Goal: Task Accomplishment & Management: Manage account settings

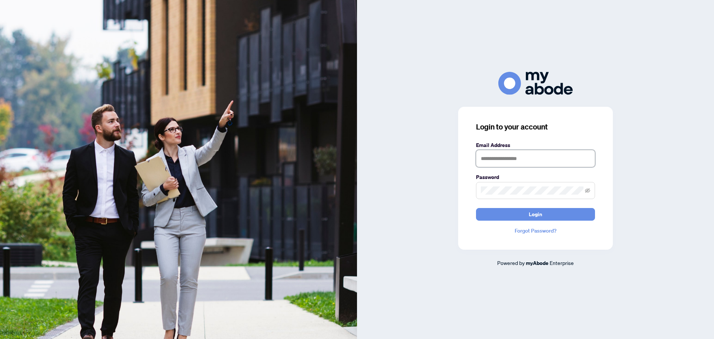
click at [499, 159] on input "text" at bounding box center [535, 158] width 119 height 17
type input "**"
click at [529, 165] on input "**" at bounding box center [535, 158] width 119 height 17
drag, startPoint x: 529, startPoint y: 165, endPoint x: 458, endPoint y: 157, distance: 71.1
click at [463, 158] on div "Login to your account Email Address ** Password Login Forgot Password?" at bounding box center [535, 178] width 155 height 143
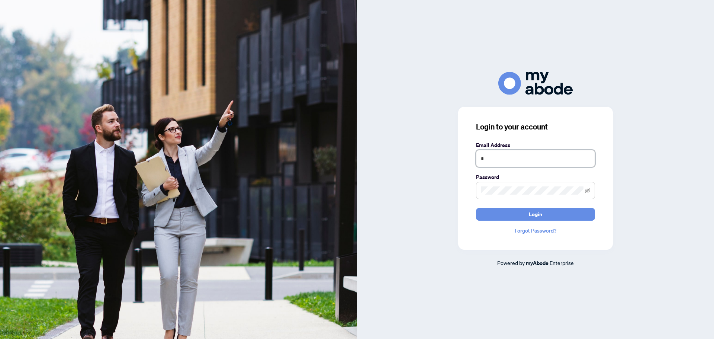
drag, startPoint x: 497, startPoint y: 161, endPoint x: 462, endPoint y: 156, distance: 35.6
click at [462, 156] on div "Login to your account Email Address * Password Login Forgot Password?" at bounding box center [535, 178] width 155 height 143
drag, startPoint x: 492, startPoint y: 160, endPoint x: 465, endPoint y: 155, distance: 28.3
click at [465, 155] on div "Login to your account Email Address * Password Login Forgot Password?" at bounding box center [535, 178] width 155 height 143
type input "*"
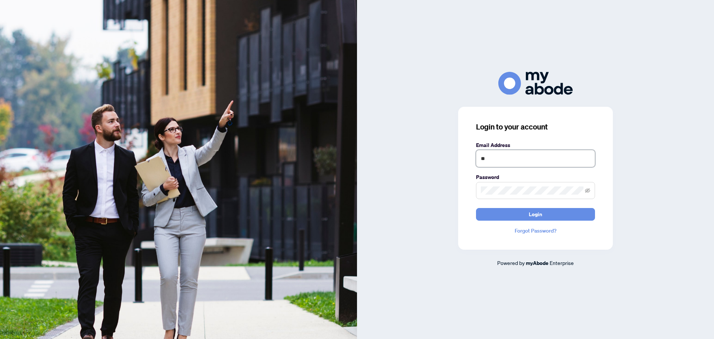
type input "*"
click at [436, 184] on div "Login to your account Email Address Password Login Forgot Password? Powered by …" at bounding box center [535, 169] width 357 height 195
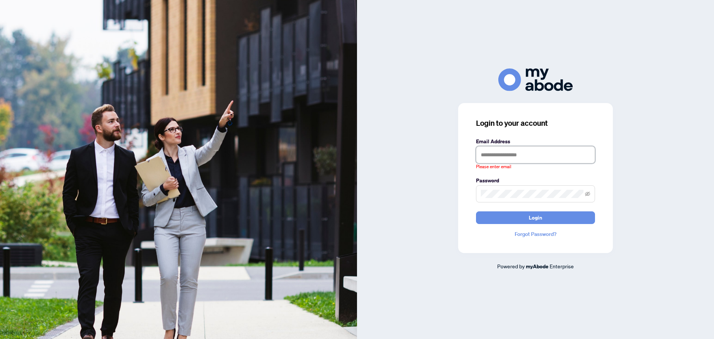
drag, startPoint x: 495, startPoint y: 147, endPoint x: 492, endPoint y: 165, distance: 17.7
click at [495, 147] on input "text" at bounding box center [535, 154] width 119 height 17
click at [517, 156] on input "text" at bounding box center [535, 154] width 119 height 17
click at [436, 166] on div "Login to your account Email Address Please enter email Password Login Forgot Pa…" at bounding box center [535, 169] width 357 height 202
click at [498, 157] on input "text" at bounding box center [535, 154] width 119 height 17
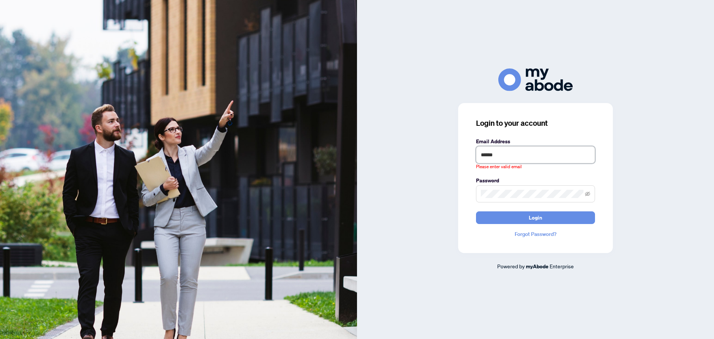
type input "******"
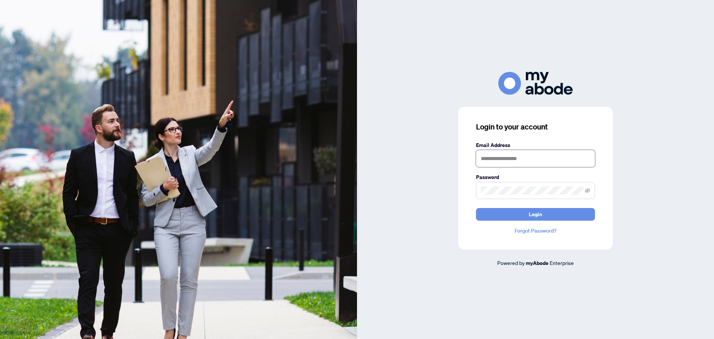
click at [529, 163] on input "text" at bounding box center [535, 158] width 119 height 17
type input "**********"
click at [501, 211] on button "Login" at bounding box center [535, 214] width 119 height 13
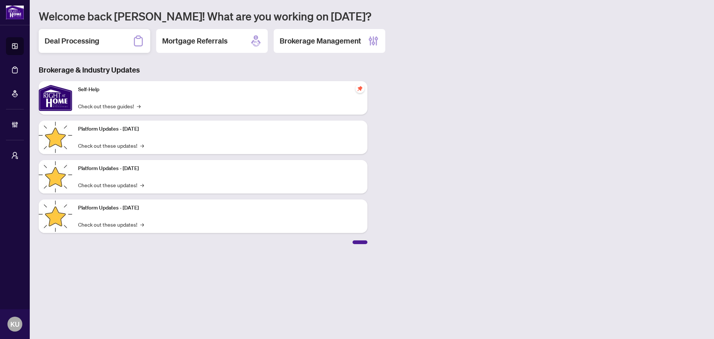
click at [47, 48] on div "Deal Processing" at bounding box center [95, 41] width 112 height 24
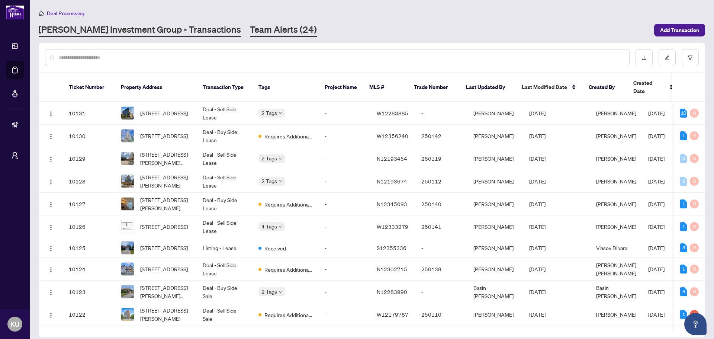
click at [250, 27] on link "Team Alerts (24)" at bounding box center [283, 29] width 67 height 13
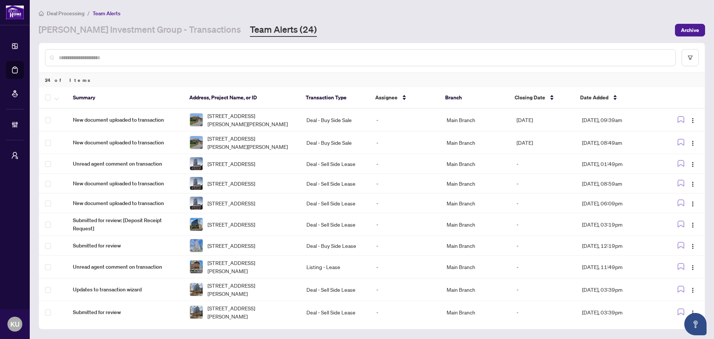
click at [145, 63] on div at bounding box center [360, 57] width 631 height 17
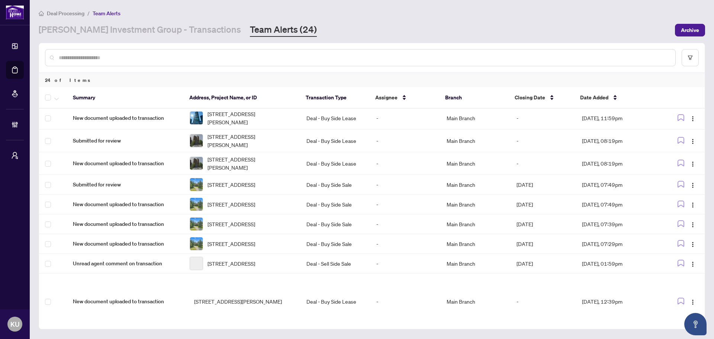
scroll to position [240, 0]
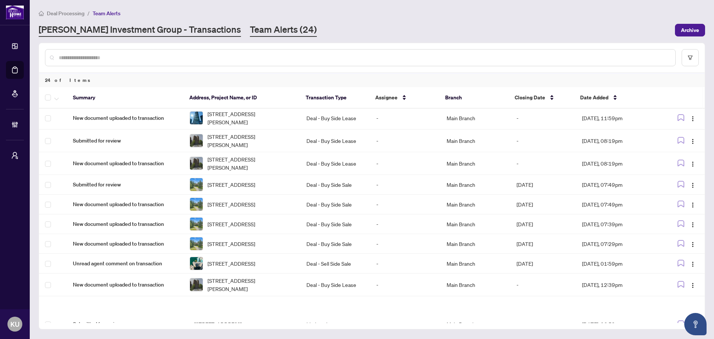
click at [144, 31] on link "[PERSON_NAME] Investment Group - Transactions" at bounding box center [140, 29] width 202 height 13
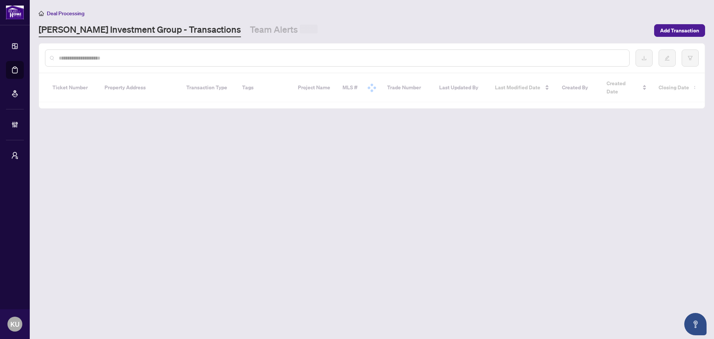
click at [154, 61] on input "text" at bounding box center [341, 58] width 565 height 8
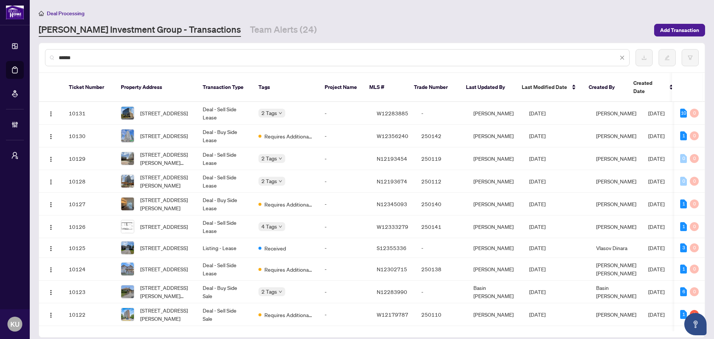
type input "******"
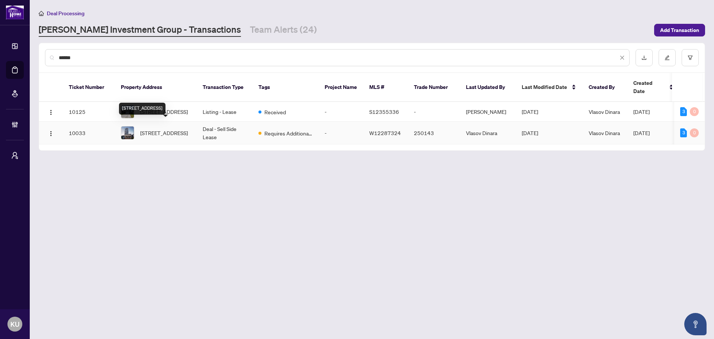
click at [173, 129] on span "3009 Novar Rd, Mississauga, Ontario L5B 1H7, Canada" at bounding box center [164, 133] width 48 height 8
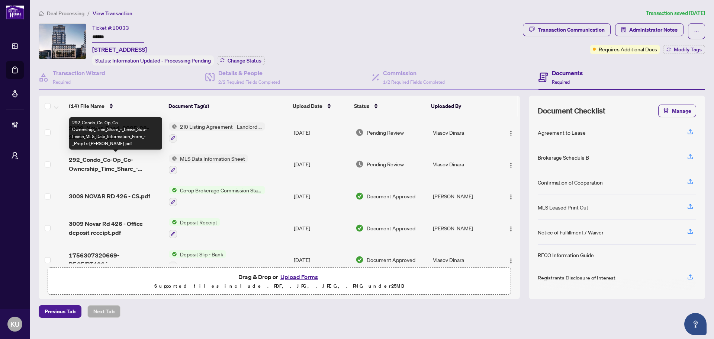
drag, startPoint x: 106, startPoint y: 162, endPoint x: 9, endPoint y: 148, distance: 98.8
click at [106, 162] on span "292_Condo_Co-Op_Co-Ownership_Time_Share_-_Lease_Sub-Lease_MLS_Data_Information_…" at bounding box center [116, 164] width 94 height 18
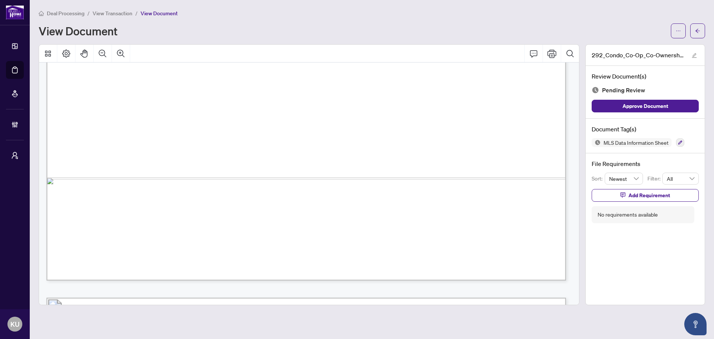
scroll to position [6196, 0]
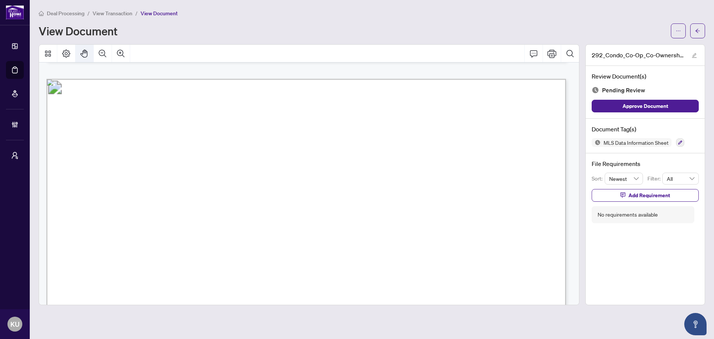
click at [101, 53] on icon "Zoom Out" at bounding box center [102, 53] width 9 height 9
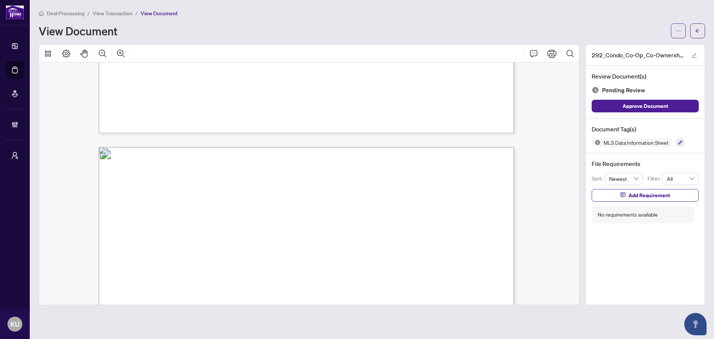
scroll to position [0, 0]
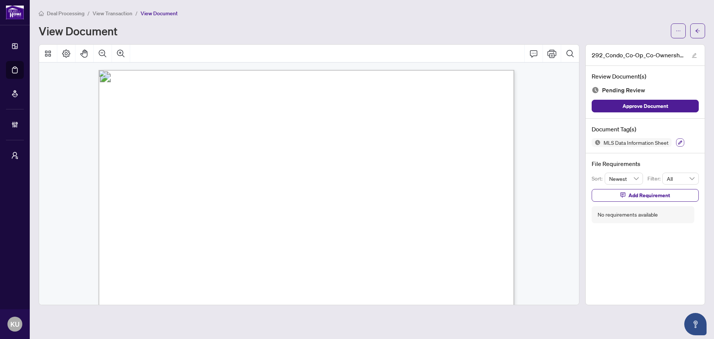
click at [682, 141] on icon "button" at bounding box center [680, 143] width 4 height 4
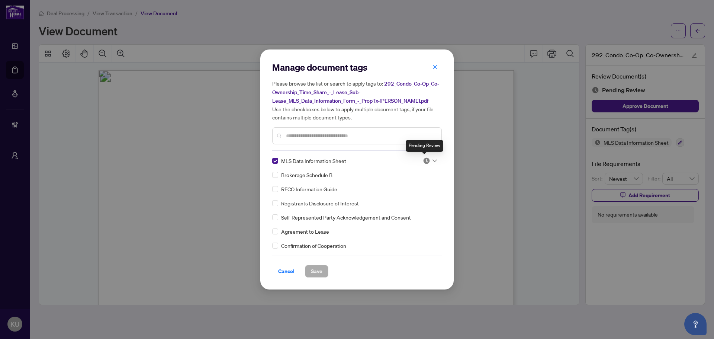
click at [426, 158] on img at bounding box center [426, 160] width 7 height 7
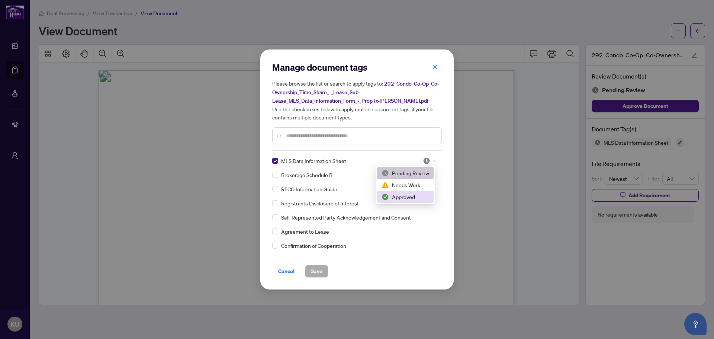
click at [418, 199] on div "Approved" at bounding box center [406, 197] width 48 height 8
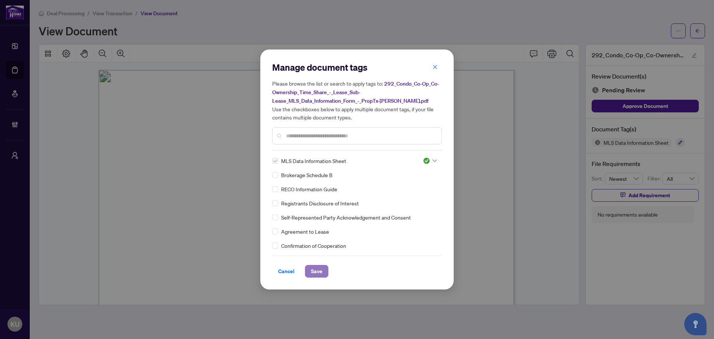
click at [314, 270] on span "Save" at bounding box center [317, 271] width 12 height 12
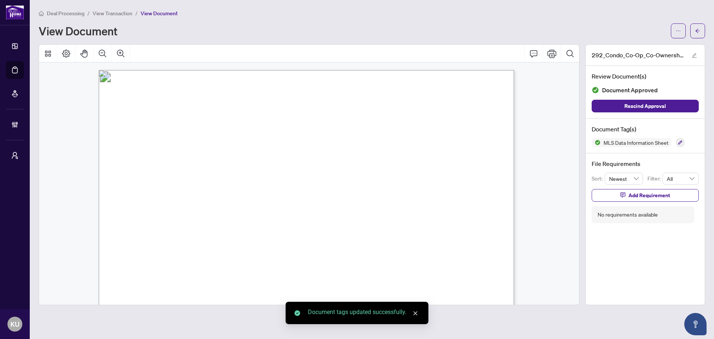
click at [699, 31] on icon "arrow-left" at bounding box center [697, 30] width 5 height 5
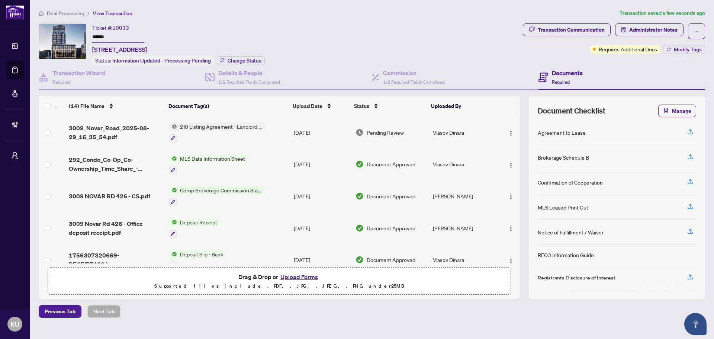
click at [103, 134] on span "3009_Novar_Road_2025-08-29_16_35_54.pdf" at bounding box center [116, 132] width 94 height 18
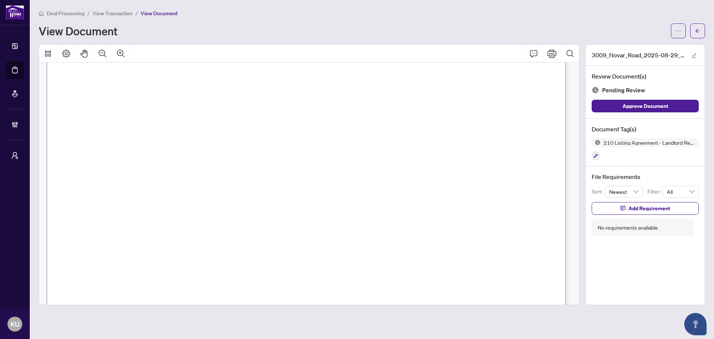
scroll to position [2513, 0]
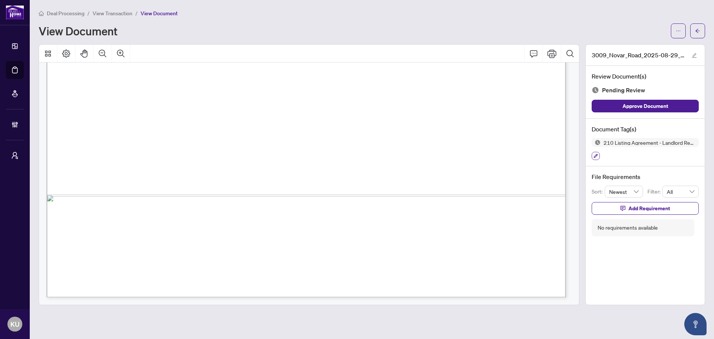
click at [594, 153] on button "button" at bounding box center [596, 156] width 8 height 8
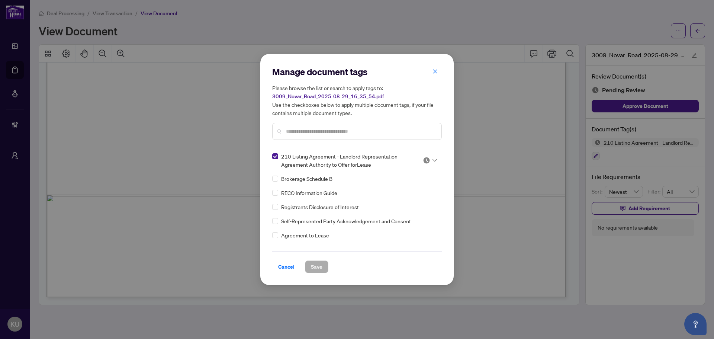
click at [429, 157] on div at bounding box center [430, 160] width 14 height 7
click at [417, 192] on div "Approved" at bounding box center [405, 197] width 57 height 12
click at [321, 264] on span "Save" at bounding box center [317, 267] width 12 height 12
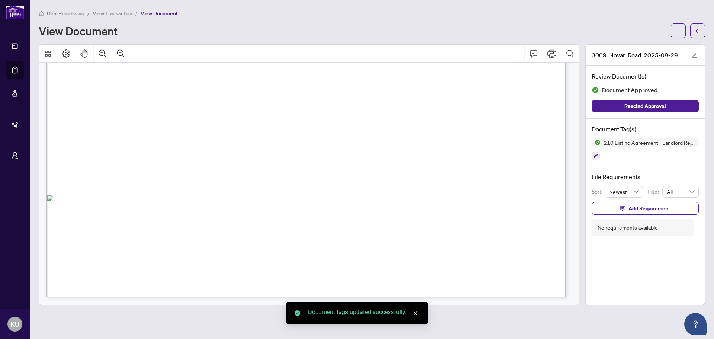
drag, startPoint x: 695, startPoint y: 29, endPoint x: 33, endPoint y: 167, distance: 676.1
click at [695, 29] on button "button" at bounding box center [697, 30] width 15 height 15
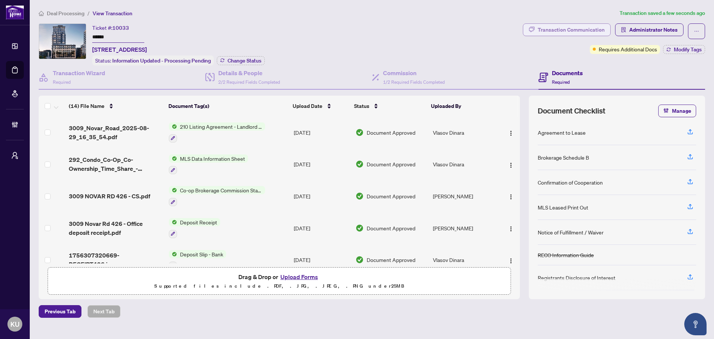
click at [594, 28] on div "Transaction Communication" at bounding box center [571, 30] width 67 height 12
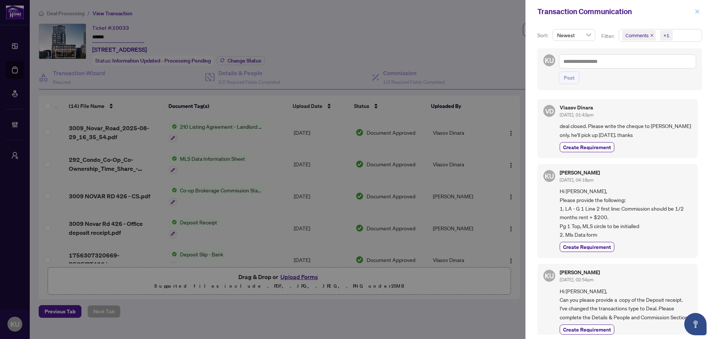
click at [699, 11] on icon "close" at bounding box center [698, 11] width 4 height 4
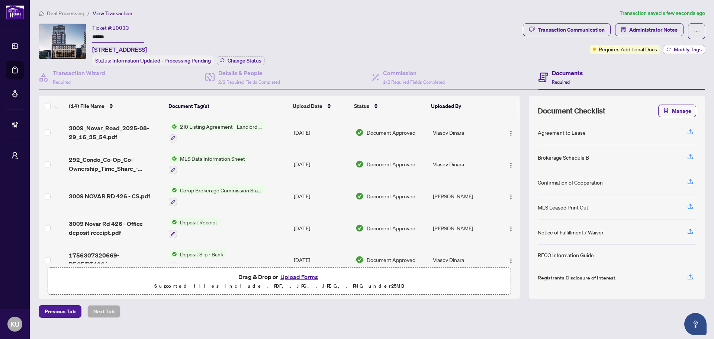
click at [690, 45] on button "Modify Tags" at bounding box center [684, 49] width 42 height 9
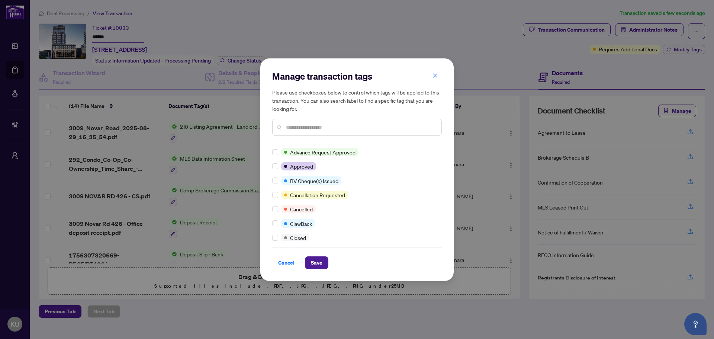
click at [294, 130] on input "text" at bounding box center [361, 127] width 150 height 8
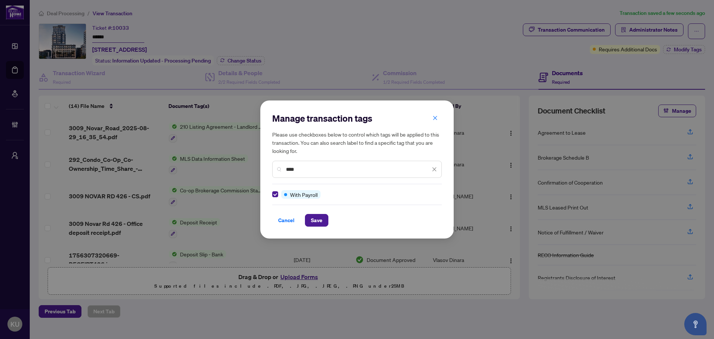
drag, startPoint x: 309, startPoint y: 170, endPoint x: 251, endPoint y: 164, distance: 58.7
click at [251, 164] on div "Manage transaction tags Please use checkboxes below to control which tags will …" at bounding box center [357, 169] width 714 height 339
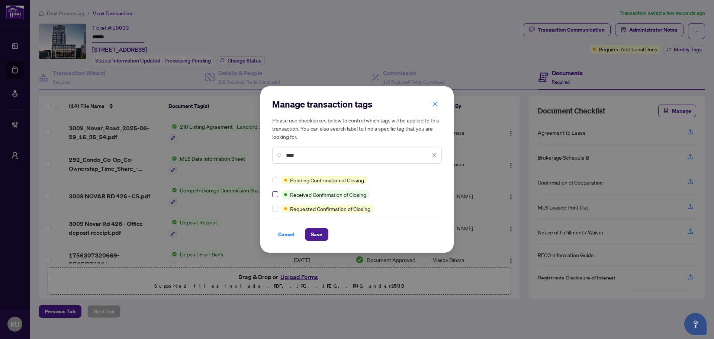
type input "****"
click at [322, 233] on span "Save" at bounding box center [317, 234] width 12 height 12
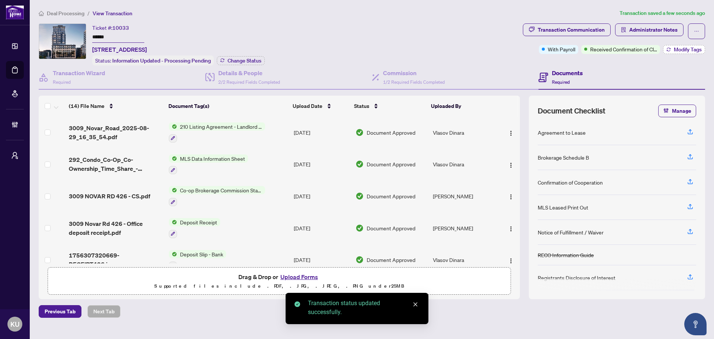
click at [687, 48] on span "Modify Tags" at bounding box center [688, 49] width 28 height 5
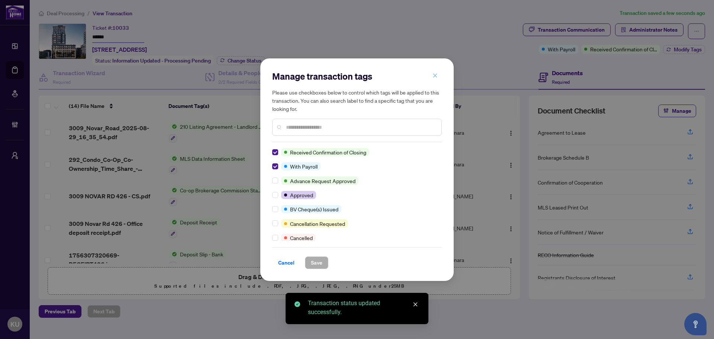
click at [433, 75] on icon "close" at bounding box center [435, 75] width 5 height 5
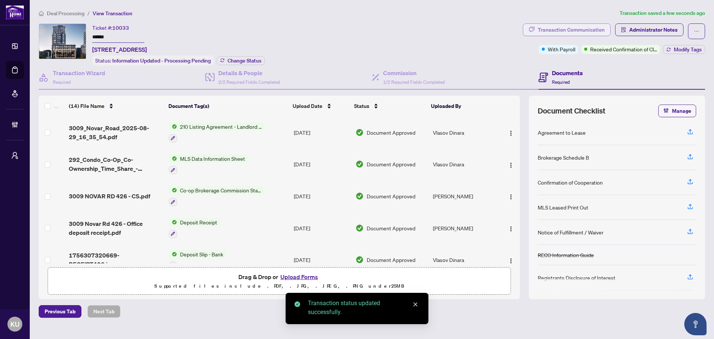
click at [589, 30] on div "Transaction Communication" at bounding box center [571, 30] width 67 height 12
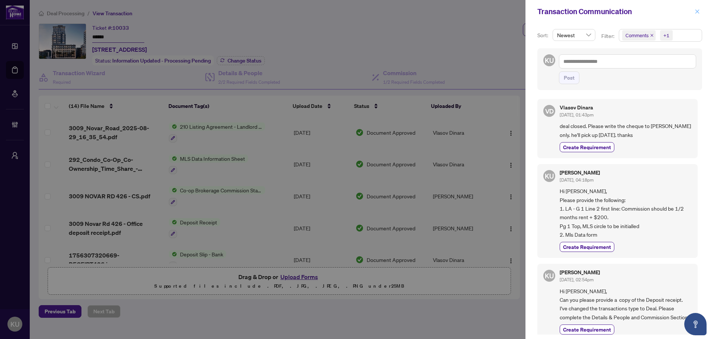
click at [699, 10] on icon "close" at bounding box center [697, 11] width 5 height 5
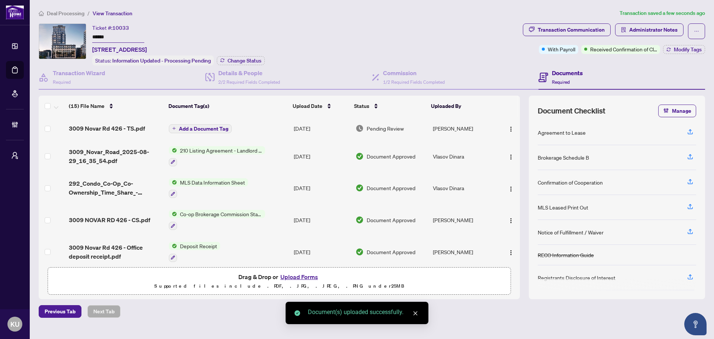
click at [212, 126] on span "Add a Document Tag" at bounding box center [203, 128] width 49 height 5
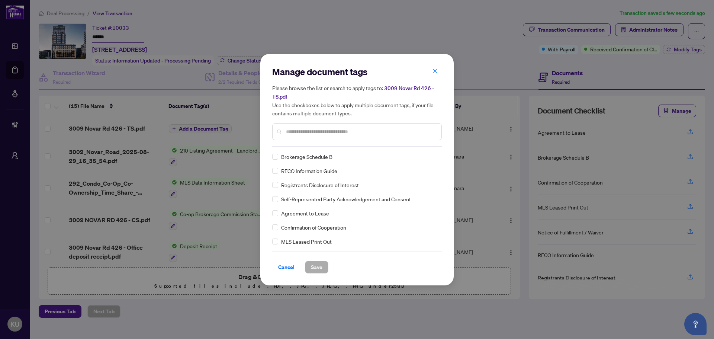
click at [299, 132] on input "text" at bounding box center [361, 132] width 150 height 8
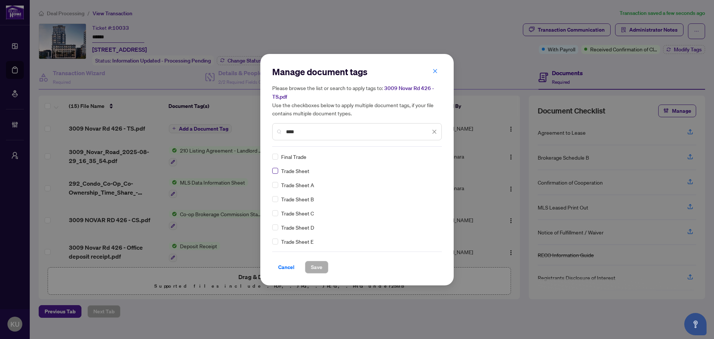
type input "****"
drag, startPoint x: 379, startPoint y: 234, endPoint x: 362, endPoint y: 248, distance: 21.7
click at [375, 238] on div "Trade Sheet Final Trade Trade Sheet A Trade Sheet B Trade Sheet C Trade Sheet D…" at bounding box center [357, 199] width 170 height 93
click at [314, 265] on span "Save" at bounding box center [317, 267] width 12 height 12
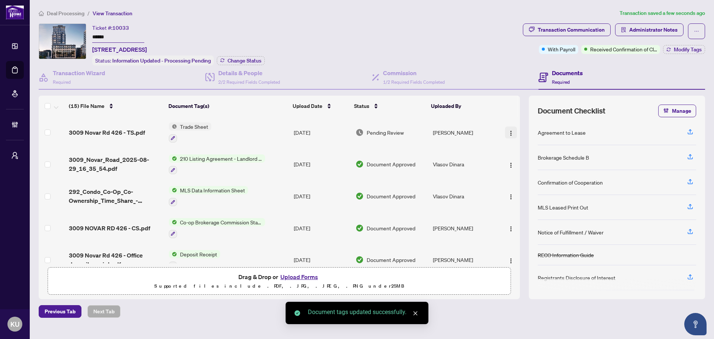
click at [509, 132] on img "button" at bounding box center [511, 133] width 6 height 6
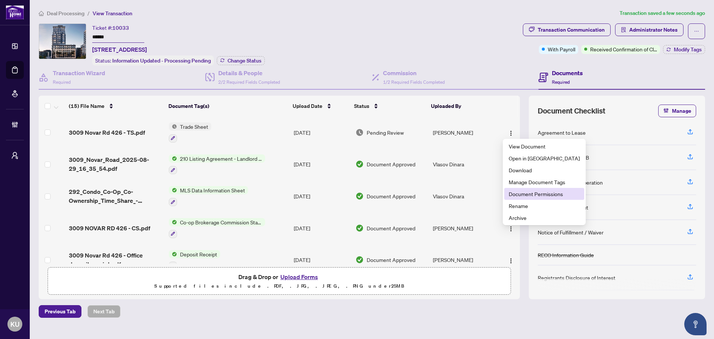
click at [521, 195] on span "Document Permissions" at bounding box center [544, 194] width 71 height 8
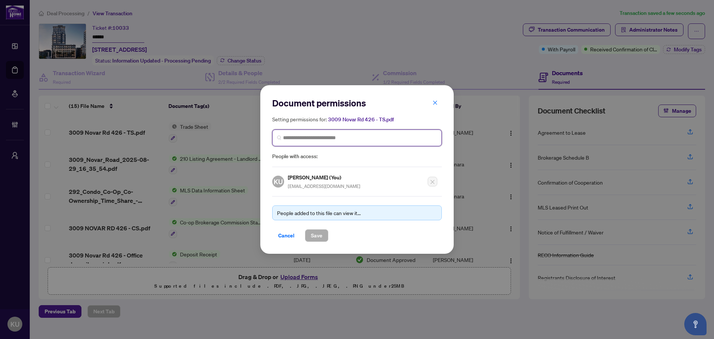
click at [309, 138] on input "search" at bounding box center [360, 138] width 154 height 8
type input "****"
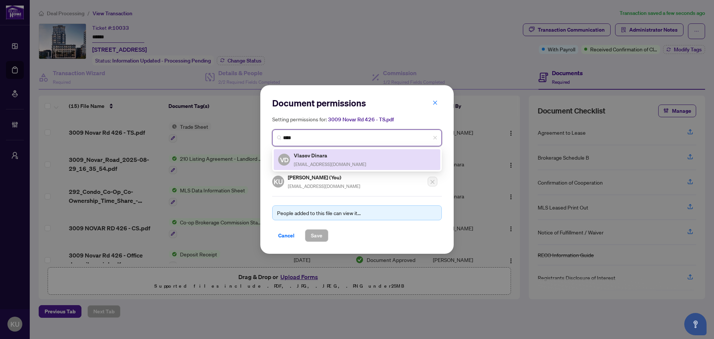
click at [305, 164] on span "dinaravlasov@gmail.com" at bounding box center [330, 164] width 73 height 6
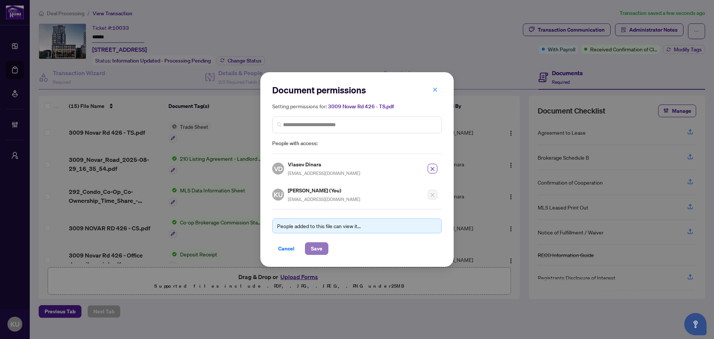
click at [320, 248] on span "Save" at bounding box center [317, 249] width 12 height 12
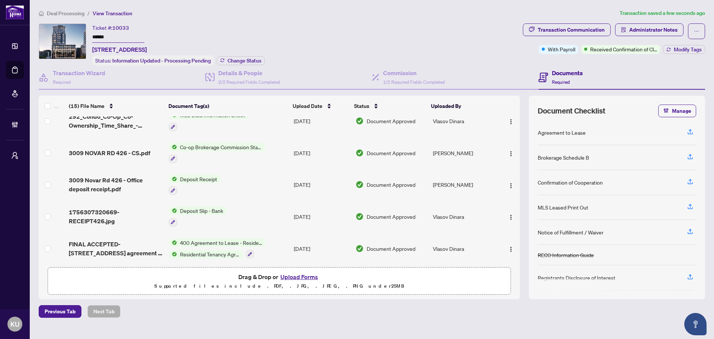
scroll to position [74, 0]
click at [97, 181] on span "3009 Novar Rd 426 - Office deposit receipt.pdf" at bounding box center [116, 185] width 94 height 18
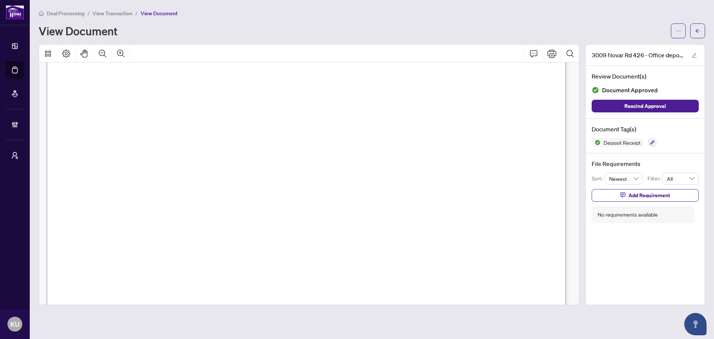
scroll to position [149, 0]
click at [697, 26] on span "button" at bounding box center [697, 31] width 5 height 12
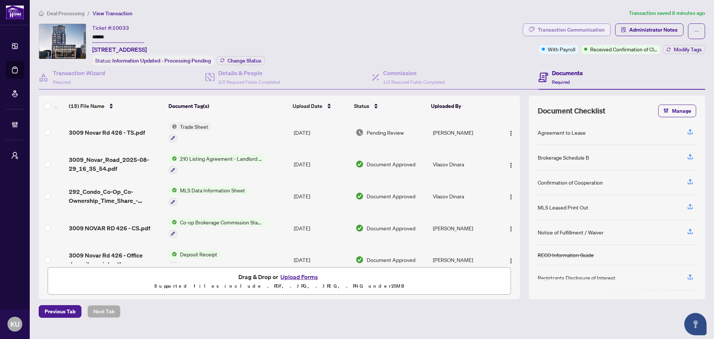
click at [559, 30] on div "Transaction Communication" at bounding box center [571, 30] width 67 height 12
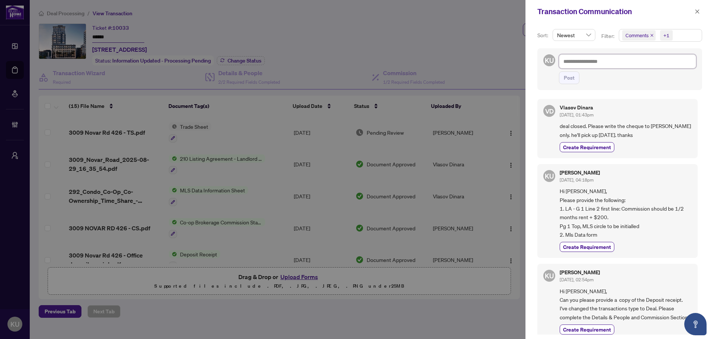
click at [577, 63] on textarea at bounding box center [627, 61] width 137 height 14
type textarea "*"
type textarea "**"
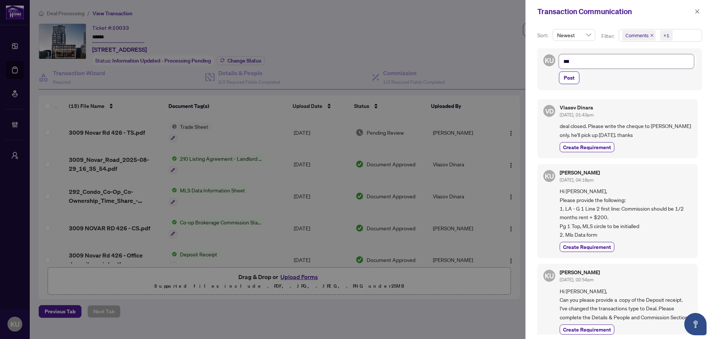
type textarea "****"
type textarea "**"
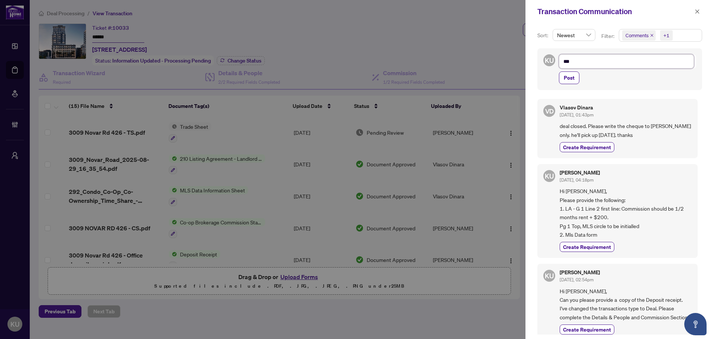
type textarea "**"
type textarea "*"
type textarea "**"
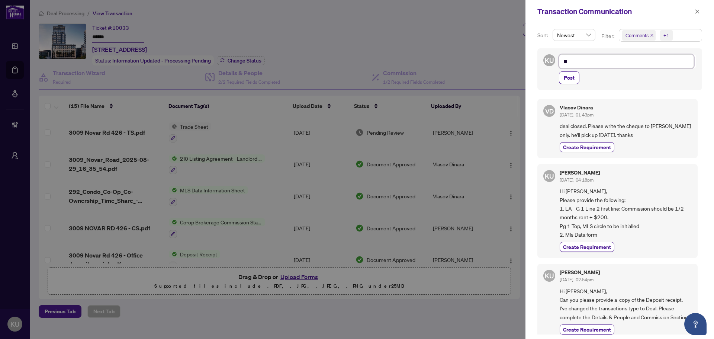
type textarea "**"
type textarea "****"
type textarea "*****"
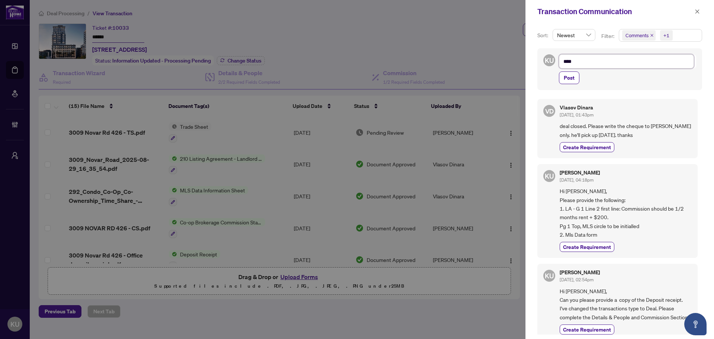
type textarea "*****"
type textarea "******"
type textarea "*******"
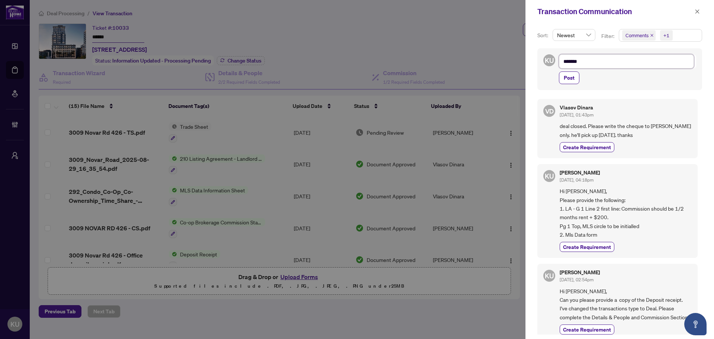
type textarea "********"
type textarea "*********"
type textarea "**********"
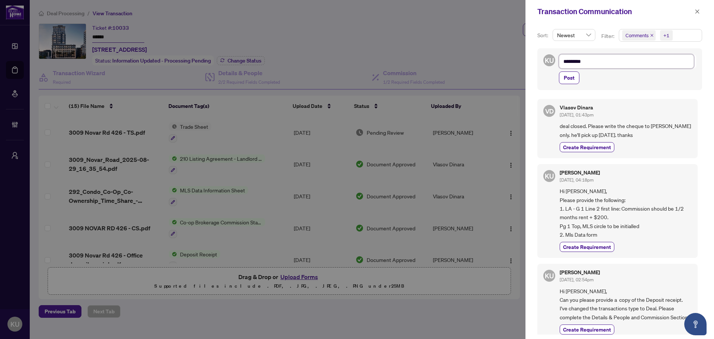
type textarea "**********"
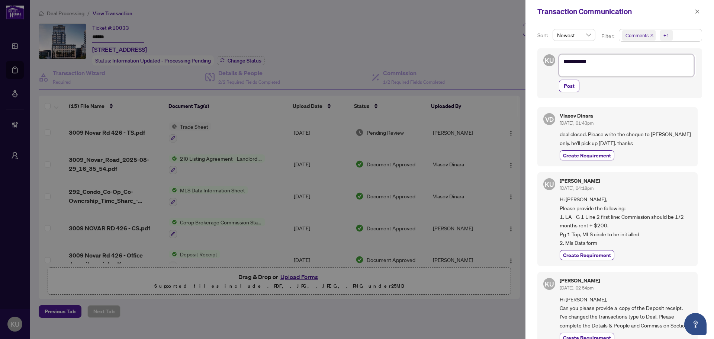
type textarea "**********"
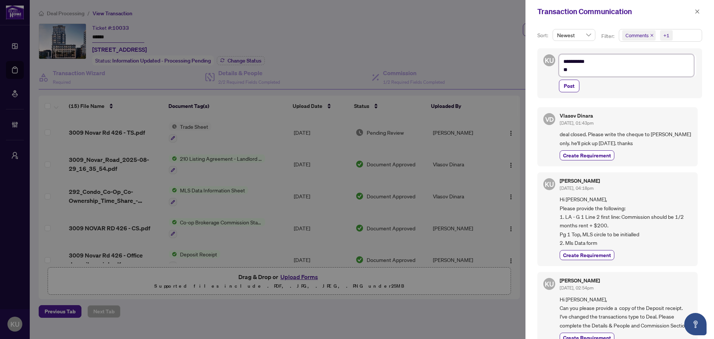
type textarea "**********"
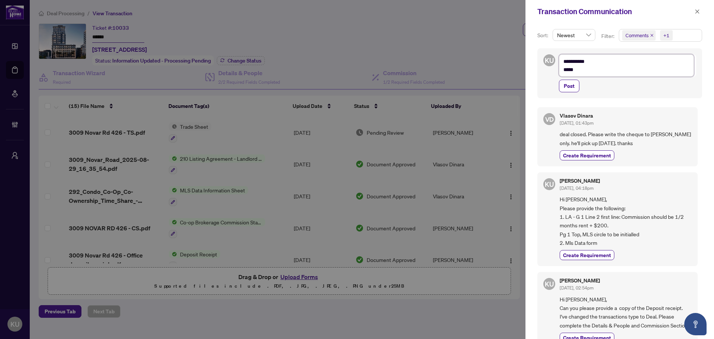
type textarea "**********"
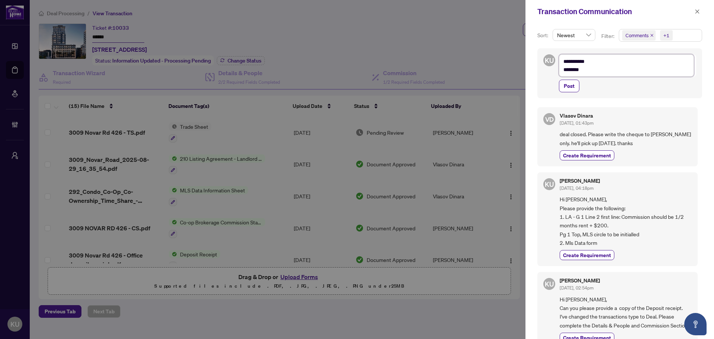
type textarea "**********"
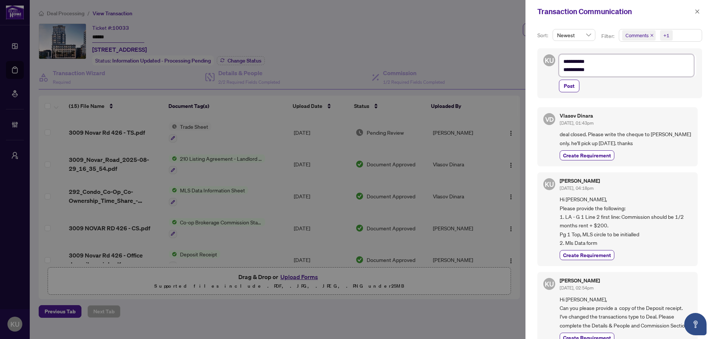
type textarea "**********"
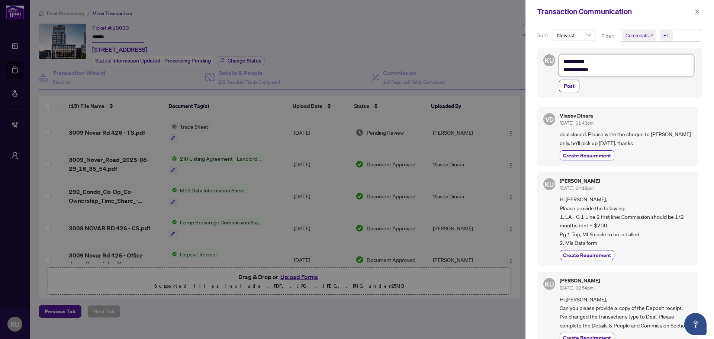
type textarea "**********"
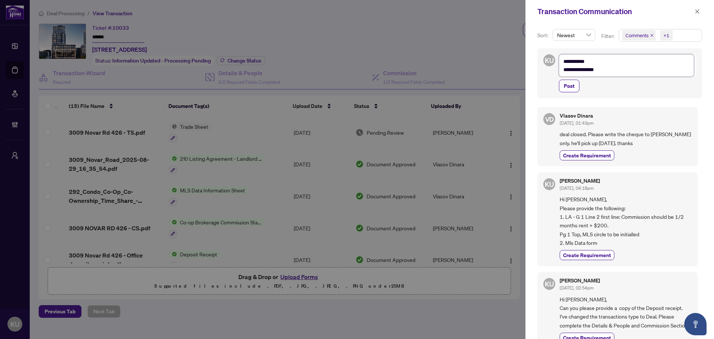
type textarea "**********"
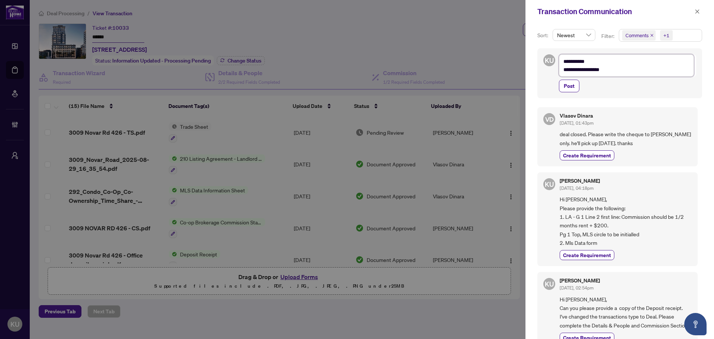
type textarea "**********"
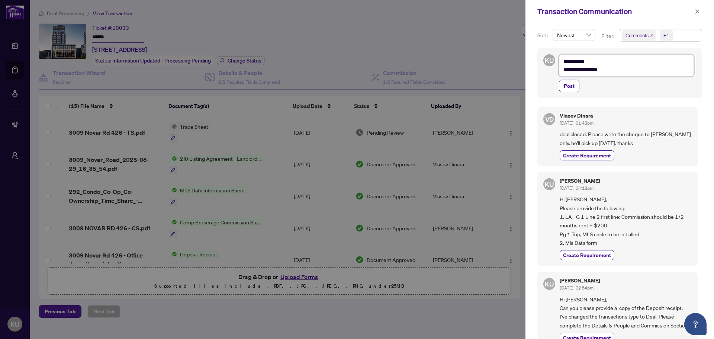
type textarea "**********"
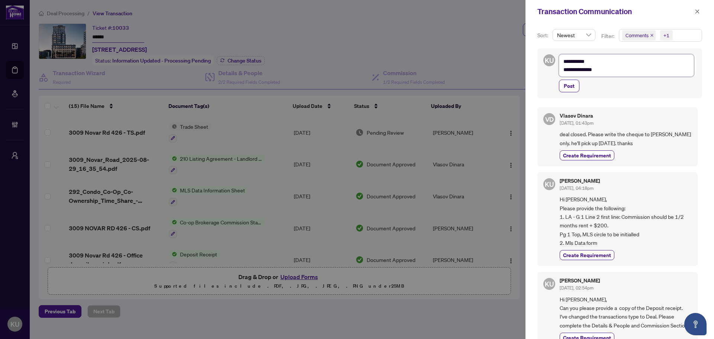
type textarea "**********"
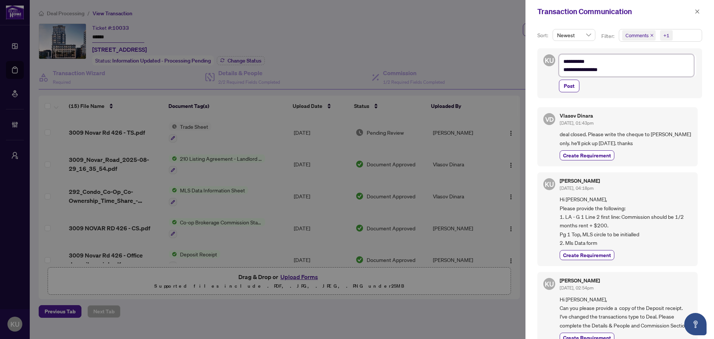
type textarea "**********"
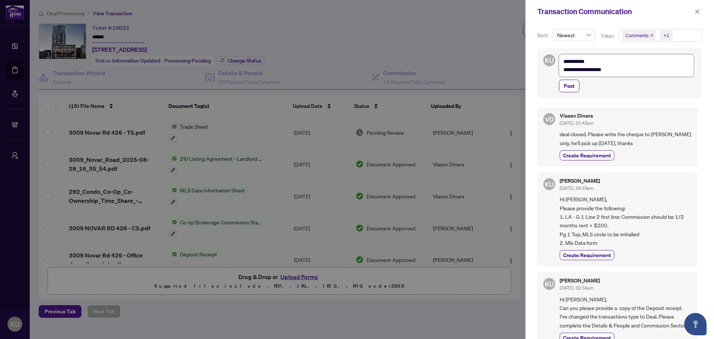
type textarea "**********"
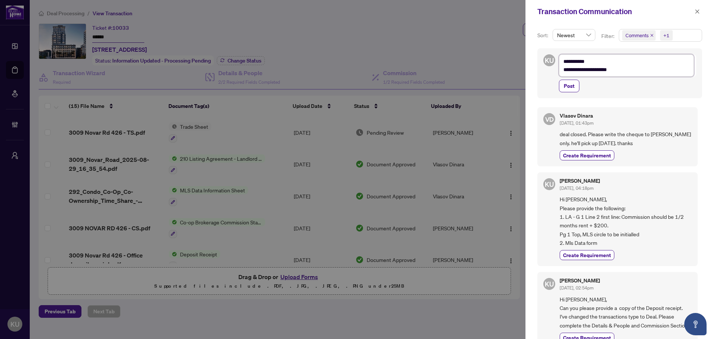
type textarea "**********"
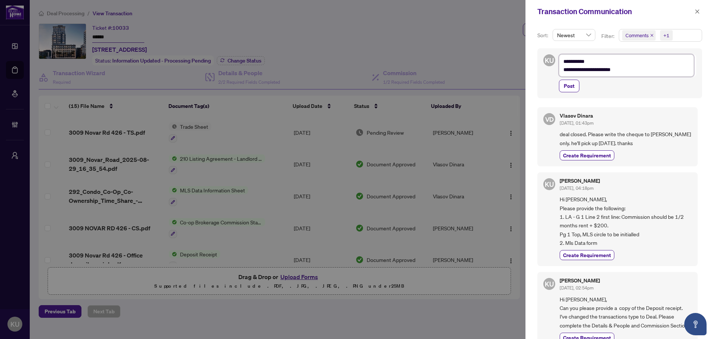
type textarea "**********"
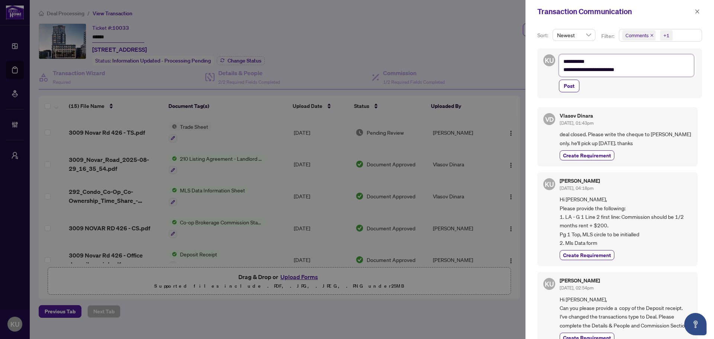
type textarea "**********"
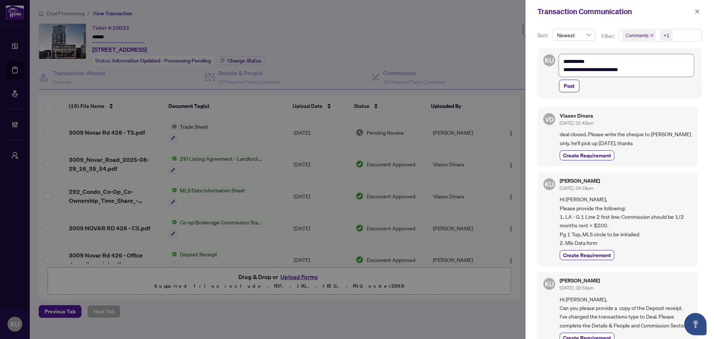
type textarea "**********"
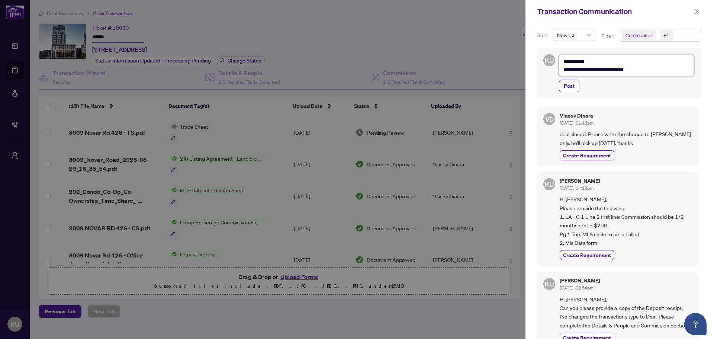
type textarea "**********"
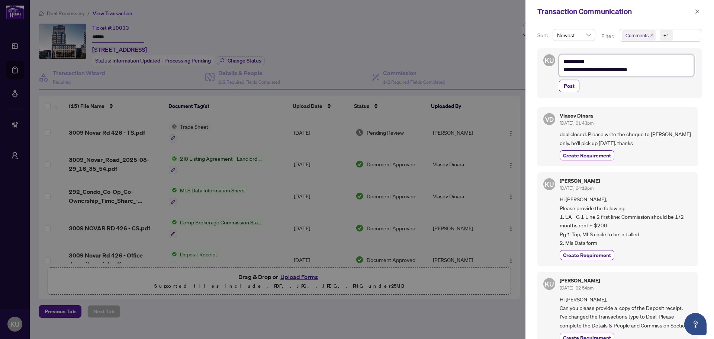
type textarea "**********"
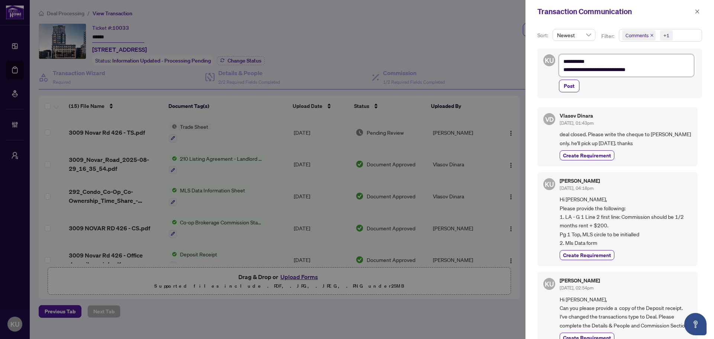
type textarea "**********"
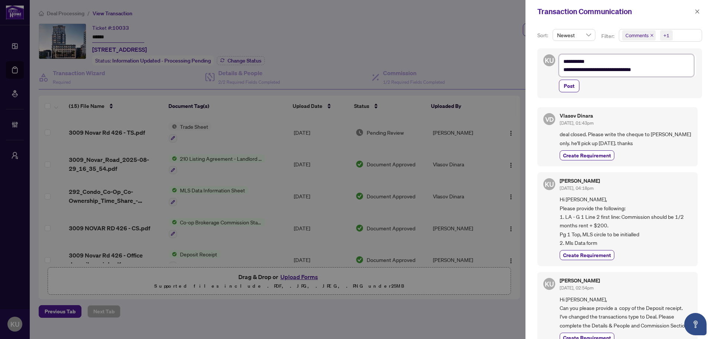
type textarea "**********"
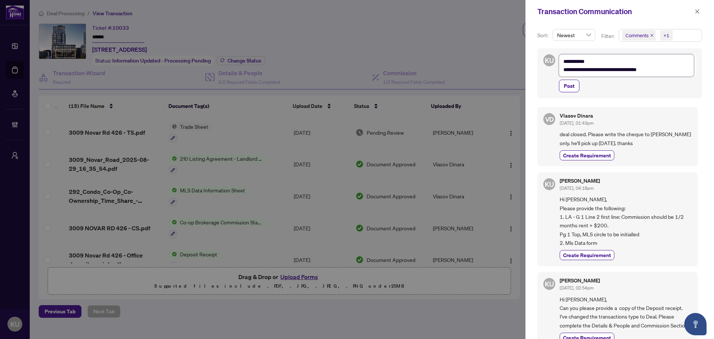
type textarea "**********"
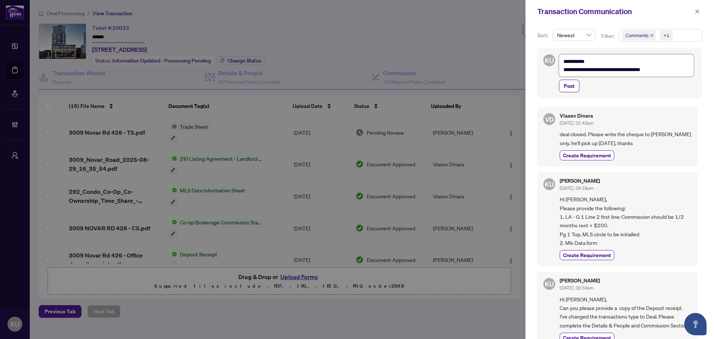
type textarea "**********"
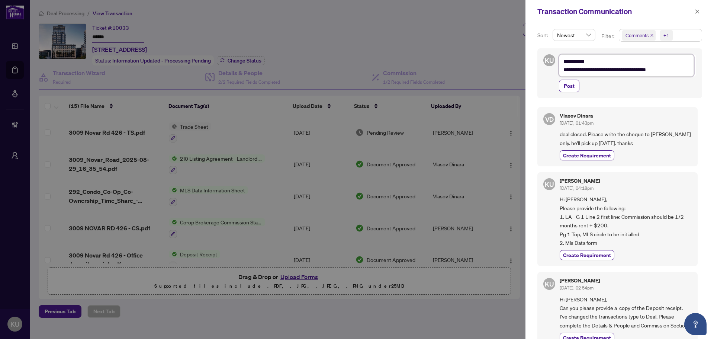
type textarea "**********"
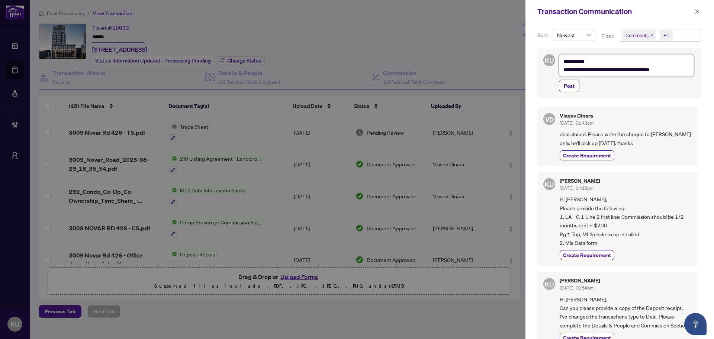
type textarea "**********"
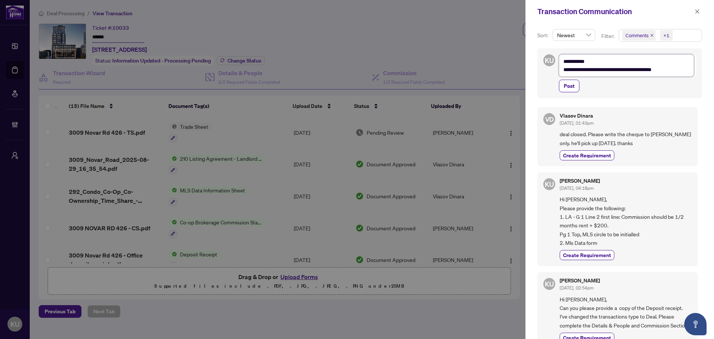
type textarea "**********"
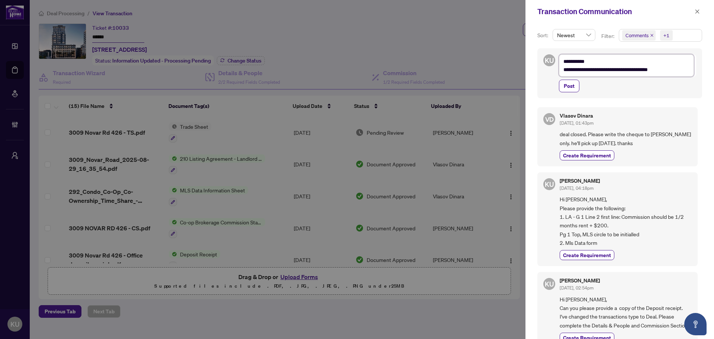
type textarea "**********"
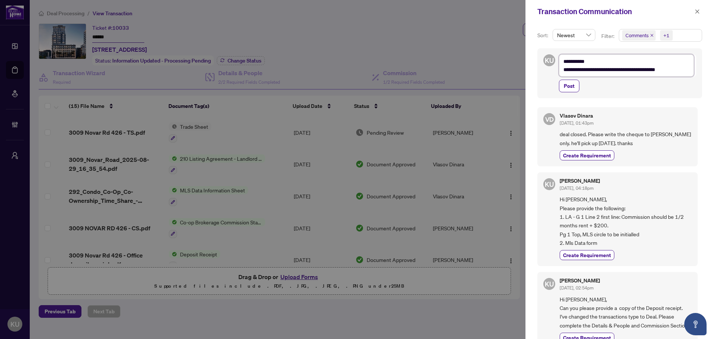
type textarea "**********"
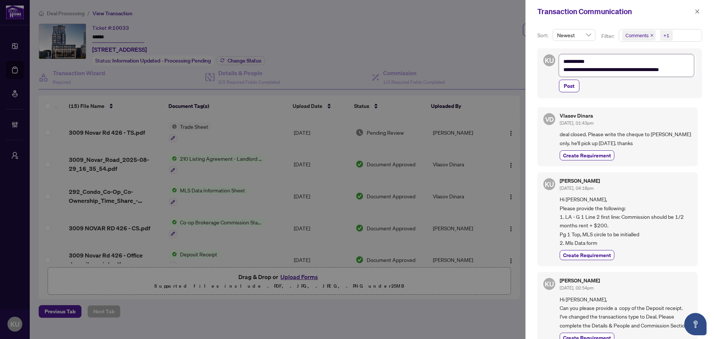
type textarea "**********"
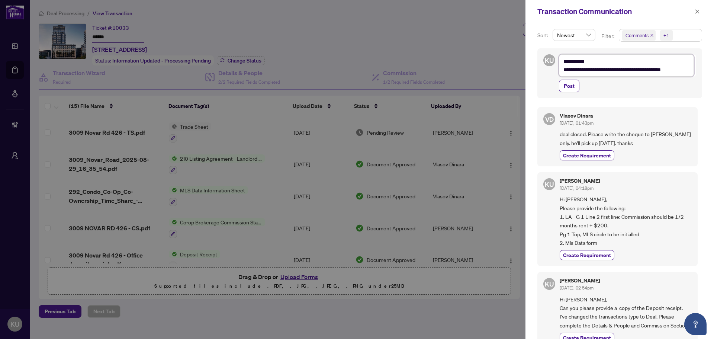
type textarea "**********"
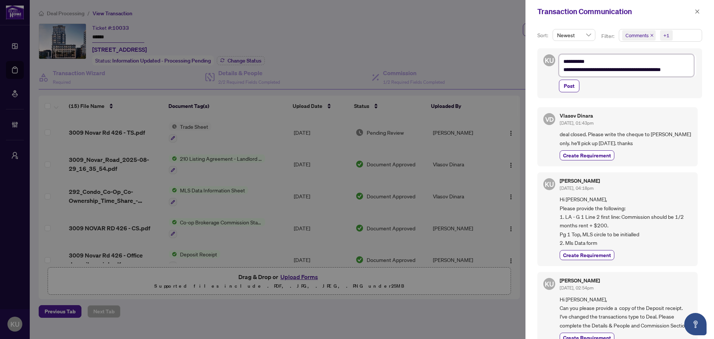
type textarea "**********"
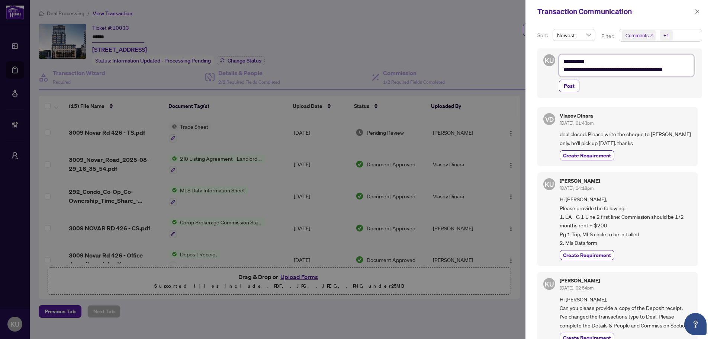
type textarea "**********"
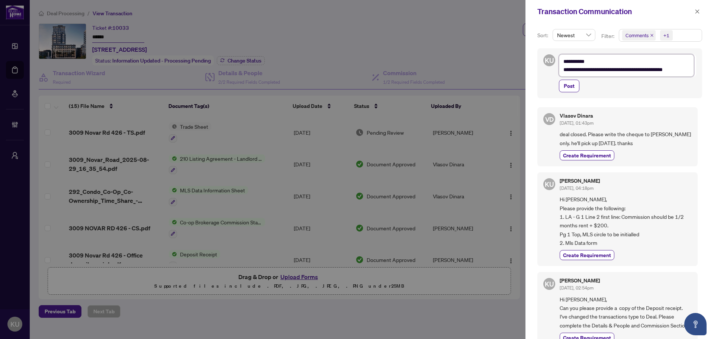
type textarea "**********"
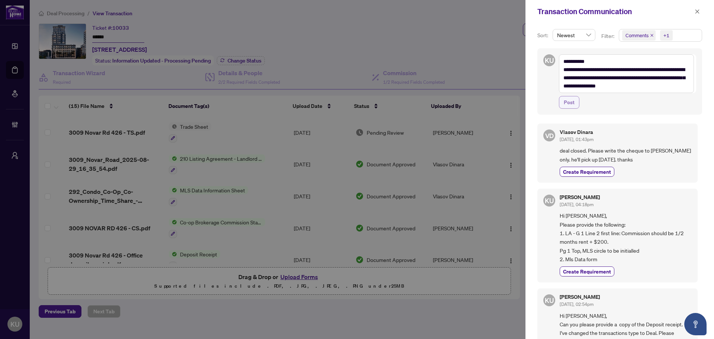
click at [570, 102] on span "Post" at bounding box center [569, 102] width 11 height 12
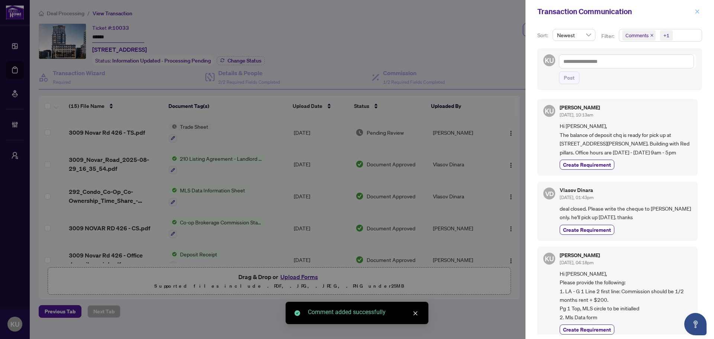
click at [696, 11] on icon "close" at bounding box center [697, 11] width 5 height 5
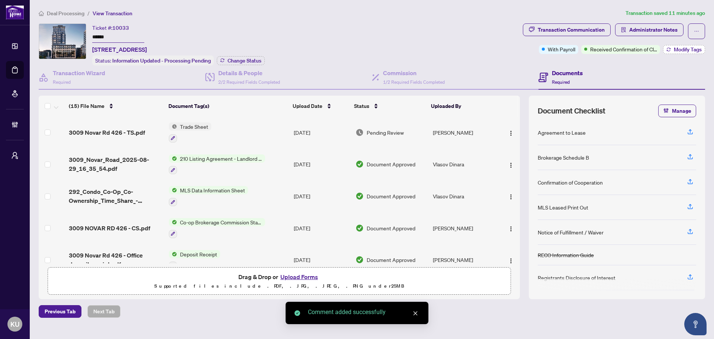
click at [671, 49] on button "Modify Tags" at bounding box center [684, 49] width 42 height 9
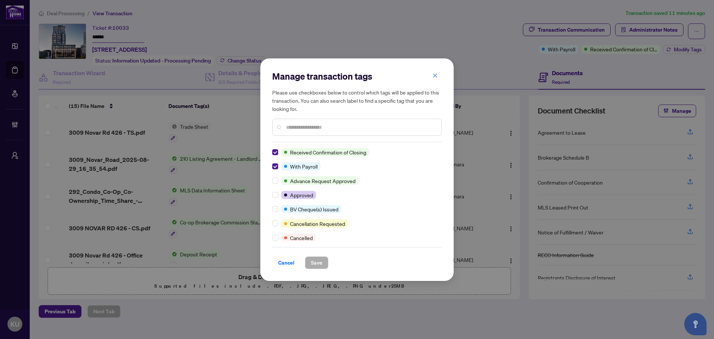
click at [296, 128] on input "text" at bounding box center [361, 127] width 150 height 8
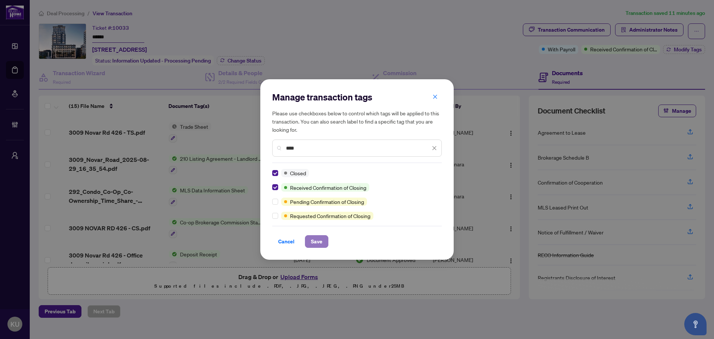
click at [313, 237] on span "Save" at bounding box center [317, 241] width 12 height 12
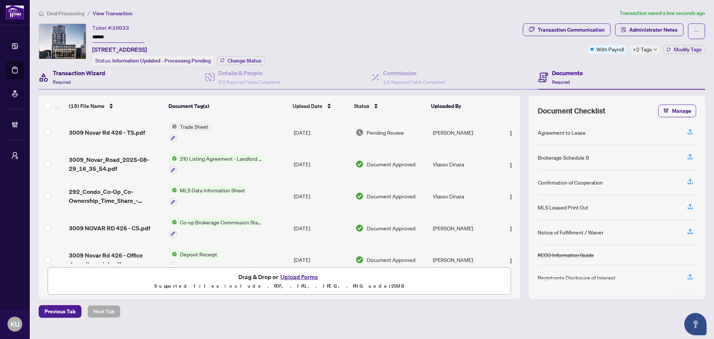
click at [87, 68] on h4 "Transaction Wizard" at bounding box center [79, 72] width 52 height 9
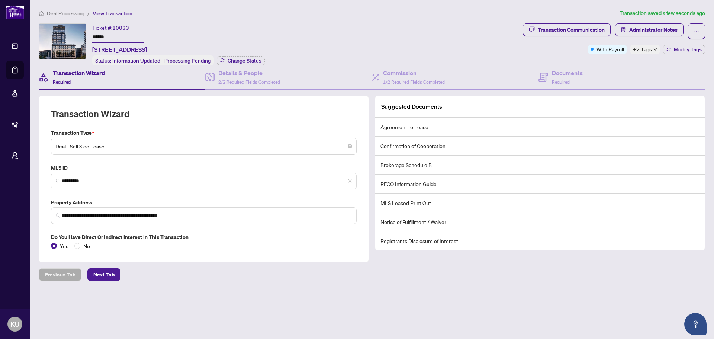
click at [76, 13] on span "Deal Processing" at bounding box center [66, 13] width 38 height 7
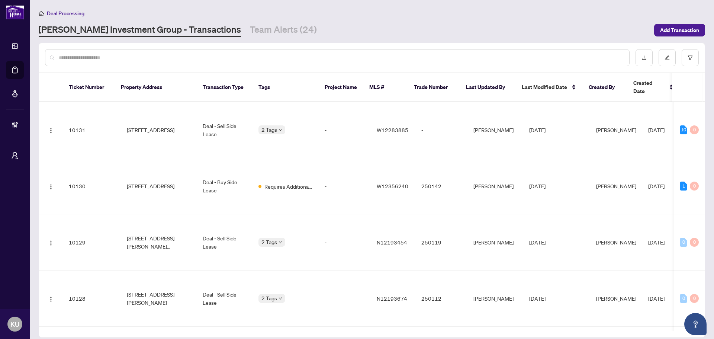
drag, startPoint x: 238, startPoint y: 30, endPoint x: 230, endPoint y: 43, distance: 15.6
click at [250, 30] on link "Team Alerts (24)" at bounding box center [283, 29] width 67 height 13
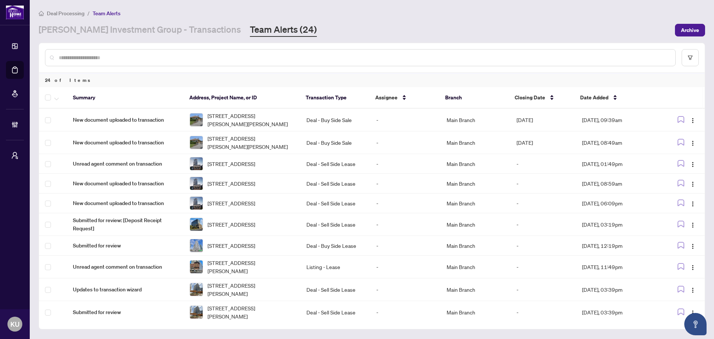
click at [200, 57] on input "text" at bounding box center [364, 58] width 611 height 8
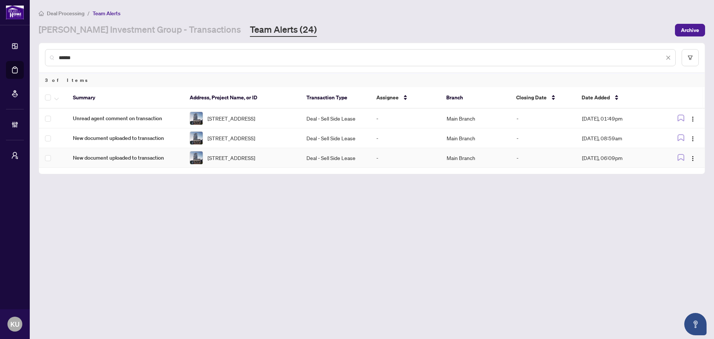
click at [112, 168] on td "New document uploaded to transaction" at bounding box center [125, 158] width 117 height 20
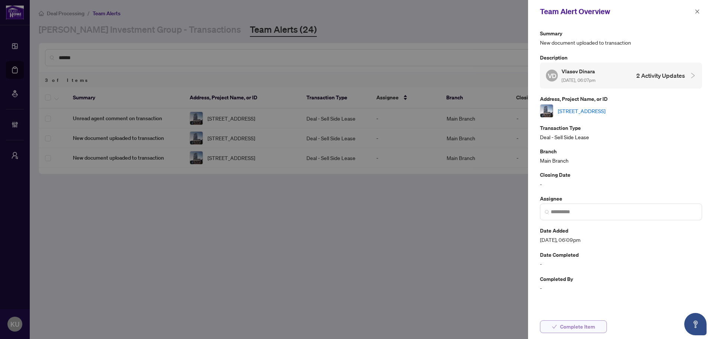
click at [584, 331] on span "Complete Item" at bounding box center [577, 327] width 35 height 12
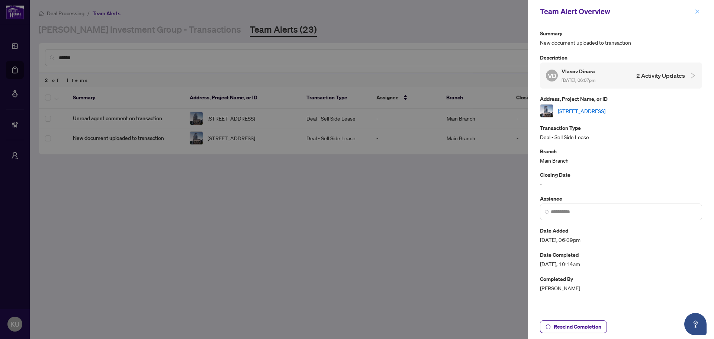
click at [699, 10] on icon "close" at bounding box center [697, 11] width 5 height 5
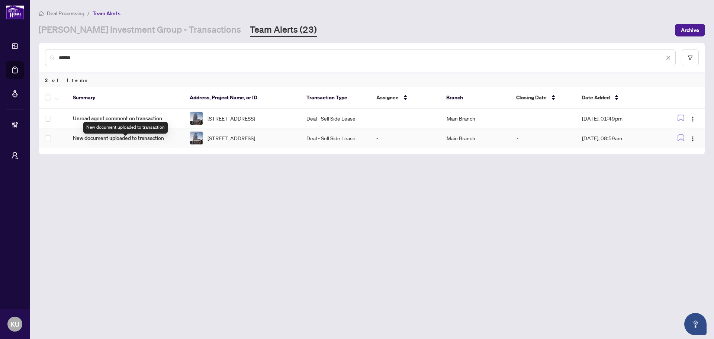
click at [137, 142] on span "New document uploaded to transaction" at bounding box center [125, 138] width 105 height 8
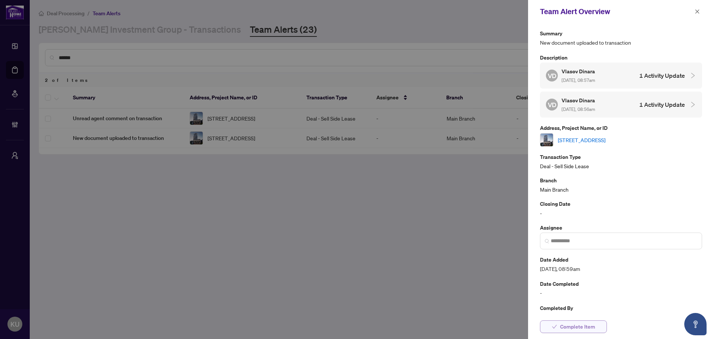
click at [593, 331] on span "Complete Item" at bounding box center [577, 327] width 35 height 12
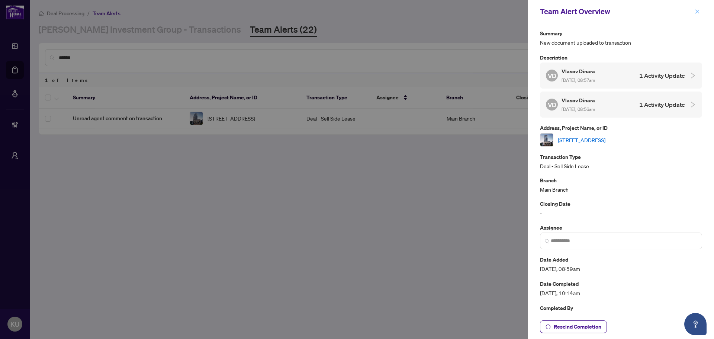
click at [695, 10] on icon "close" at bounding box center [697, 11] width 5 height 5
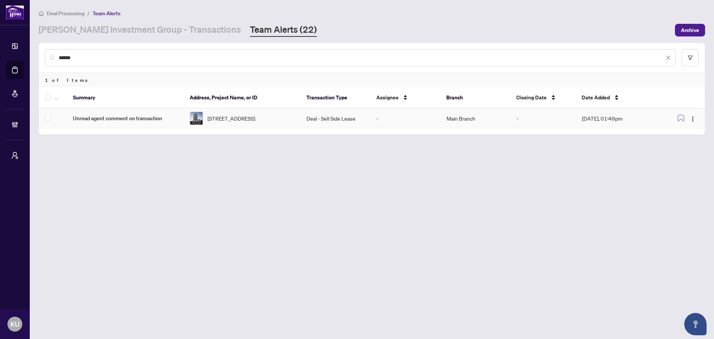
click at [153, 120] on span "Unread agent comment on transaction" at bounding box center [125, 118] width 105 height 8
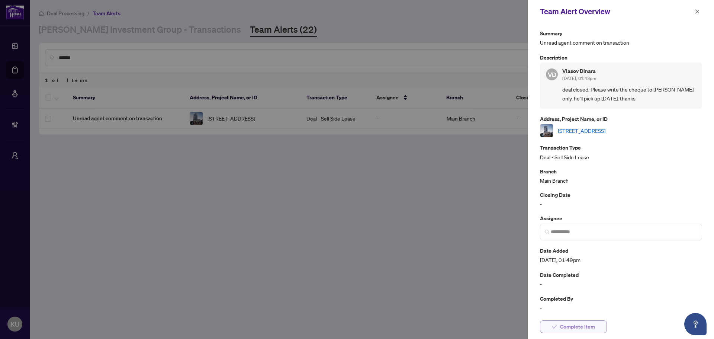
click at [600, 330] on button "Complete Item" at bounding box center [573, 326] width 67 height 13
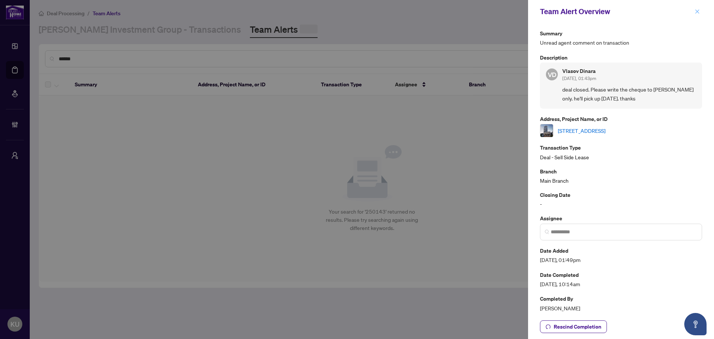
click at [696, 9] on icon "close" at bounding box center [697, 11] width 5 height 5
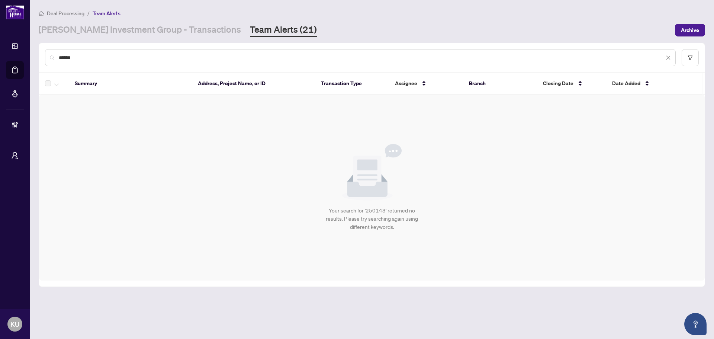
drag, startPoint x: 165, startPoint y: 31, endPoint x: 203, endPoint y: 42, distance: 39.3
click at [165, 31] on link "[PERSON_NAME] Investment Group - Transactions" at bounding box center [140, 29] width 202 height 13
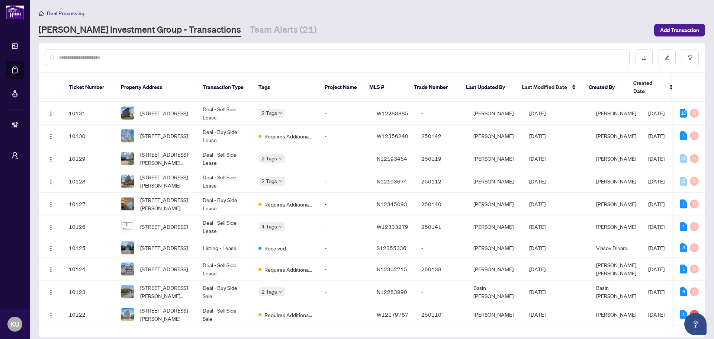
click at [224, 56] on input "text" at bounding box center [341, 58] width 565 height 8
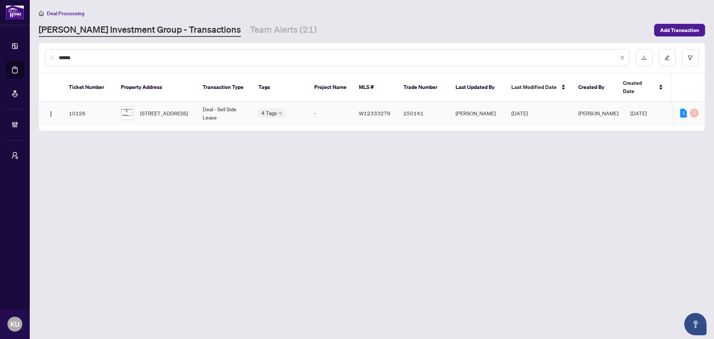
click at [155, 113] on td "[STREET_ADDRESS]" at bounding box center [156, 113] width 82 height 23
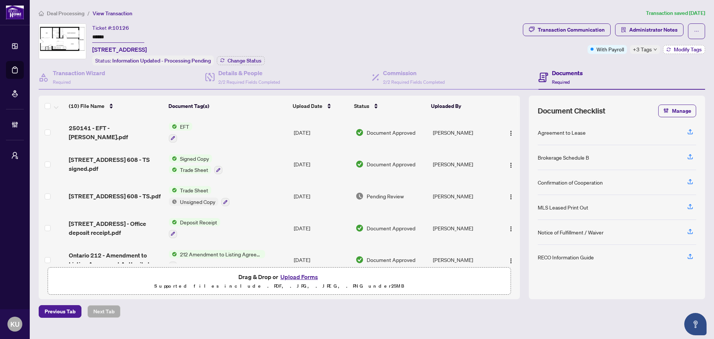
click at [694, 51] on span "Modify Tags" at bounding box center [688, 49] width 28 height 5
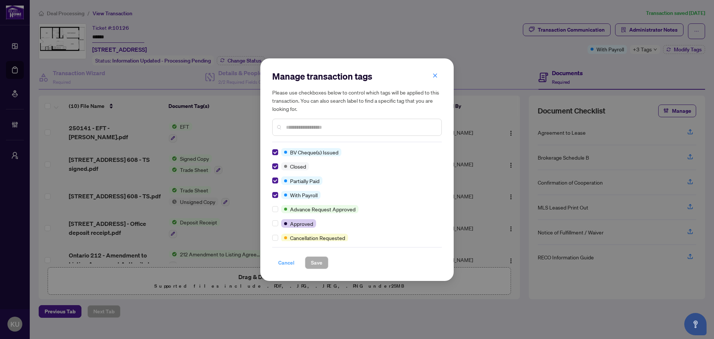
click at [281, 261] on span "Cancel" at bounding box center [286, 263] width 16 height 12
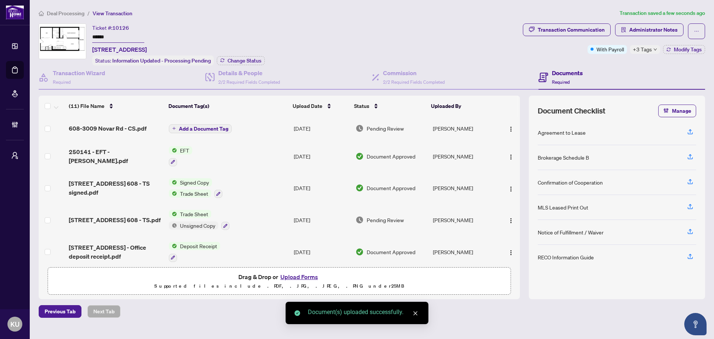
click at [209, 130] on span "Add a Document Tag" at bounding box center [203, 128] width 49 height 5
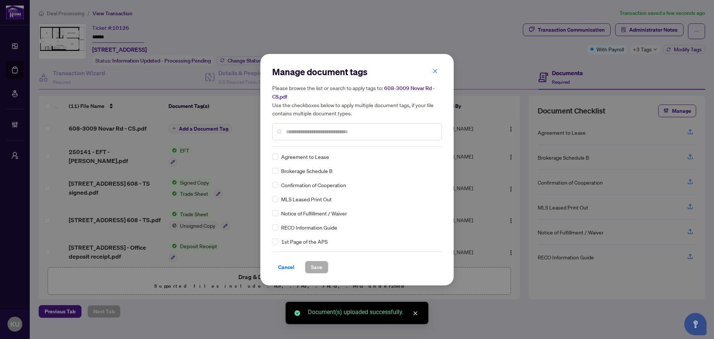
click at [311, 147] on div "Manage document tags Please browse the list or search to apply tags to: 608-300…" at bounding box center [357, 170] width 170 height 208
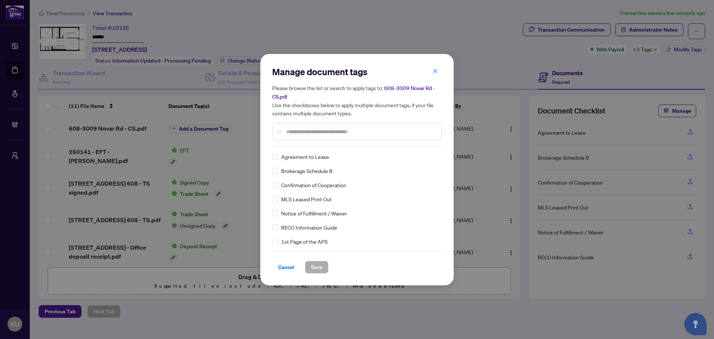
click at [307, 135] on input "text" at bounding box center [361, 132] width 150 height 8
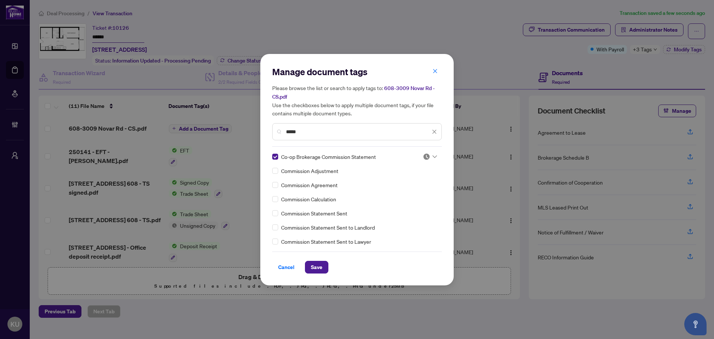
click at [429, 158] on div at bounding box center [430, 156] width 14 height 7
click at [410, 192] on div "Approved" at bounding box center [406, 193] width 48 height 8
click at [321, 267] on span "Save" at bounding box center [317, 267] width 12 height 12
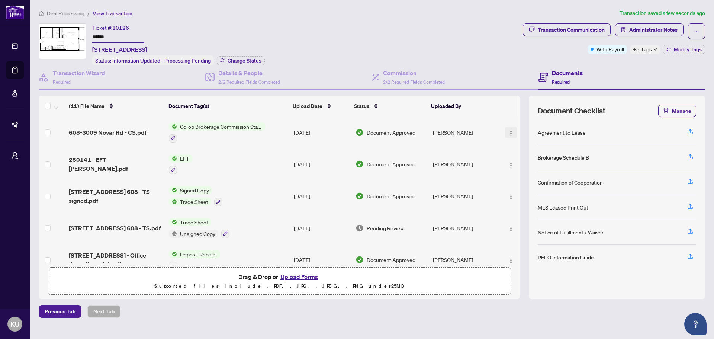
click at [508, 131] on img "button" at bounding box center [511, 133] width 6 height 6
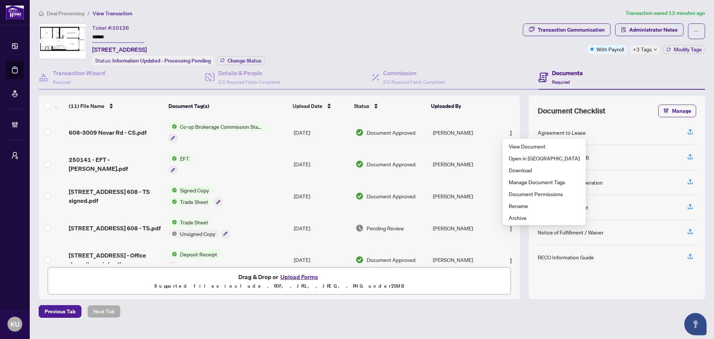
click at [73, 17] on div "Deal Processing / View Transaction Transaction saved 12 minutes ago Ticket #: 1…" at bounding box center [372, 163] width 673 height 309
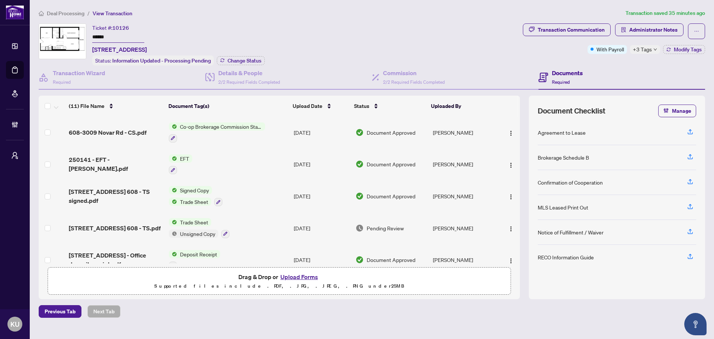
click at [68, 15] on span "Deal Processing" at bounding box center [66, 13] width 38 height 7
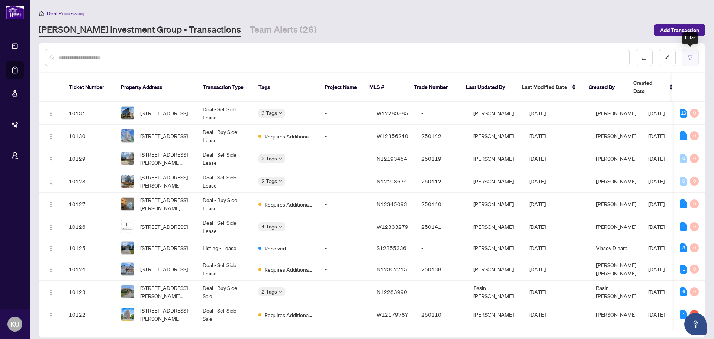
click at [693, 61] on button "button" at bounding box center [690, 57] width 17 height 17
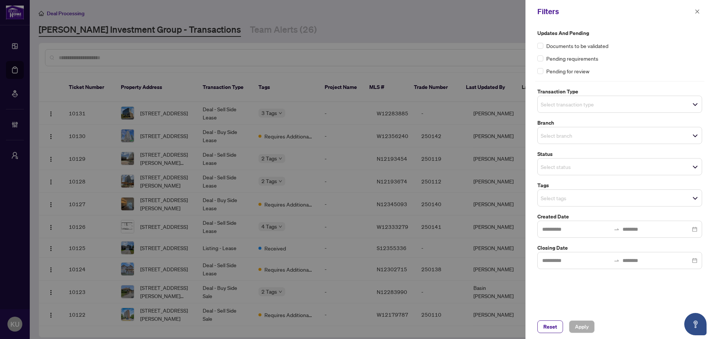
click at [571, 196] on input "search" at bounding box center [567, 197] width 52 height 9
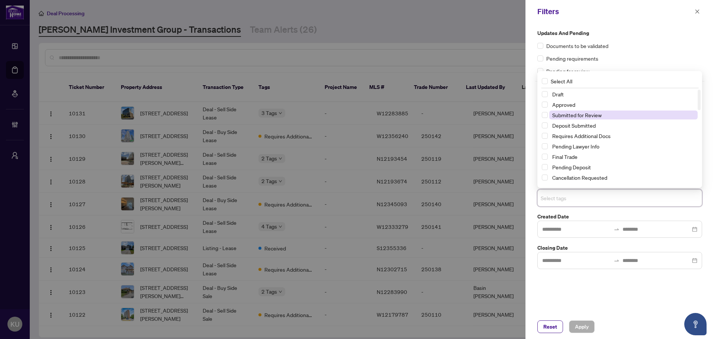
click at [565, 112] on span "Submitted for Review" at bounding box center [576, 115] width 49 height 7
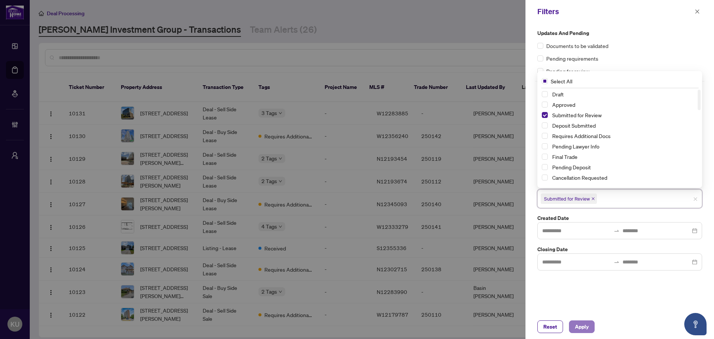
click at [592, 328] on button "Apply" at bounding box center [582, 326] width 26 height 13
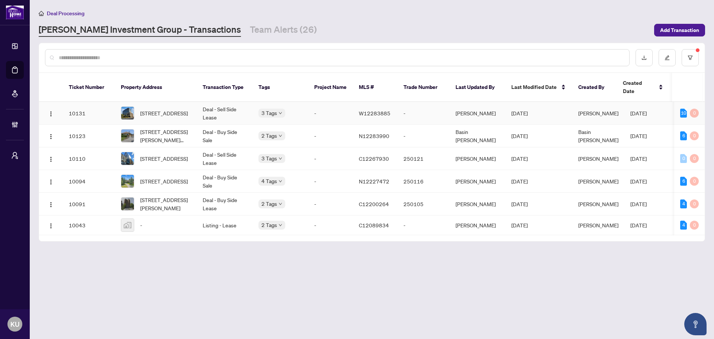
click at [162, 109] on span "[STREET_ADDRESS]" at bounding box center [164, 113] width 48 height 8
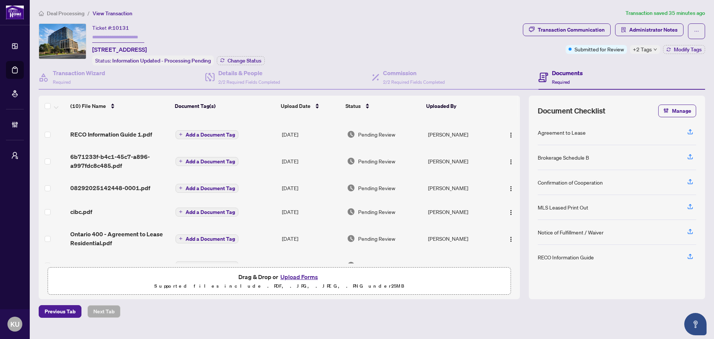
scroll to position [123, 0]
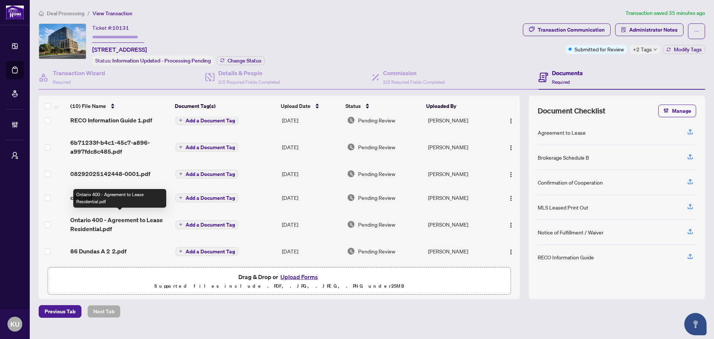
click at [125, 218] on span "Ontario 400 - Agreement to Lease Residential.pdf" at bounding box center [119, 224] width 99 height 18
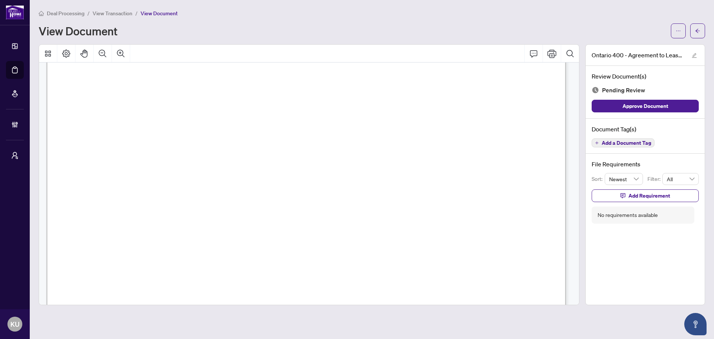
scroll to position [74, 0]
click at [697, 31] on icon "arrow-left" at bounding box center [698, 31] width 4 height 4
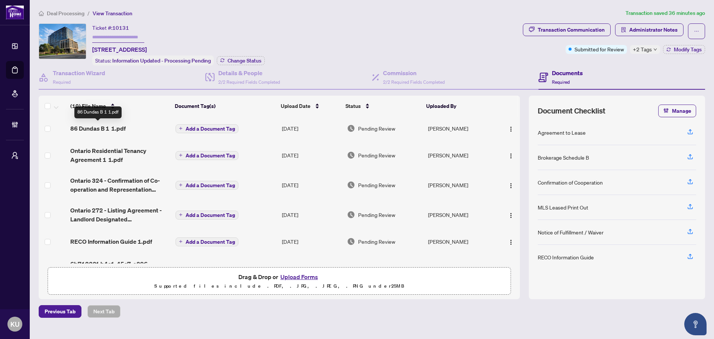
click at [94, 128] on span "86 Dundas B 1 1.pdf" at bounding box center [97, 128] width 55 height 9
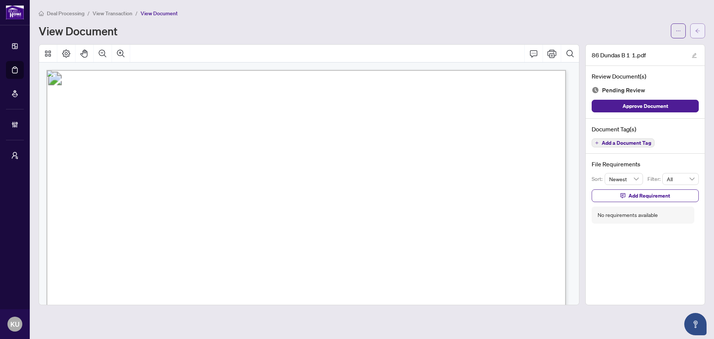
click at [696, 29] on icon "arrow-left" at bounding box center [697, 30] width 5 height 5
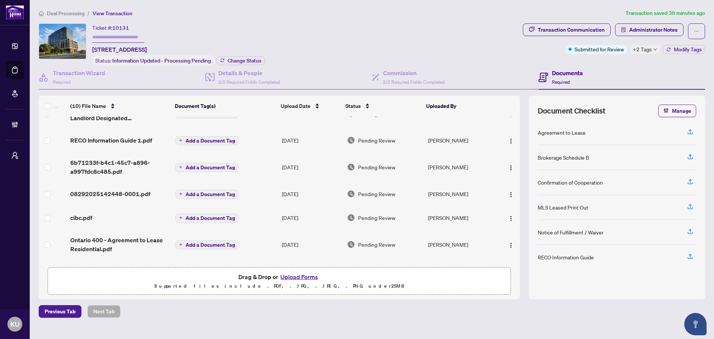
scroll to position [112, 0]
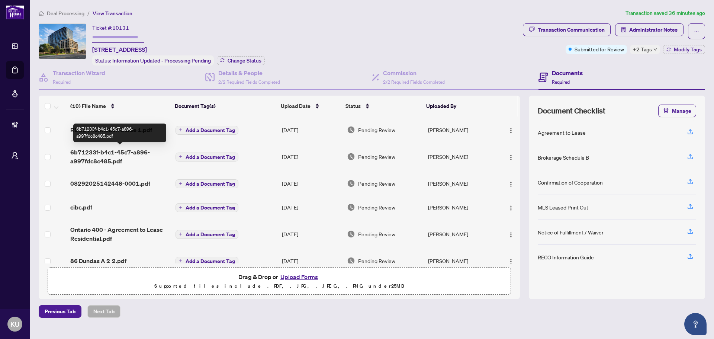
click at [116, 158] on span "6b71233f-b4c1-45c7-a896-a997fdc8c485.pdf" at bounding box center [119, 157] width 99 height 18
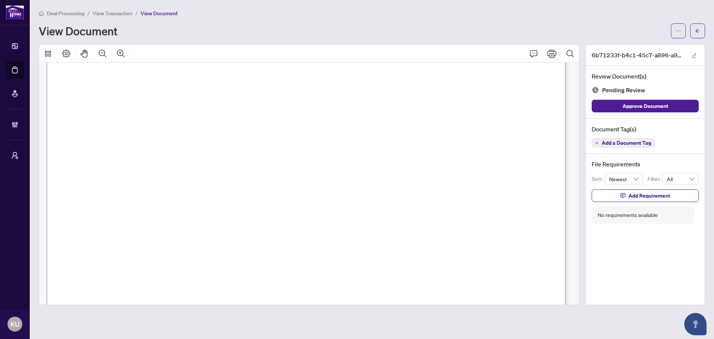
scroll to position [313, 0]
click at [620, 143] on span "Add a Document Tag" at bounding box center [626, 142] width 49 height 5
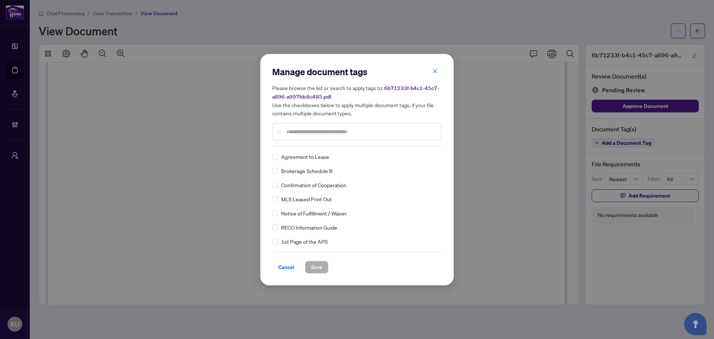
click at [303, 144] on div "Manage document tags Please browse the list or search to apply tags to: 6b71233…" at bounding box center [357, 106] width 170 height 81
click at [306, 137] on div at bounding box center [357, 131] width 170 height 17
click at [309, 137] on div at bounding box center [357, 131] width 170 height 17
click at [309, 129] on input "text" at bounding box center [361, 132] width 150 height 8
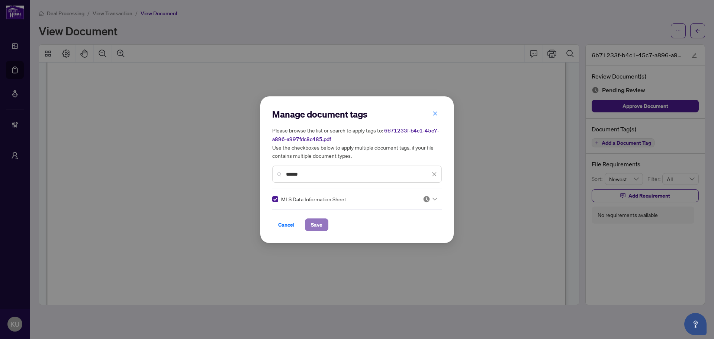
click at [312, 221] on span "Save" at bounding box center [317, 225] width 12 height 12
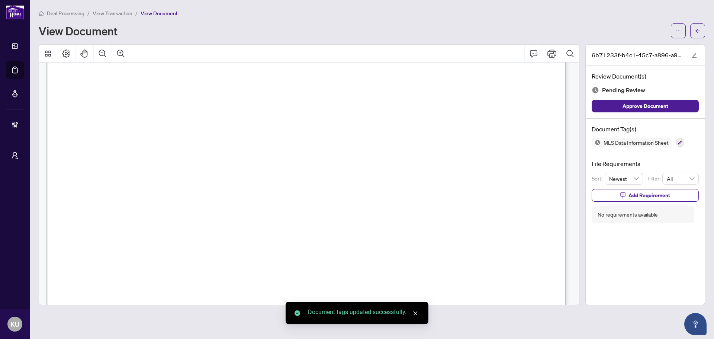
click at [695, 32] on icon "arrow-left" at bounding box center [697, 30] width 5 height 5
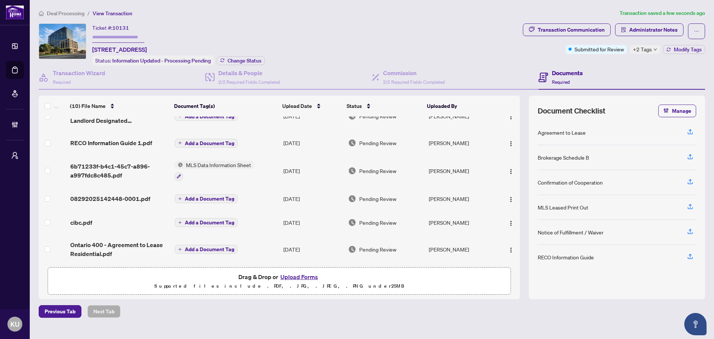
scroll to position [112, 0]
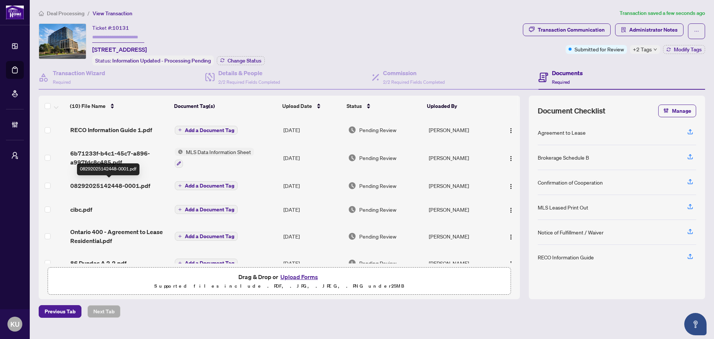
click at [106, 187] on span "08292025142448-0001.pdf" at bounding box center [110, 185] width 80 height 9
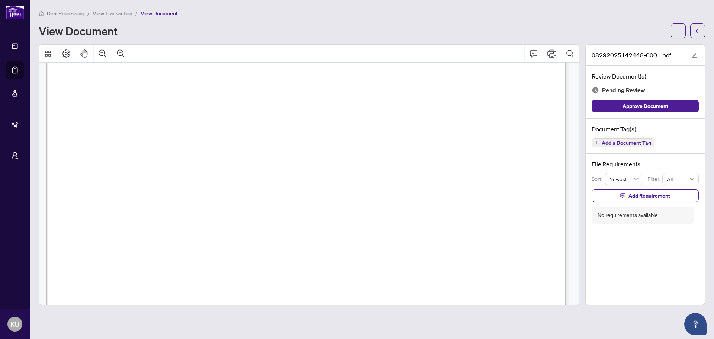
scroll to position [74, 0]
click at [694, 57] on icon "edit" at bounding box center [694, 55] width 5 height 5
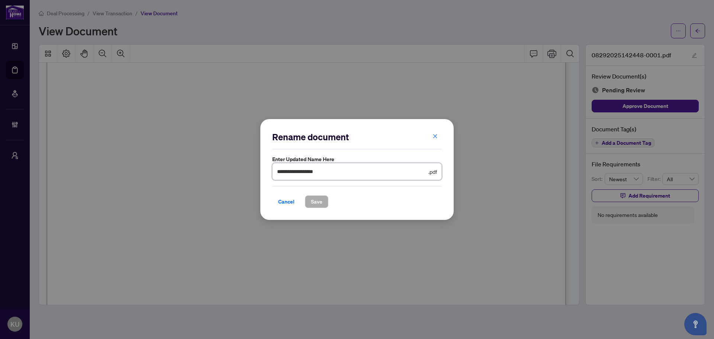
drag, startPoint x: 370, startPoint y: 172, endPoint x: 172, endPoint y: 157, distance: 199.2
click at [172, 157] on div "**********" at bounding box center [357, 169] width 714 height 339
click at [311, 205] on span "Save" at bounding box center [317, 202] width 12 height 12
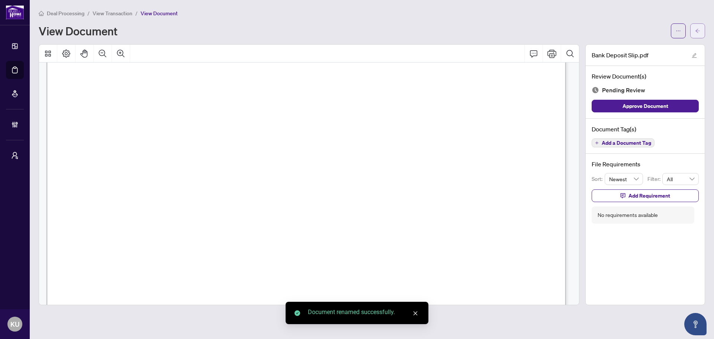
click at [696, 30] on icon "arrow-left" at bounding box center [697, 30] width 5 height 5
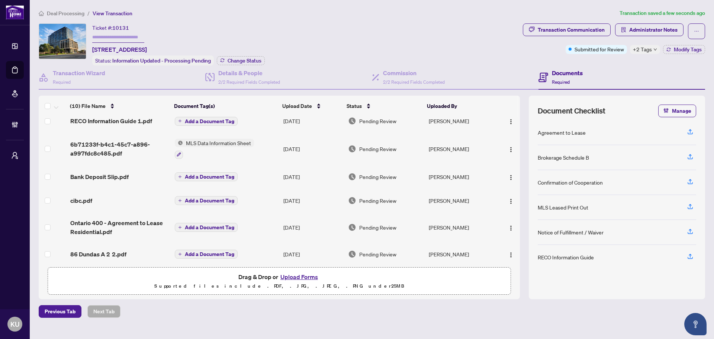
scroll to position [125, 0]
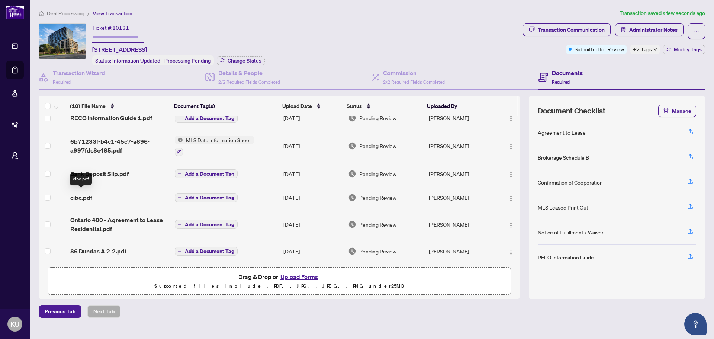
click at [82, 193] on span "cibc.pdf" at bounding box center [81, 197] width 22 height 9
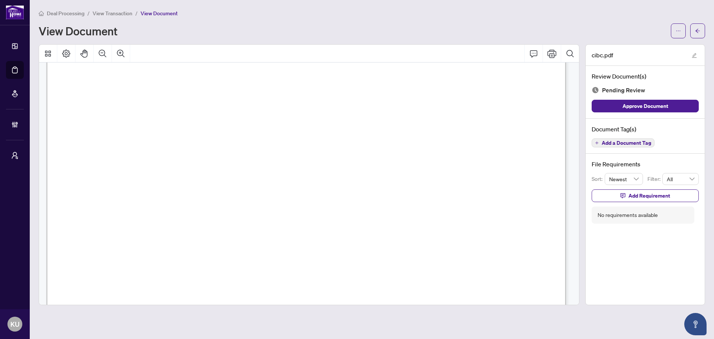
scroll to position [372, 0]
click at [700, 32] on icon "arrow-left" at bounding box center [697, 30] width 5 height 5
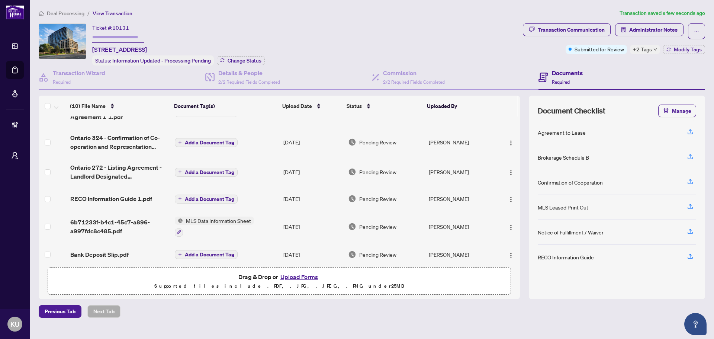
scroll to position [74, 0]
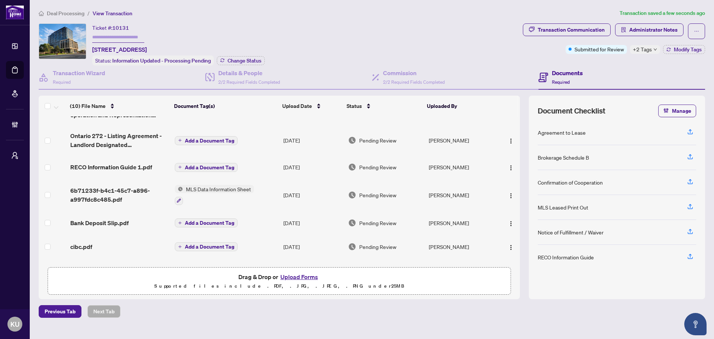
click at [72, 242] on span "cibc.pdf" at bounding box center [81, 246] width 22 height 9
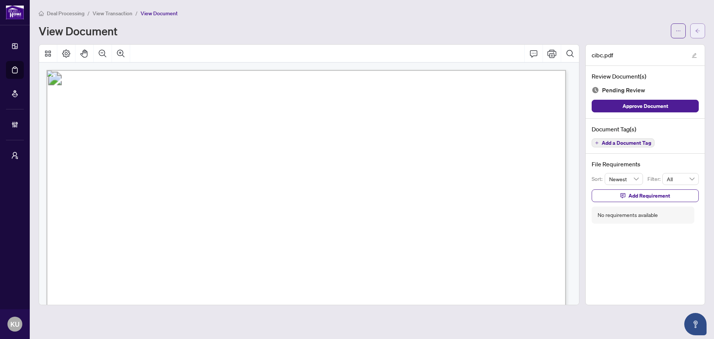
click at [699, 28] on icon "arrow-left" at bounding box center [697, 30] width 5 height 5
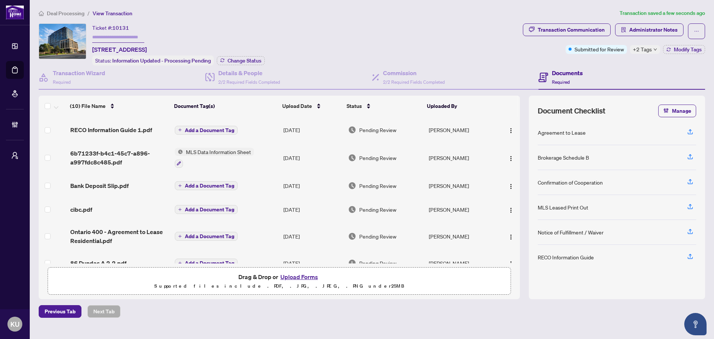
scroll to position [125, 0]
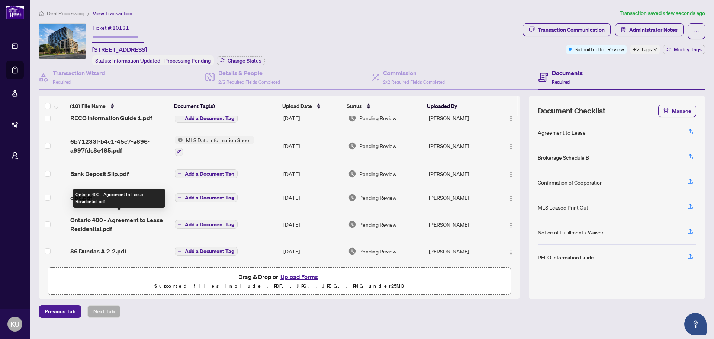
click at [112, 223] on span "Ontario 400 - Agreement to Lease Residential.pdf" at bounding box center [119, 224] width 99 height 18
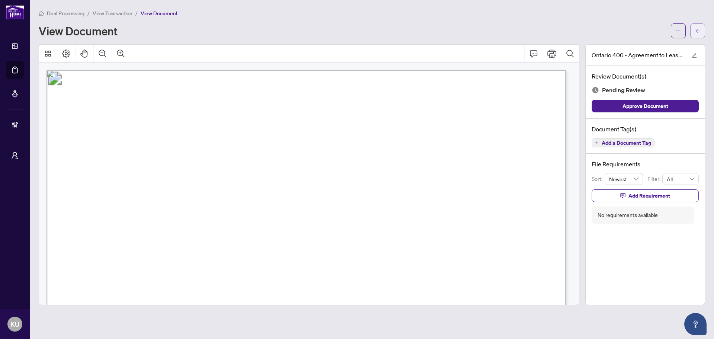
click at [696, 35] on span "button" at bounding box center [697, 31] width 5 height 12
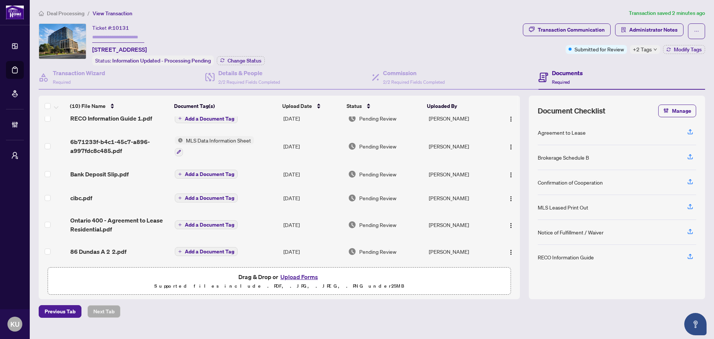
scroll to position [125, 0]
click at [105, 169] on span "Bank Deposit Slip.pdf" at bounding box center [99, 173] width 58 height 9
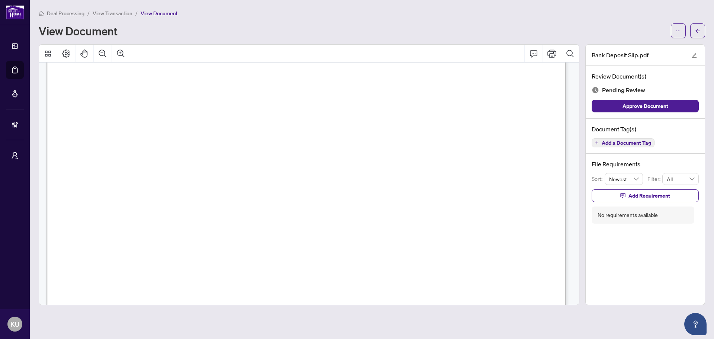
scroll to position [260, 0]
click at [698, 31] on icon "arrow-left" at bounding box center [697, 30] width 5 height 5
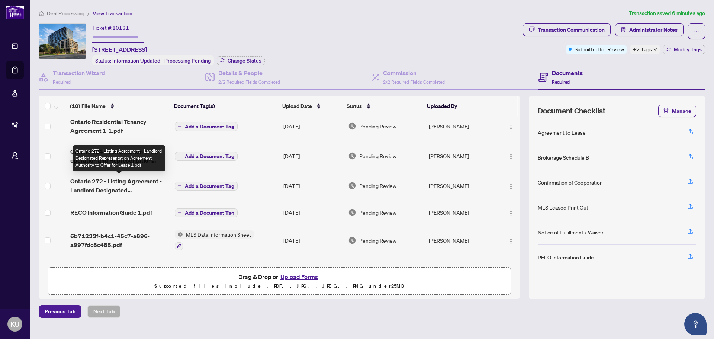
scroll to position [74, 0]
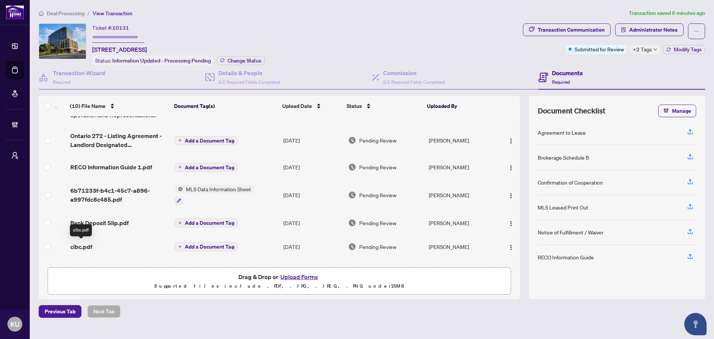
click at [83, 247] on span "cibc.pdf" at bounding box center [81, 246] width 22 height 9
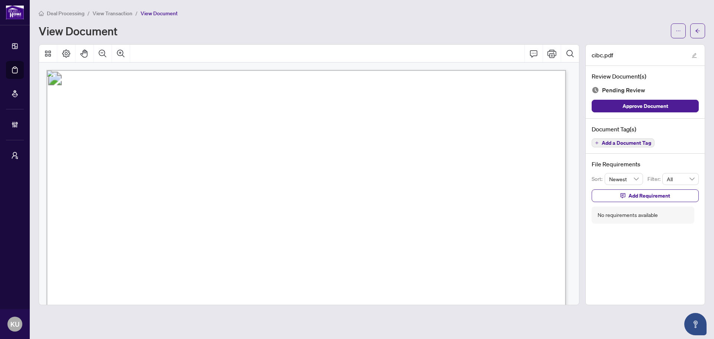
click at [616, 142] on span "Add a Document Tag" at bounding box center [626, 142] width 49 height 5
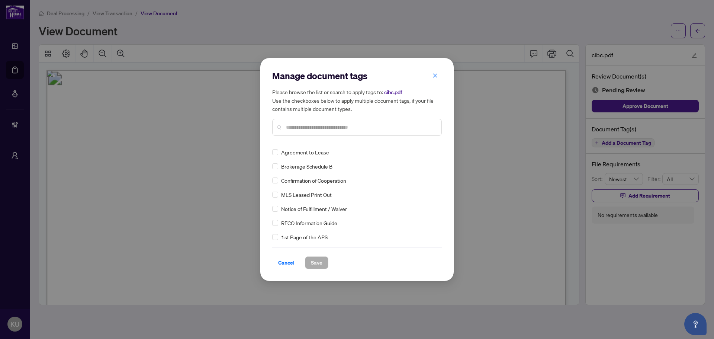
click at [309, 141] on div "Manage document tags Please browse the list or search to apply tags to: cibc.pd…" at bounding box center [357, 106] width 170 height 72
click at [305, 129] on input "text" at bounding box center [361, 127] width 150 height 8
click at [424, 153] on img at bounding box center [426, 151] width 7 height 7
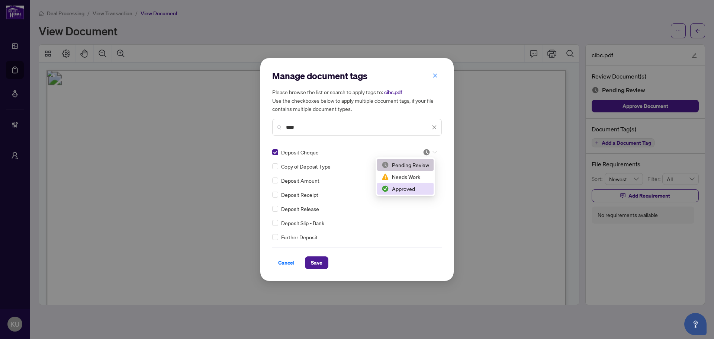
click at [411, 193] on div "Approved" at bounding box center [405, 189] width 57 height 12
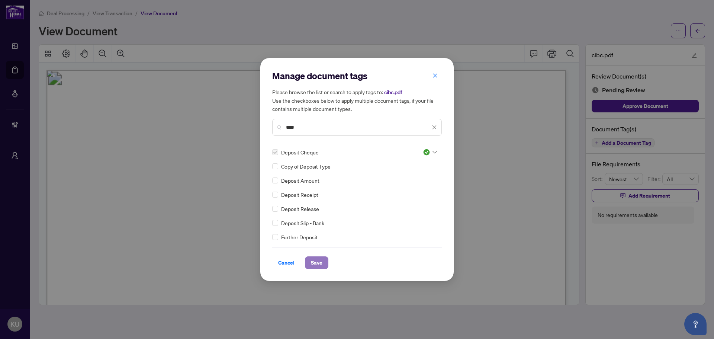
click at [317, 266] on span "Save" at bounding box center [317, 263] width 12 height 12
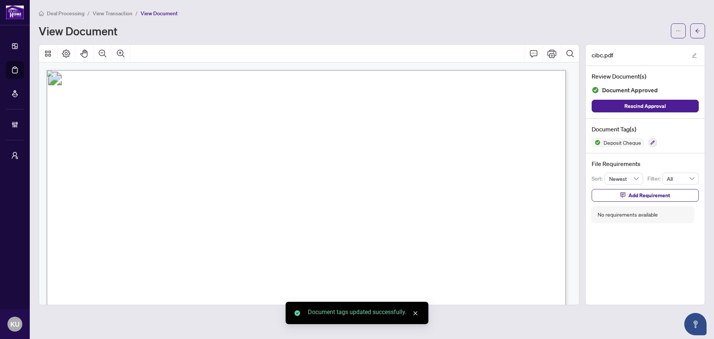
click at [700, 33] on icon "arrow-left" at bounding box center [697, 30] width 5 height 5
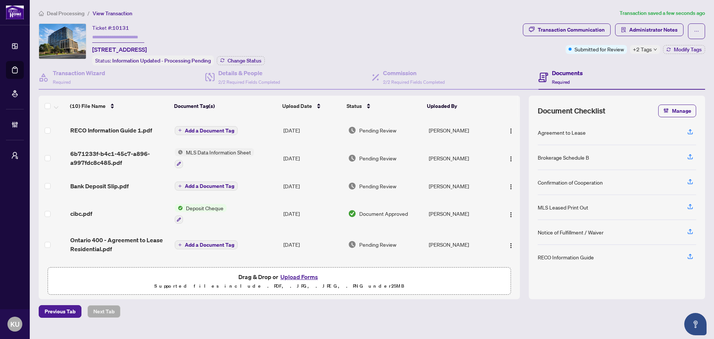
scroll to position [112, 0]
click at [88, 190] on td "Bank Deposit Slip.pdf" at bounding box center [119, 186] width 105 height 24
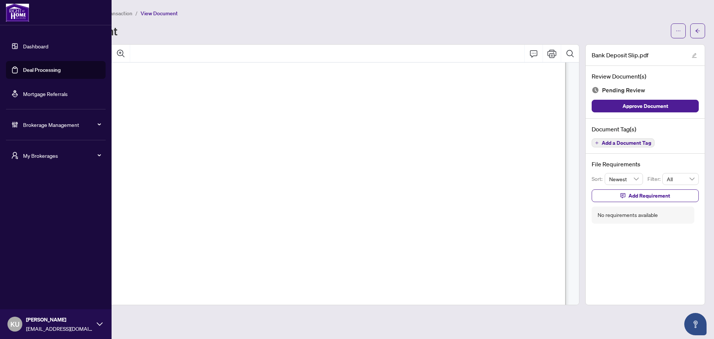
scroll to position [37, 0]
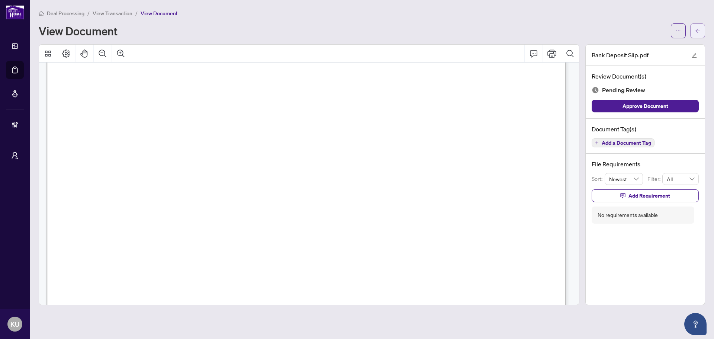
click at [699, 28] on icon "arrow-left" at bounding box center [697, 30] width 5 height 5
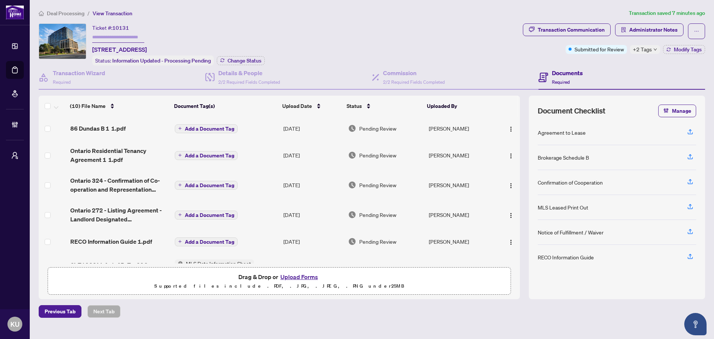
scroll to position [134, 0]
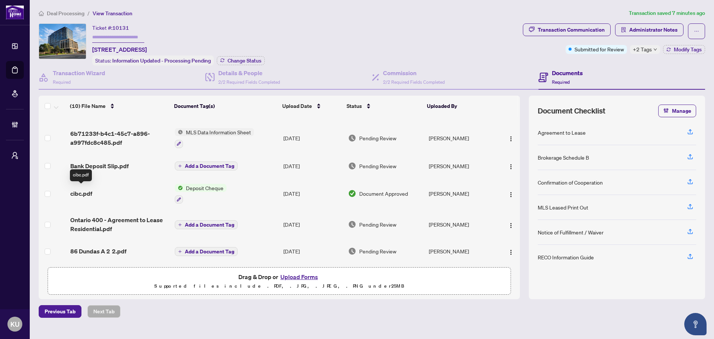
drag, startPoint x: 78, startPoint y: 192, endPoint x: 1, endPoint y: 197, distance: 77.9
click at [78, 192] on span "cibc.pdf" at bounding box center [81, 193] width 22 height 9
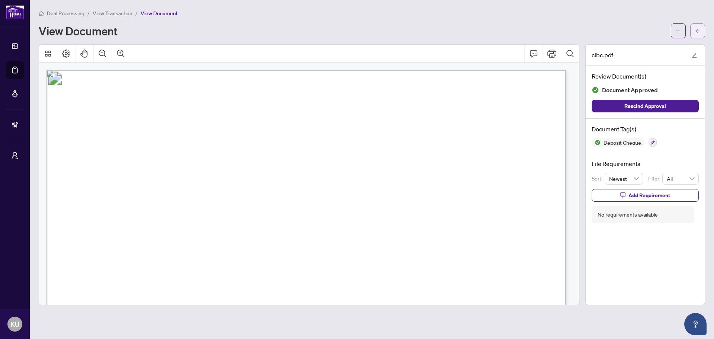
click at [702, 27] on button "button" at bounding box center [697, 30] width 15 height 15
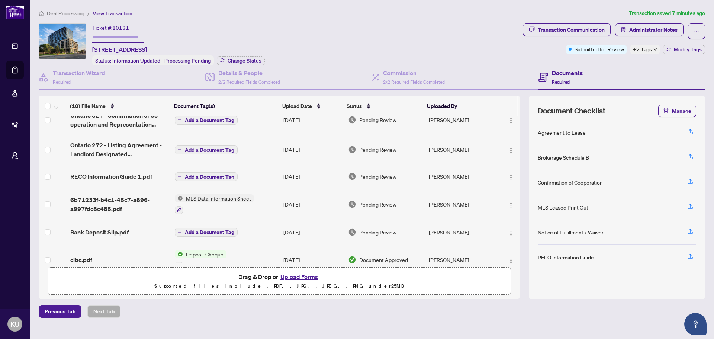
scroll to position [112, 0]
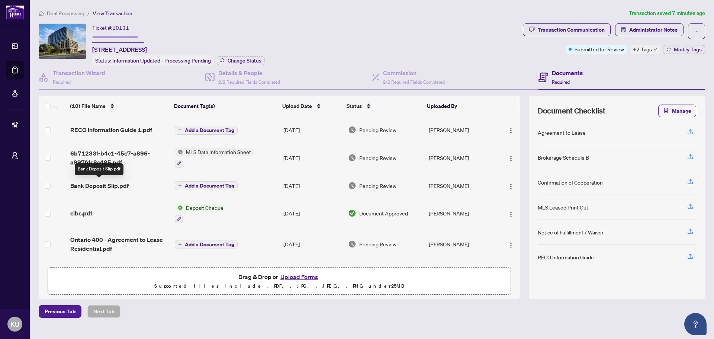
click at [94, 183] on span "Bank Deposit Slip.pdf" at bounding box center [99, 185] width 58 height 9
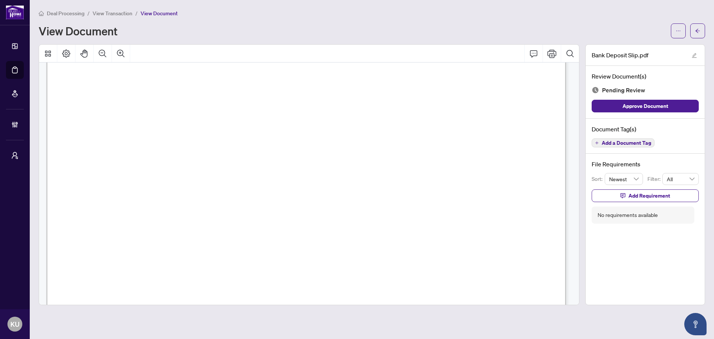
scroll to position [112, 0]
click at [695, 34] on span "button" at bounding box center [697, 31] width 5 height 12
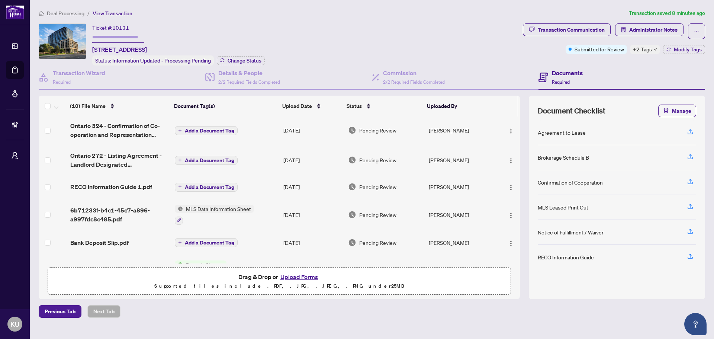
scroll to position [112, 0]
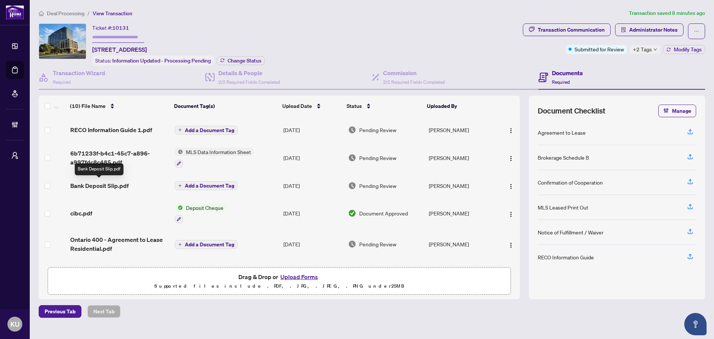
drag, startPoint x: 102, startPoint y: 182, endPoint x: 5, endPoint y: 205, distance: 100.1
click at [102, 182] on span "Bank Deposit Slip.pdf" at bounding box center [99, 185] width 58 height 9
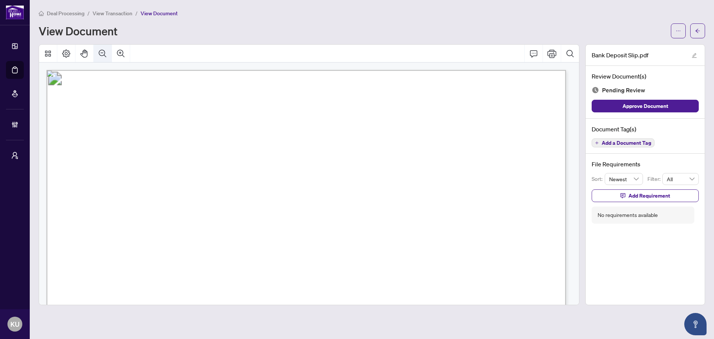
click at [97, 48] on button "Zoom Out" at bounding box center [103, 54] width 18 height 18
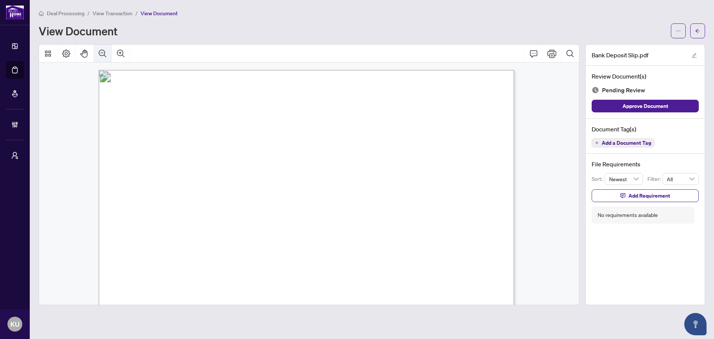
click at [97, 48] on button "Zoom Out" at bounding box center [103, 54] width 18 height 18
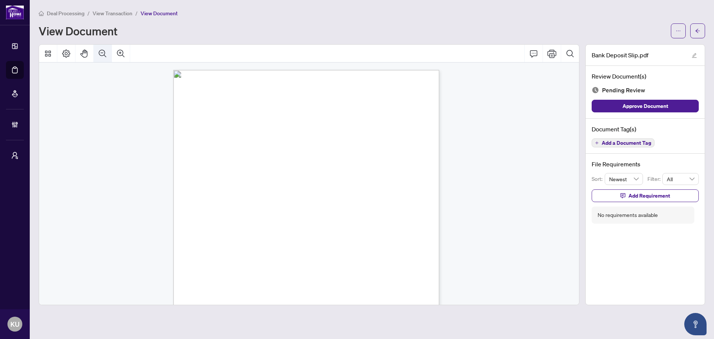
click at [97, 48] on button "Zoom Out" at bounding box center [103, 54] width 18 height 18
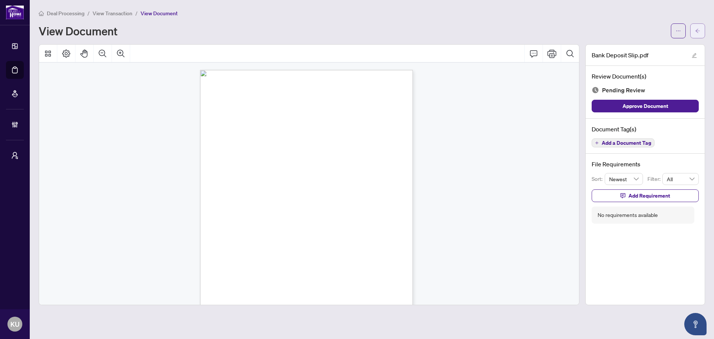
click at [696, 26] on span "button" at bounding box center [697, 31] width 5 height 12
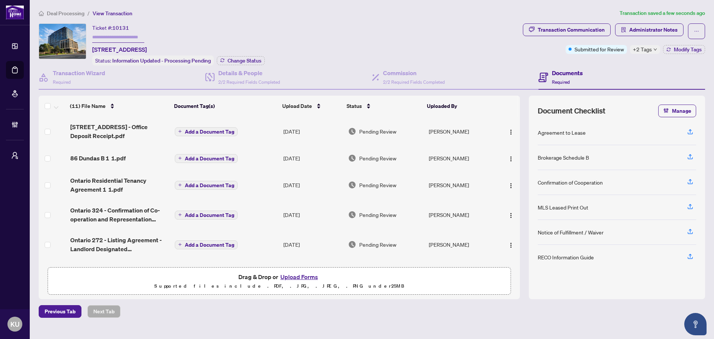
click at [204, 132] on span "Add a Document Tag" at bounding box center [209, 131] width 49 height 5
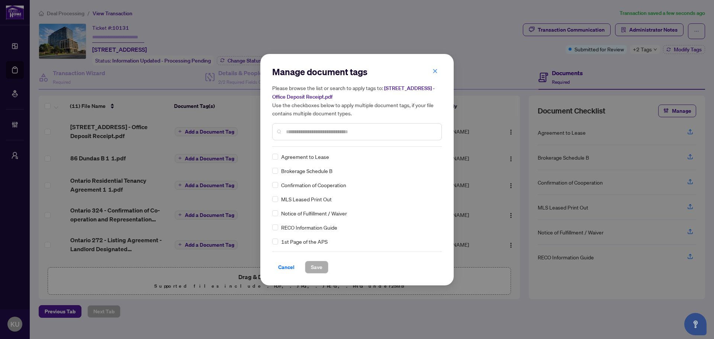
click at [310, 134] on input "text" at bounding box center [361, 132] width 150 height 8
click at [424, 154] on img at bounding box center [426, 156] width 7 height 7
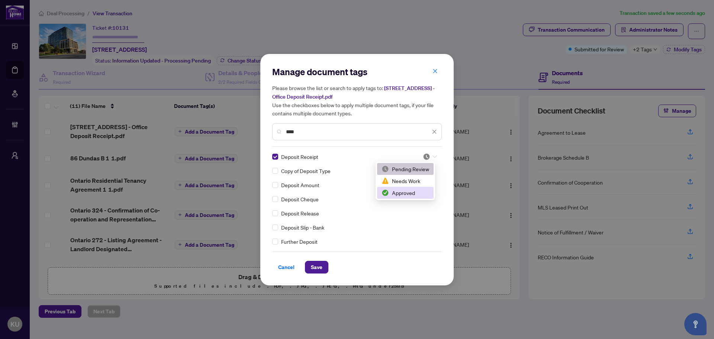
click at [405, 191] on div "Approved" at bounding box center [406, 193] width 48 height 8
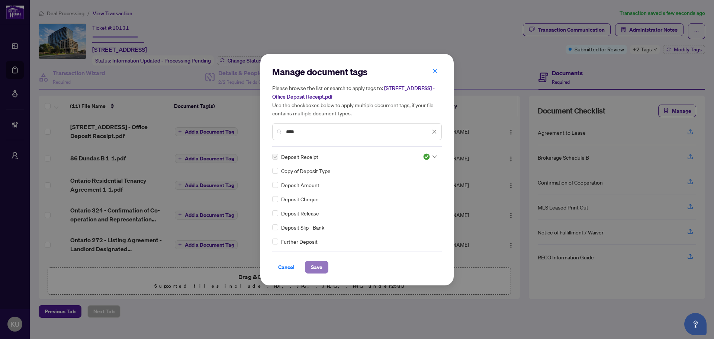
click at [321, 267] on span "Save" at bounding box center [317, 267] width 12 height 12
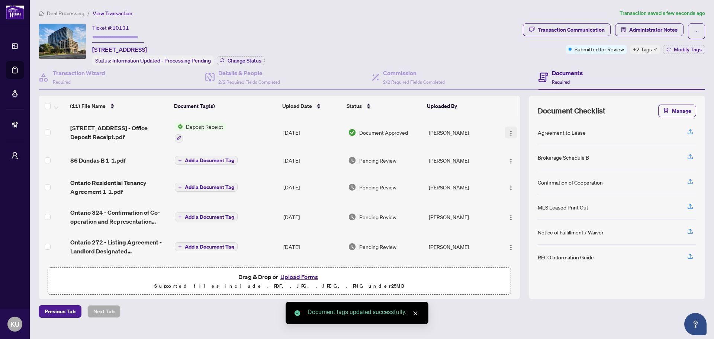
click at [510, 132] on img "button" at bounding box center [511, 133] width 6 height 6
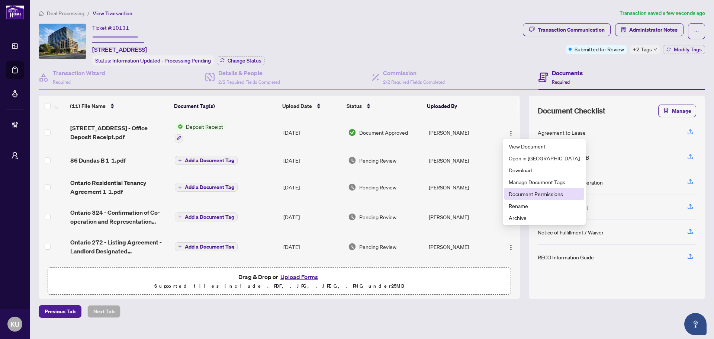
click at [546, 197] on span "Document Permissions" at bounding box center [544, 194] width 71 height 8
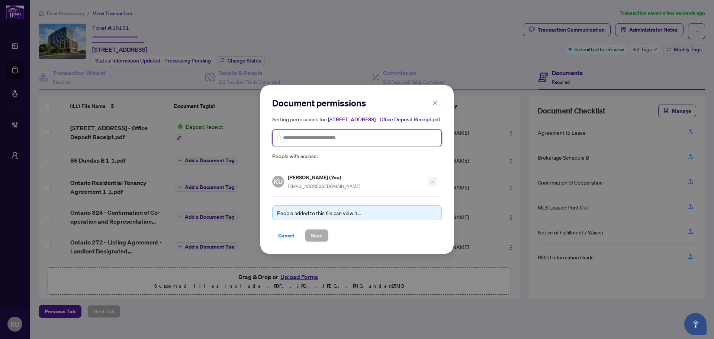
click at [341, 141] on input "search" at bounding box center [360, 138] width 154 height 8
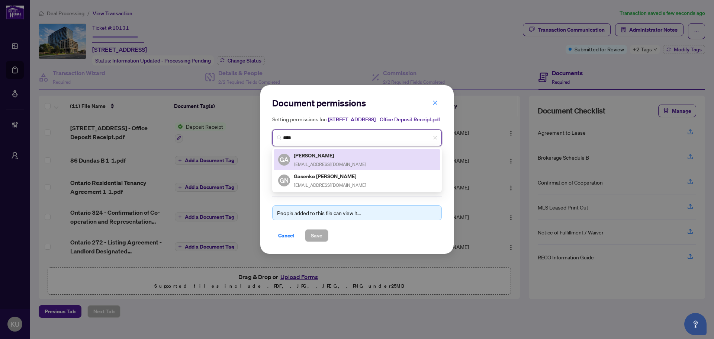
click at [310, 160] on h5 "[PERSON_NAME]" at bounding box center [330, 155] width 73 height 9
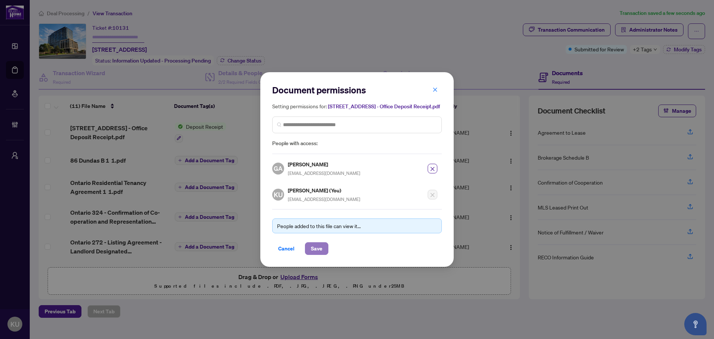
click at [323, 251] on button "Save" at bounding box center [316, 248] width 23 height 13
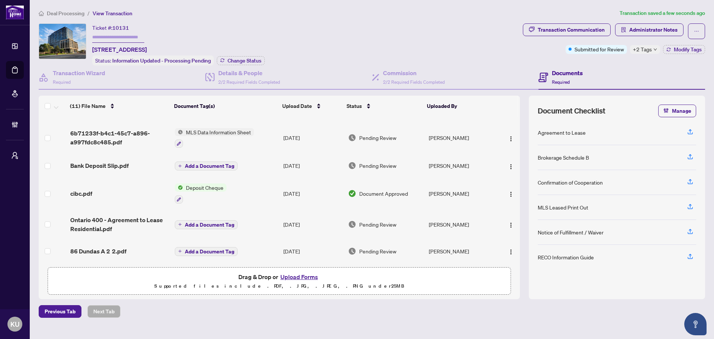
scroll to position [165, 0]
click at [124, 217] on span "Ontario 400 - Agreement to Lease Residential.pdf" at bounding box center [119, 224] width 99 height 18
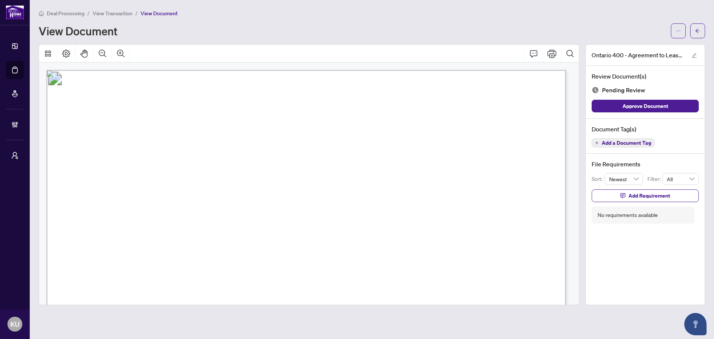
click at [620, 141] on span "Add a Document Tag" at bounding box center [626, 142] width 49 height 5
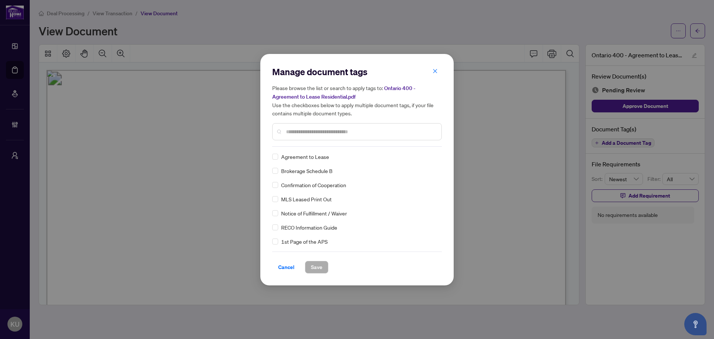
click at [310, 126] on div at bounding box center [357, 131] width 170 height 17
click at [426, 154] on img at bounding box center [426, 156] width 7 height 7
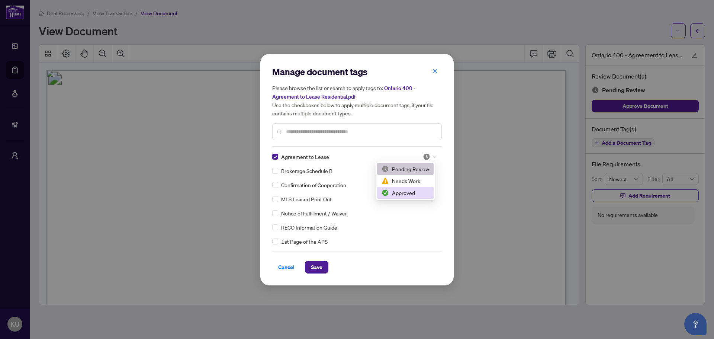
click at [408, 195] on div "Approved" at bounding box center [406, 193] width 48 height 8
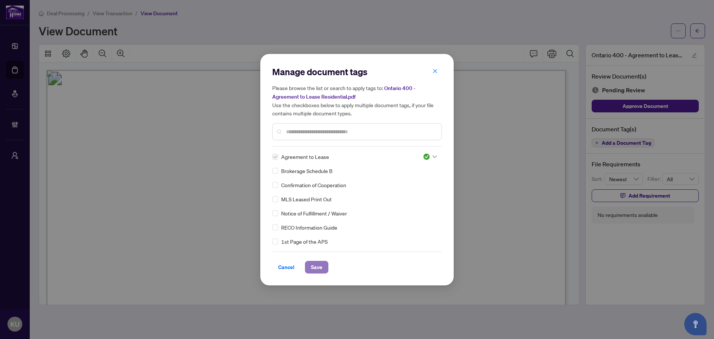
click at [316, 264] on span "Save" at bounding box center [317, 267] width 12 height 12
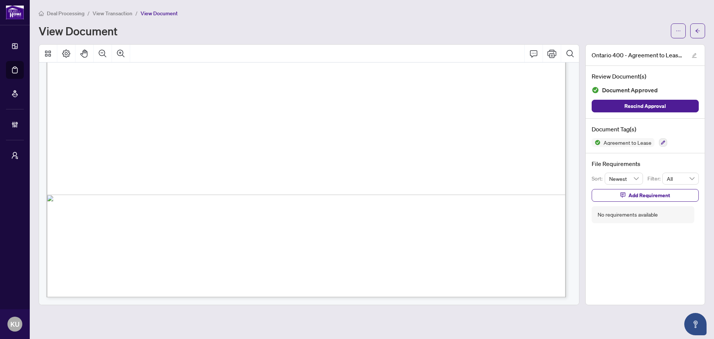
scroll to position [37, 0]
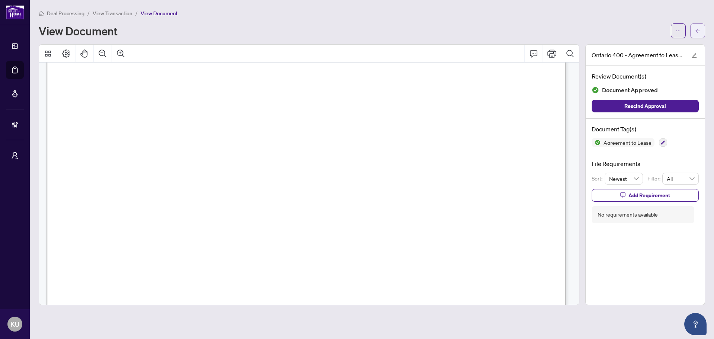
click at [700, 26] on span "button" at bounding box center [697, 31] width 5 height 12
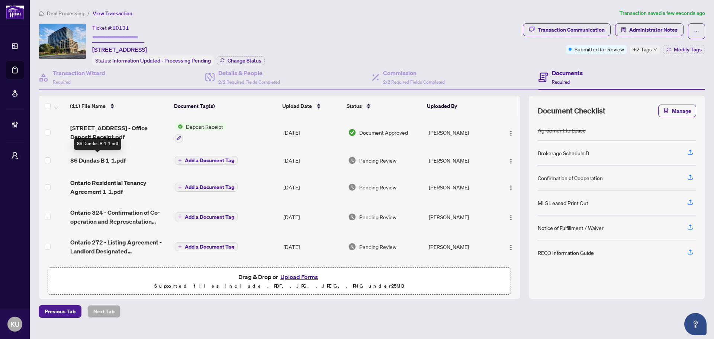
click at [98, 160] on span "86 Dundas B 1 1.pdf" at bounding box center [97, 160] width 55 height 9
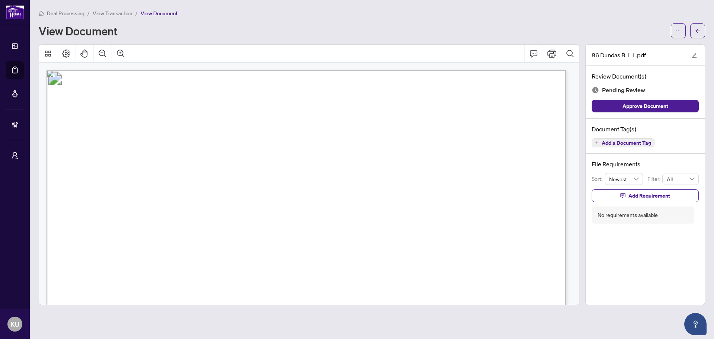
click at [629, 141] on span "Add a Document Tag" at bounding box center [626, 142] width 49 height 5
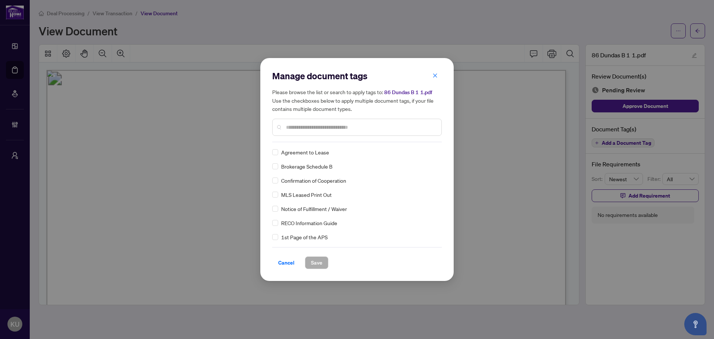
click at [291, 128] on input "text" at bounding box center [361, 127] width 150 height 8
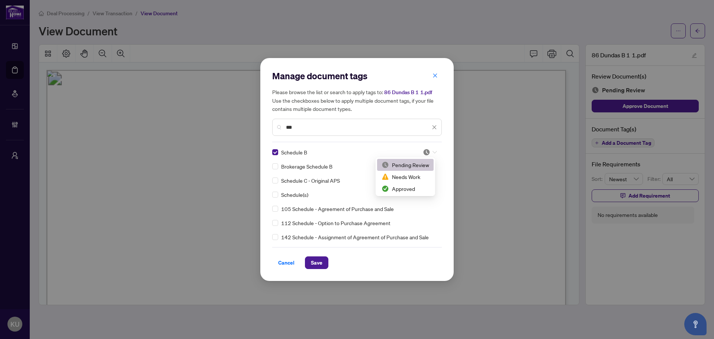
click at [420, 150] on div at bounding box center [427, 151] width 19 height 7
drag, startPoint x: 418, startPoint y: 188, endPoint x: 396, endPoint y: 210, distance: 31.0
click at [418, 186] on div "Approved" at bounding box center [406, 188] width 48 height 8
click at [315, 257] on span "Save" at bounding box center [317, 263] width 12 height 12
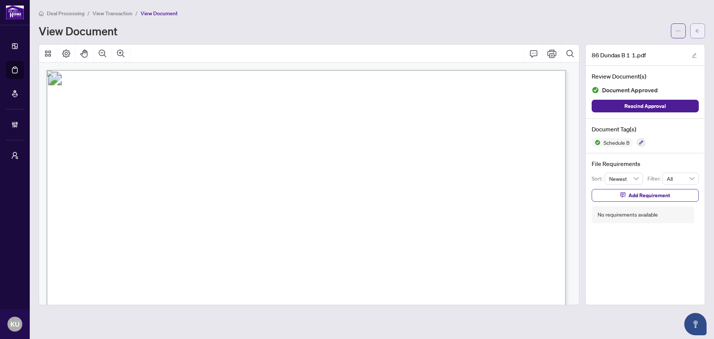
click at [696, 28] on icon "arrow-left" at bounding box center [697, 30] width 5 height 5
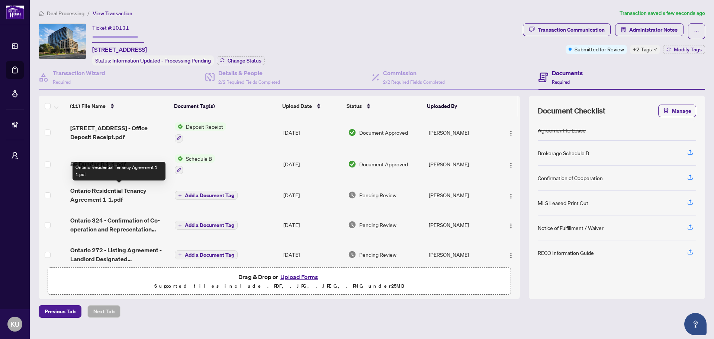
click at [105, 196] on span "Ontario Residential Tenancy Agreement 1 1.pdf" at bounding box center [119, 195] width 99 height 18
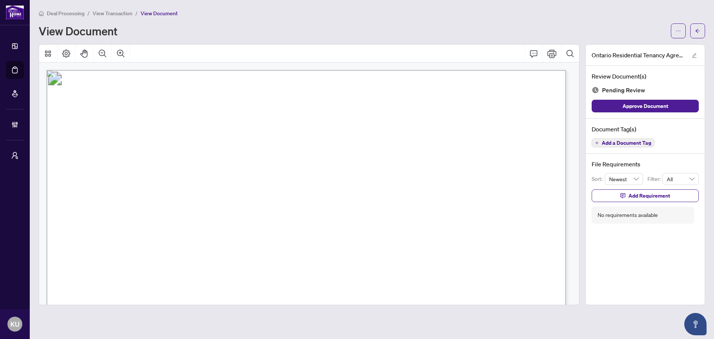
click at [612, 144] on span "Add a Document Tag" at bounding box center [626, 142] width 49 height 5
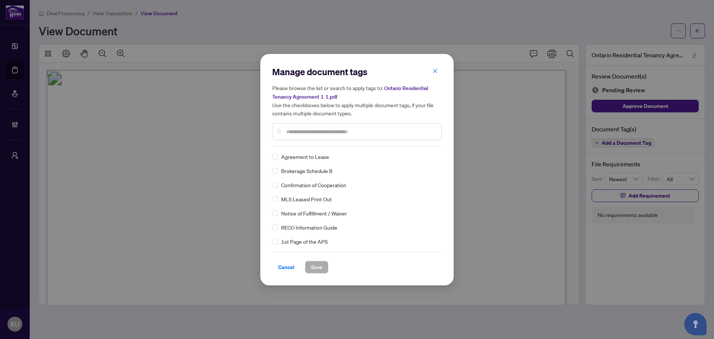
click at [295, 130] on input "text" at bounding box center [361, 132] width 150 height 8
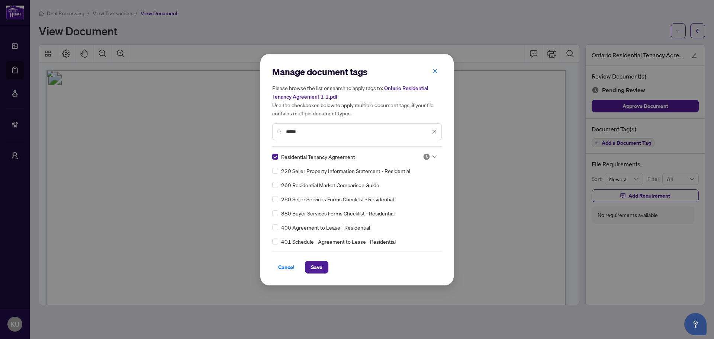
click at [423, 153] on img at bounding box center [426, 156] width 7 height 7
click at [415, 191] on div "Approved" at bounding box center [406, 193] width 48 height 8
click at [322, 269] on span "Save" at bounding box center [317, 267] width 12 height 12
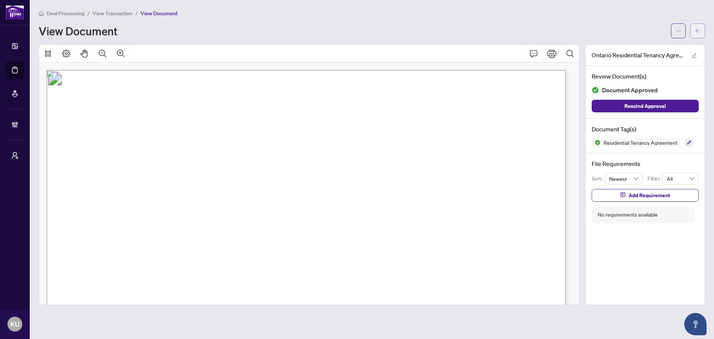
click at [697, 34] on span "button" at bounding box center [697, 31] width 5 height 12
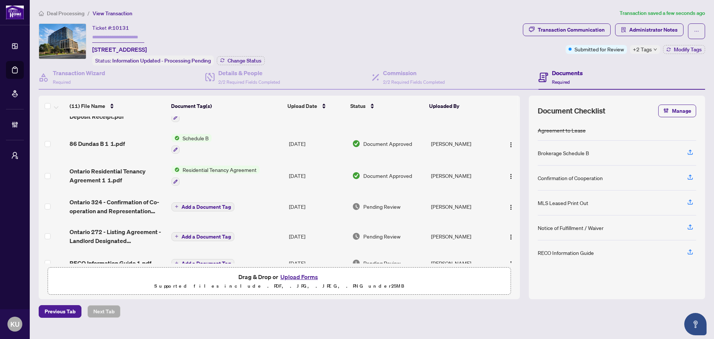
scroll to position [37, 0]
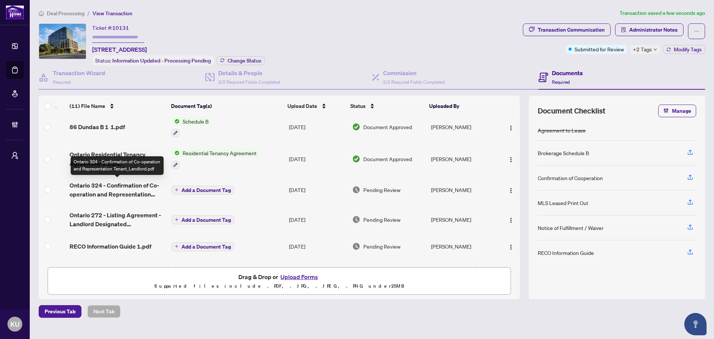
click at [108, 188] on span "Ontario 324 - Confirmation of Co-operation and Representation Tenant_Landlord.p…" at bounding box center [118, 190] width 96 height 18
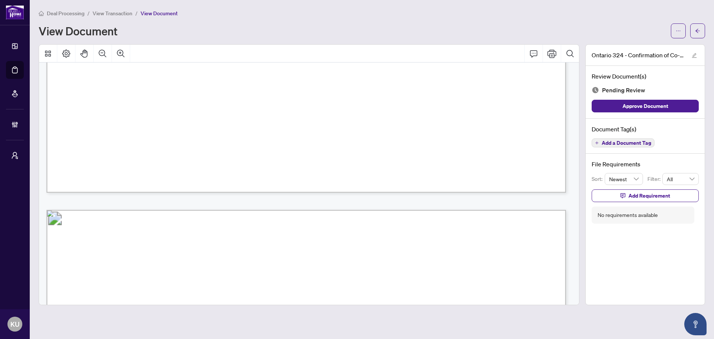
scroll to position [308, 0]
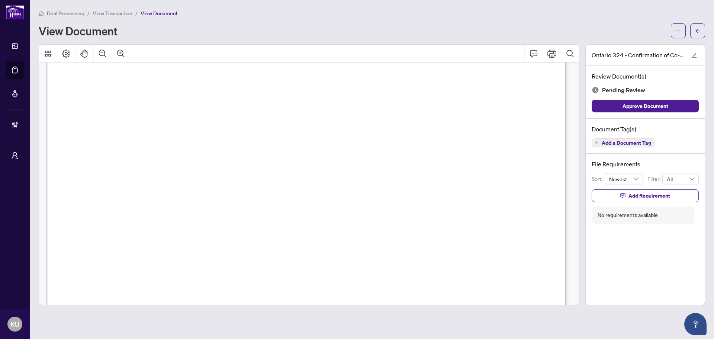
click at [616, 140] on span "Add a Document Tag" at bounding box center [626, 142] width 49 height 5
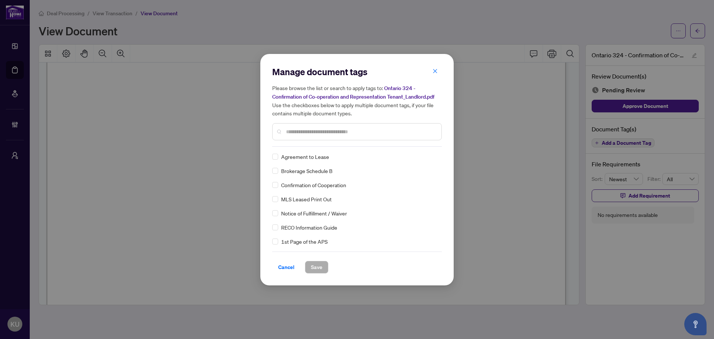
click at [312, 133] on input "text" at bounding box center [361, 132] width 150 height 8
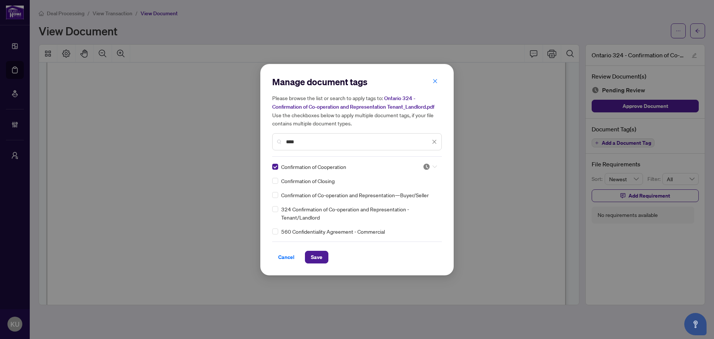
click at [433, 166] on icon at bounding box center [435, 166] width 4 height 3
click at [403, 204] on div "Approved" at bounding box center [408, 203] width 48 height 8
click at [316, 253] on span "Save" at bounding box center [317, 257] width 12 height 12
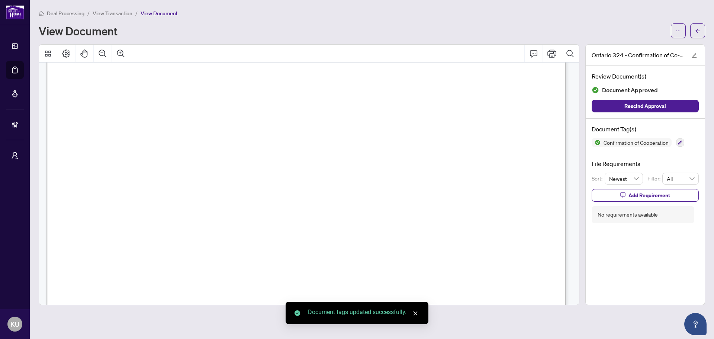
scroll to position [1134, 0]
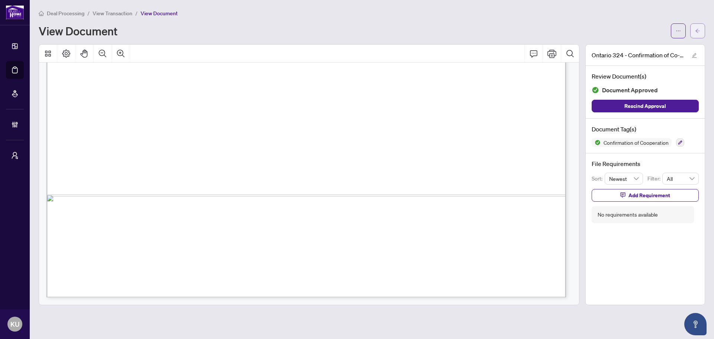
click at [701, 31] on button "button" at bounding box center [697, 30] width 15 height 15
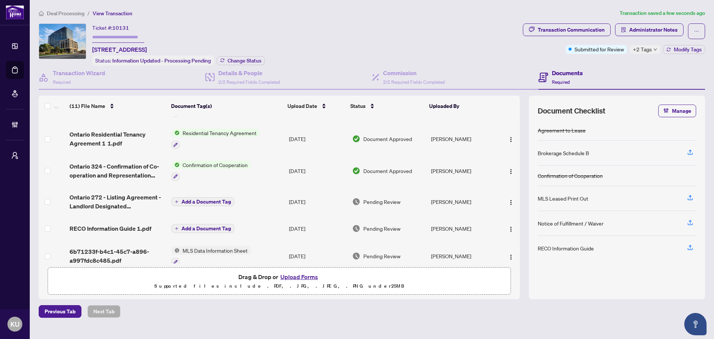
scroll to position [74, 0]
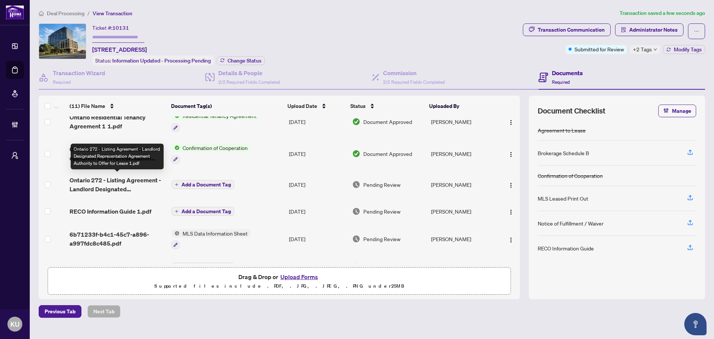
click at [95, 177] on span "Ontario 272 - Listing Agreement - Landlord Designated Representation Agreement …" at bounding box center [118, 185] width 96 height 18
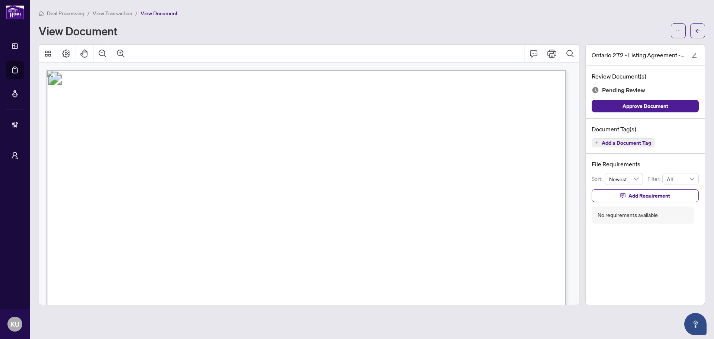
click at [617, 141] on span "Add a Document Tag" at bounding box center [626, 142] width 49 height 5
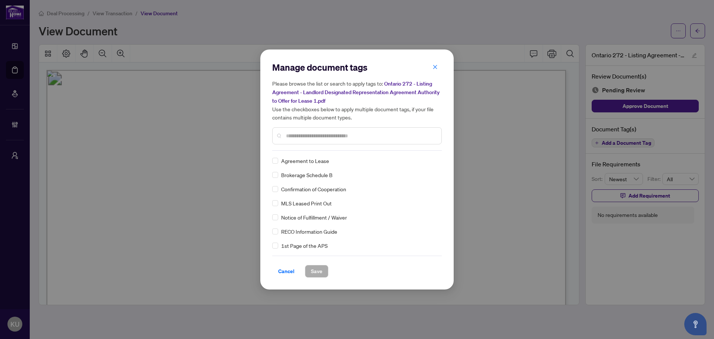
click at [308, 129] on div at bounding box center [357, 135] width 170 height 17
click at [309, 130] on div at bounding box center [357, 135] width 170 height 17
click at [309, 136] on input "text" at bounding box center [361, 136] width 150 height 8
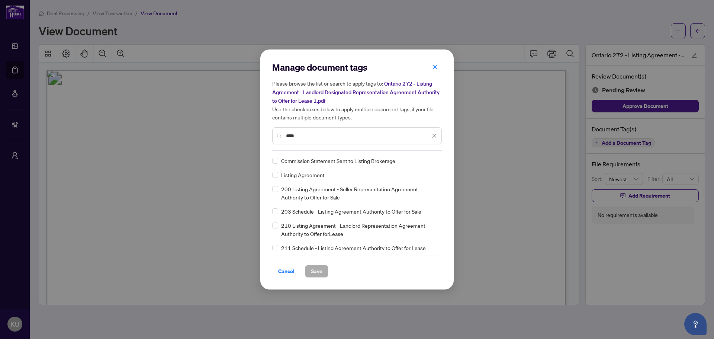
click at [278, 172] on div "Listing Agreement" at bounding box center [354, 175] width 165 height 8
click at [278, 175] on div "Listing Agreement" at bounding box center [354, 175] width 165 height 8
click at [423, 163] on img at bounding box center [426, 160] width 7 height 7
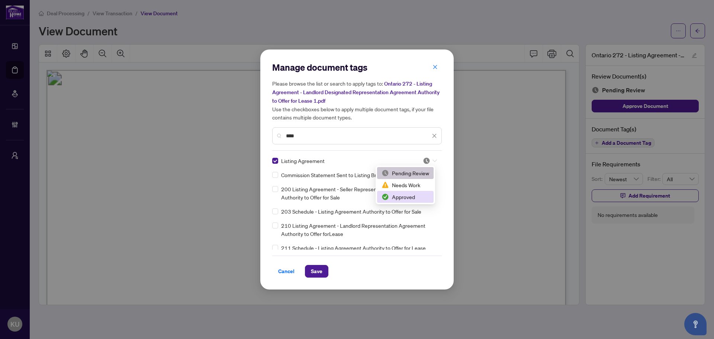
click at [408, 197] on div "Approved" at bounding box center [406, 197] width 48 height 8
drag, startPoint x: 323, startPoint y: 267, endPoint x: 318, endPoint y: 262, distance: 7.1
click at [323, 267] on button "Save" at bounding box center [316, 271] width 23 height 13
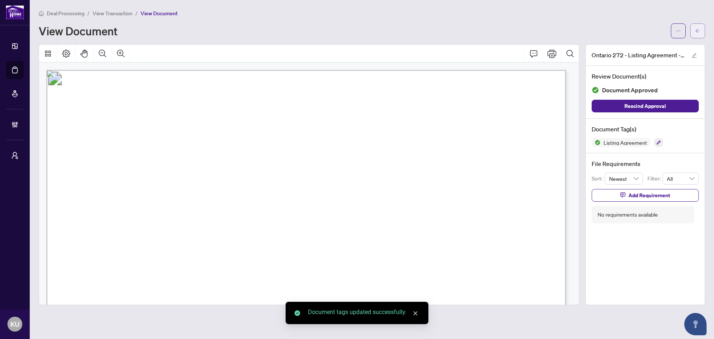
click at [694, 27] on button "button" at bounding box center [697, 30] width 15 height 15
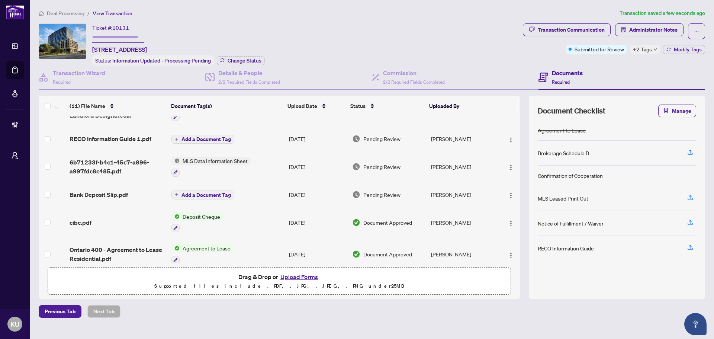
scroll to position [112, 0]
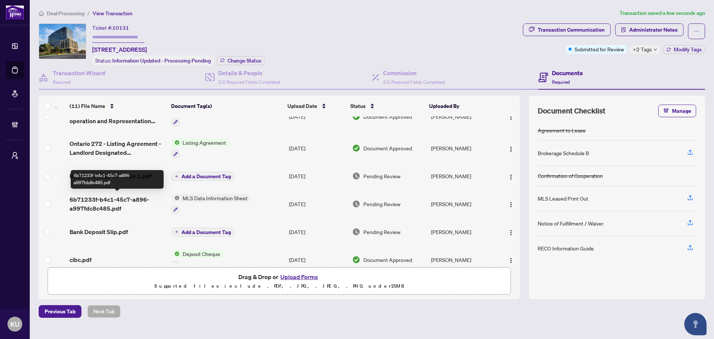
click at [100, 202] on span "6b71233f-b4c1-45c7-a896-a997fdc8c485.pdf" at bounding box center [118, 204] width 96 height 18
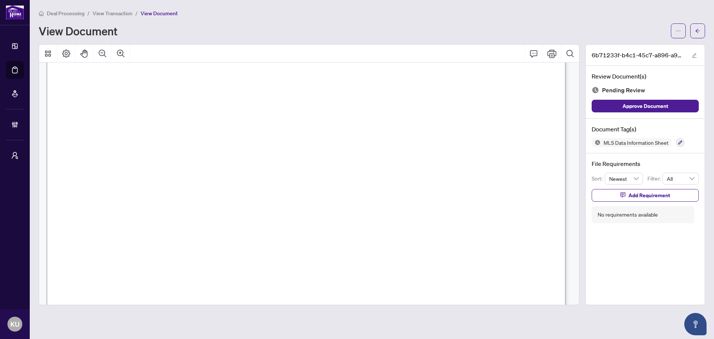
scroll to position [260, 0]
click at [682, 141] on icon "button" at bounding box center [680, 143] width 4 height 4
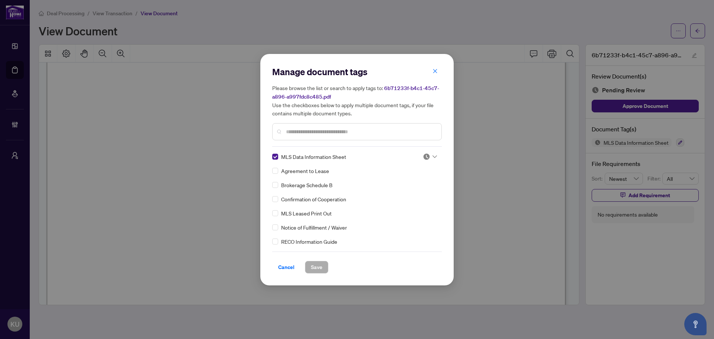
click at [430, 155] on div at bounding box center [430, 156] width 14 height 7
click at [412, 188] on div "Approved" at bounding box center [405, 193] width 57 height 12
click at [315, 269] on span "Save" at bounding box center [317, 267] width 12 height 12
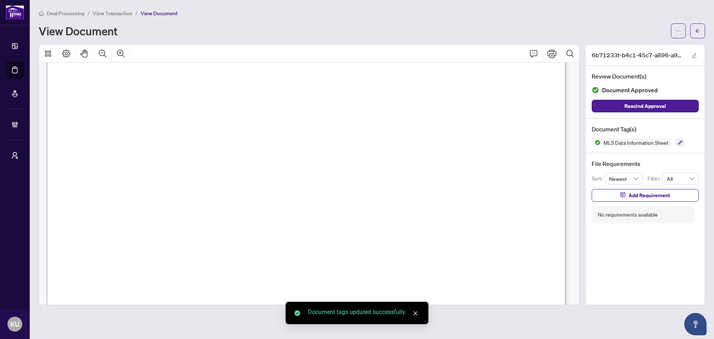
click at [697, 29] on icon "arrow-left" at bounding box center [697, 30] width 5 height 5
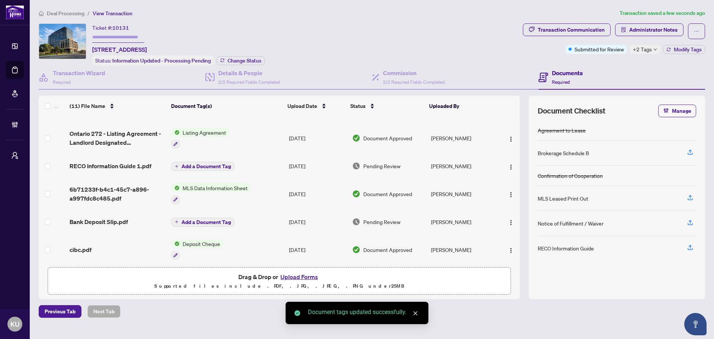
scroll to position [149, 0]
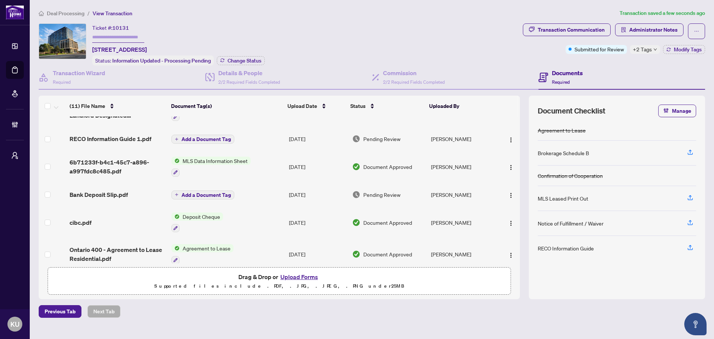
click at [103, 197] on td "Bank Deposit Slip.pdf" at bounding box center [118, 195] width 102 height 24
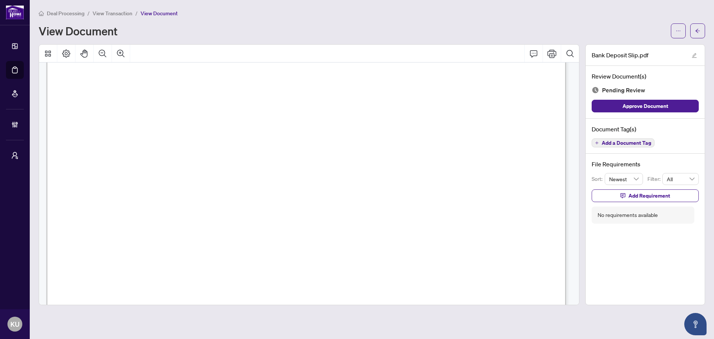
scroll to position [298, 0]
click at [626, 144] on span "Add a Document Tag" at bounding box center [626, 142] width 49 height 5
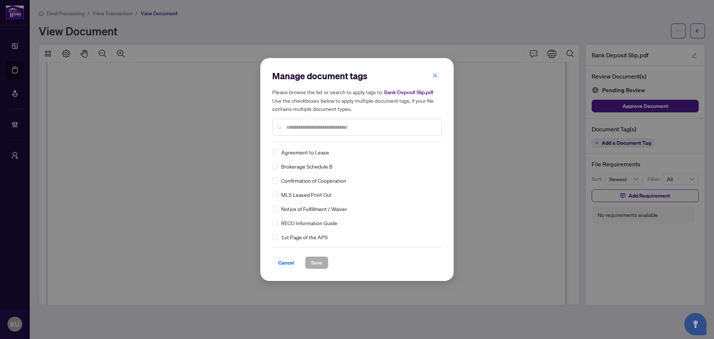
click at [305, 128] on input "text" at bounding box center [361, 127] width 150 height 8
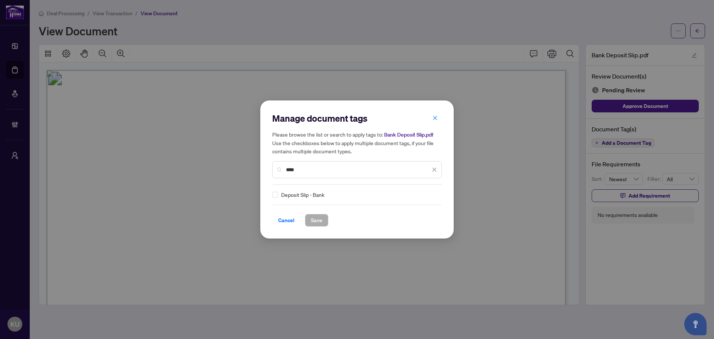
scroll to position [298, 0]
type input "****"
click at [420, 193] on div at bounding box center [427, 194] width 19 height 7
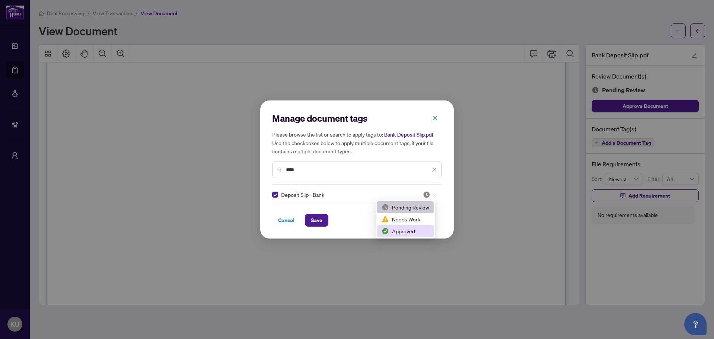
click at [403, 235] on div "Approved" at bounding box center [405, 231] width 57 height 12
click at [314, 219] on span "Save" at bounding box center [317, 220] width 12 height 12
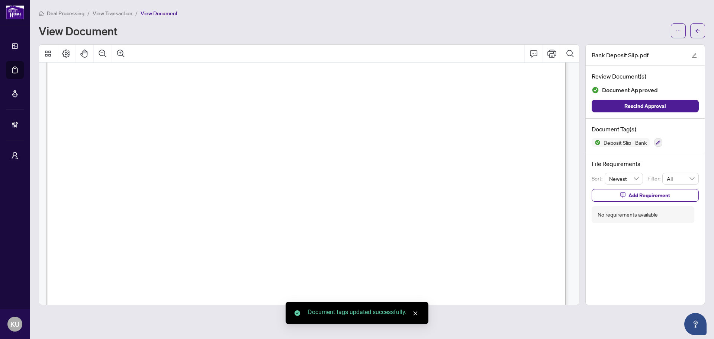
click at [696, 32] on icon "arrow-left" at bounding box center [697, 30] width 5 height 5
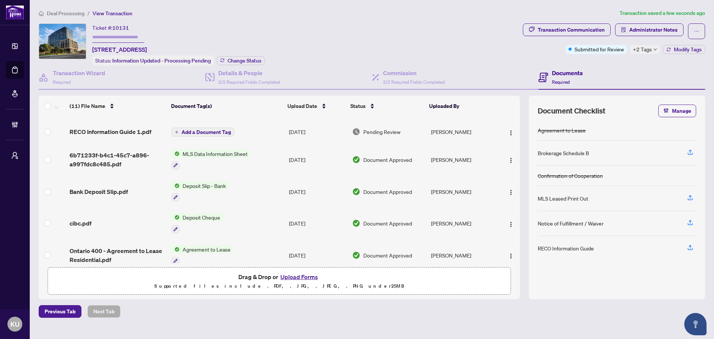
scroll to position [189, 0]
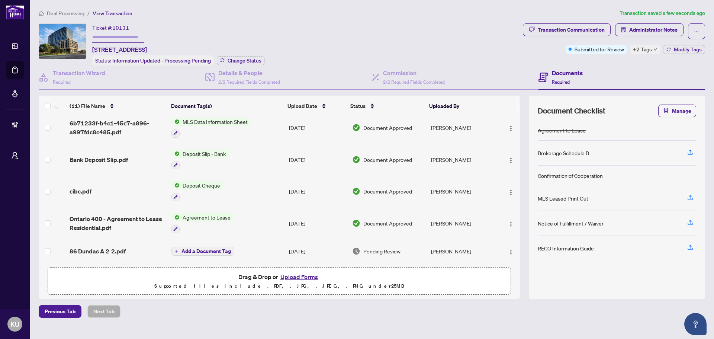
click at [99, 250] on span "86 Dundas A 2 2.pdf" at bounding box center [98, 251] width 56 height 9
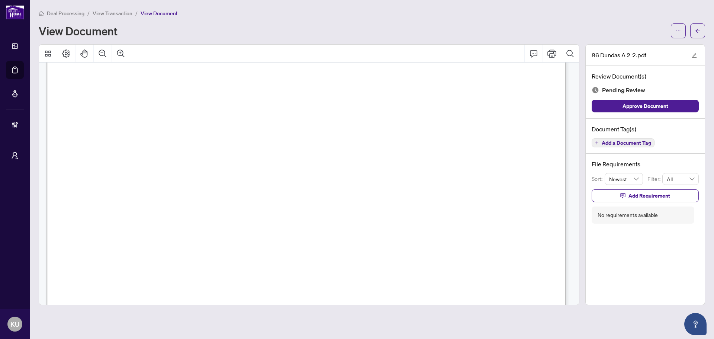
scroll to position [565, 0]
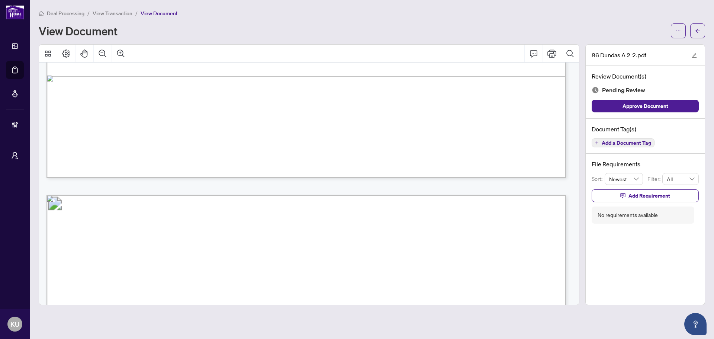
click at [611, 141] on span "Add a Document Tag" at bounding box center [626, 142] width 49 height 5
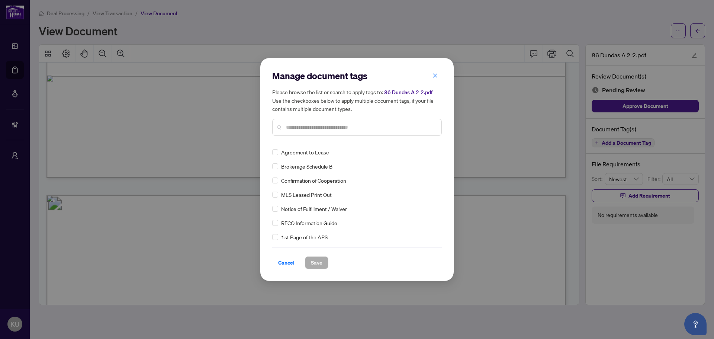
click at [314, 126] on input "text" at bounding box center [361, 127] width 150 height 8
type input "**"
click at [430, 154] on div at bounding box center [430, 151] width 14 height 7
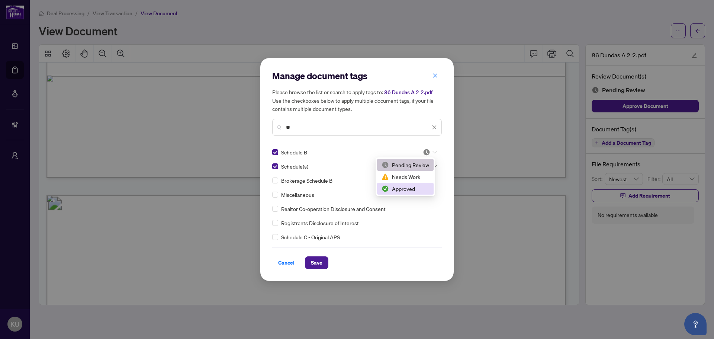
click at [412, 189] on div "Approved" at bounding box center [406, 188] width 48 height 8
click at [427, 163] on img at bounding box center [426, 166] width 7 height 7
click at [410, 202] on div "Approved" at bounding box center [406, 203] width 48 height 8
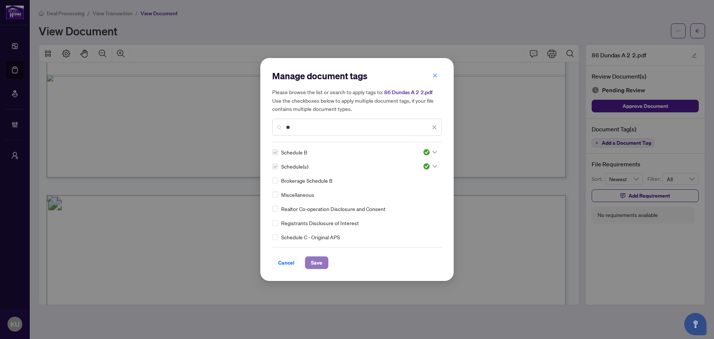
click at [325, 263] on button "Save" at bounding box center [316, 262] width 23 height 13
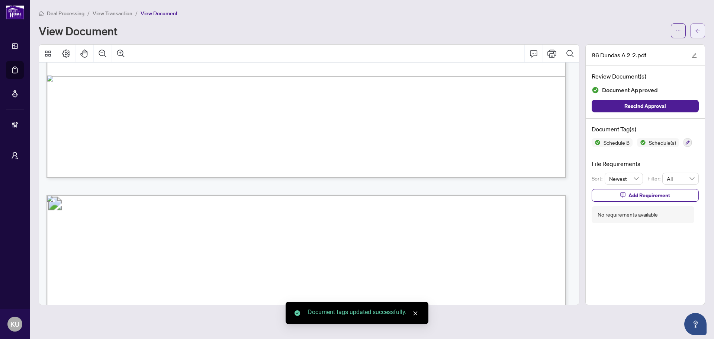
click at [699, 27] on span "button" at bounding box center [697, 31] width 5 height 12
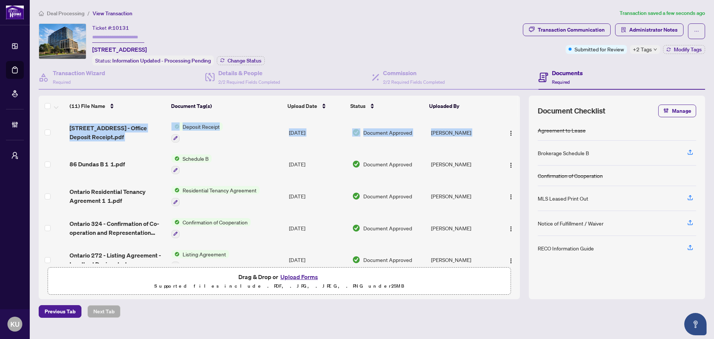
drag, startPoint x: 517, startPoint y: 142, endPoint x: 524, endPoint y: 239, distance: 97.3
click at [524, 255] on div "(11) File Name Document Tag(s) Upload Date Status Uploaded By [STREET_ADDRESS] …" at bounding box center [372, 197] width 667 height 203
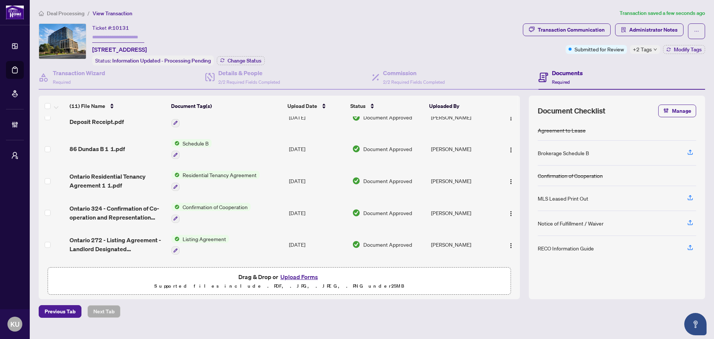
click at [484, 26] on div "Ticket #: 10131 [STREET_ADDRESS] Status: Information Updated - Processing Pendi…" at bounding box center [279, 44] width 481 height 42
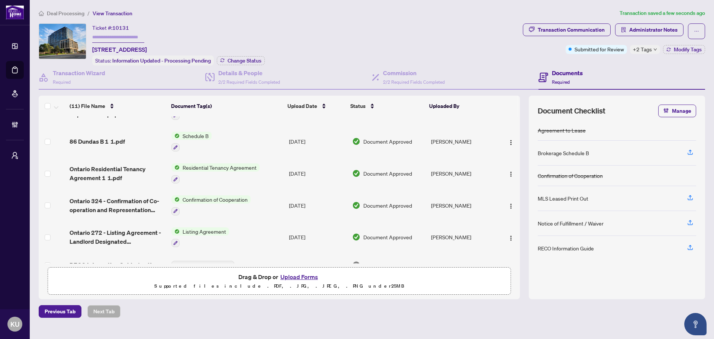
scroll to position [0, 0]
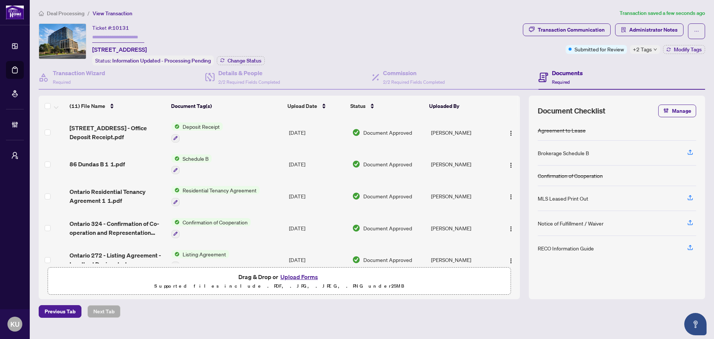
click at [110, 35] on input "text" at bounding box center [118, 37] width 52 height 11
type input "******"
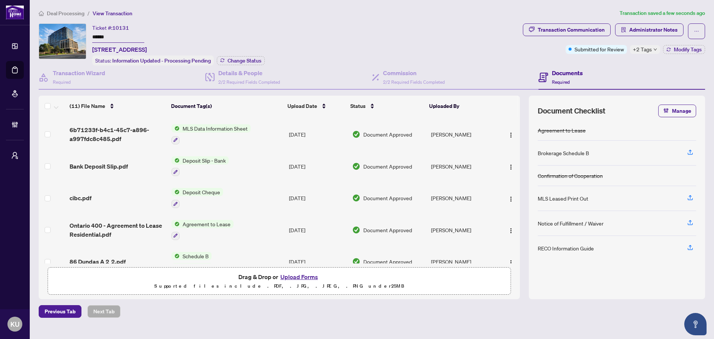
scroll to position [197, 0]
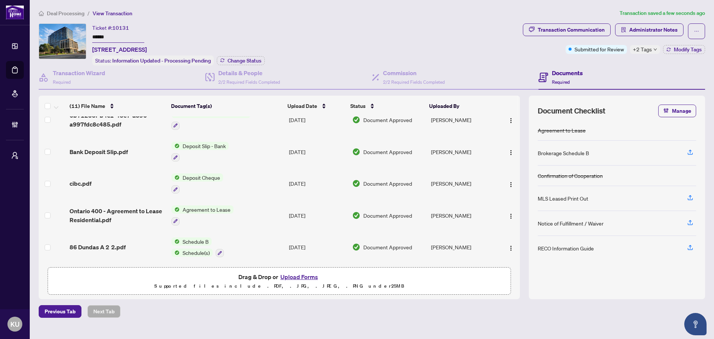
click at [107, 206] on span "Ontario 400 - Agreement to Lease Residential.pdf" at bounding box center [118, 215] width 96 height 18
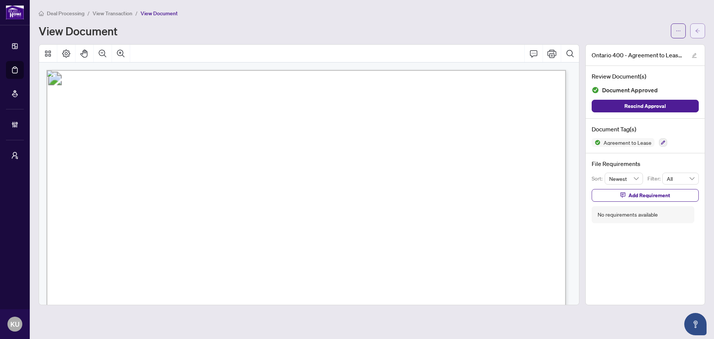
click at [702, 26] on button "button" at bounding box center [697, 30] width 15 height 15
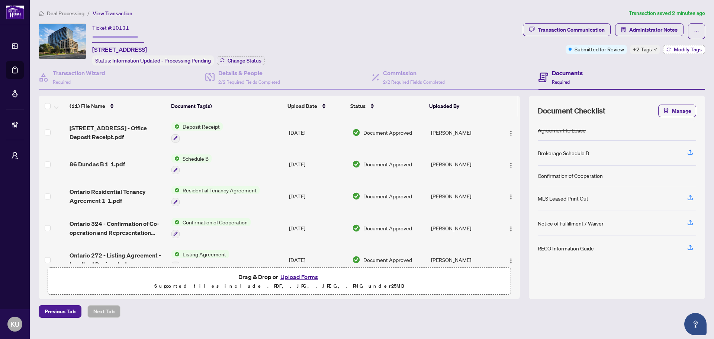
click at [676, 49] on span "Modify Tags" at bounding box center [688, 49] width 28 height 5
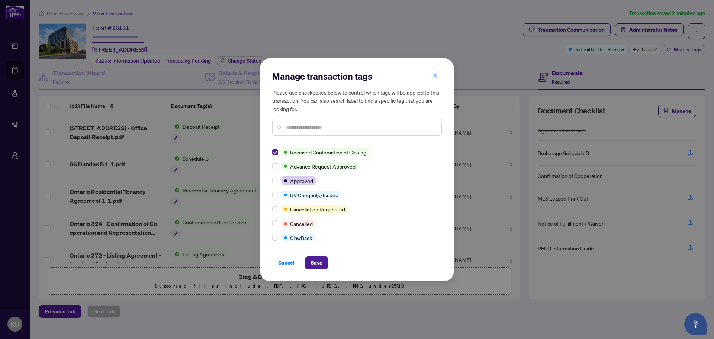
click at [293, 127] on input "text" at bounding box center [361, 127] width 150 height 8
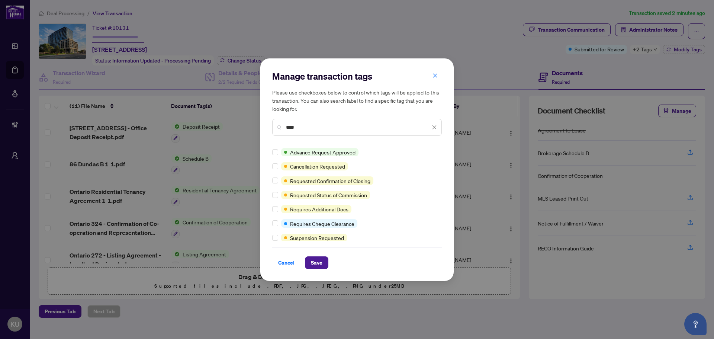
type input "****"
click at [317, 262] on span "Save" at bounding box center [317, 263] width 12 height 12
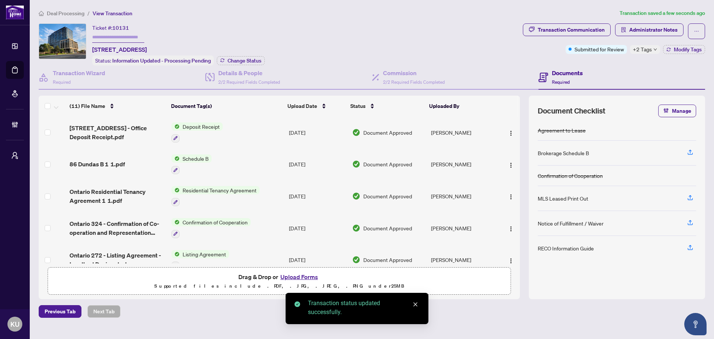
type input "******"
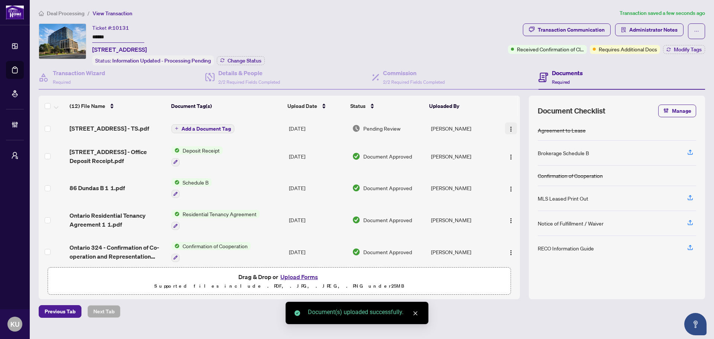
click at [508, 126] on img "button" at bounding box center [511, 129] width 6 height 6
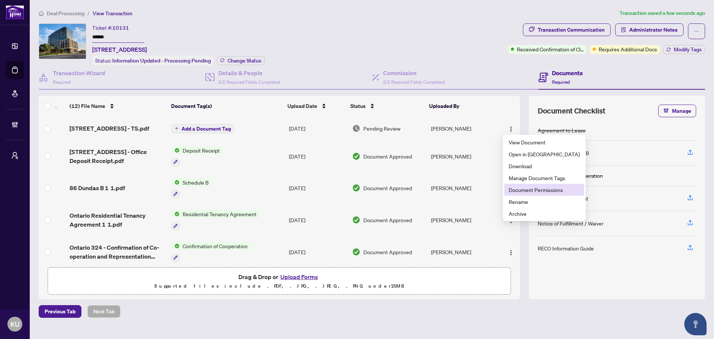
click at [529, 190] on span "Document Permissions" at bounding box center [544, 190] width 71 height 8
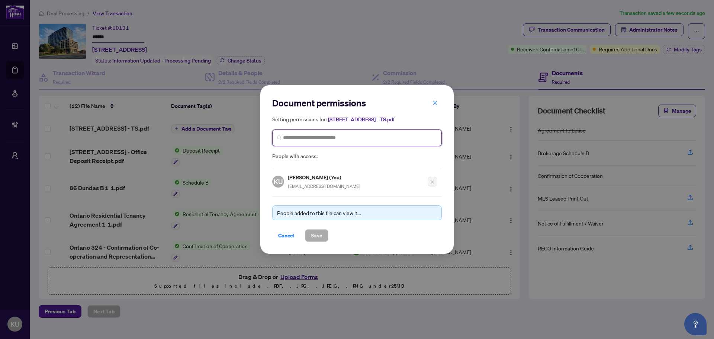
click at [308, 136] on input "search" at bounding box center [360, 138] width 154 height 8
type input "****"
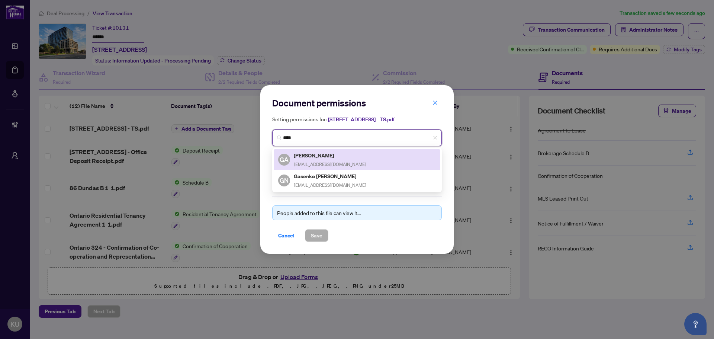
click at [300, 164] on span "[EMAIL_ADDRESS][DOMAIN_NAME]" at bounding box center [330, 164] width 73 height 6
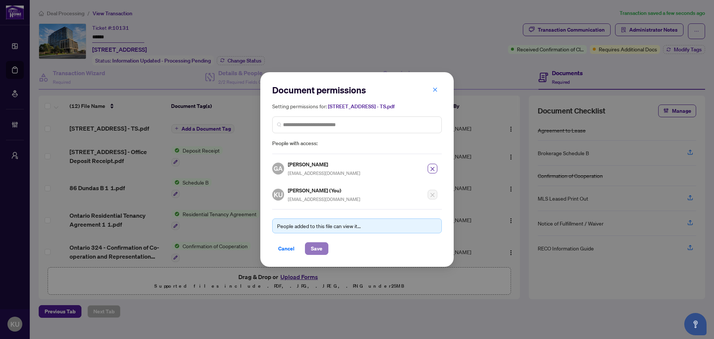
click at [312, 250] on span "Save" at bounding box center [317, 249] width 12 height 12
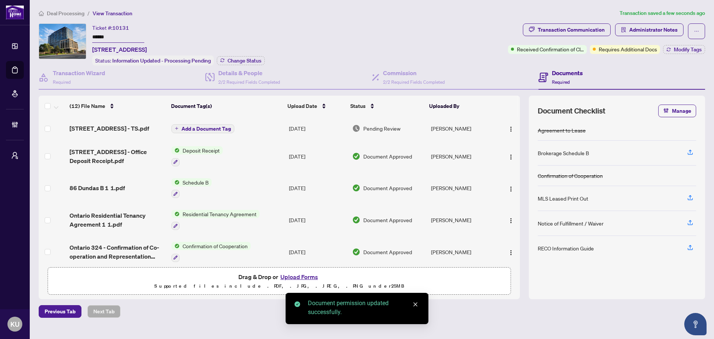
click at [200, 130] on span "Add a Document Tag" at bounding box center [206, 128] width 49 height 5
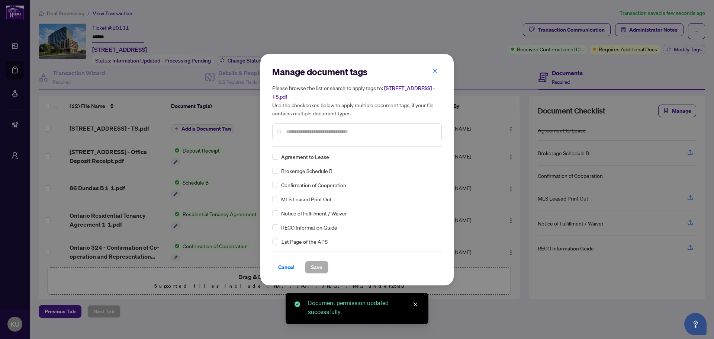
click at [310, 143] on div "Manage document tags Please browse the list or search to apply tags to: [STREET…" at bounding box center [357, 106] width 170 height 81
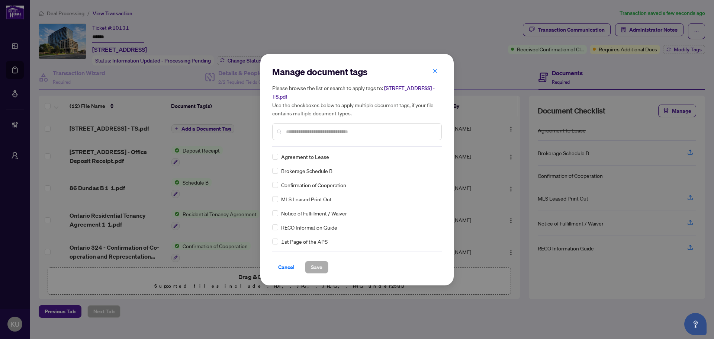
click at [310, 134] on input "text" at bounding box center [361, 132] width 150 height 8
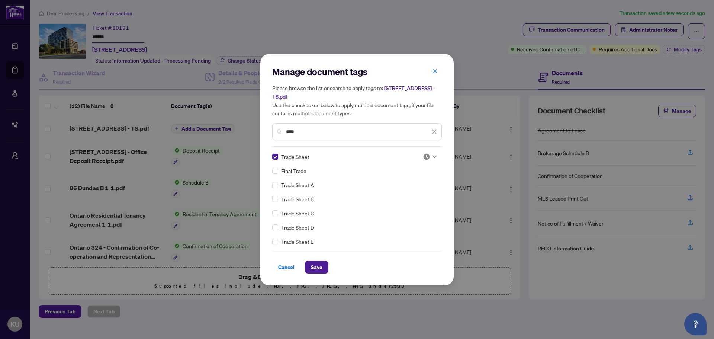
drag, startPoint x: 316, startPoint y: 131, endPoint x: 238, endPoint y: 121, distance: 78.7
click at [238, 121] on div "Manage document tags Please browse the list or search to apply tags to: [STREET…" at bounding box center [357, 169] width 714 height 339
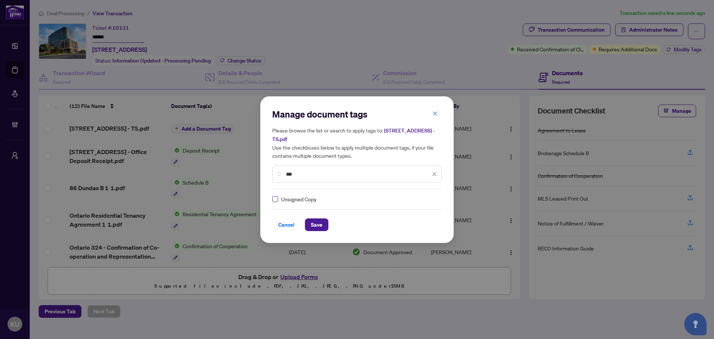
type input "***"
click at [315, 225] on span "Save" at bounding box center [317, 225] width 12 height 12
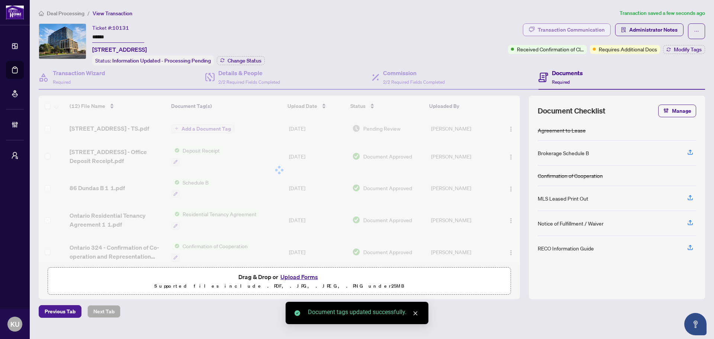
click at [576, 31] on div "Transaction Communication" at bounding box center [571, 30] width 67 height 12
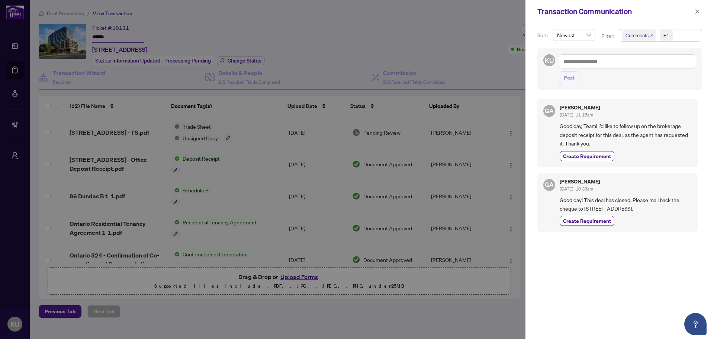
click at [508, 131] on div at bounding box center [357, 169] width 714 height 339
click at [461, 48] on div at bounding box center [357, 169] width 714 height 339
click at [702, 12] on div "Transaction Communication" at bounding box center [620, 11] width 189 height 23
click at [692, 12] on div "Transaction Communication" at bounding box center [614, 11] width 155 height 11
click at [697, 10] on icon "close" at bounding box center [697, 11] width 5 height 5
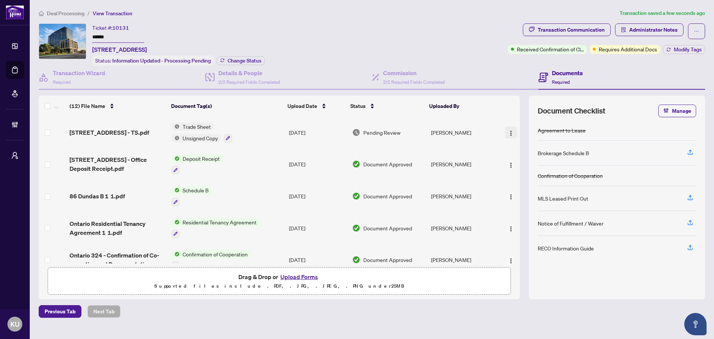
click at [508, 131] on img "button" at bounding box center [511, 133] width 6 height 6
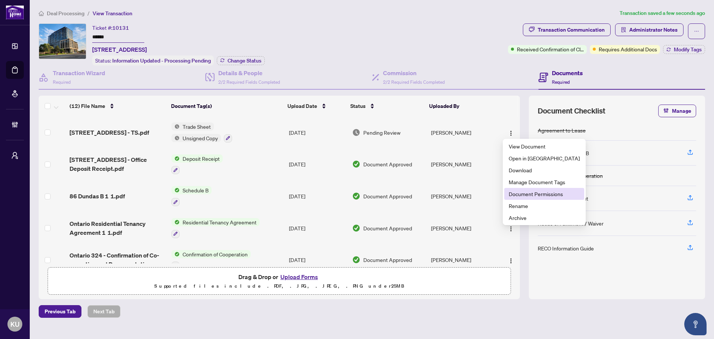
click at [536, 195] on span "Document Permissions" at bounding box center [544, 194] width 71 height 8
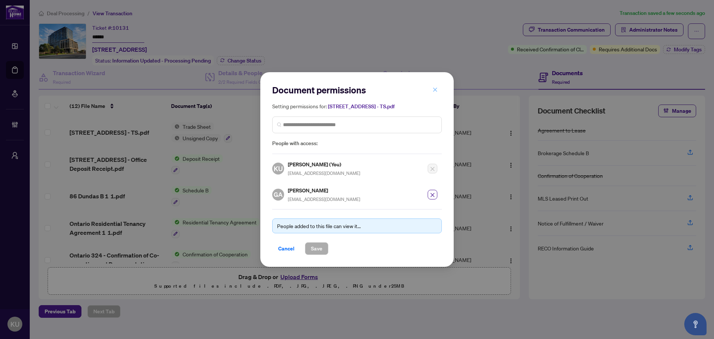
click at [437, 90] on icon "close" at bounding box center [435, 89] width 5 height 5
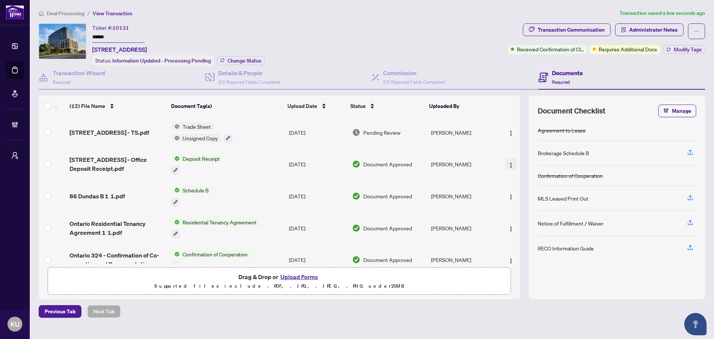
click at [509, 163] on img "button" at bounding box center [511, 165] width 6 height 6
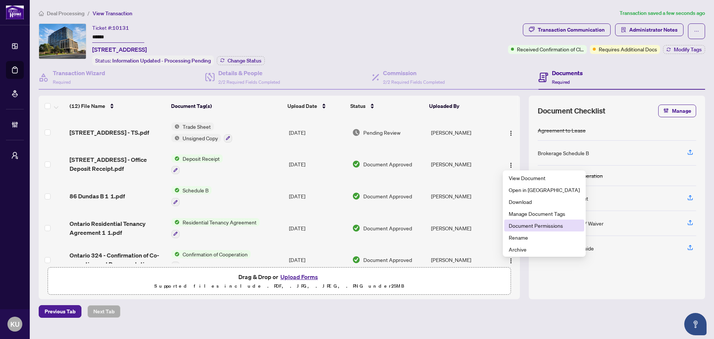
click at [521, 230] on li "Document Permissions" at bounding box center [544, 225] width 80 height 12
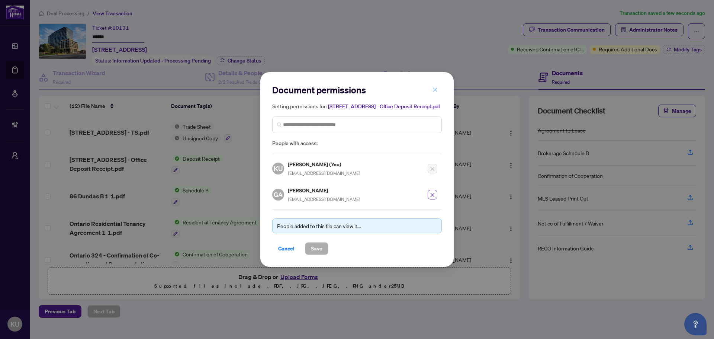
click at [436, 90] on span "button" at bounding box center [435, 90] width 5 height 12
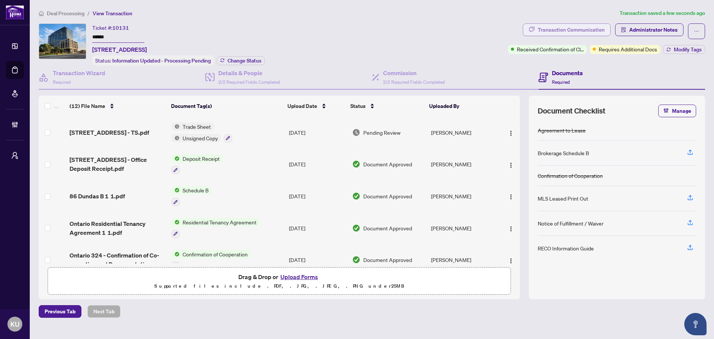
click at [580, 25] on div "Transaction Communication" at bounding box center [571, 30] width 67 height 12
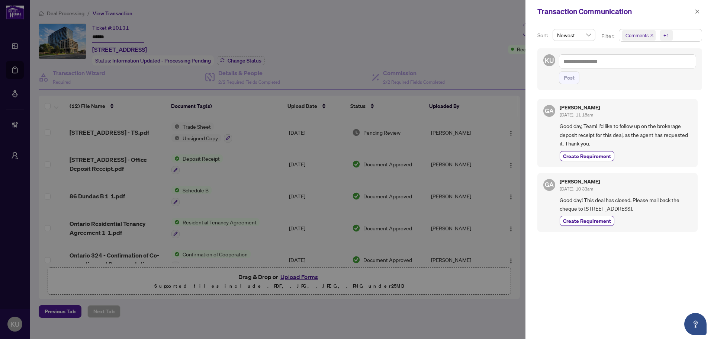
drag, startPoint x: 691, startPoint y: 210, endPoint x: 632, endPoint y: 202, distance: 58.9
click at [632, 202] on div "GA [PERSON_NAME] [DATE], 10:33am Good day! This deal has closed. Please mail ba…" at bounding box center [617, 202] width 160 height 59
copy span "Please mail back the cheque to [STREET_ADDRESS]."
click at [583, 62] on textarea at bounding box center [627, 61] width 137 height 14
type textarea "*"
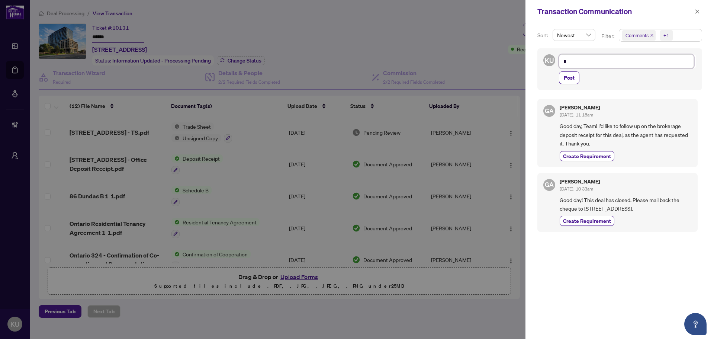
type textarea "**"
type textarea "****"
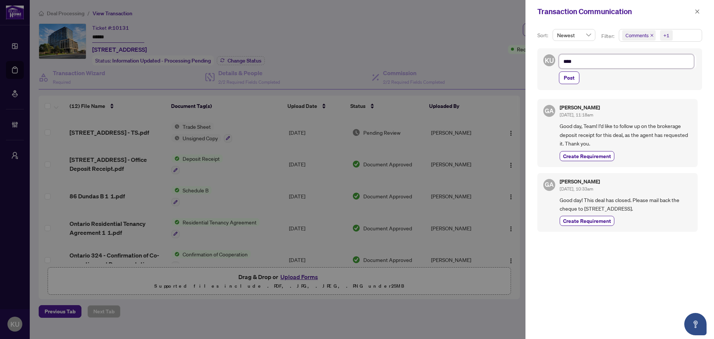
type textarea "**"
type textarea "*"
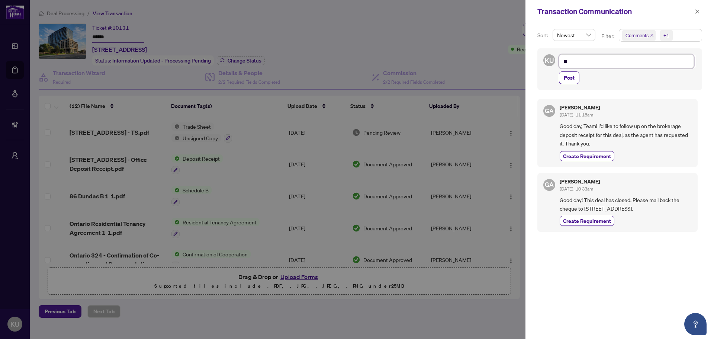
type textarea "*"
type textarea "**"
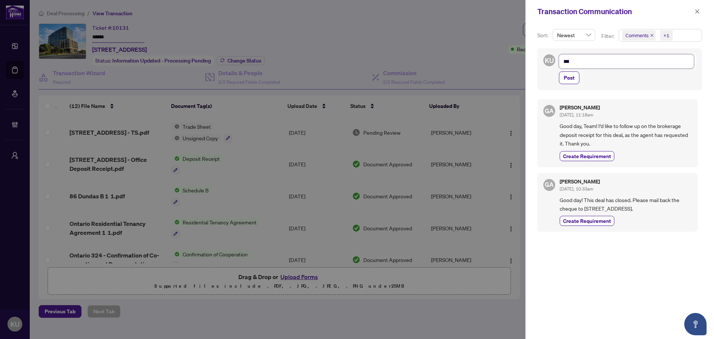
type textarea "****"
type textarea "*****"
type textarea "******"
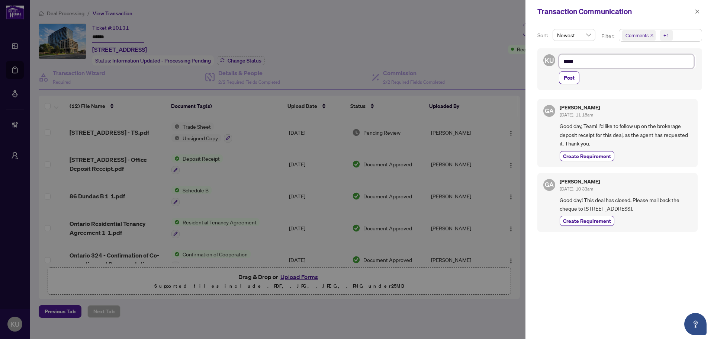
type textarea "******"
type textarea "*******"
type textarea "********"
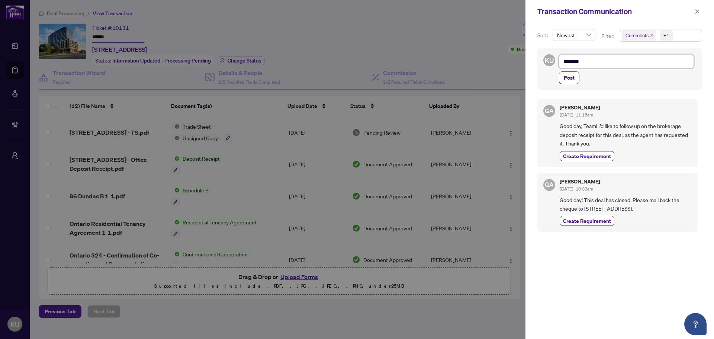
type textarea "********"
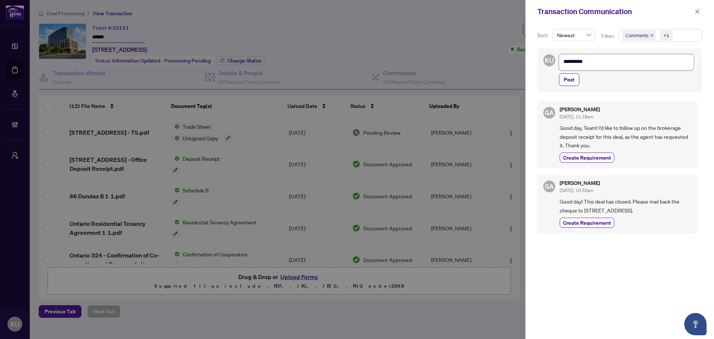
type textarea "********"
type textarea "********* *"
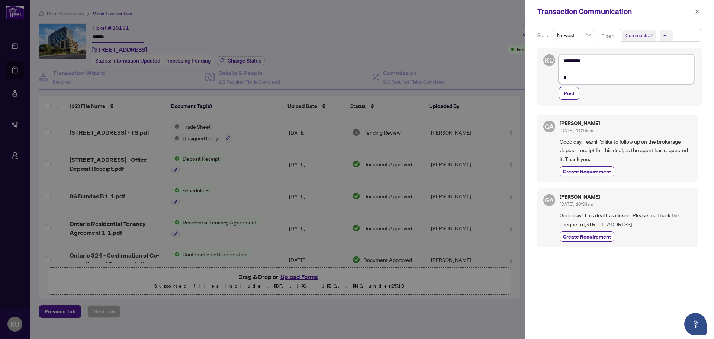
scroll to position [0, 0]
type textarea "********* **"
type textarea "********* ***"
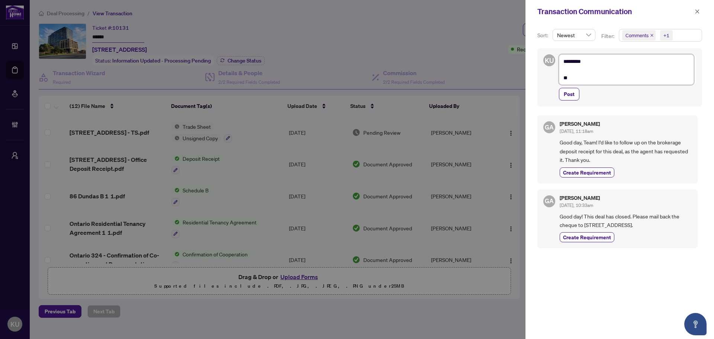
type textarea "********* ***"
type textarea "********* ****"
type textarea "********* *****"
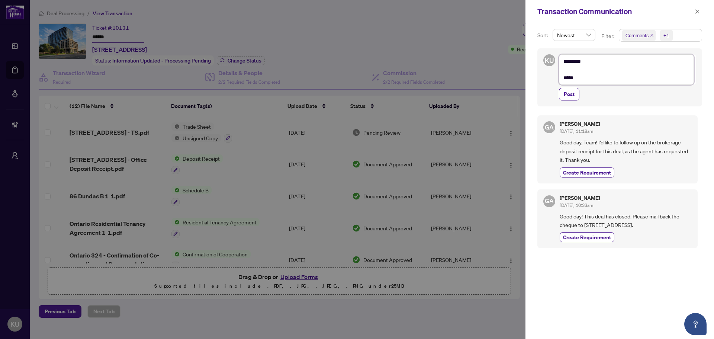
type textarea "********* ******"
type textarea "********* *******"
type textarea "********* ********"
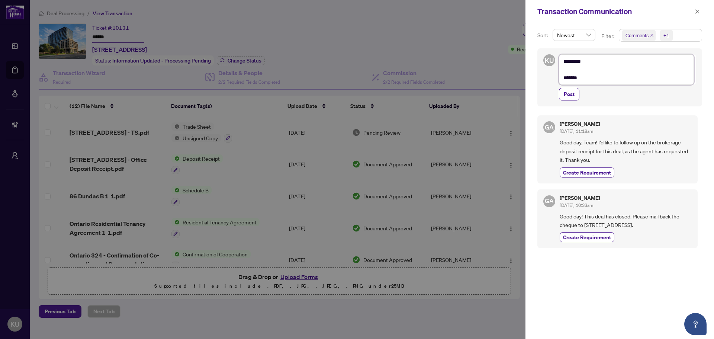
type textarea "********* ********"
type textarea "**********"
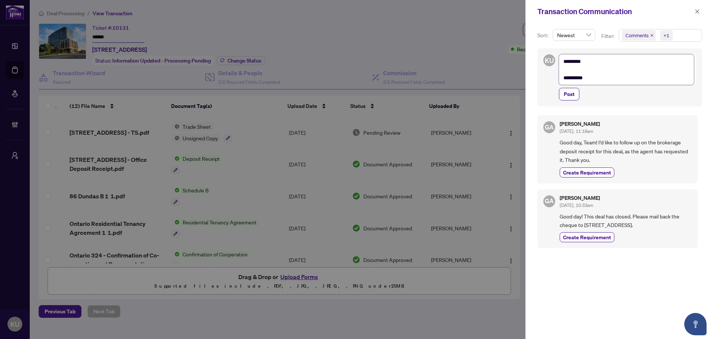
type textarea "**********"
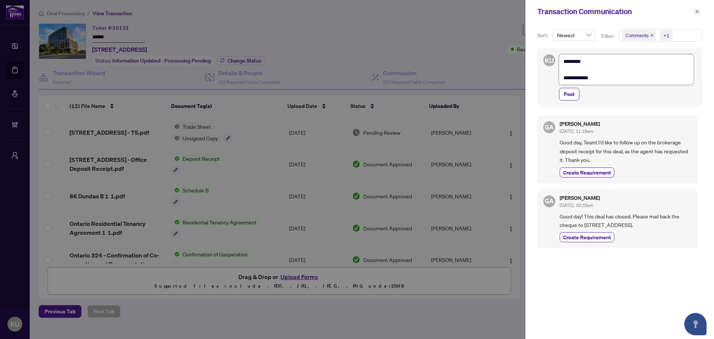
type textarea "**********"
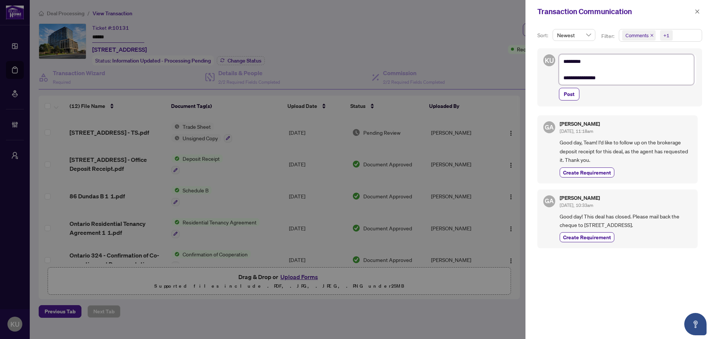
type textarea "**********"
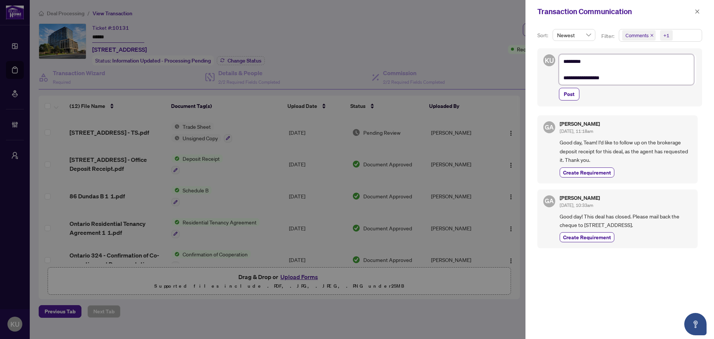
type textarea "**********"
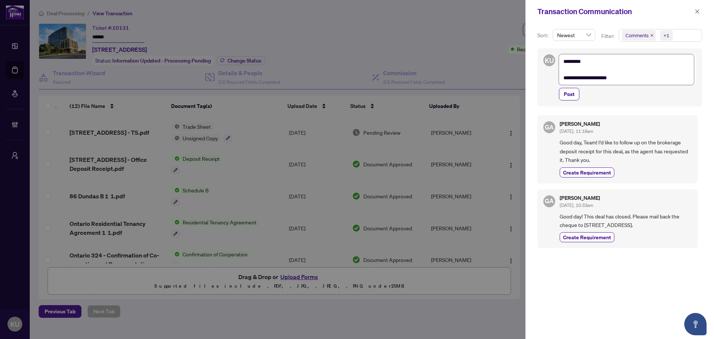
type textarea "**********"
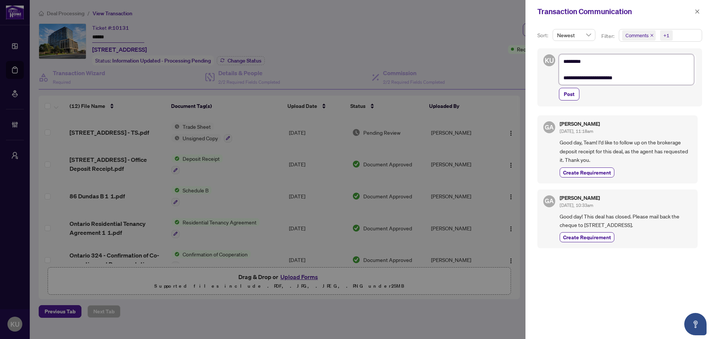
type textarea "**********"
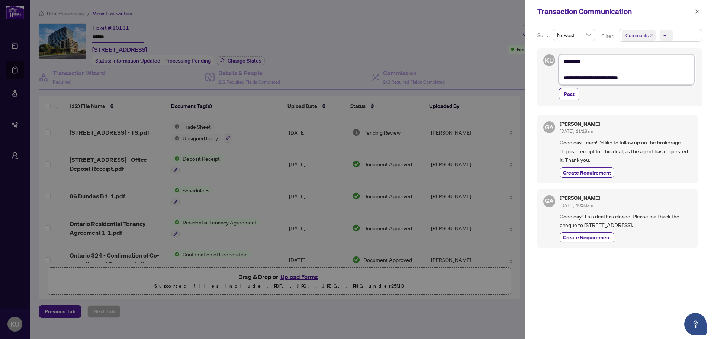
type textarea "**********"
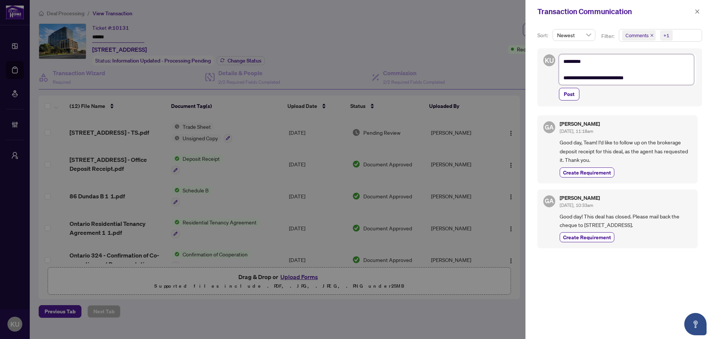
type textarea "**********"
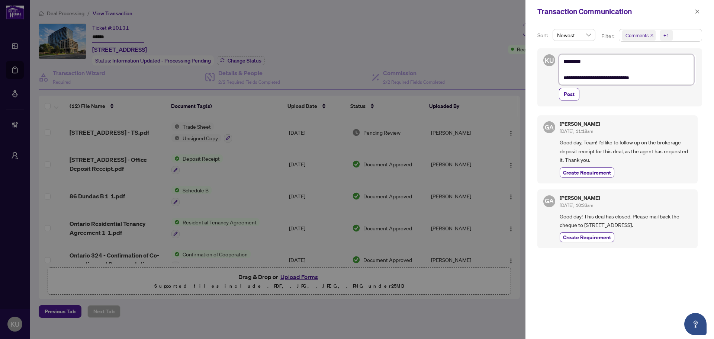
type textarea "**********"
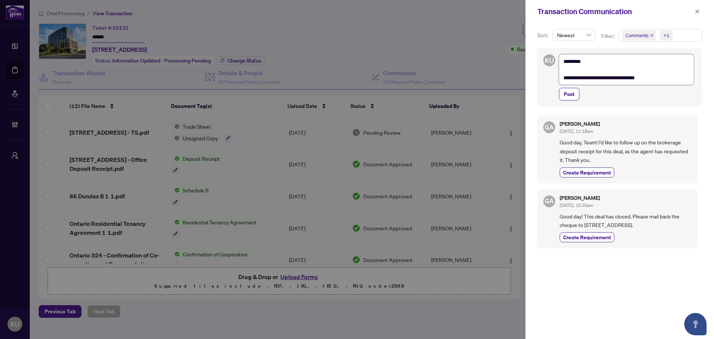
type textarea "**********"
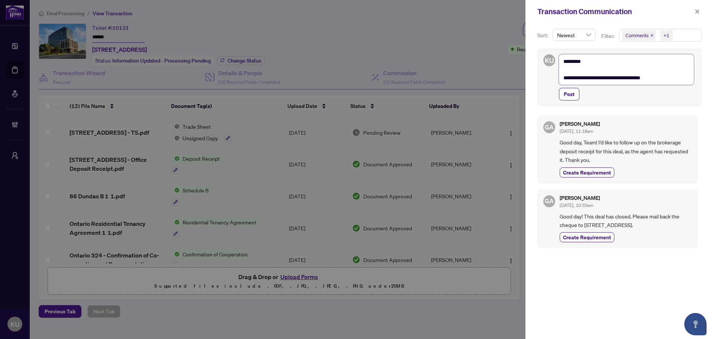
type textarea "**********"
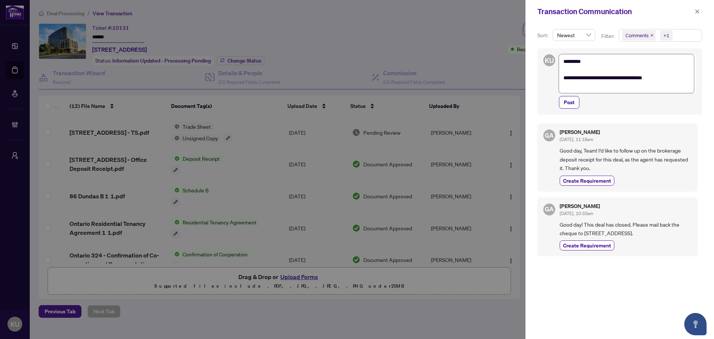
type textarea "**********"
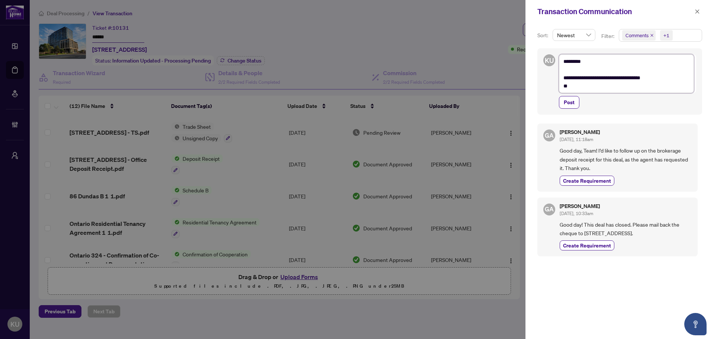
type textarea "**********"
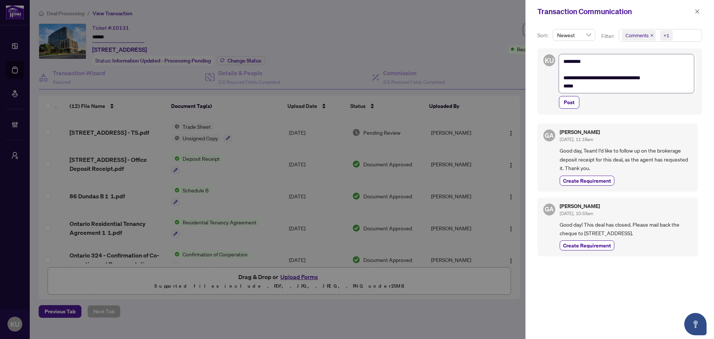
type textarea "**********"
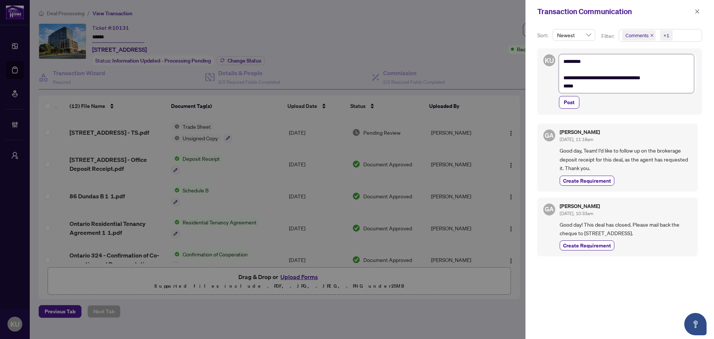
type textarea "**********"
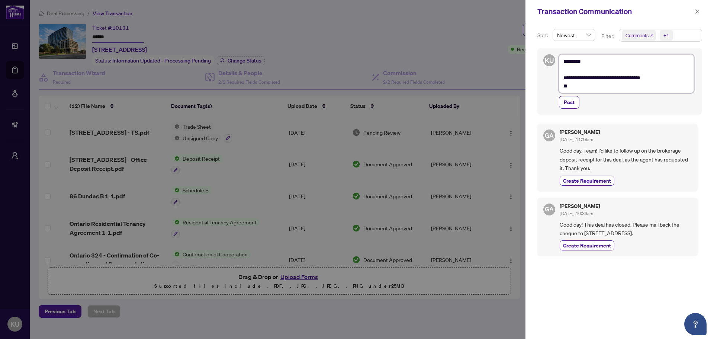
type textarea "**********"
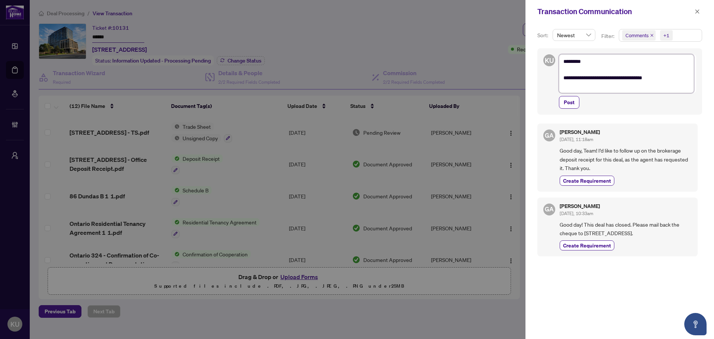
type textarea "**********"
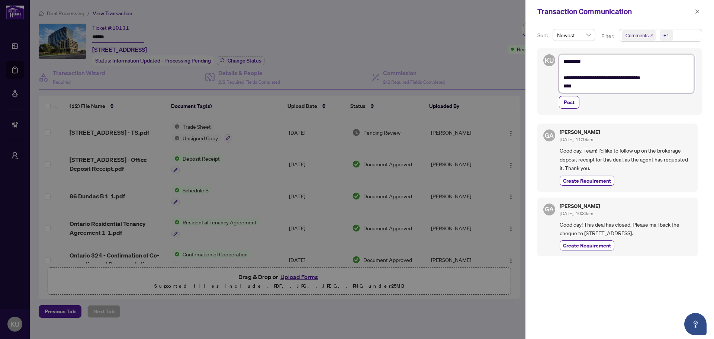
type textarea "**********"
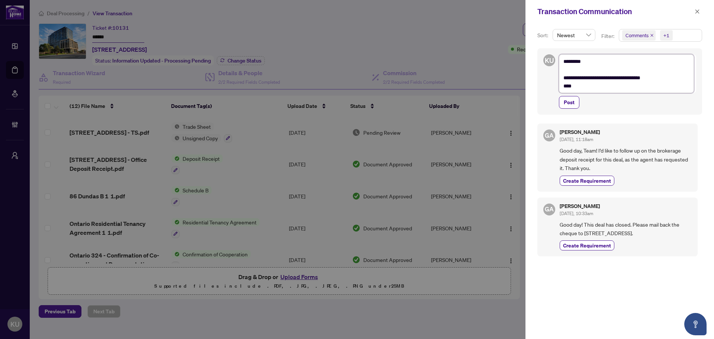
type textarea "**********"
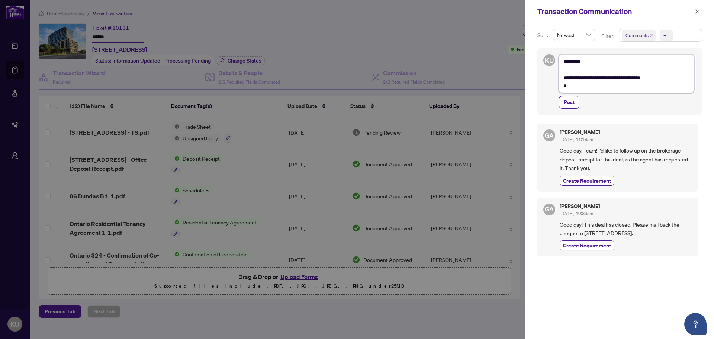
type textarea "**********"
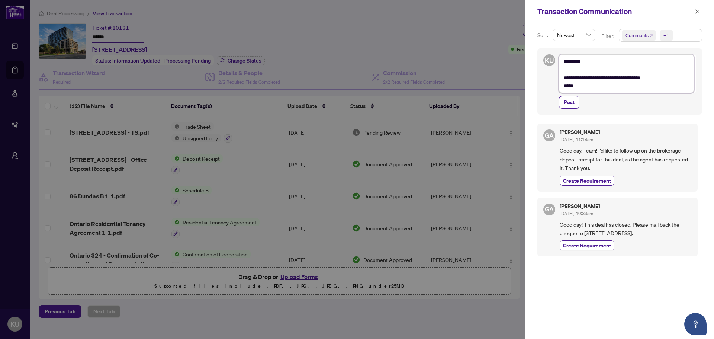
type textarea "**********"
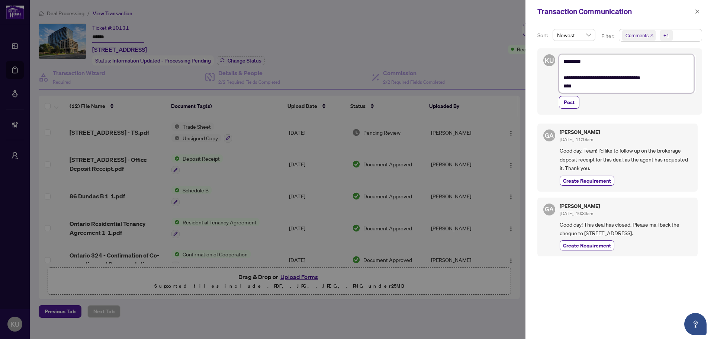
type textarea "**********"
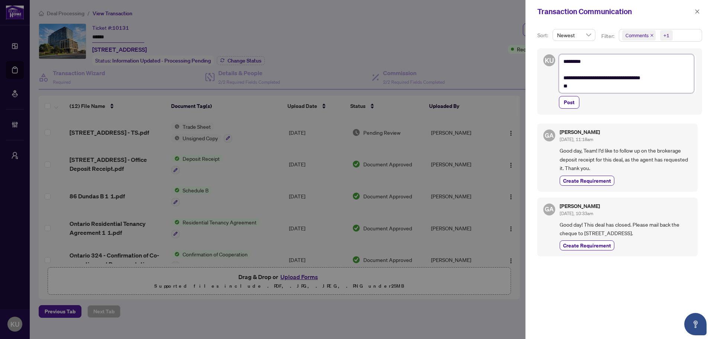
type textarea "**********"
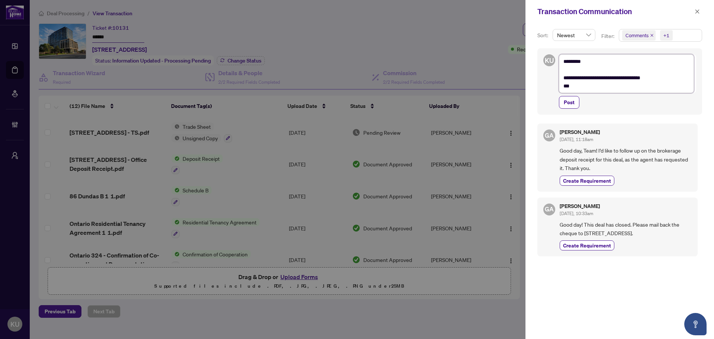
type textarea "**********"
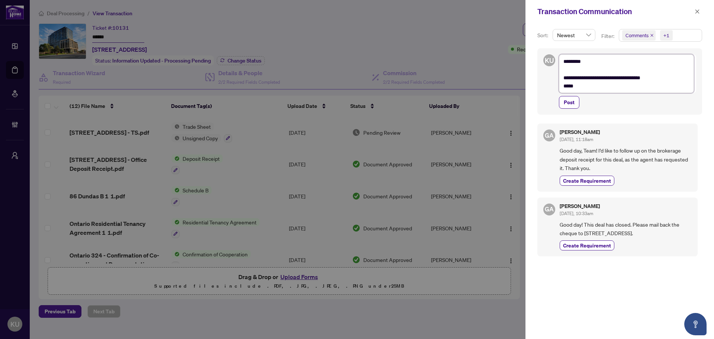
type textarea "**********"
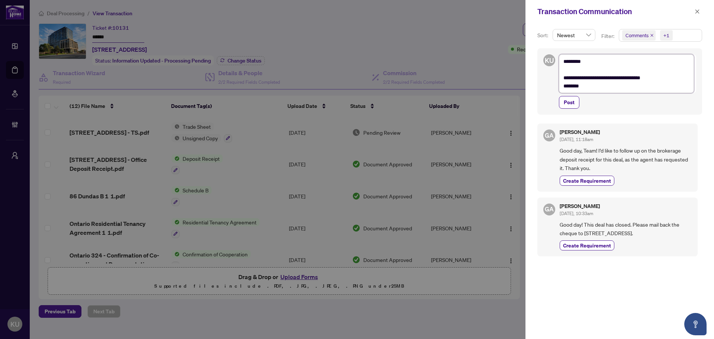
type textarea "**********"
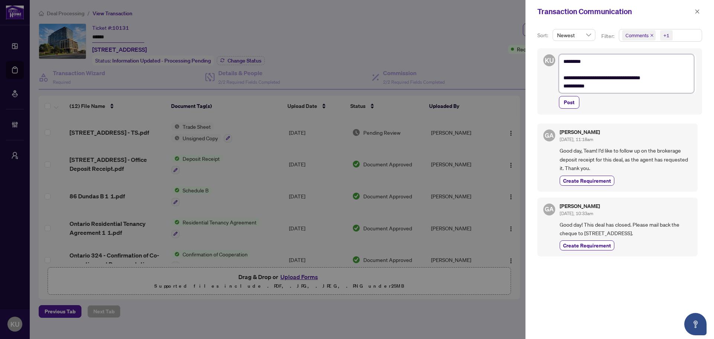
type textarea "**********"
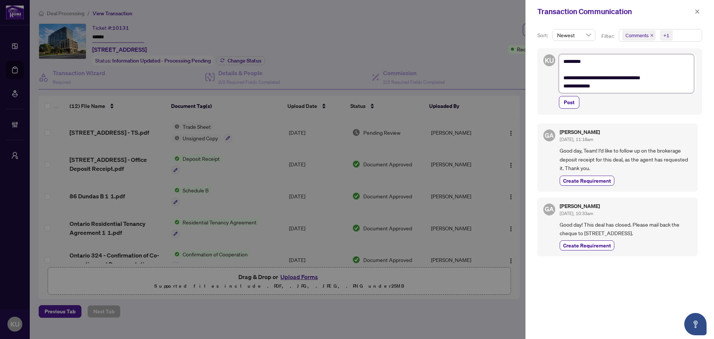
type textarea "**********"
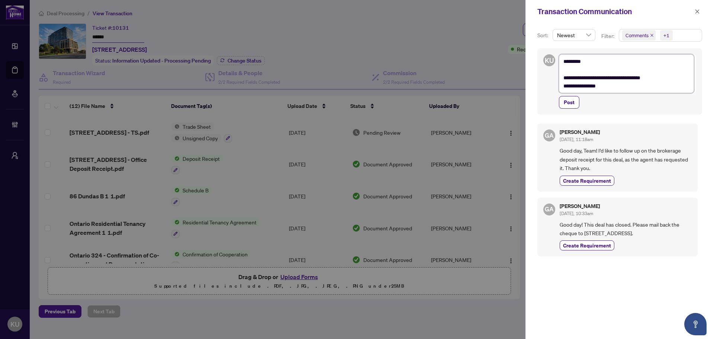
type textarea "**********"
click at [571, 103] on span "Post" at bounding box center [569, 102] width 11 height 12
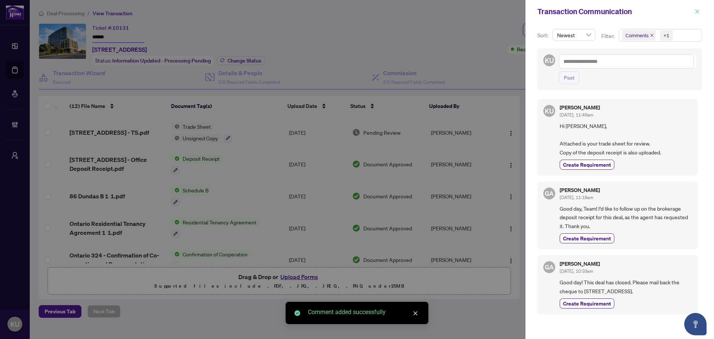
click at [699, 14] on icon "close" at bounding box center [697, 11] width 5 height 5
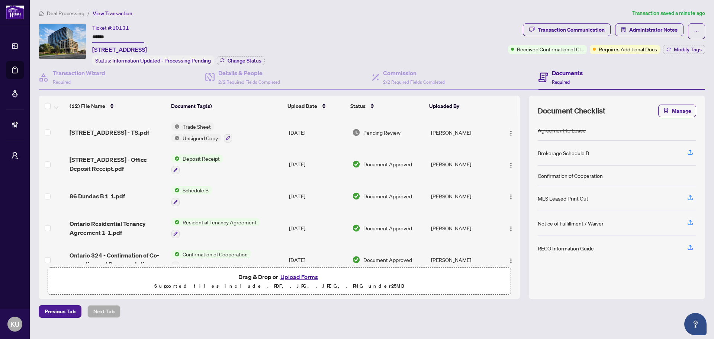
click at [65, 16] on li "Deal Processing" at bounding box center [62, 13] width 46 height 9
click at [70, 16] on span "Deal Processing" at bounding box center [66, 13] width 38 height 7
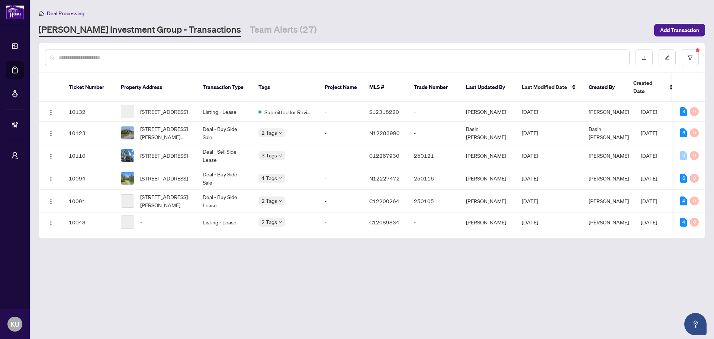
drag, startPoint x: 225, startPoint y: 29, endPoint x: 249, endPoint y: 40, distance: 26.1
click at [250, 29] on link "Team Alerts (27)" at bounding box center [283, 29] width 67 height 13
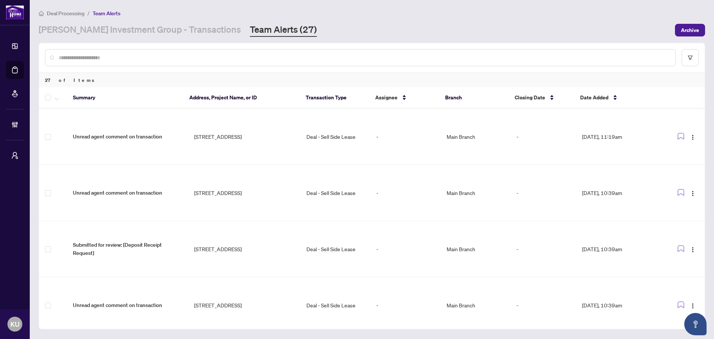
click at [179, 60] on input "text" at bounding box center [364, 58] width 611 height 8
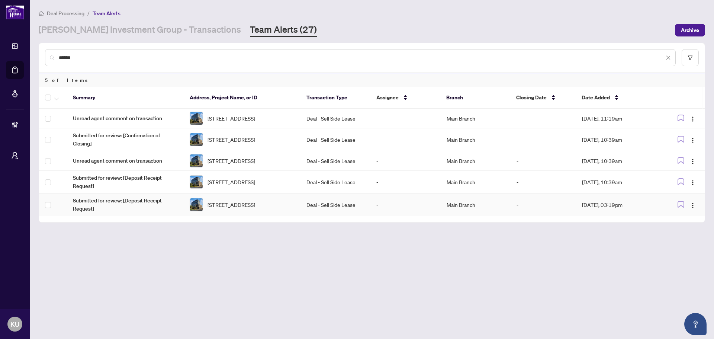
click at [93, 201] on td "Submitted for review: [Deposit Receipt Request]" at bounding box center [125, 204] width 117 height 23
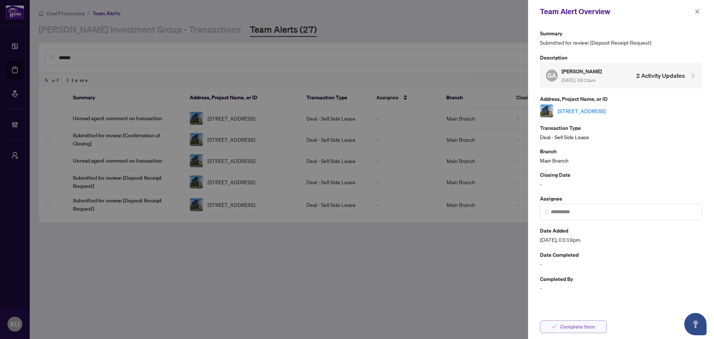
click at [574, 326] on span "Complete Item" at bounding box center [577, 327] width 35 height 12
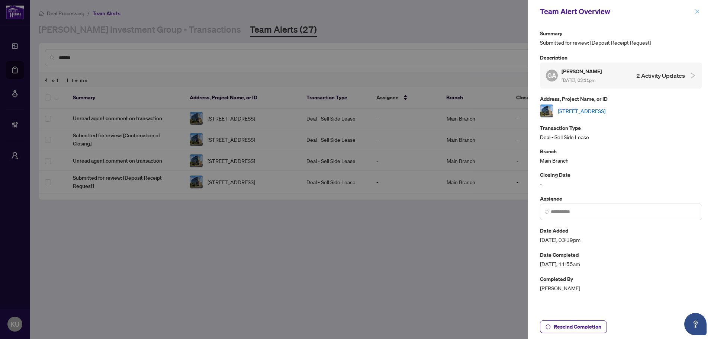
click at [699, 13] on icon "close" at bounding box center [697, 11] width 5 height 5
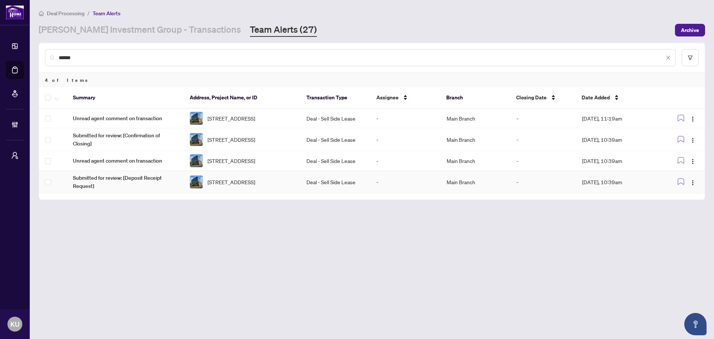
click at [101, 180] on span "Submitted for review: [Deposit Receipt Request]" at bounding box center [125, 182] width 105 height 16
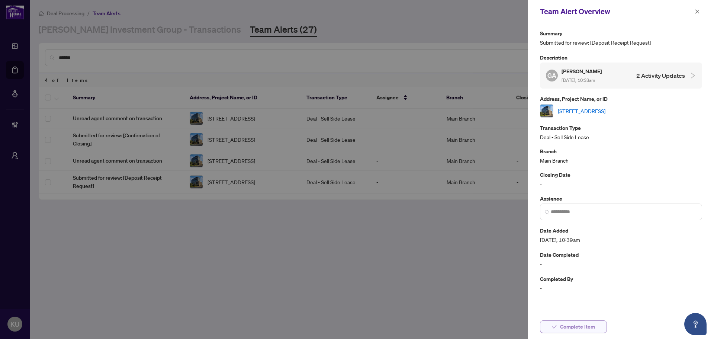
click at [582, 331] on span "Complete Item" at bounding box center [577, 327] width 35 height 12
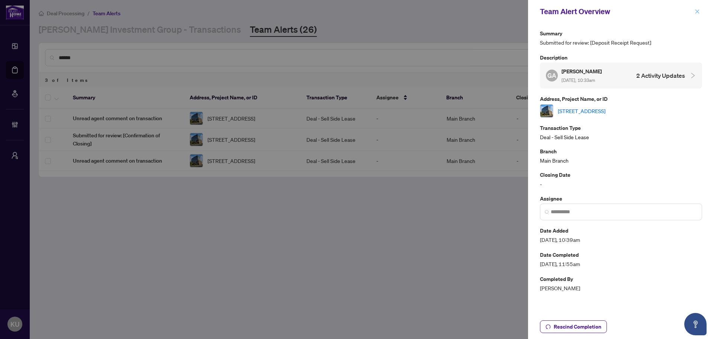
click at [697, 13] on icon "close" at bounding box center [697, 11] width 5 height 5
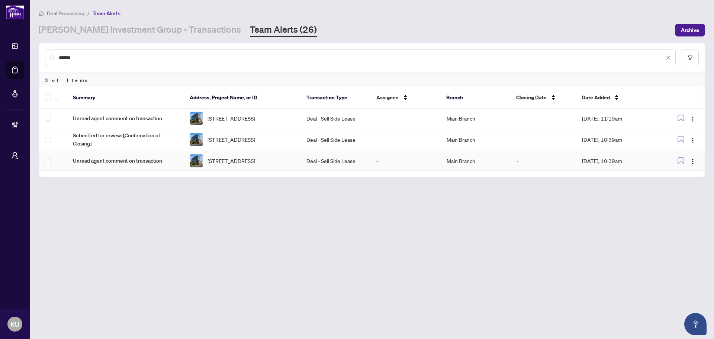
click at [111, 165] on span "Unread agent comment on transaction" at bounding box center [125, 161] width 105 height 8
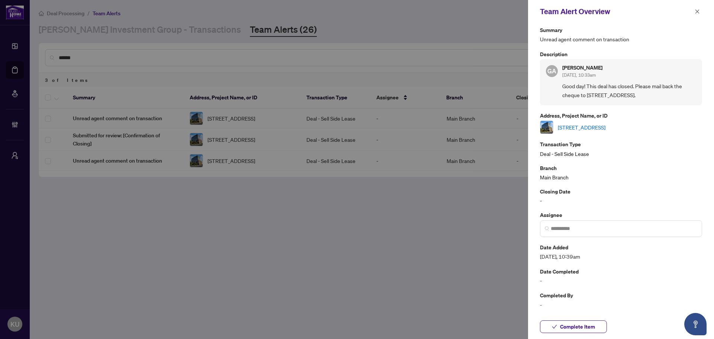
scroll to position [4, 0]
click at [574, 327] on span "Complete Item" at bounding box center [577, 327] width 35 height 12
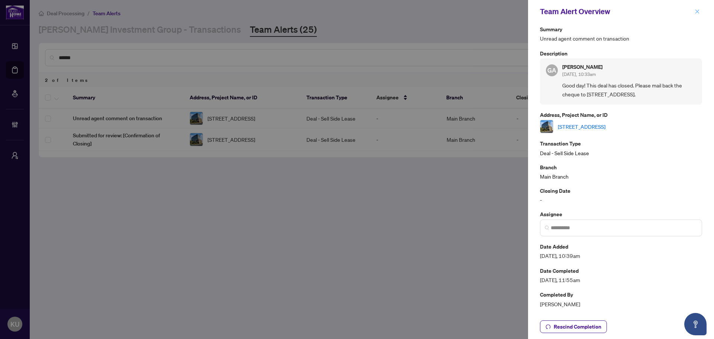
click at [698, 12] on icon "close" at bounding box center [697, 11] width 5 height 5
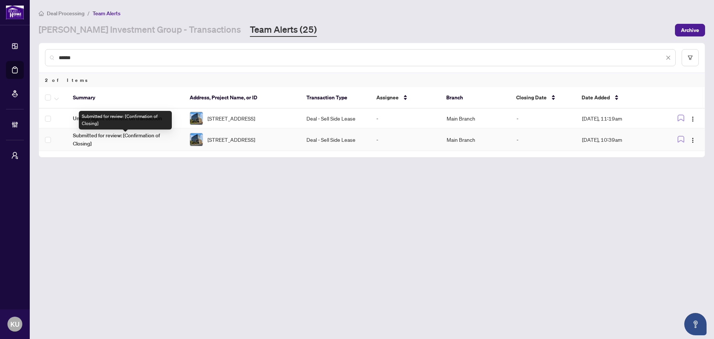
click at [103, 147] on span "Submitted for review: [Confirmation of Closing]" at bounding box center [125, 139] width 105 height 16
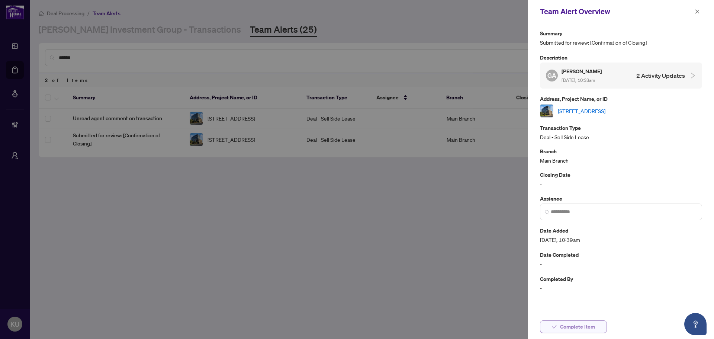
click at [567, 329] on span "Complete Item" at bounding box center [577, 327] width 35 height 12
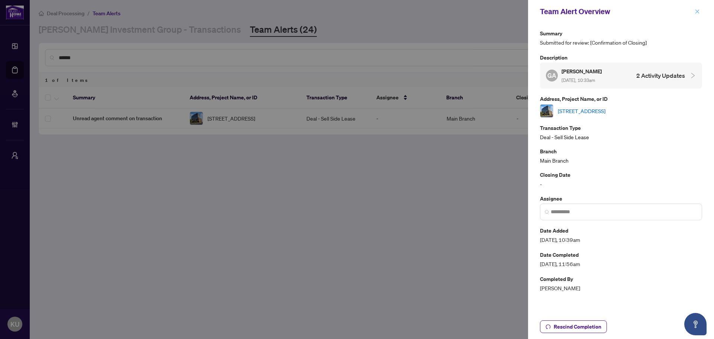
click at [697, 12] on icon "close" at bounding box center [698, 11] width 4 height 4
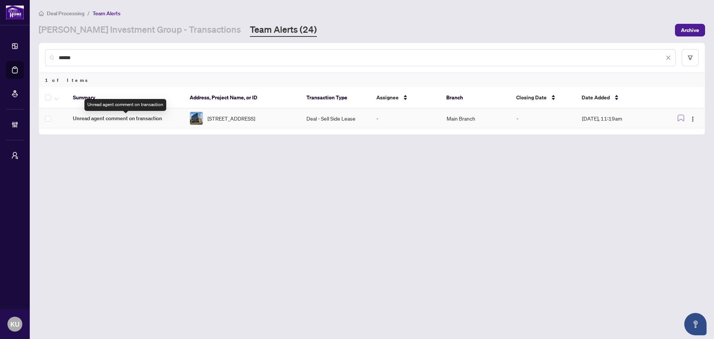
click at [131, 119] on span "Unread agent comment on transaction" at bounding box center [125, 118] width 105 height 8
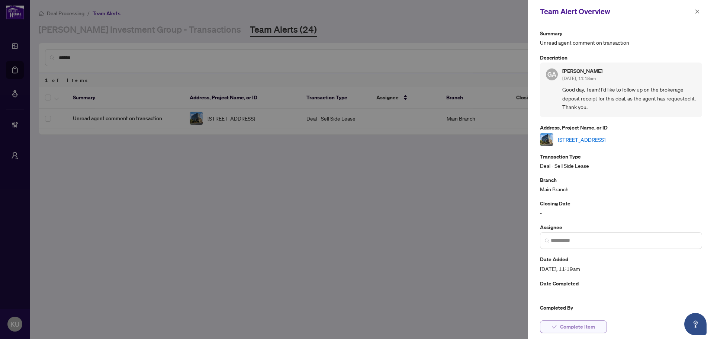
click at [576, 328] on span "Complete Item" at bounding box center [577, 327] width 35 height 12
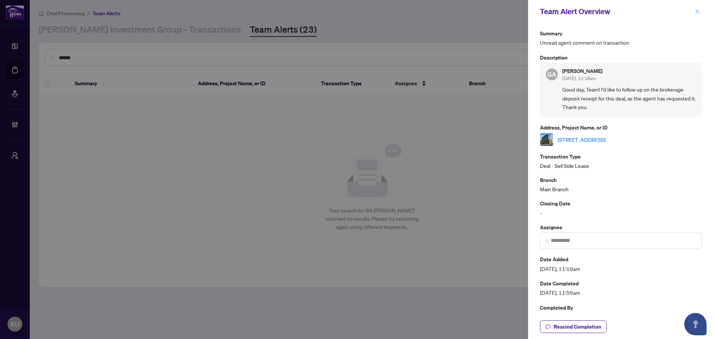
click at [699, 12] on icon "close" at bounding box center [697, 11] width 5 height 5
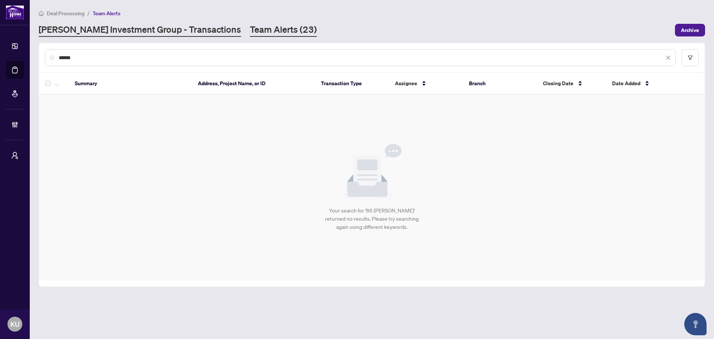
click at [110, 30] on link "[PERSON_NAME] Investment Group - Transactions" at bounding box center [140, 29] width 202 height 13
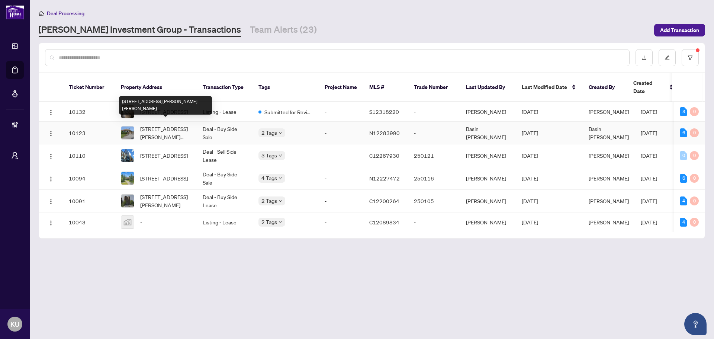
click at [152, 125] on span "[STREET_ADDRESS][PERSON_NAME][PERSON_NAME]" at bounding box center [165, 133] width 51 height 16
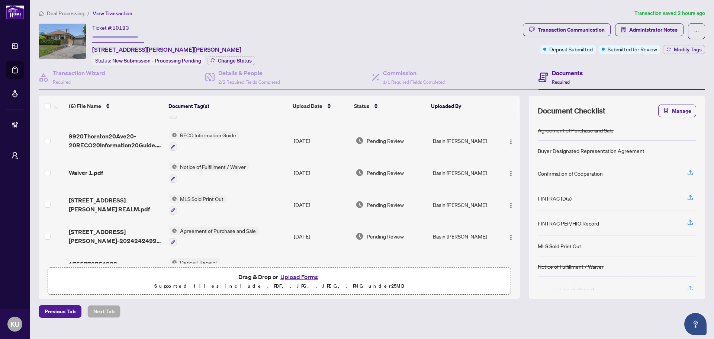
scroll to position [46, 0]
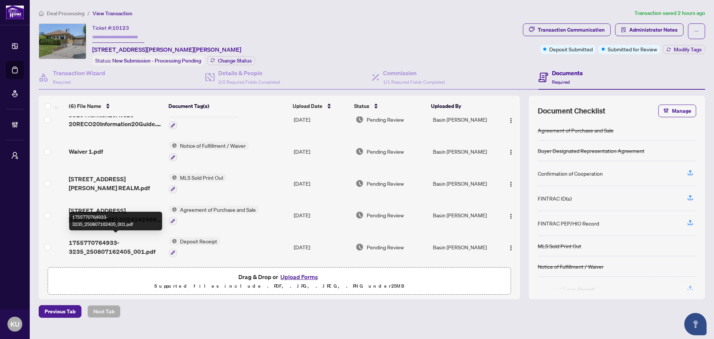
click at [114, 245] on span "1755770764933-3235_250807162405_001.pdf" at bounding box center [116, 247] width 94 height 18
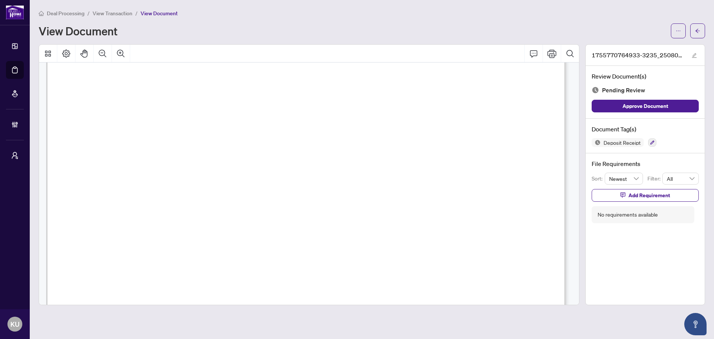
scroll to position [1145, 0]
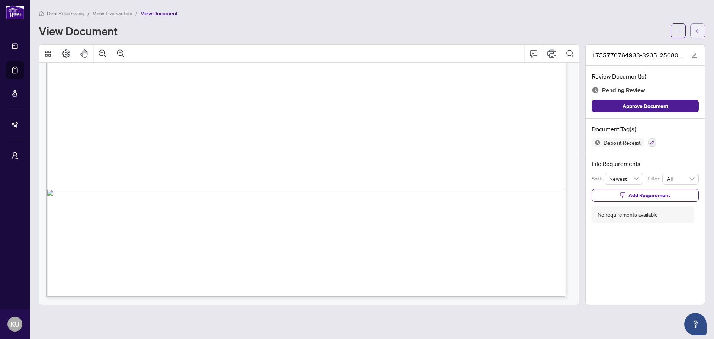
click at [696, 26] on span "button" at bounding box center [697, 31] width 5 height 12
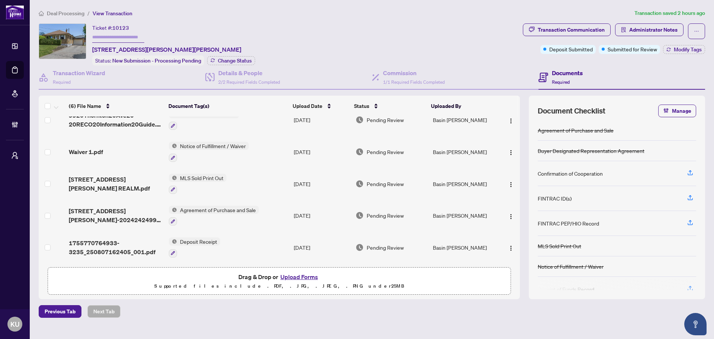
scroll to position [46, 0]
click at [114, 210] on span "[STREET_ADDRESS][PERSON_NAME]-202424249920Thornton20Ave20-20801 1.pdf" at bounding box center [116, 215] width 94 height 18
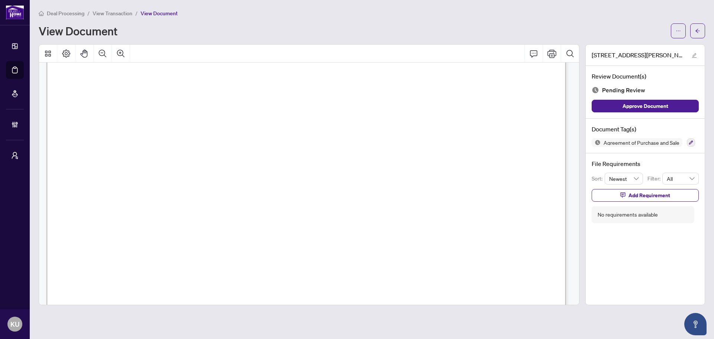
scroll to position [919, 0]
click at [692, 31] on button "button" at bounding box center [697, 30] width 15 height 15
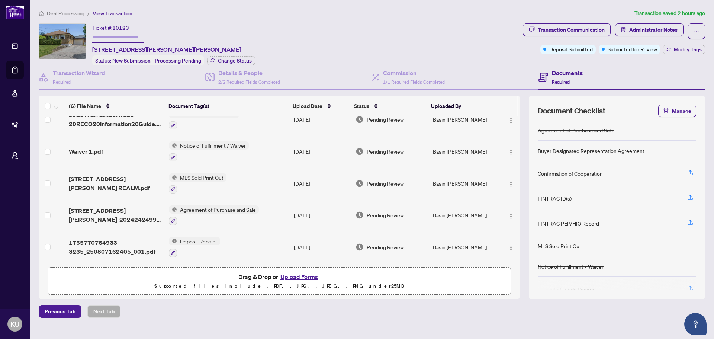
scroll to position [46, 0]
click at [63, 14] on span "Deal Processing" at bounding box center [66, 13] width 38 height 7
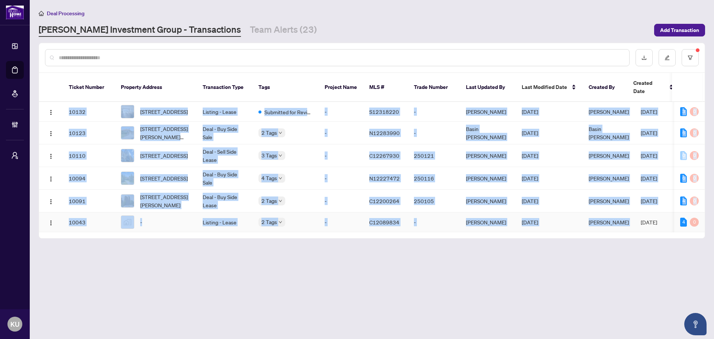
drag, startPoint x: 539, startPoint y: 232, endPoint x: 630, endPoint y: 227, distance: 91.7
click at [630, 227] on div "Ticket Number Property Address Transaction Type Tags Project Name MLS # Trade N…" at bounding box center [372, 155] width 666 height 165
click at [528, 256] on main "Deal Processing [PERSON_NAME] Investment Group - Transactions Team Alerts (23) …" at bounding box center [372, 169] width 684 height 339
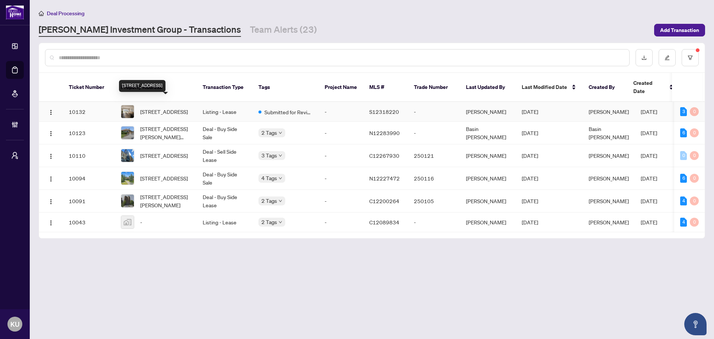
click at [155, 107] on span "[STREET_ADDRESS]" at bounding box center [164, 111] width 48 height 8
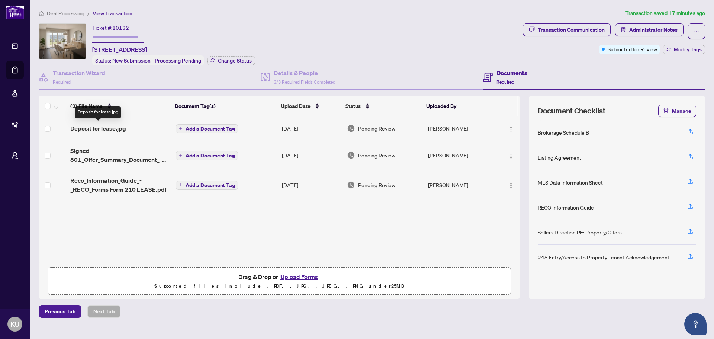
click at [99, 130] on span "Deposit for lease.jpg" at bounding box center [98, 128] width 56 height 9
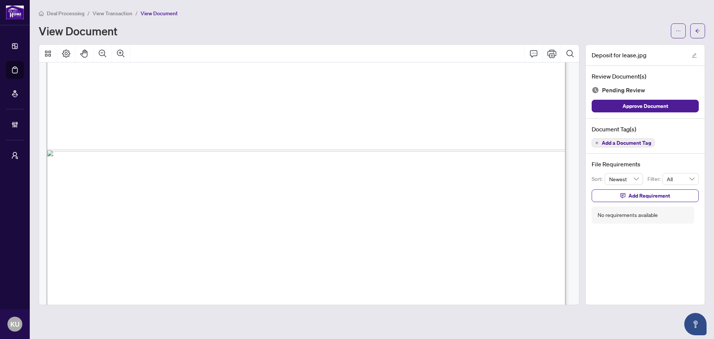
scroll to position [508, 0]
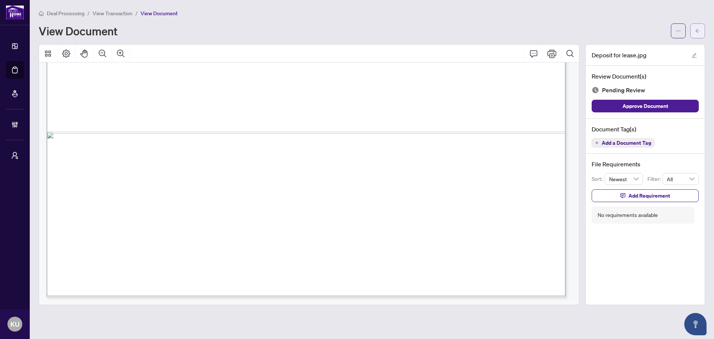
click at [702, 33] on button "button" at bounding box center [697, 30] width 15 height 15
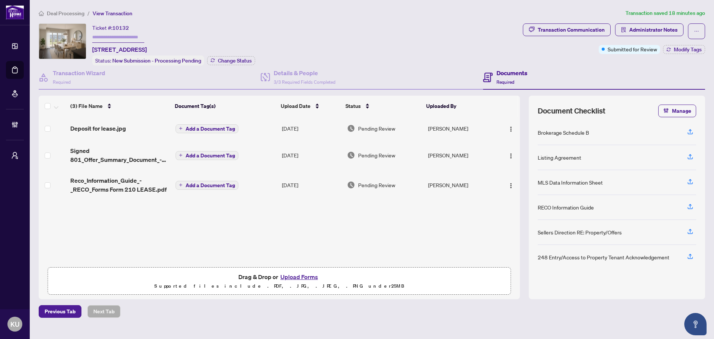
click at [65, 35] on img at bounding box center [62, 41] width 47 height 35
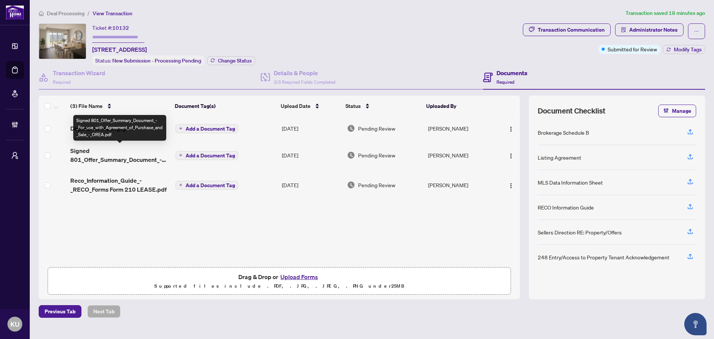
click at [110, 161] on span "Signed 801_Offer_Summary_Document_-_For_use_with_Agreement_of_Purchase_and_Sale…" at bounding box center [119, 155] width 99 height 18
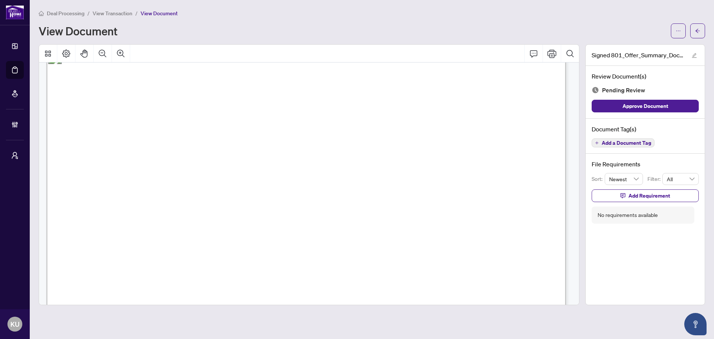
scroll to position [670, 0]
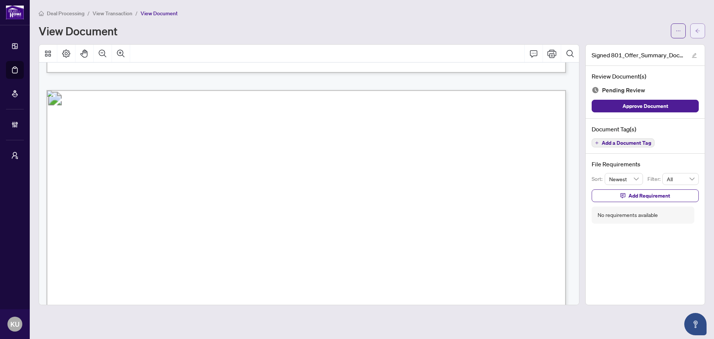
click at [694, 31] on button "button" at bounding box center [697, 30] width 15 height 15
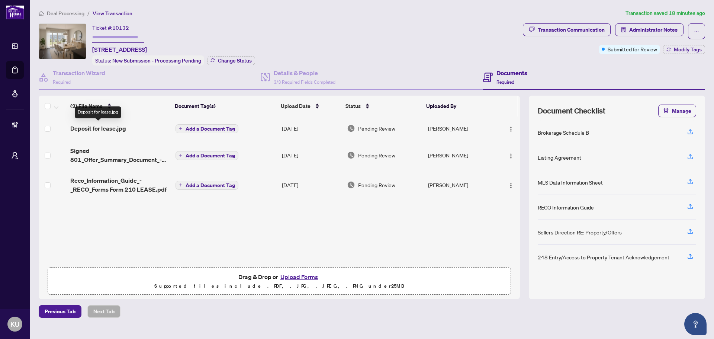
click at [95, 126] on span "Deposit for lease.jpg" at bounding box center [98, 128] width 56 height 9
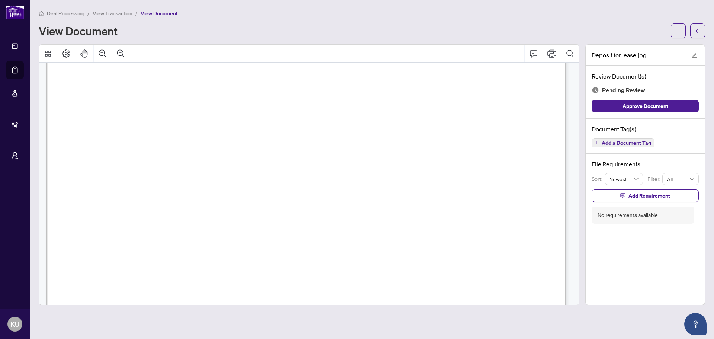
scroll to position [146, 0]
click at [692, 31] on button "button" at bounding box center [697, 30] width 15 height 15
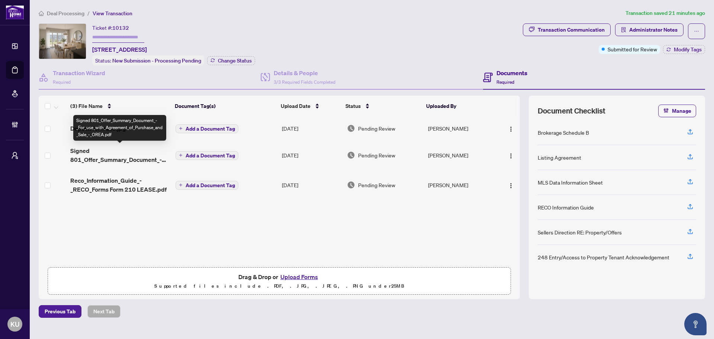
click at [90, 155] on span "Signed 801_Offer_Summary_Document_-_For_use_with_Agreement_of_Purchase_and_Sale…" at bounding box center [119, 155] width 99 height 18
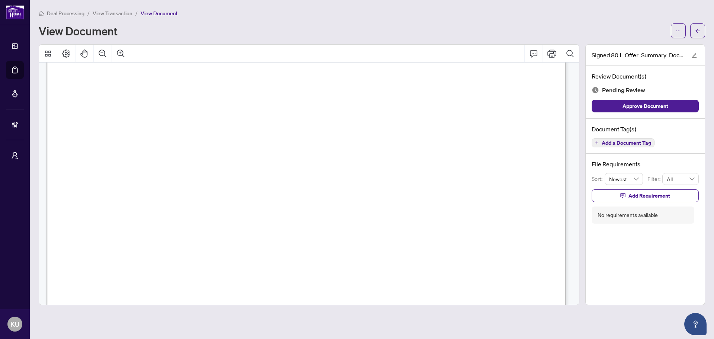
scroll to position [742, 0]
click at [693, 29] on button "button" at bounding box center [697, 30] width 15 height 15
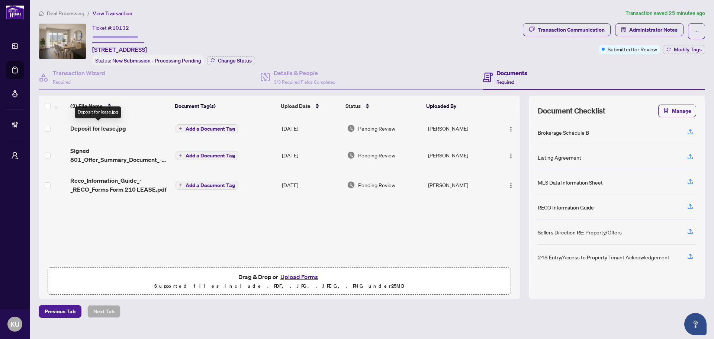
click at [106, 126] on span "Deposit for lease.jpg" at bounding box center [98, 128] width 56 height 9
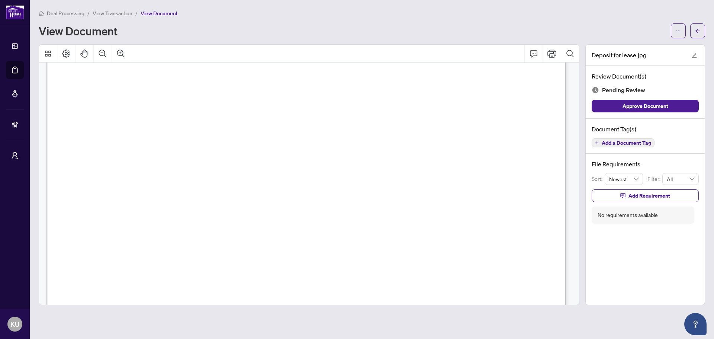
scroll to position [335, 0]
click at [704, 29] on button "button" at bounding box center [697, 30] width 15 height 15
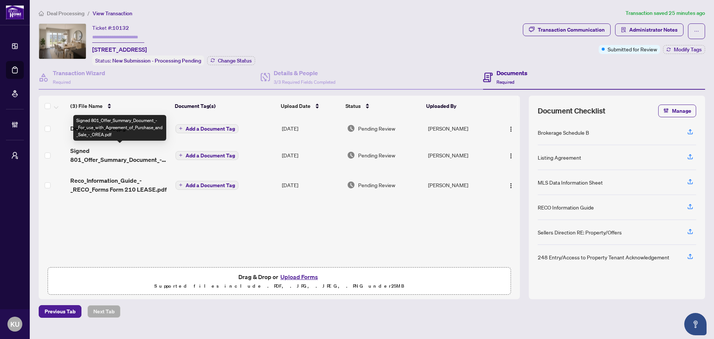
click at [102, 159] on span "Signed 801_Offer_Summary_Document_-_For_use_with_Agreement_of_Purchase_and_Sale…" at bounding box center [119, 155] width 99 height 18
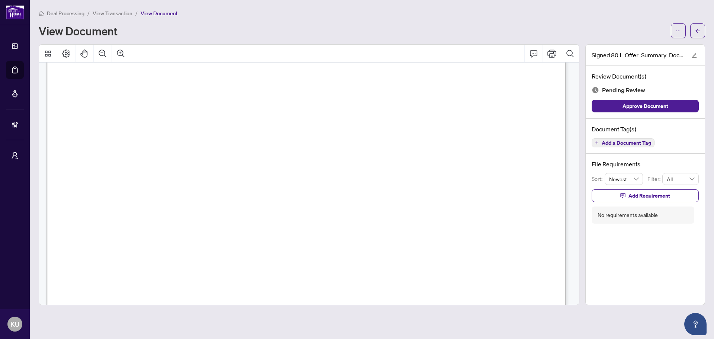
scroll to position [744, 0]
click at [702, 32] on button "button" at bounding box center [697, 30] width 15 height 15
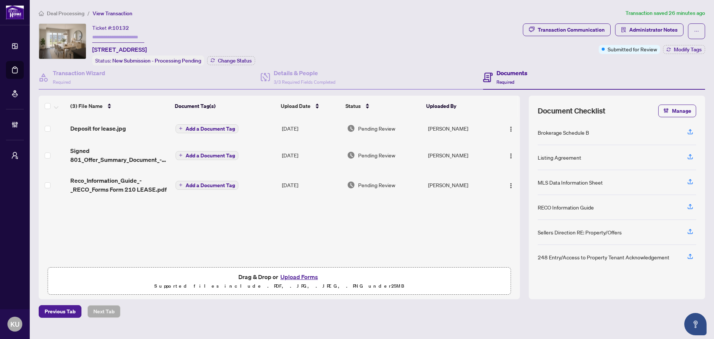
click at [98, 127] on span "Deposit for lease.jpg" at bounding box center [98, 128] width 56 height 9
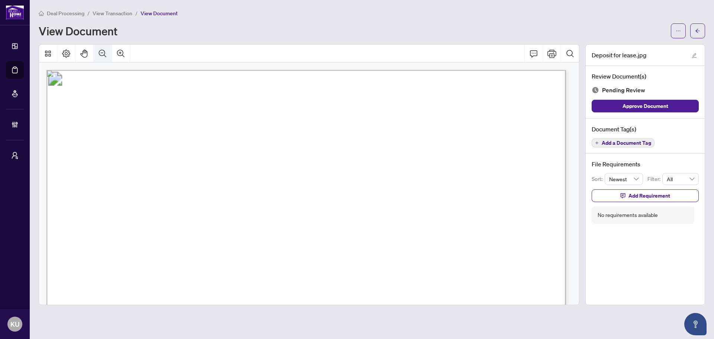
click at [100, 52] on icon "Zoom Out" at bounding box center [102, 53] width 9 height 9
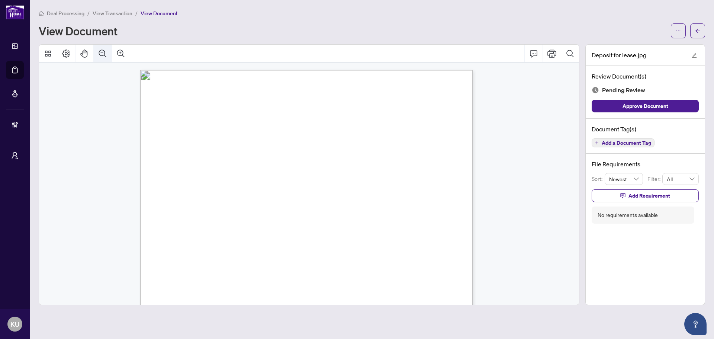
click at [100, 52] on icon "Zoom Out" at bounding box center [102, 53] width 9 height 9
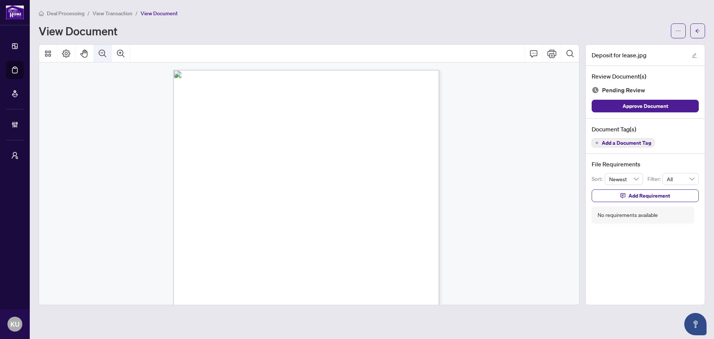
click at [100, 52] on icon "Zoom Out" at bounding box center [102, 53] width 9 height 9
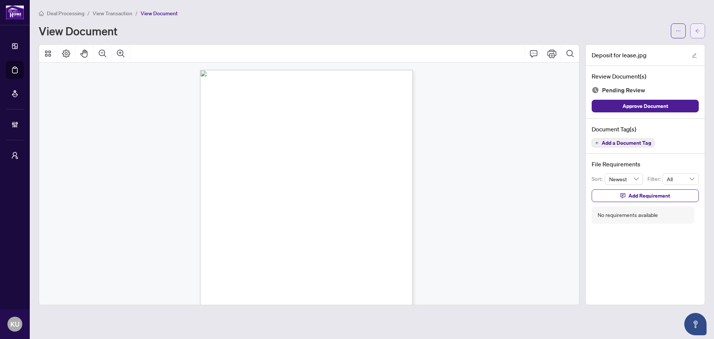
click at [703, 32] on button "button" at bounding box center [697, 30] width 15 height 15
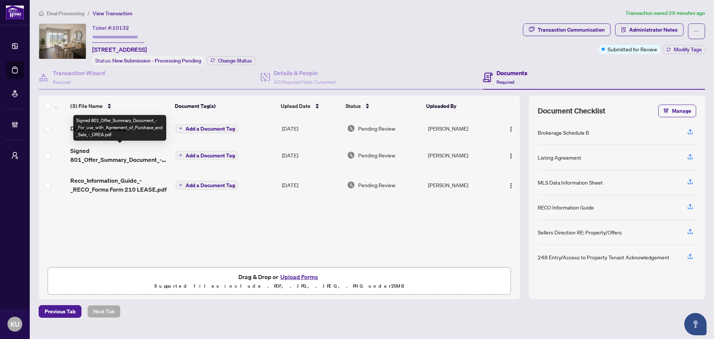
drag, startPoint x: 87, startPoint y: 147, endPoint x: 4, endPoint y: 178, distance: 88.5
click at [87, 147] on span "Signed 801_Offer_Summary_Document_-_For_use_with_Agreement_of_Purchase_and_Sale…" at bounding box center [119, 155] width 99 height 18
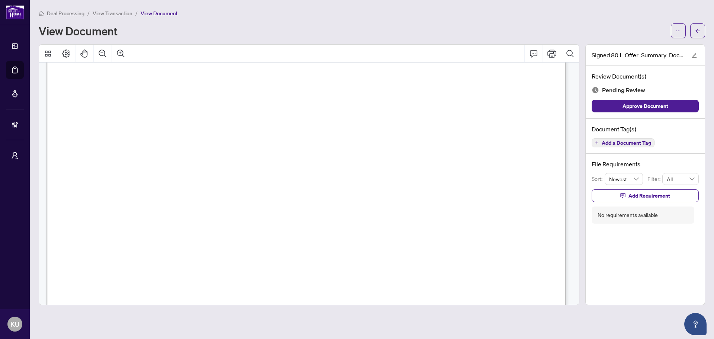
scroll to position [335, 0]
click at [700, 32] on button "button" at bounding box center [697, 30] width 15 height 15
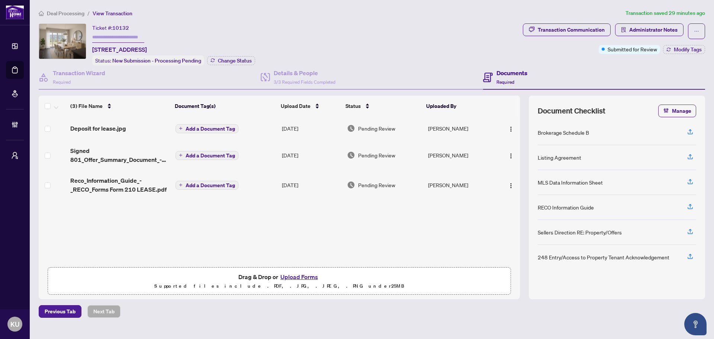
click at [97, 128] on span "Deposit for lease.jpg" at bounding box center [98, 128] width 56 height 9
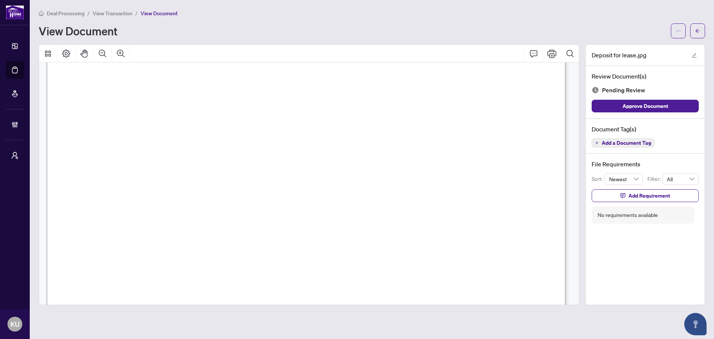
scroll to position [335, 0]
click at [102, 53] on icon "Zoom Out" at bounding box center [102, 53] width 9 height 9
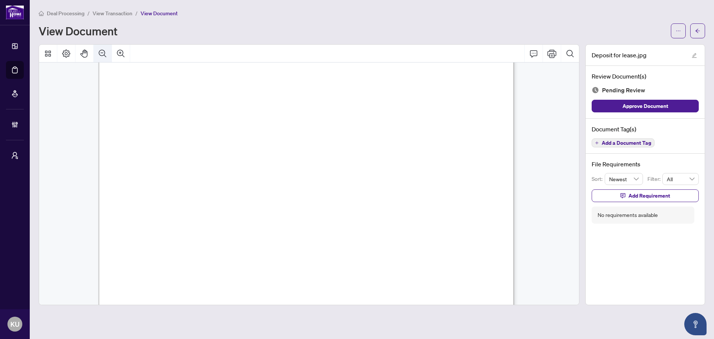
click at [102, 53] on icon "Zoom Out" at bounding box center [102, 53] width 9 height 9
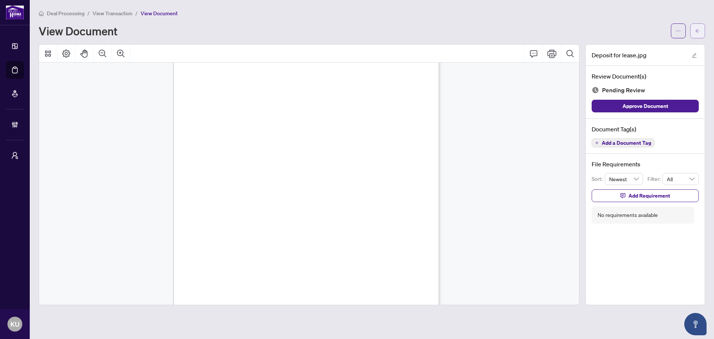
click at [701, 31] on button "button" at bounding box center [697, 30] width 15 height 15
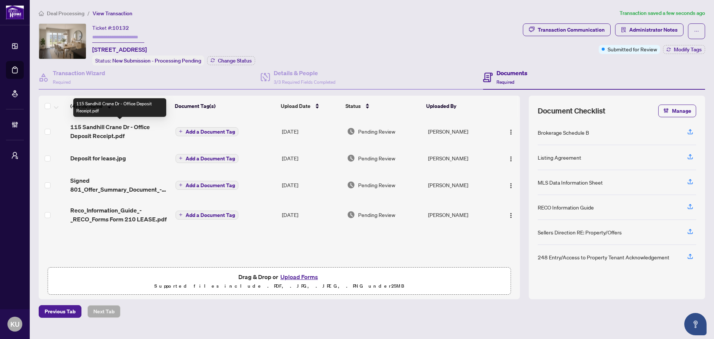
click at [118, 132] on span "115 Sandhill Crane Dr - Office Deposit Receipt.pdf" at bounding box center [119, 131] width 99 height 18
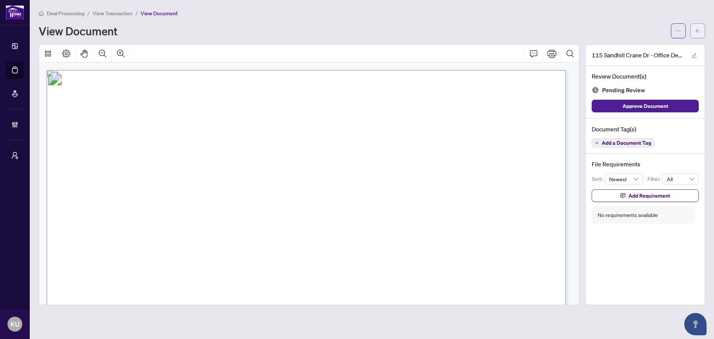
click at [697, 32] on icon "arrow-left" at bounding box center [698, 31] width 4 height 4
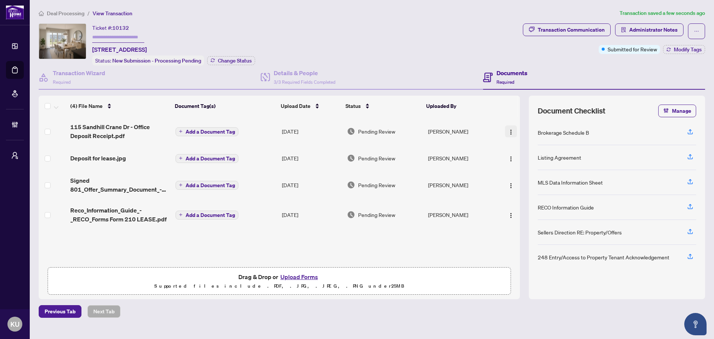
click at [508, 129] on img "button" at bounding box center [511, 132] width 6 height 6
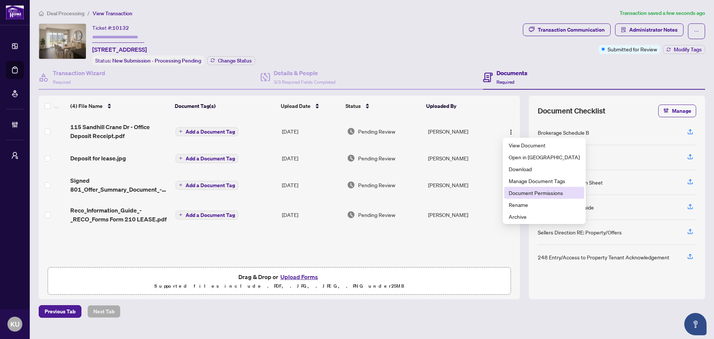
click at [529, 192] on span "Document Permissions" at bounding box center [544, 193] width 71 height 8
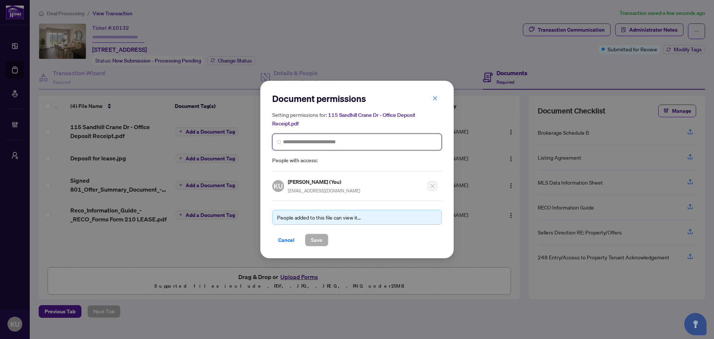
click at [301, 144] on input "search" at bounding box center [360, 142] width 154 height 8
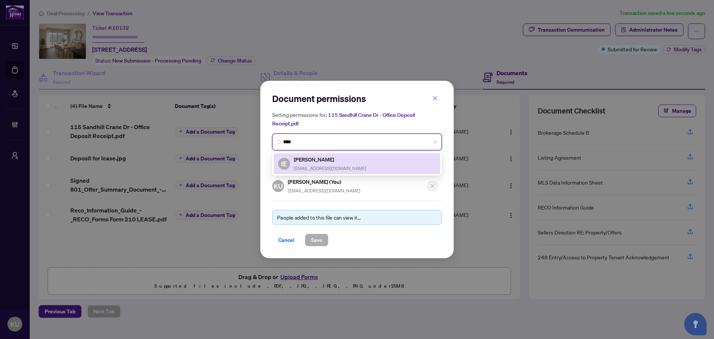
click at [310, 159] on h5 "[PERSON_NAME]" at bounding box center [330, 159] width 73 height 9
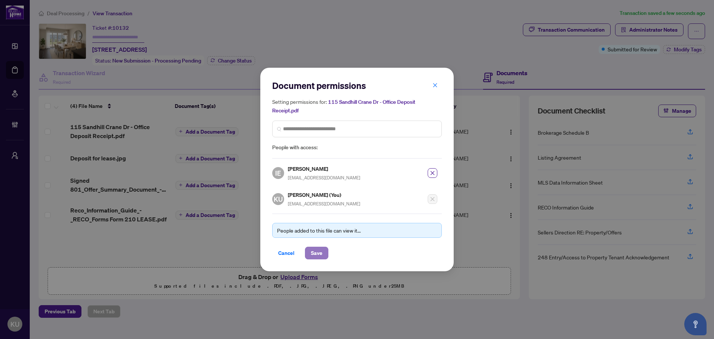
click at [314, 247] on span "Save" at bounding box center [317, 253] width 12 height 12
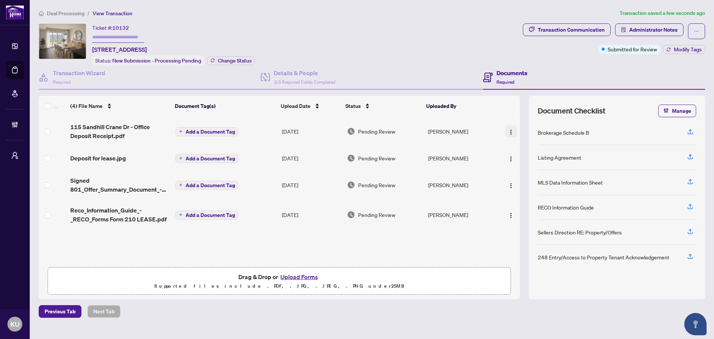
click at [509, 132] on img "button" at bounding box center [511, 132] width 6 height 6
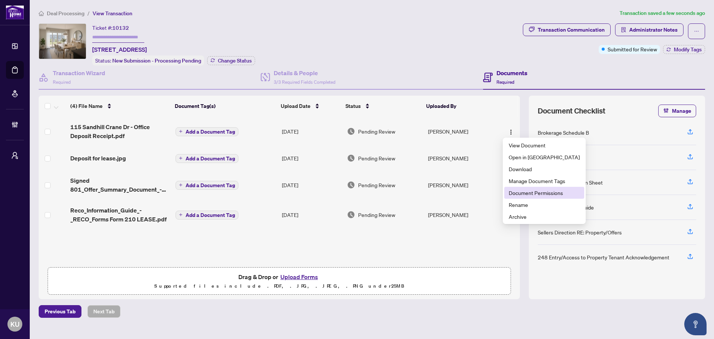
click at [521, 194] on span "Document Permissions" at bounding box center [544, 193] width 71 height 8
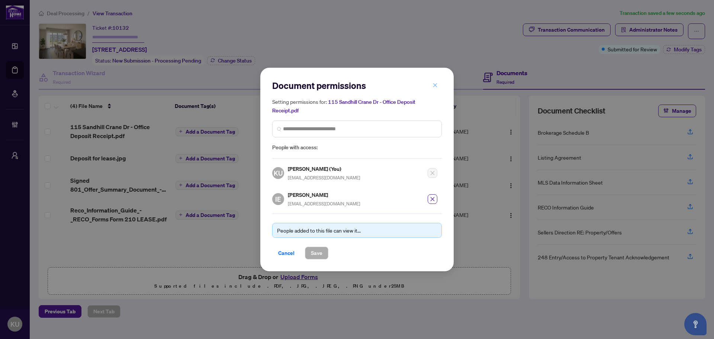
click at [437, 86] on icon "close" at bounding box center [435, 85] width 5 height 5
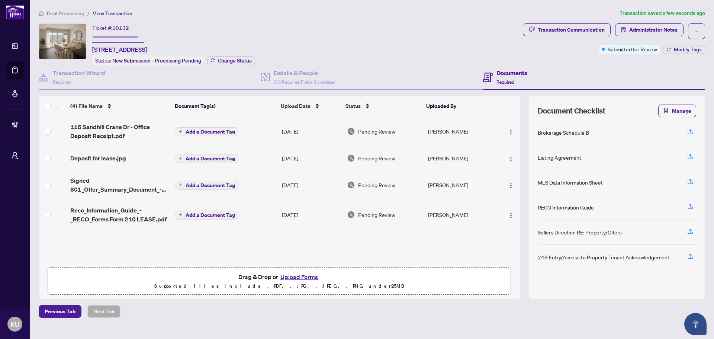
click at [198, 132] on span "Add a Document Tag" at bounding box center [210, 131] width 49 height 5
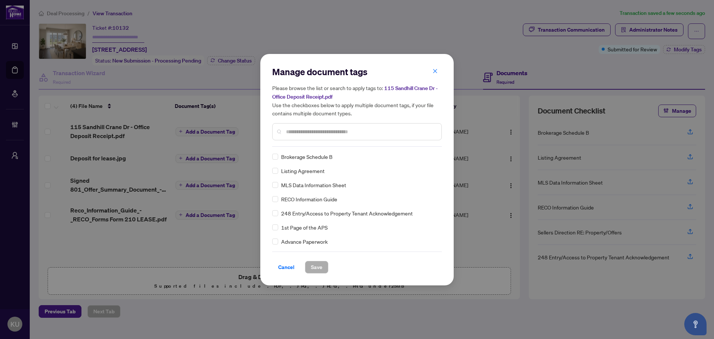
click at [309, 132] on input "text" at bounding box center [361, 132] width 150 height 8
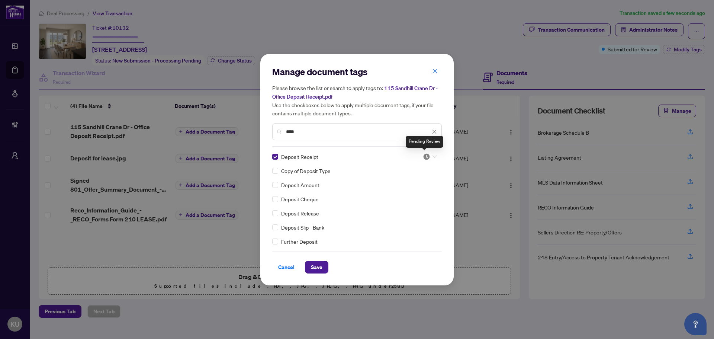
click at [427, 157] on img at bounding box center [426, 156] width 7 height 7
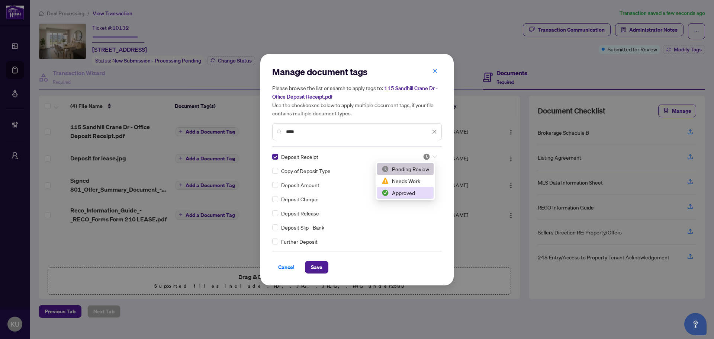
click at [403, 195] on div "Approved" at bounding box center [406, 193] width 48 height 8
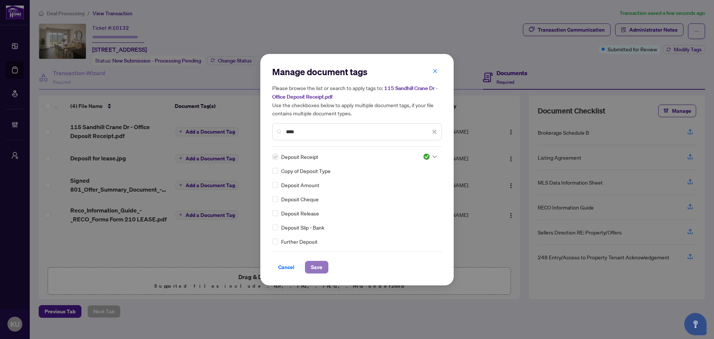
click at [312, 264] on span "Save" at bounding box center [317, 267] width 12 height 12
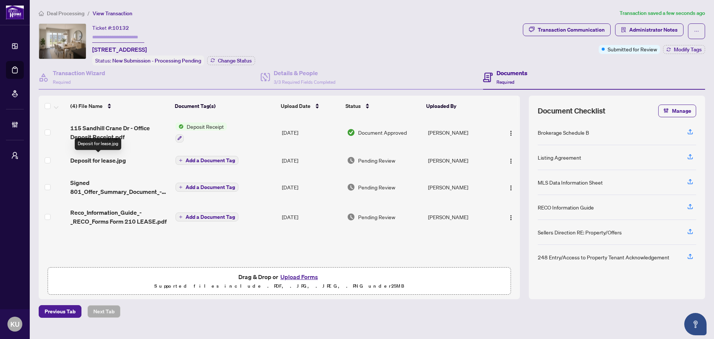
click at [95, 162] on span "Deposit for lease.jpg" at bounding box center [98, 160] width 56 height 9
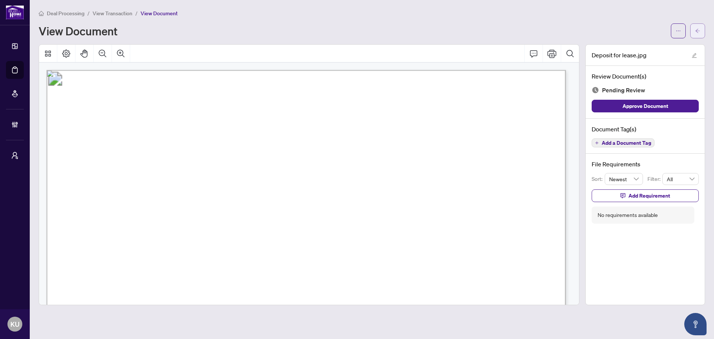
click at [693, 32] on button "button" at bounding box center [697, 30] width 15 height 15
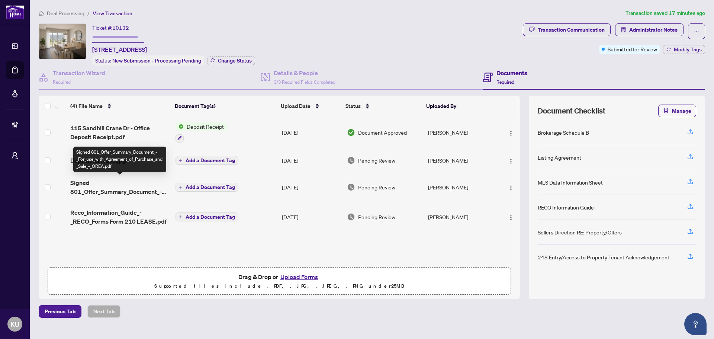
click at [112, 191] on span "Signed 801_Offer_Summary_Document_-_For_use_with_Agreement_of_Purchase_and_Sale…" at bounding box center [119, 187] width 99 height 18
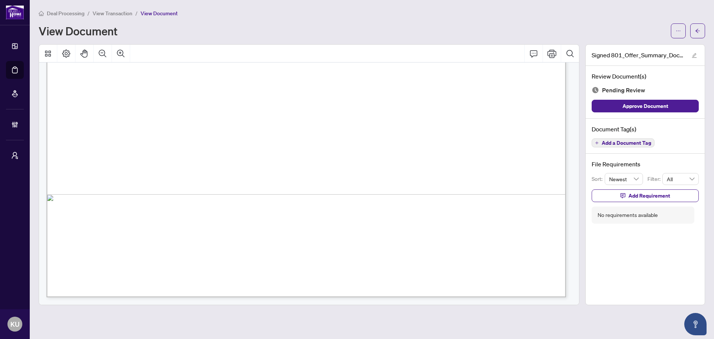
scroll to position [15359, 0]
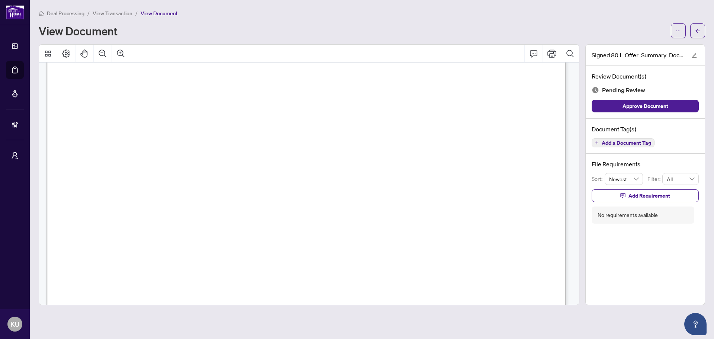
click at [606, 143] on span "Add a Document Tag" at bounding box center [626, 142] width 49 height 5
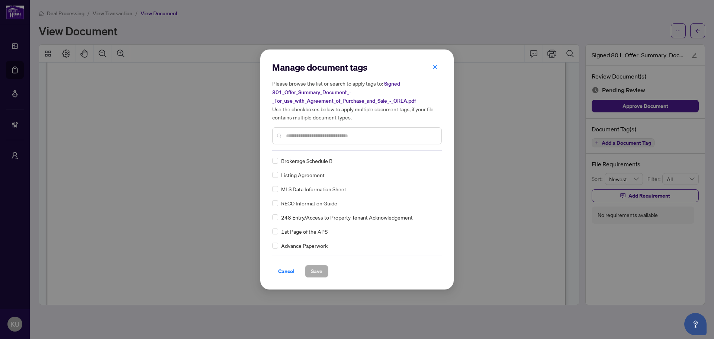
click at [314, 132] on input "text" at bounding box center [361, 136] width 150 height 8
click at [276, 221] on div "Listing Agreement Agreement of Assignment of Purchase and Sale Agreement of Pur…" at bounding box center [357, 203] width 170 height 93
click at [279, 219] on div "Agreement to Lease" at bounding box center [354, 217] width 165 height 8
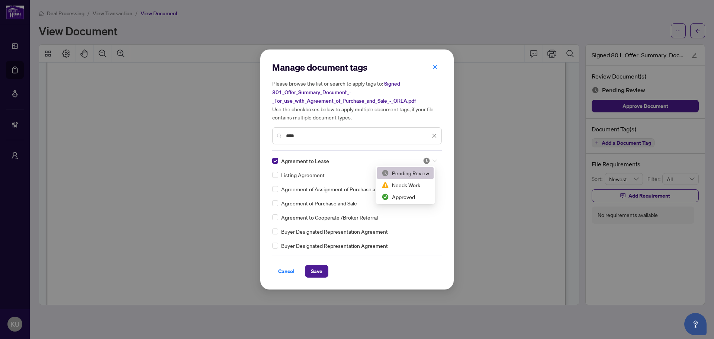
click at [430, 158] on div at bounding box center [430, 160] width 14 height 7
click at [403, 199] on div "Approved" at bounding box center [406, 197] width 48 height 8
drag, startPoint x: 327, startPoint y: 138, endPoint x: 279, endPoint y: 140, distance: 47.6
click at [280, 139] on div "****" at bounding box center [357, 135] width 170 height 17
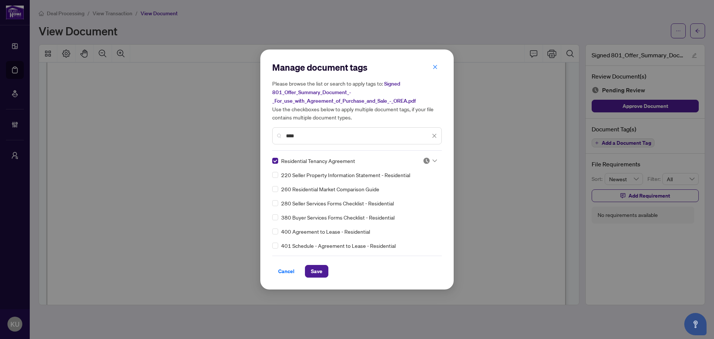
click at [425, 159] on img at bounding box center [426, 160] width 7 height 7
click at [414, 195] on div "Approved" at bounding box center [406, 197] width 48 height 8
click at [316, 267] on span "Save" at bounding box center [317, 271] width 12 height 12
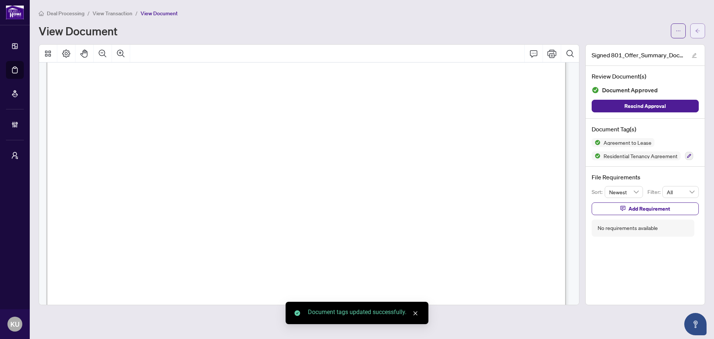
click at [697, 29] on icon "arrow-left" at bounding box center [697, 30] width 5 height 5
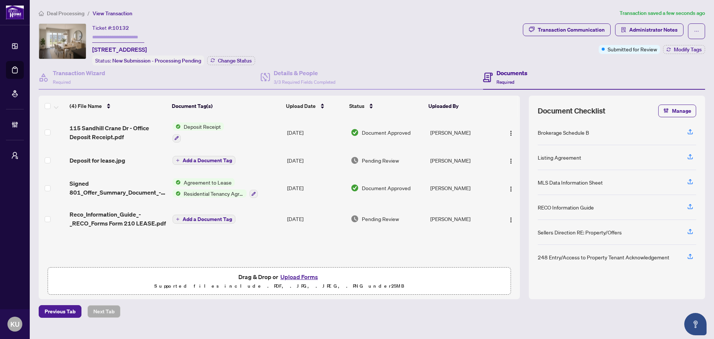
click at [108, 160] on span "Deposit for lease.jpg" at bounding box center [98, 160] width 56 height 9
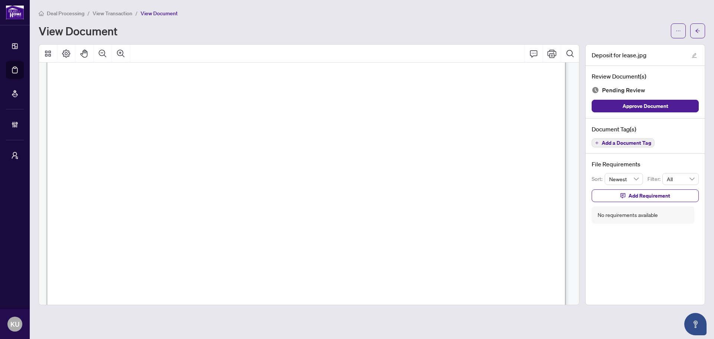
scroll to position [116, 0]
click at [598, 138] on button "Add a Document Tag" at bounding box center [623, 142] width 63 height 9
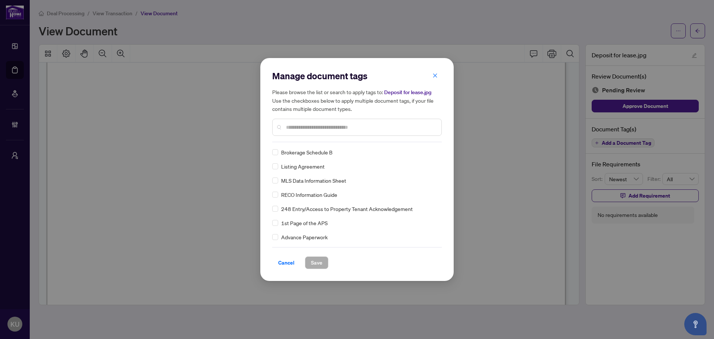
click at [299, 130] on input "text" at bounding box center [361, 127] width 150 height 8
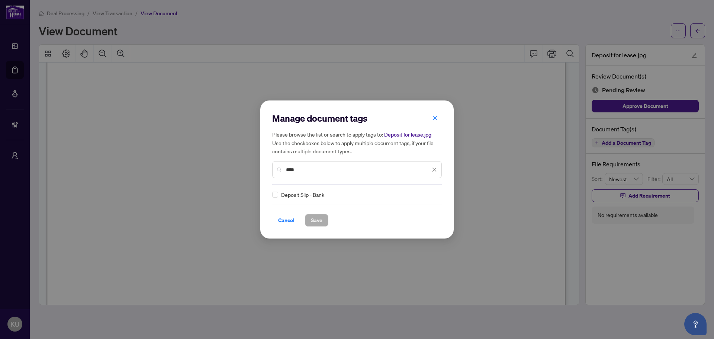
click at [278, 197] on div "Deposit Slip - Bank" at bounding box center [354, 194] width 165 height 8
click at [427, 193] on img at bounding box center [426, 194] width 7 height 7
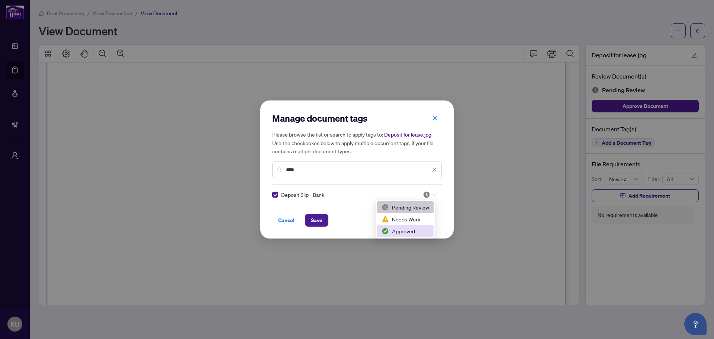
click at [398, 230] on div "Approved" at bounding box center [406, 231] width 48 height 8
click at [318, 223] on span "Save" at bounding box center [317, 220] width 12 height 12
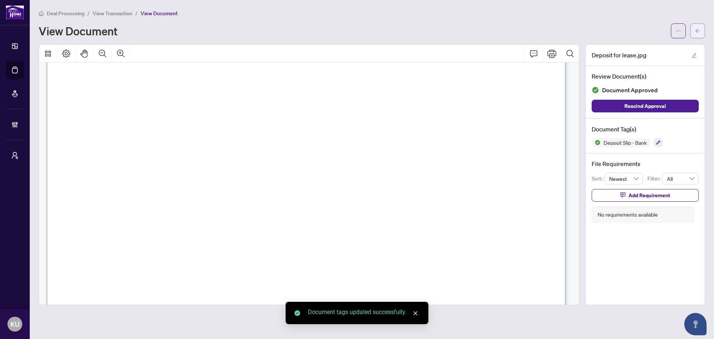
click at [695, 34] on span "button" at bounding box center [697, 31] width 5 height 12
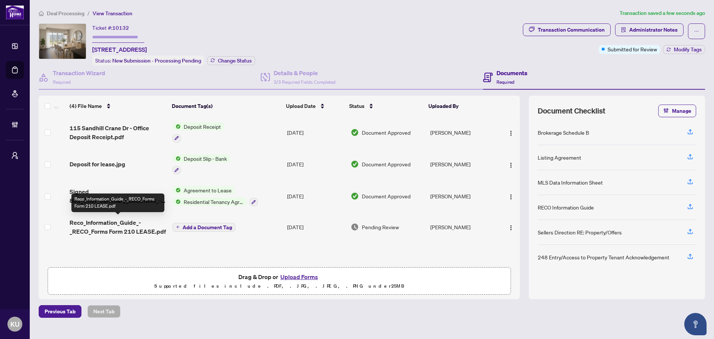
click at [140, 226] on span "Reco_Information_Guide_-_RECO_Forms Form 210 LEASE.pdf" at bounding box center [118, 227] width 97 height 18
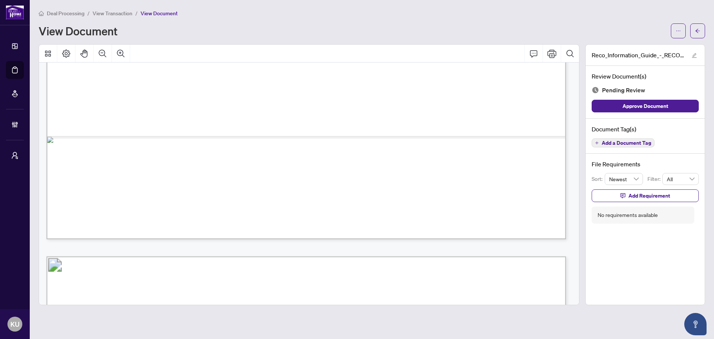
scroll to position [8925, 0]
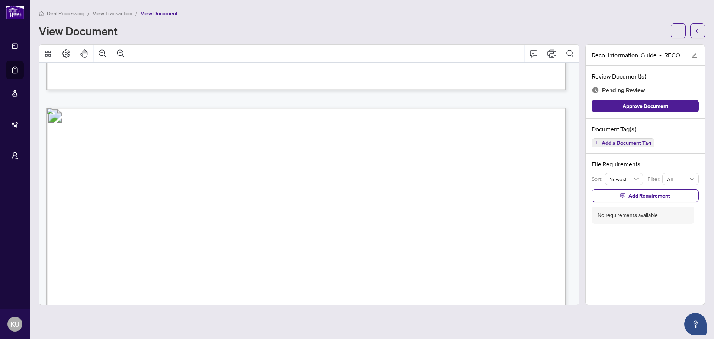
click at [623, 137] on div "Document Tag(s) Add a Document Tag" at bounding box center [645, 136] width 119 height 35
click at [623, 140] on span "Add a Document Tag" at bounding box center [626, 142] width 49 height 5
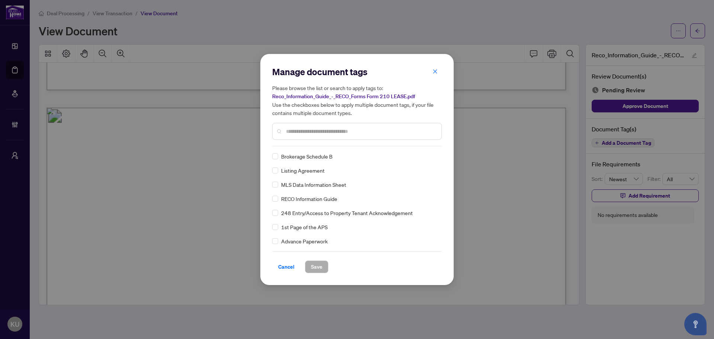
click at [304, 130] on input "text" at bounding box center [361, 131] width 150 height 8
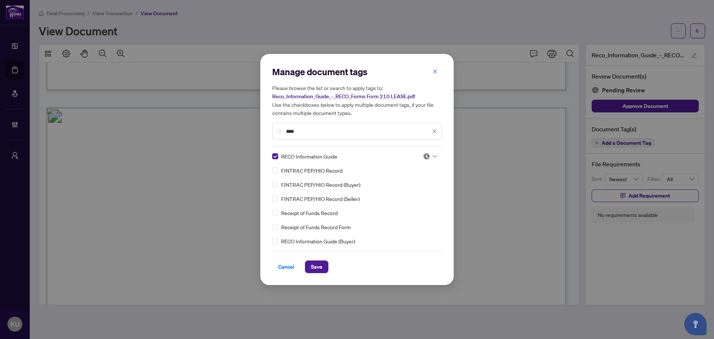
click at [429, 155] on div at bounding box center [430, 156] width 14 height 7
click at [394, 197] on div "Approved" at bounding box center [405, 193] width 57 height 12
click at [323, 268] on button "Save" at bounding box center [316, 266] width 23 height 13
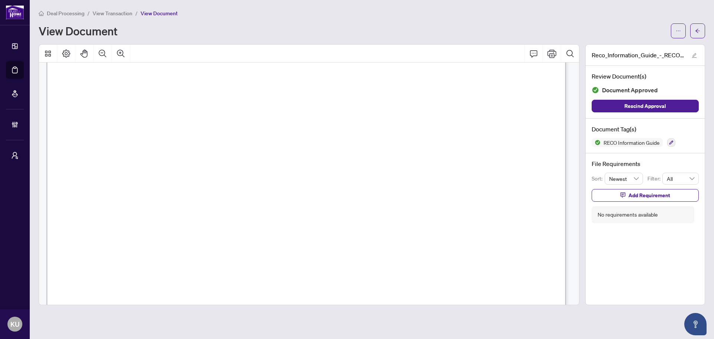
scroll to position [9004, 0]
click at [670, 143] on icon "button" at bounding box center [672, 143] width 4 height 4
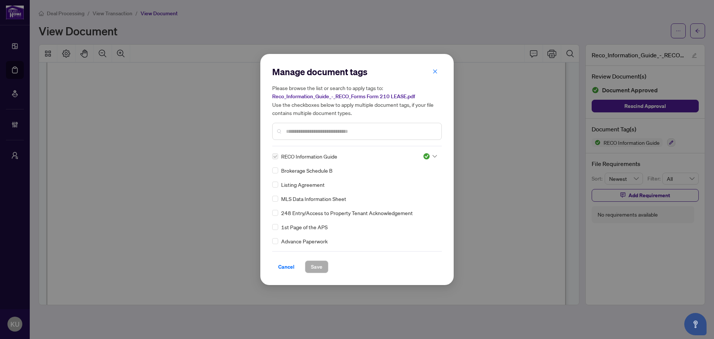
click at [302, 128] on input "text" at bounding box center [361, 131] width 150 height 8
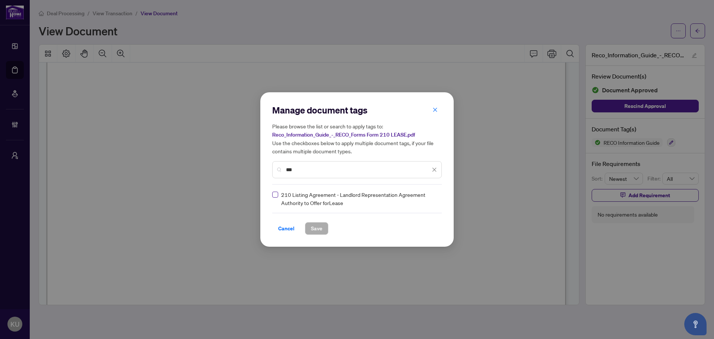
click at [275, 198] on label at bounding box center [275, 194] width 6 height 8
click at [428, 198] on img at bounding box center [426, 198] width 7 height 7
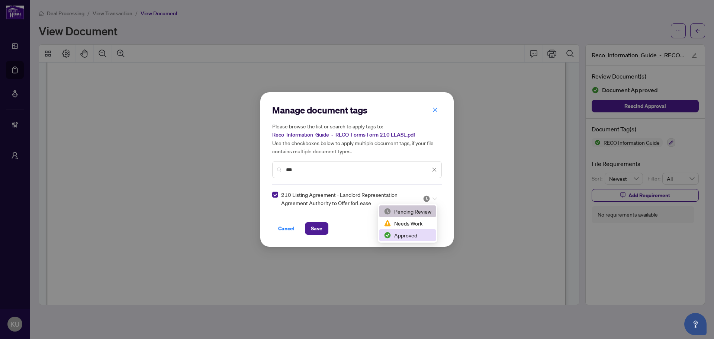
click at [397, 235] on div "Approved" at bounding box center [408, 235] width 48 height 8
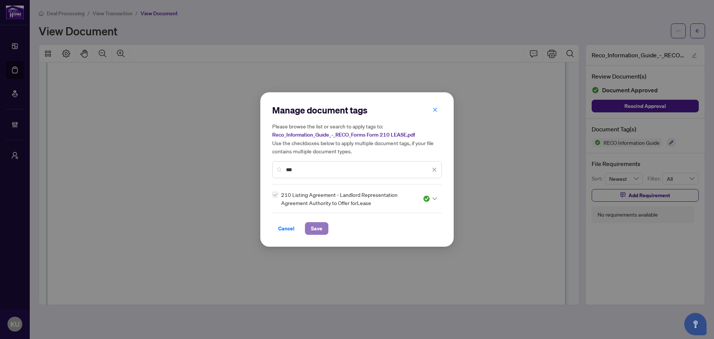
click at [314, 230] on span "Save" at bounding box center [317, 228] width 12 height 12
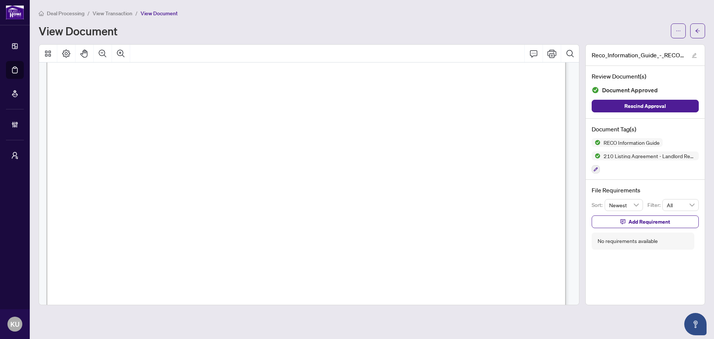
scroll to position [0, 0]
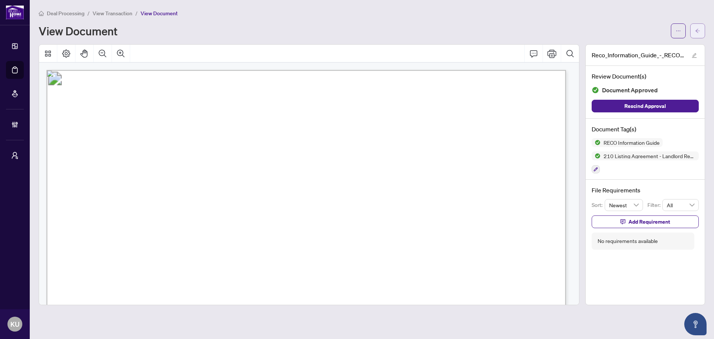
click at [697, 30] on icon "arrow-left" at bounding box center [698, 31] width 4 height 4
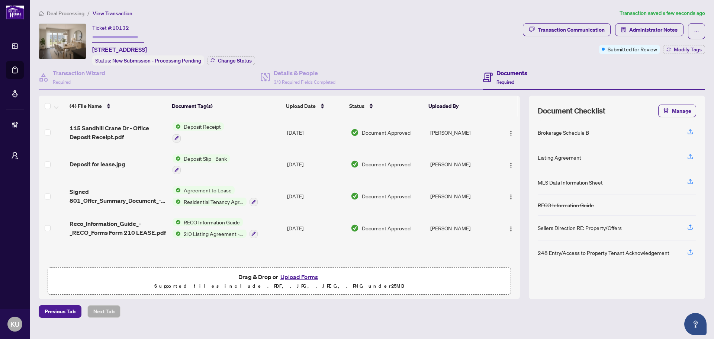
click at [103, 37] on input "text" at bounding box center [118, 37] width 52 height 11
click at [67, 15] on span "Deal Processing" at bounding box center [66, 13] width 38 height 7
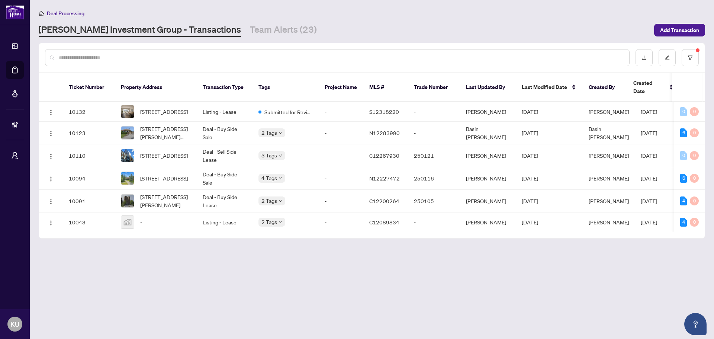
click at [188, 57] on input "text" at bounding box center [341, 58] width 565 height 8
click at [696, 57] on button "button" at bounding box center [690, 57] width 17 height 17
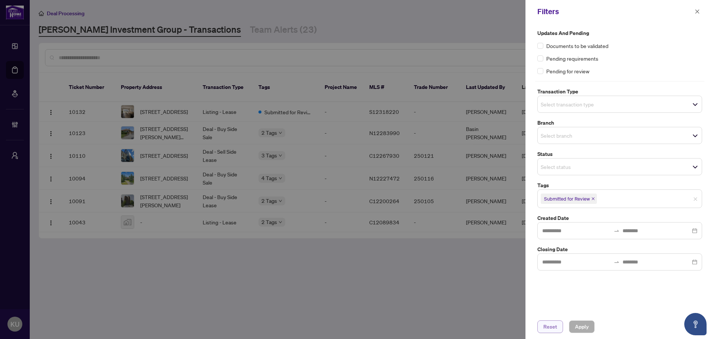
click at [548, 329] on span "Reset" at bounding box center [550, 327] width 14 height 12
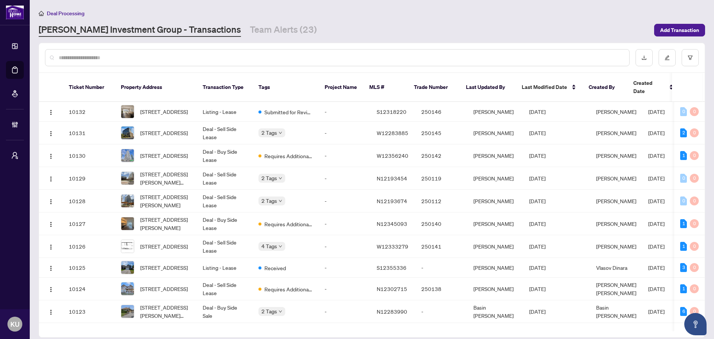
click at [134, 57] on input "text" at bounding box center [341, 58] width 565 height 8
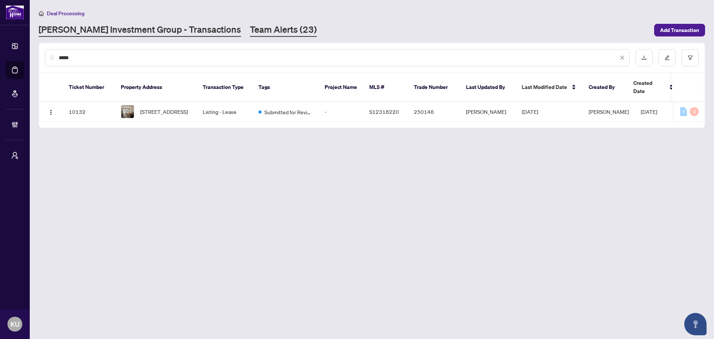
click at [250, 32] on link "Team Alerts (23)" at bounding box center [283, 29] width 67 height 13
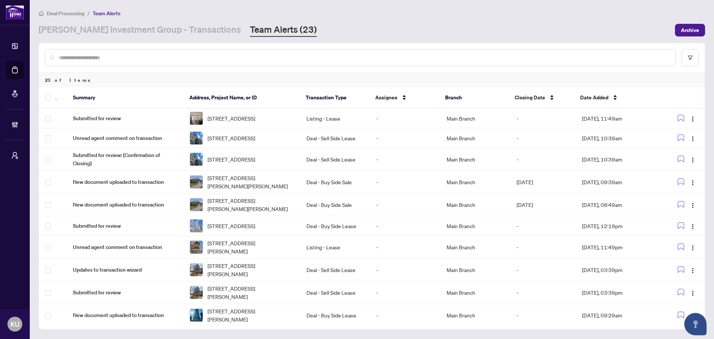
click at [189, 59] on input "text" at bounding box center [364, 58] width 611 height 8
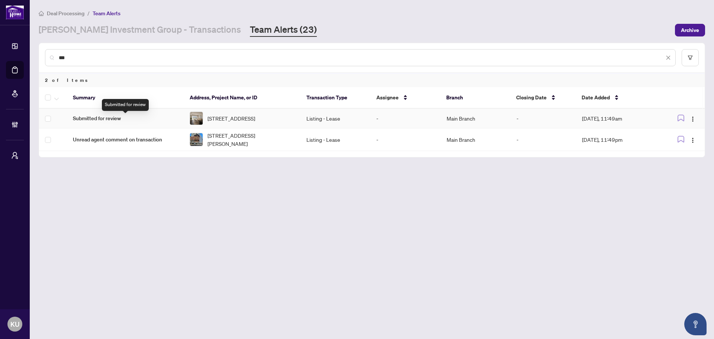
click at [105, 120] on span "Submitted for review" at bounding box center [125, 118] width 105 height 8
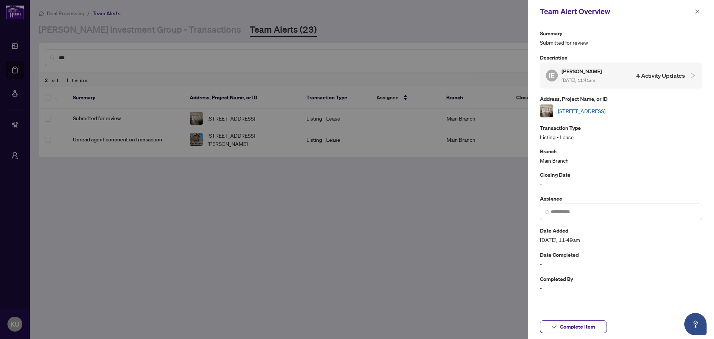
click at [675, 76] on h4 "4 Activity Updates" at bounding box center [660, 75] width 49 height 9
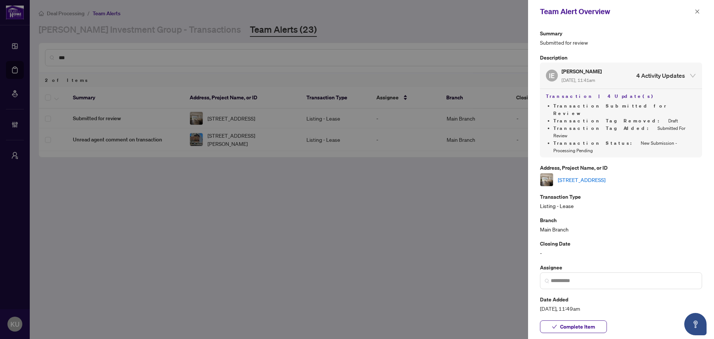
click at [675, 76] on h4 "4 Activity Updates" at bounding box center [660, 75] width 49 height 9
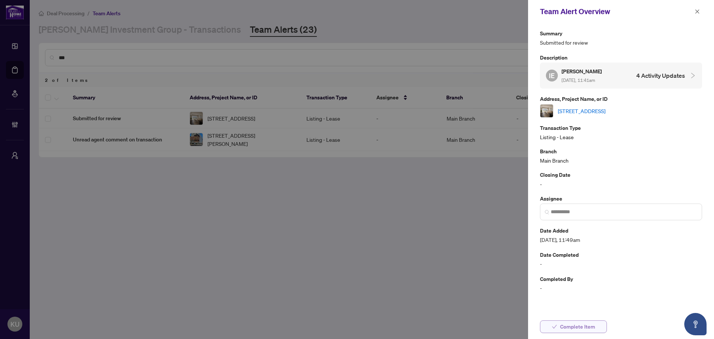
click at [573, 325] on span "Complete Item" at bounding box center [577, 327] width 35 height 12
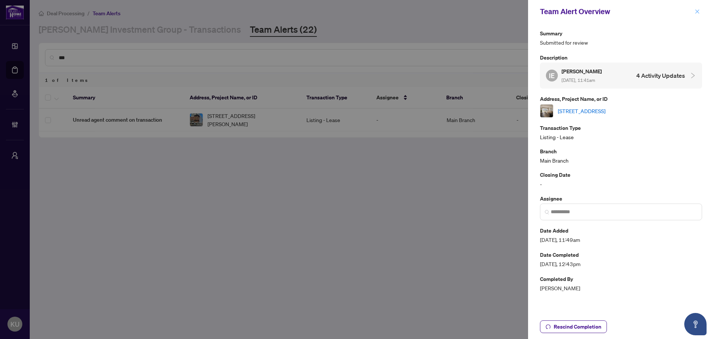
click at [699, 14] on icon "close" at bounding box center [697, 11] width 5 height 5
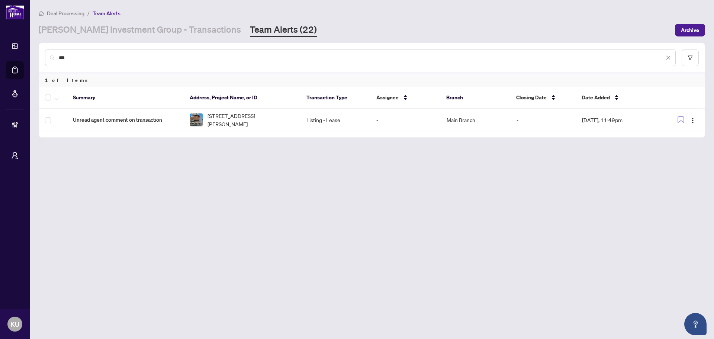
click at [151, 36] on main "Deal Processing / Team Alerts [PERSON_NAME] Investment Group - Transactions Tea…" at bounding box center [372, 169] width 684 height 339
click at [144, 32] on link "[PERSON_NAME] Investment Group - Transactions" at bounding box center [140, 29] width 202 height 13
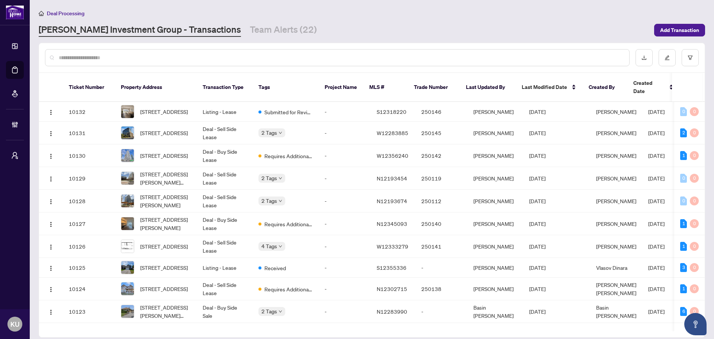
click at [119, 57] on input "text" at bounding box center [341, 58] width 565 height 8
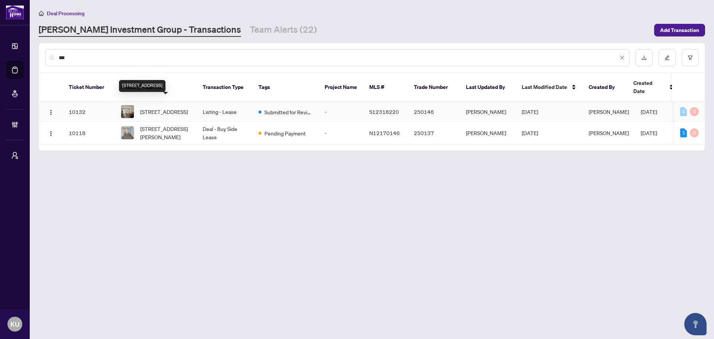
click at [174, 107] on span "[STREET_ADDRESS]" at bounding box center [164, 111] width 48 height 8
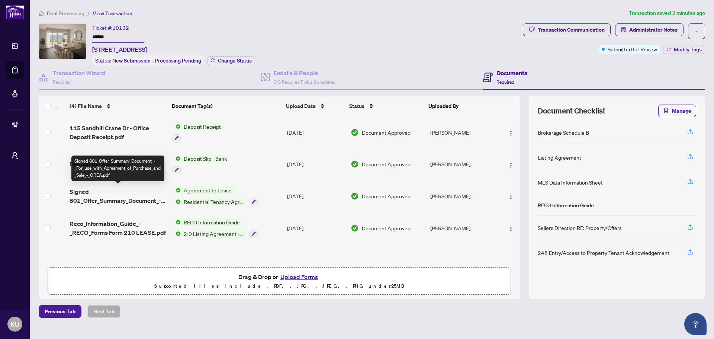
click at [110, 199] on span "Signed 801_Offer_Summary_Document_-_For_use_with_Agreement_of_Purchase_and_Sale…" at bounding box center [118, 196] width 97 height 18
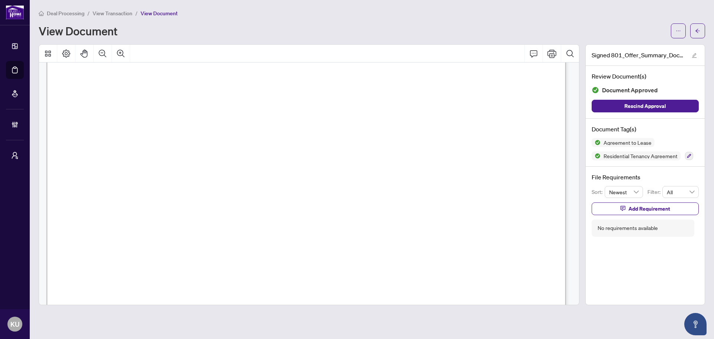
scroll to position [856, 0]
click at [697, 31] on icon "arrow-left" at bounding box center [697, 30] width 5 height 5
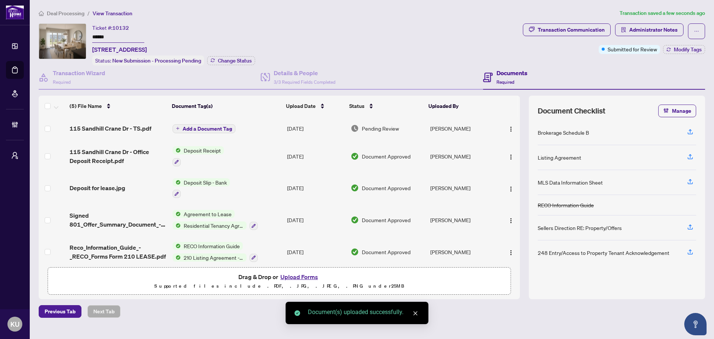
click at [203, 127] on span "Add a Document Tag" at bounding box center [207, 128] width 49 height 5
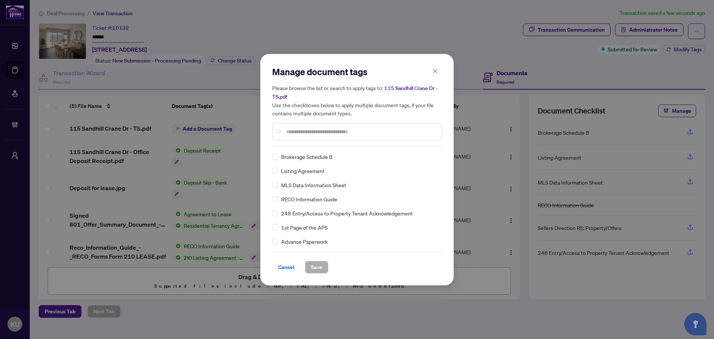
click at [296, 134] on input "text" at bounding box center [361, 132] width 150 height 8
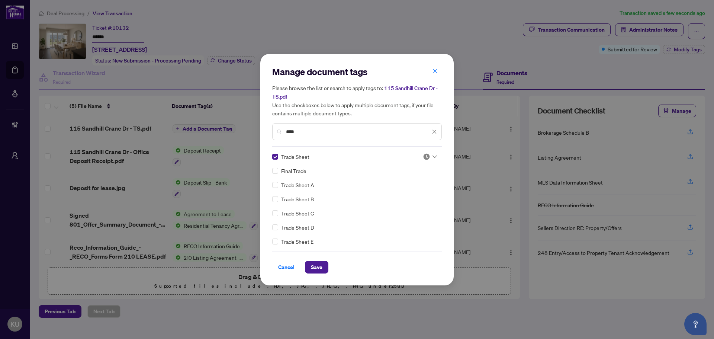
drag, startPoint x: 284, startPoint y: 131, endPoint x: 274, endPoint y: 129, distance: 10.2
click at [275, 129] on div "****" at bounding box center [357, 131] width 170 height 17
drag, startPoint x: 300, startPoint y: 132, endPoint x: 274, endPoint y: 129, distance: 26.2
click at [274, 129] on div "****" at bounding box center [357, 131] width 170 height 17
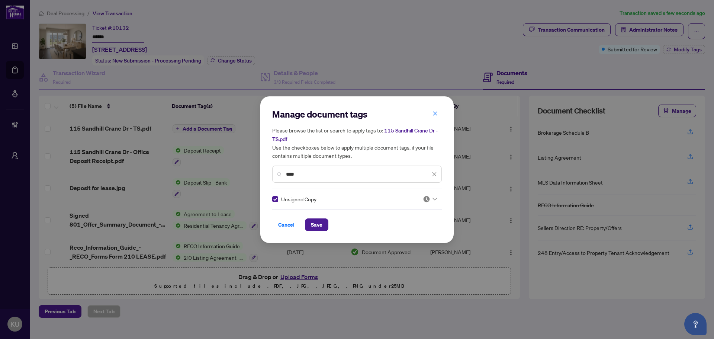
click at [321, 216] on div "Cancel Save" at bounding box center [357, 220] width 170 height 22
click at [315, 231] on div "Manage document tags Please browse the list or search to apply tags to: [STREET…" at bounding box center [356, 169] width 193 height 147
click at [316, 225] on span "Save" at bounding box center [317, 225] width 12 height 12
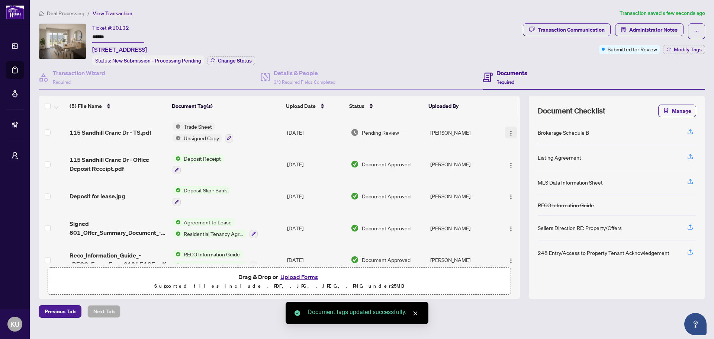
click at [508, 133] on img "button" at bounding box center [511, 133] width 6 height 6
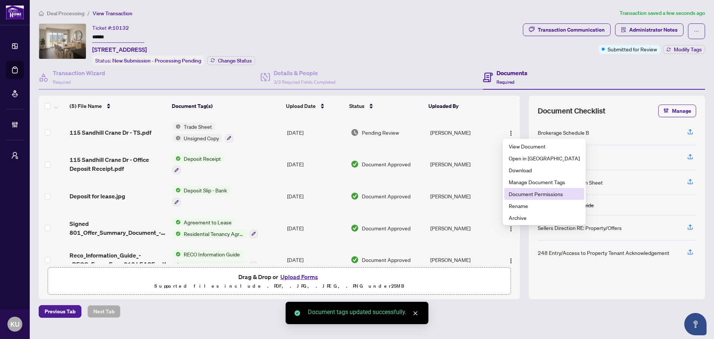
click at [526, 193] on span "Document Permissions" at bounding box center [544, 194] width 71 height 8
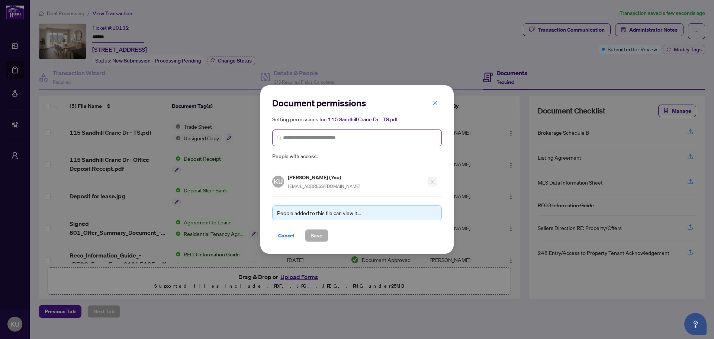
click at [367, 132] on span at bounding box center [357, 137] width 170 height 17
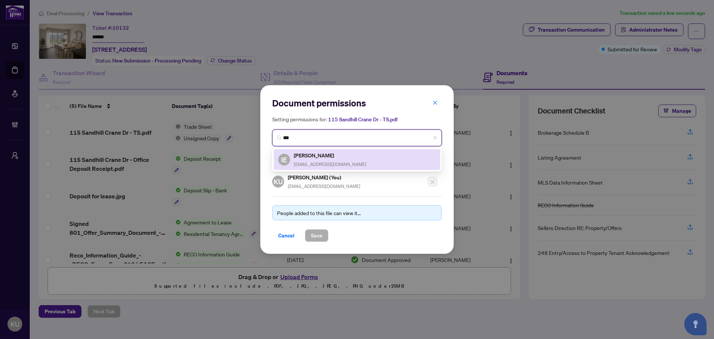
click at [350, 154] on h5 "[PERSON_NAME]" at bounding box center [330, 155] width 73 height 9
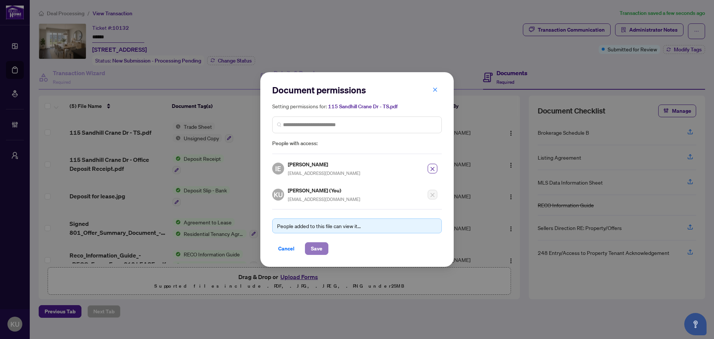
click at [319, 246] on span "Save" at bounding box center [317, 249] width 12 height 12
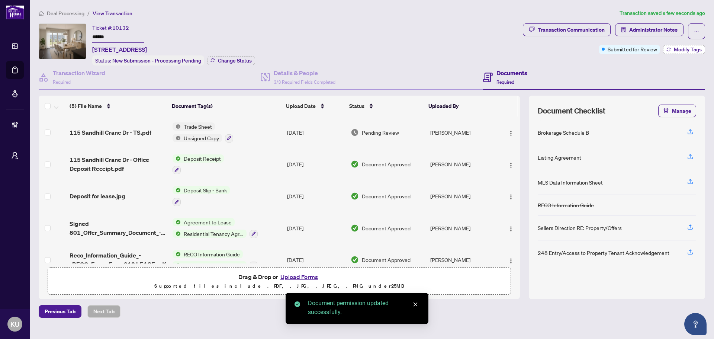
click at [690, 47] on span "Modify Tags" at bounding box center [688, 49] width 28 height 5
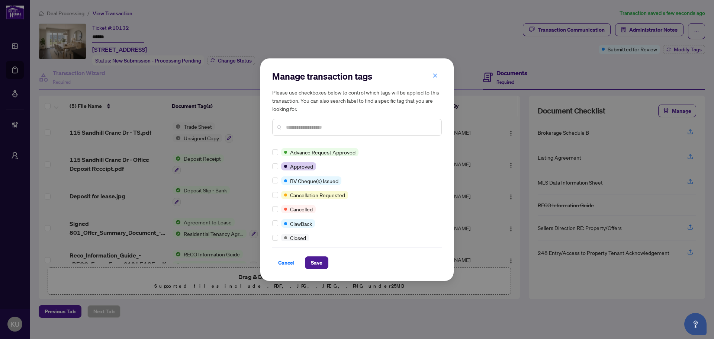
click at [302, 133] on div at bounding box center [357, 127] width 170 height 17
click at [303, 127] on input "text" at bounding box center [361, 127] width 150 height 8
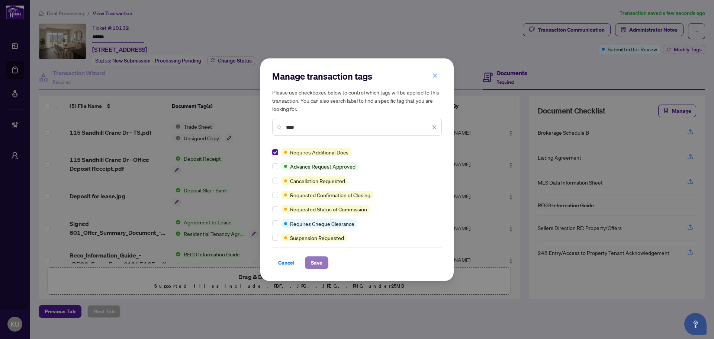
click at [316, 263] on span "Save" at bounding box center [317, 263] width 12 height 12
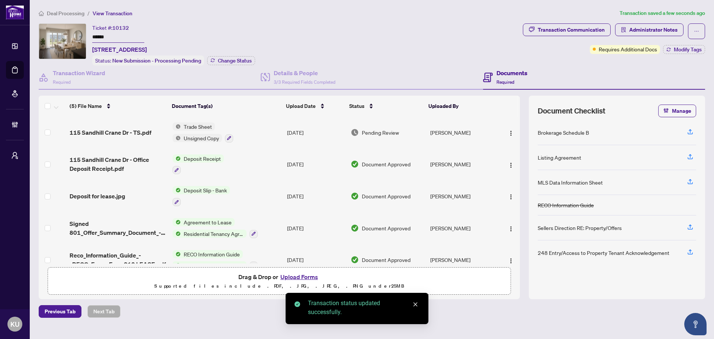
click at [575, 28] on div "Transaction Communication" at bounding box center [571, 30] width 67 height 12
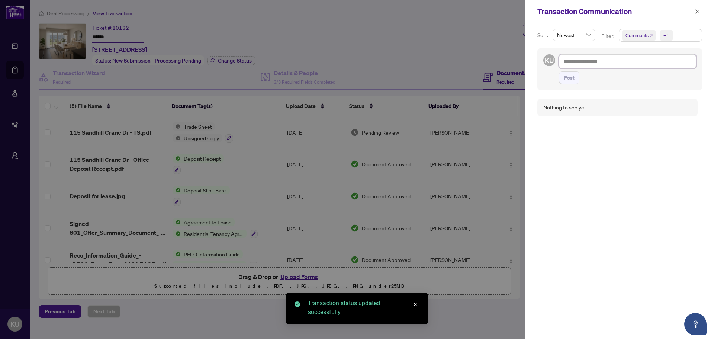
click at [590, 62] on textarea at bounding box center [627, 61] width 137 height 14
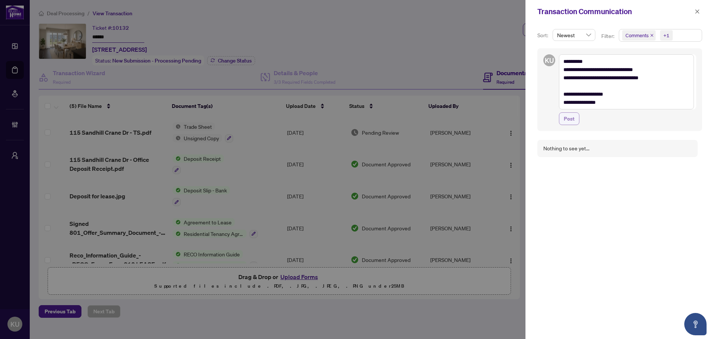
click at [566, 120] on span "Post" at bounding box center [569, 119] width 11 height 12
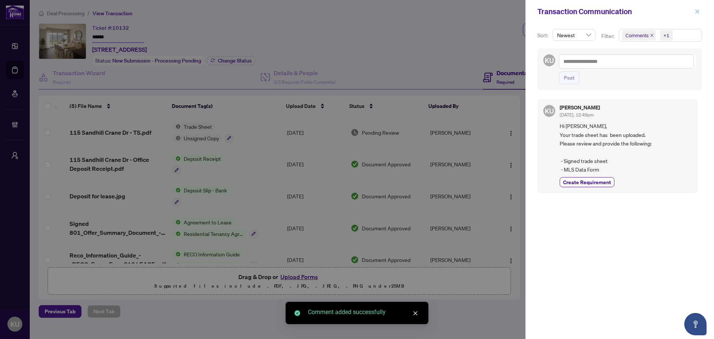
click at [700, 12] on button "button" at bounding box center [698, 11] width 10 height 9
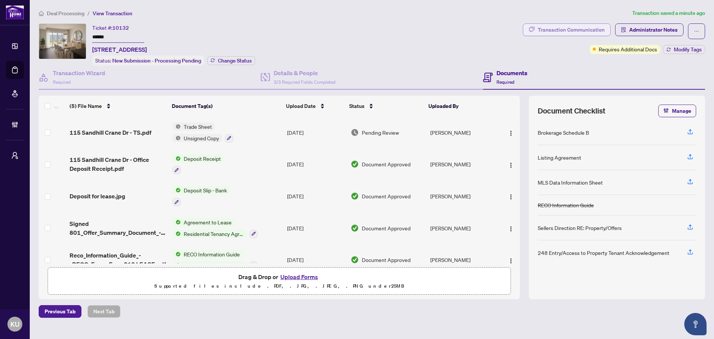
click at [583, 32] on div "Transaction Communication" at bounding box center [571, 30] width 67 height 12
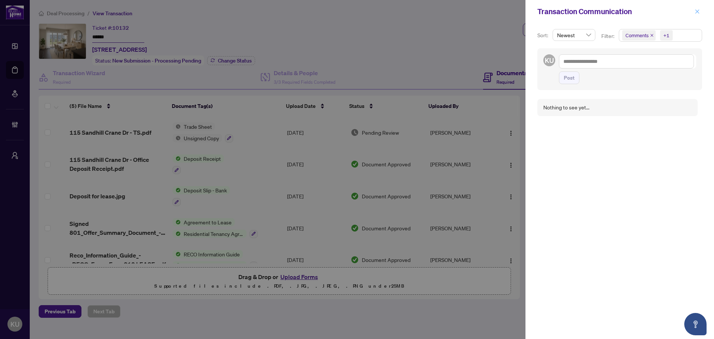
click at [695, 9] on span "button" at bounding box center [697, 12] width 5 height 12
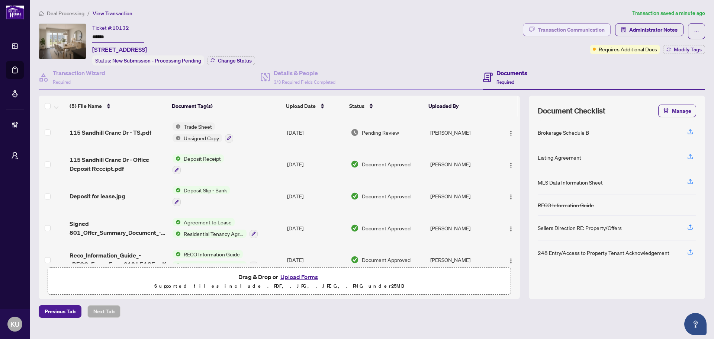
click at [563, 25] on div "Transaction Communication" at bounding box center [571, 30] width 67 height 12
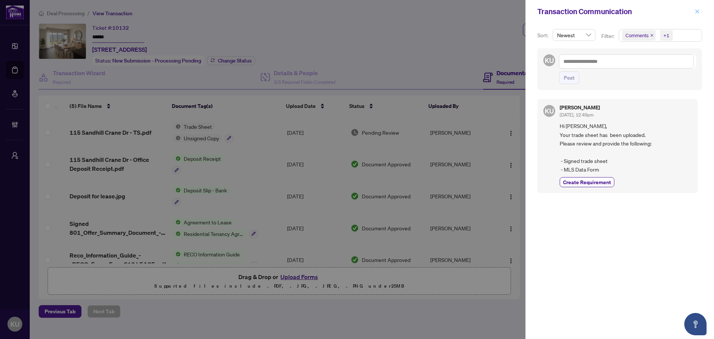
click at [701, 13] on button "button" at bounding box center [698, 11] width 10 height 9
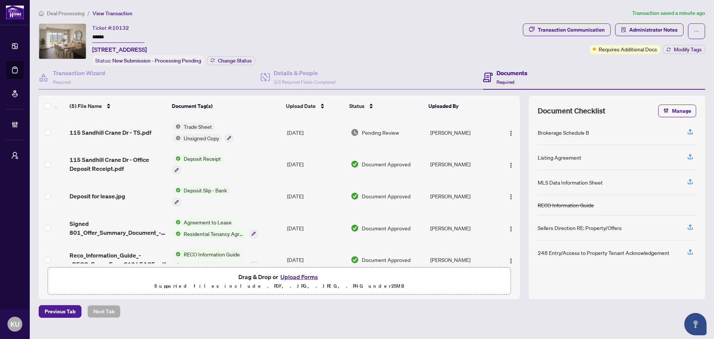
click at [63, 12] on span "Deal Processing" at bounding box center [66, 13] width 38 height 7
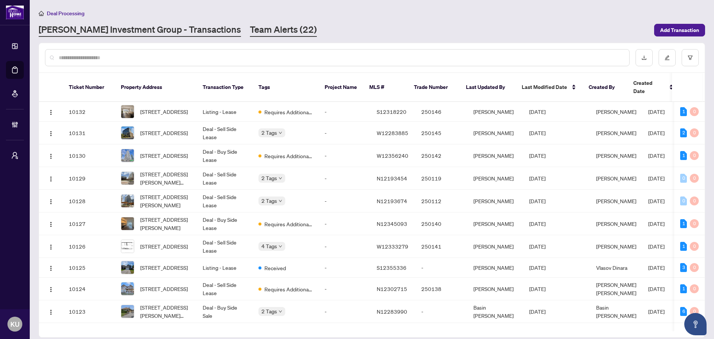
click at [250, 28] on link "Team Alerts (22)" at bounding box center [283, 29] width 67 height 13
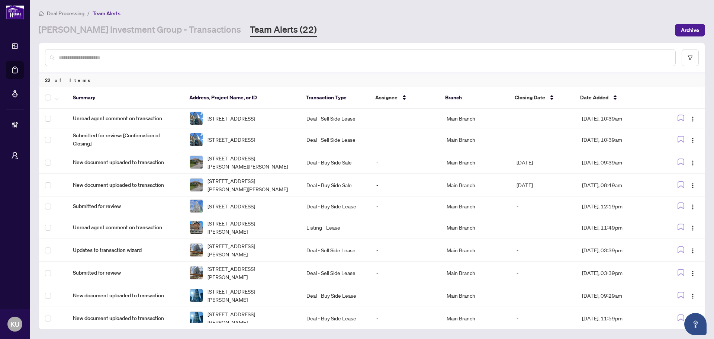
click at [303, 61] on div at bounding box center [360, 57] width 631 height 17
click at [295, 56] on input "text" at bounding box center [364, 58] width 611 height 8
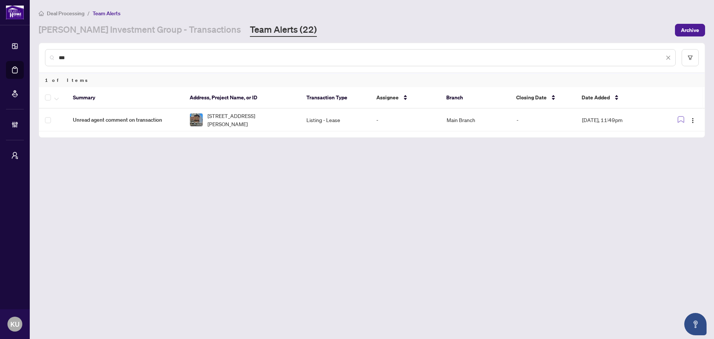
drag, startPoint x: 79, startPoint y: 52, endPoint x: 57, endPoint y: 51, distance: 21.6
click at [58, 51] on div "***" at bounding box center [360, 57] width 631 height 17
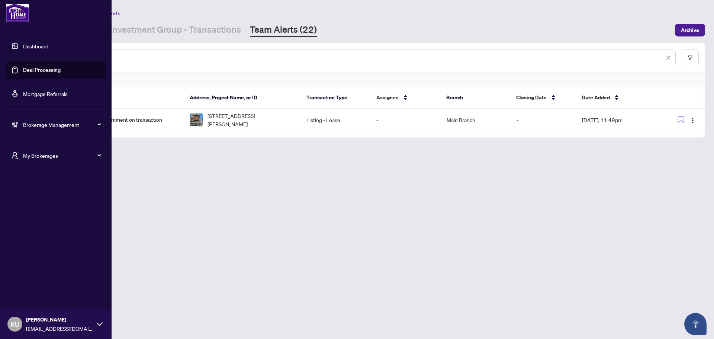
drag, startPoint x: 73, startPoint y: 60, endPoint x: 24, endPoint y: 55, distance: 49.0
click at [24, 55] on div "Dashboard Deal Processing Mortgage Referrals Brokerage Management My Brokerages…" at bounding box center [357, 169] width 714 height 339
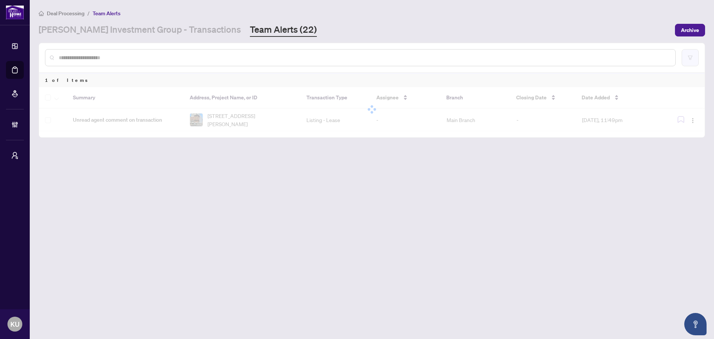
click at [685, 54] on button "button" at bounding box center [690, 57] width 17 height 17
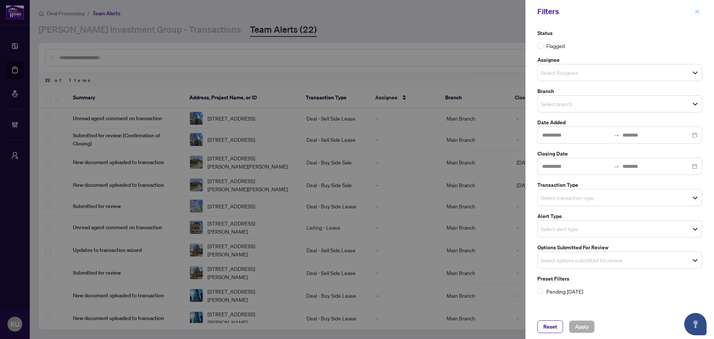
click at [695, 10] on icon "close" at bounding box center [697, 11] width 5 height 5
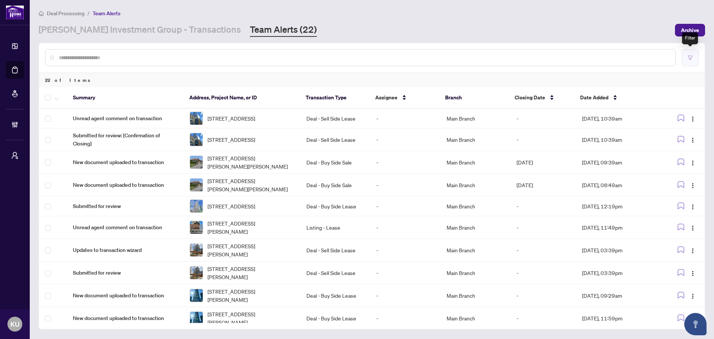
click at [692, 58] on icon "filter" at bounding box center [690, 57] width 5 height 5
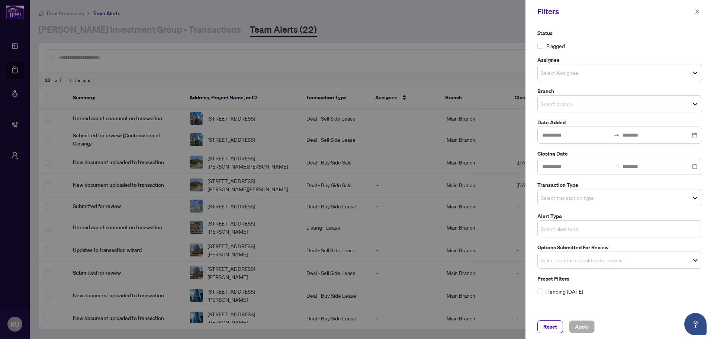
click at [557, 228] on input "search" at bounding box center [567, 228] width 52 height 9
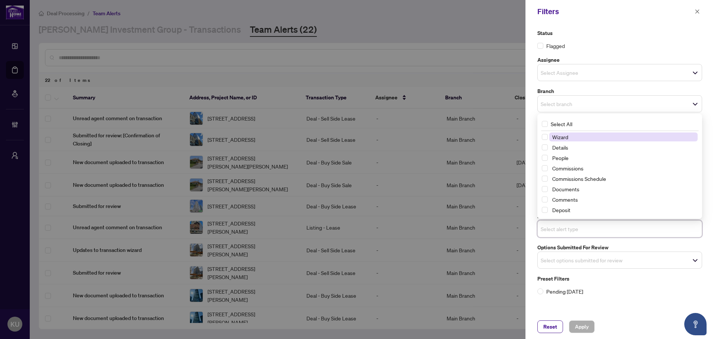
click at [557, 228] on input "search" at bounding box center [567, 228] width 52 height 9
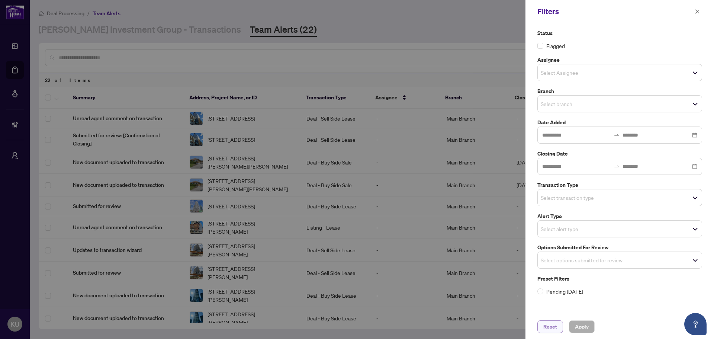
click at [551, 331] on span "Reset" at bounding box center [550, 327] width 14 height 12
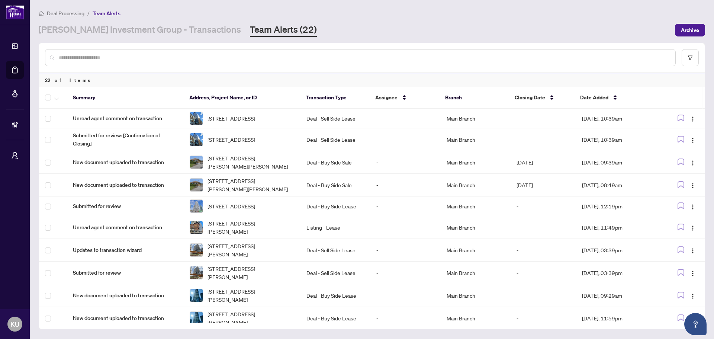
drag, startPoint x: 147, startPoint y: 30, endPoint x: 586, endPoint y: 40, distance: 439.8
click at [147, 30] on link "[PERSON_NAME] Investment Group - Transactions" at bounding box center [140, 29] width 202 height 13
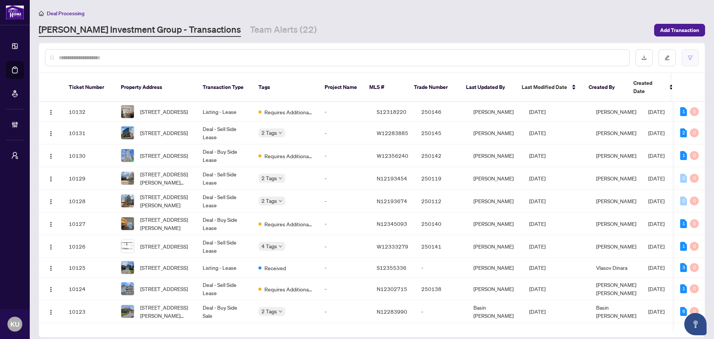
click at [693, 62] on button "button" at bounding box center [690, 57] width 17 height 17
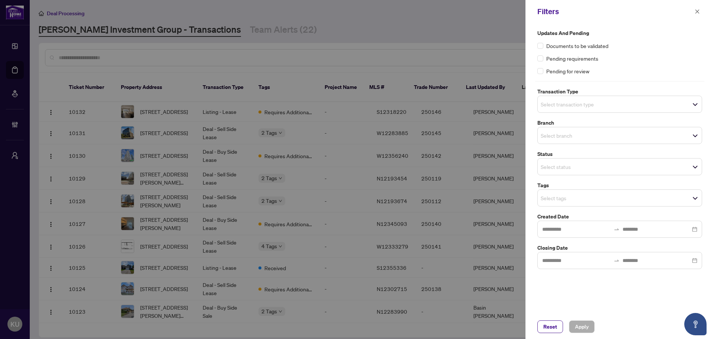
click at [586, 169] on input "search" at bounding box center [567, 166] width 52 height 9
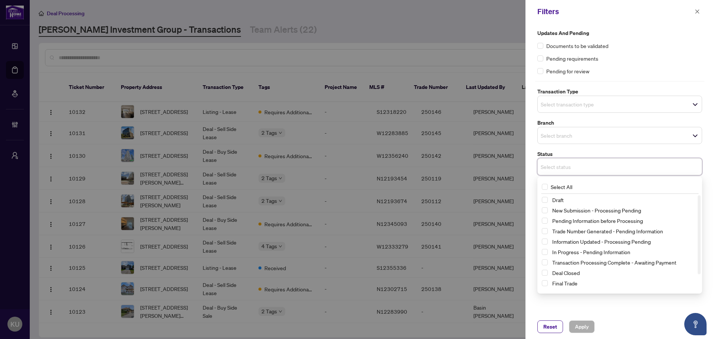
click at [549, 151] on label "Status" at bounding box center [619, 154] width 165 height 8
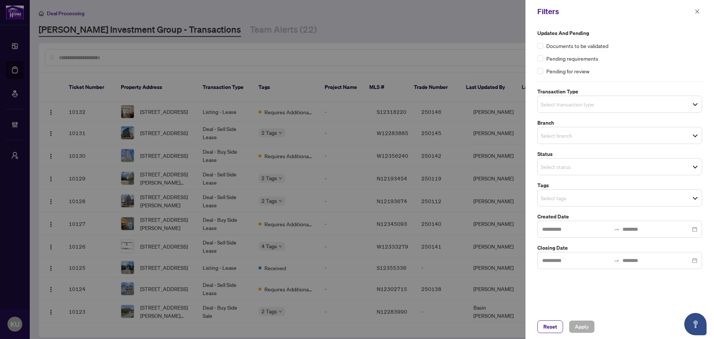
click at [585, 203] on span "Select tags" at bounding box center [620, 198] width 164 height 10
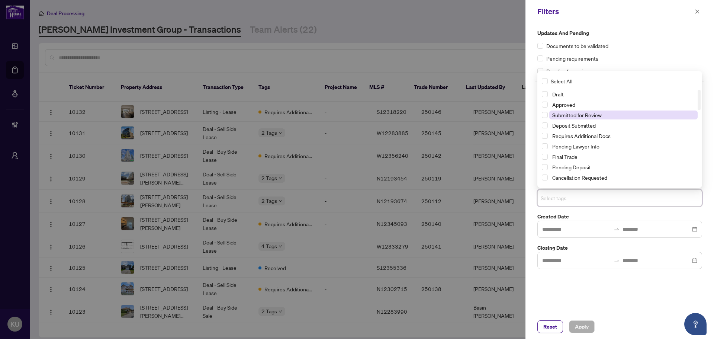
click at [565, 115] on span "Submitted for Review" at bounding box center [576, 115] width 49 height 7
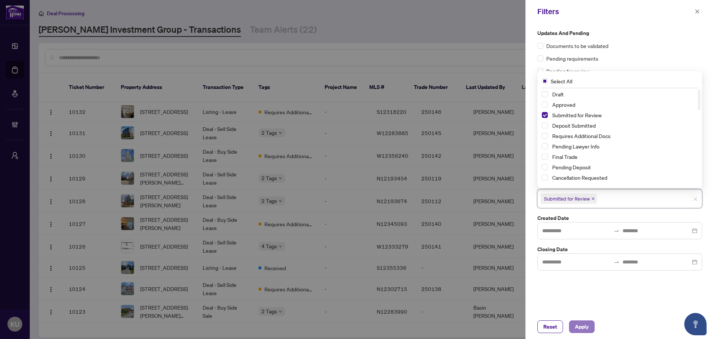
click at [584, 330] on span "Apply" at bounding box center [582, 327] width 14 height 12
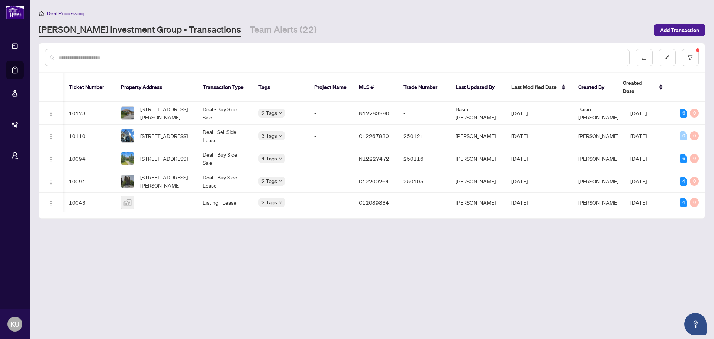
scroll to position [0, 121]
click at [150, 132] on span "[STREET_ADDRESS]" at bounding box center [164, 136] width 48 height 8
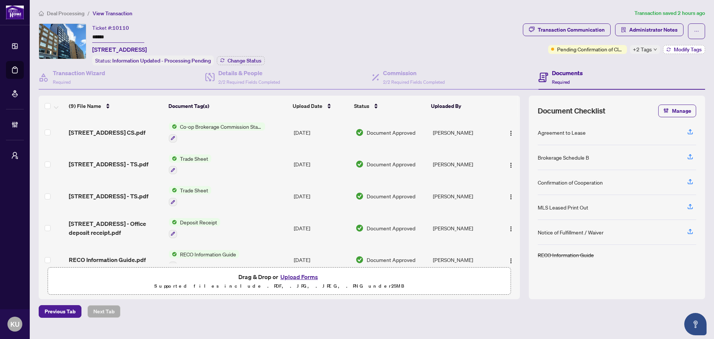
click at [697, 49] on span "Modify Tags" at bounding box center [688, 49] width 28 height 5
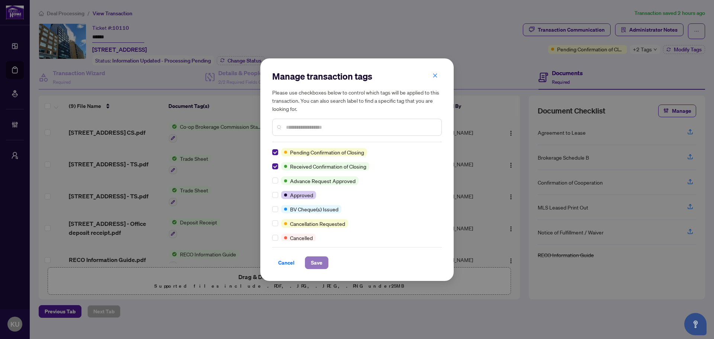
click at [316, 262] on span "Save" at bounding box center [317, 263] width 12 height 12
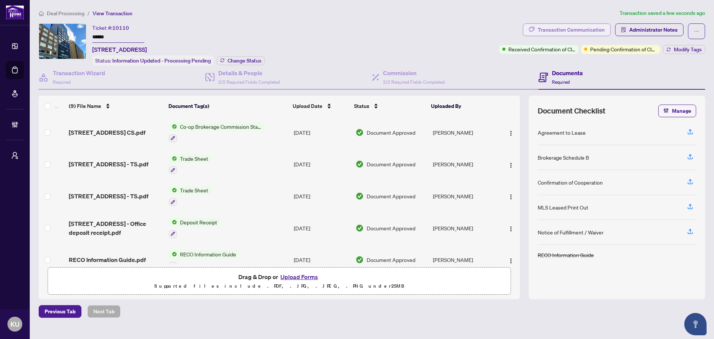
click at [564, 30] on div "Transaction Communication" at bounding box center [571, 30] width 67 height 12
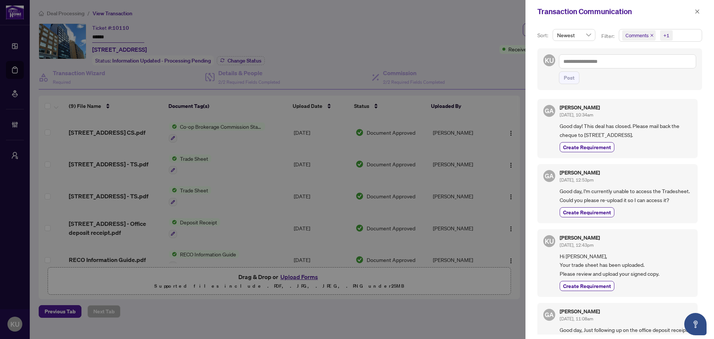
drag, startPoint x: 677, startPoint y: 135, endPoint x: 632, endPoint y: 124, distance: 45.6
click at [632, 124] on span "Good day! This deal has closed. Please mail back the cheque to [STREET_ADDRESS]." at bounding box center [626, 130] width 132 height 17
copy span "Please mail back the cheque to [STREET_ADDRESS]."
click at [694, 10] on button "button" at bounding box center [698, 11] width 10 height 9
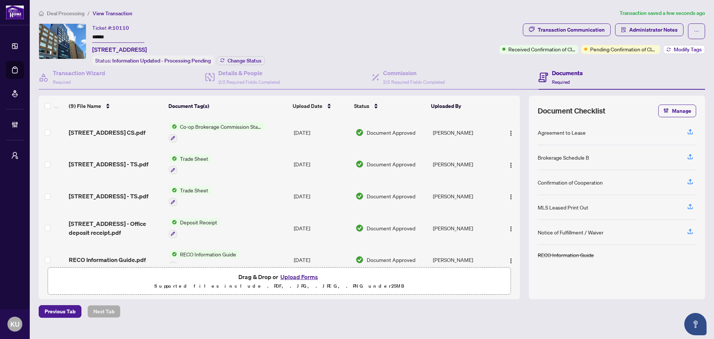
click at [695, 52] on span "Modify Tags" at bounding box center [688, 49] width 28 height 5
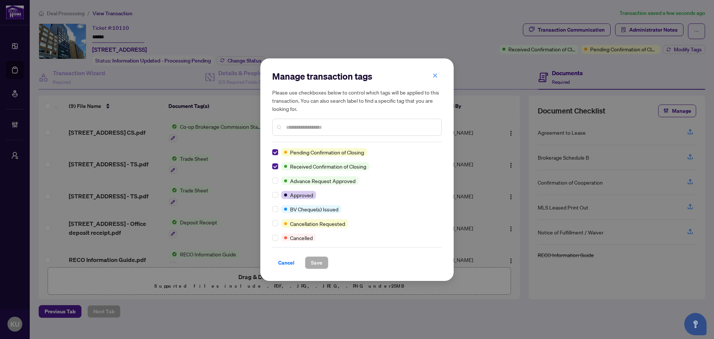
click at [293, 126] on input "text" at bounding box center [361, 127] width 150 height 8
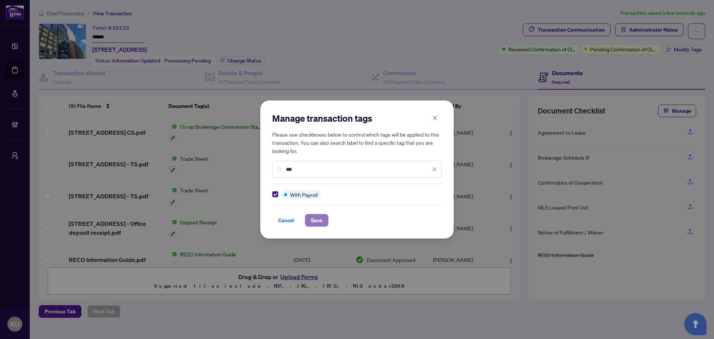
drag, startPoint x: 321, startPoint y: 222, endPoint x: 317, endPoint y: 222, distance: 3.7
click at [321, 222] on span "Save" at bounding box center [317, 220] width 12 height 12
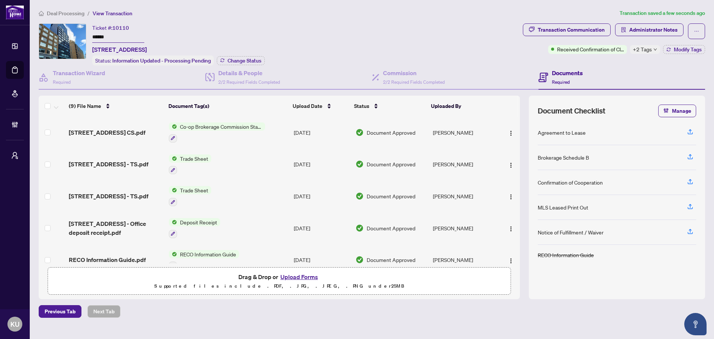
click at [71, 12] on span "Deal Processing" at bounding box center [66, 13] width 38 height 7
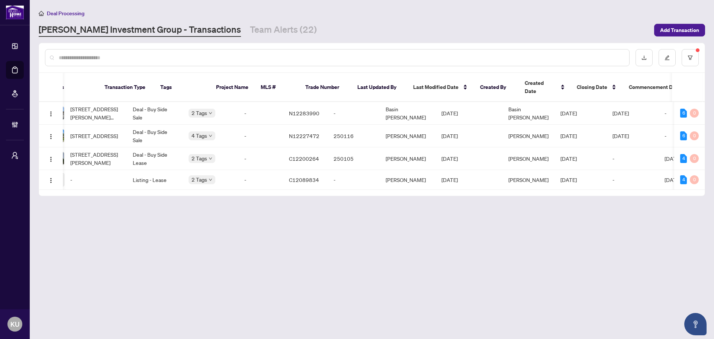
scroll to position [0, 70]
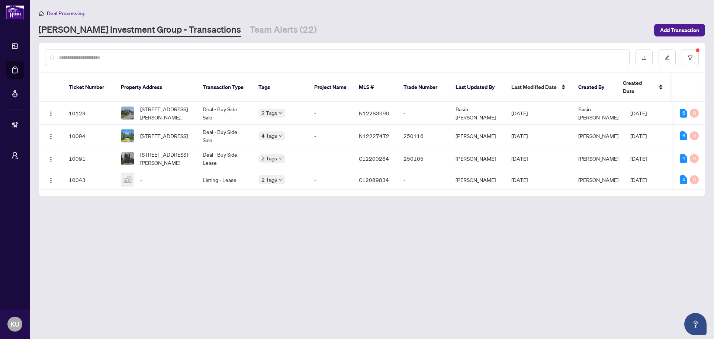
drag, startPoint x: 283, startPoint y: 187, endPoint x: 408, endPoint y: 196, distance: 125.2
click at [408, 196] on main "Deal Processing [PERSON_NAME] Investment Group - Transactions Team Alerts (22) …" at bounding box center [372, 169] width 684 height 339
click at [151, 132] on span "[STREET_ADDRESS]" at bounding box center [164, 136] width 48 height 8
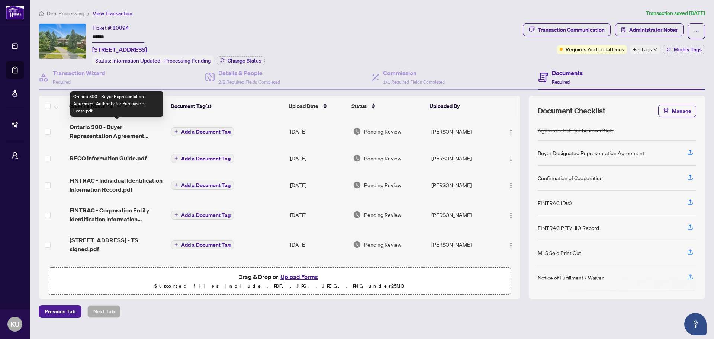
click at [105, 127] on span "Ontario 300 - Buyer Representation Agreement Authority for Purchase or Lease.pdf" at bounding box center [118, 131] width 96 height 18
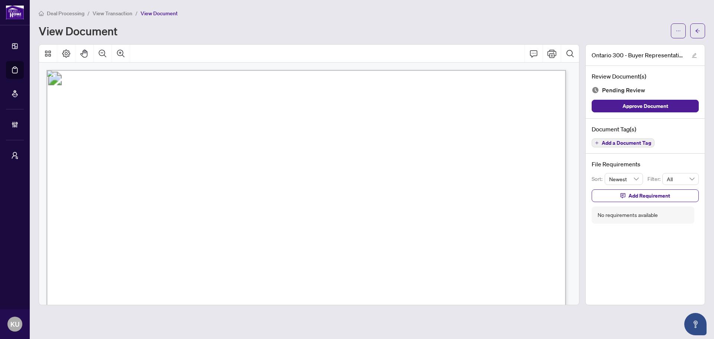
click at [616, 142] on span "Add a Document Tag" at bounding box center [626, 142] width 49 height 5
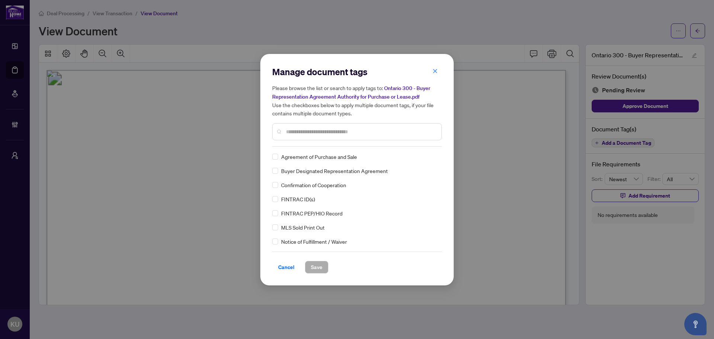
click at [313, 132] on input "text" at bounding box center [361, 132] width 150 height 8
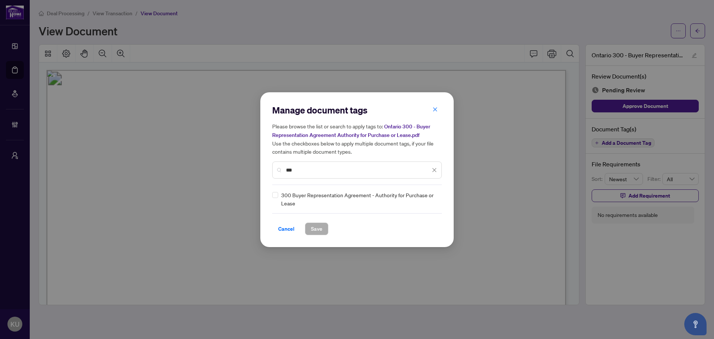
click at [276, 199] on div "300 Buyer Representation Agreement - Authority for Purchase or Lease" at bounding box center [354, 199] width 165 height 16
click at [433, 198] on icon at bounding box center [435, 199] width 4 height 3
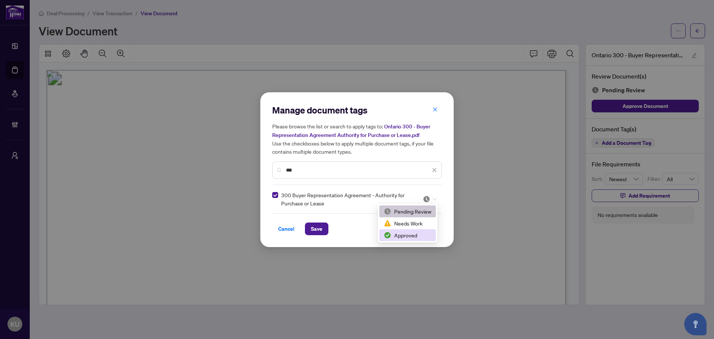
click at [410, 234] on div "Approved" at bounding box center [408, 235] width 48 height 8
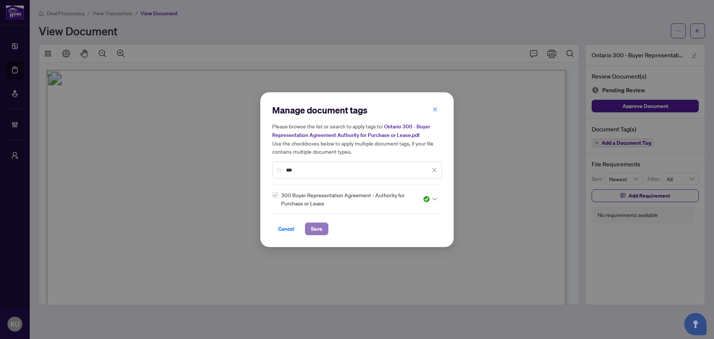
click at [319, 229] on span "Save" at bounding box center [317, 229] width 12 height 12
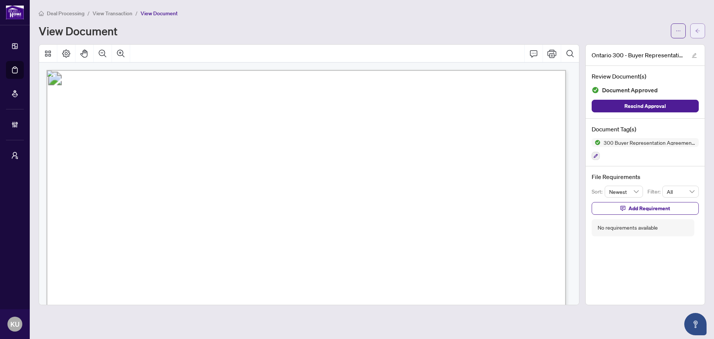
click at [701, 29] on button "button" at bounding box center [697, 30] width 15 height 15
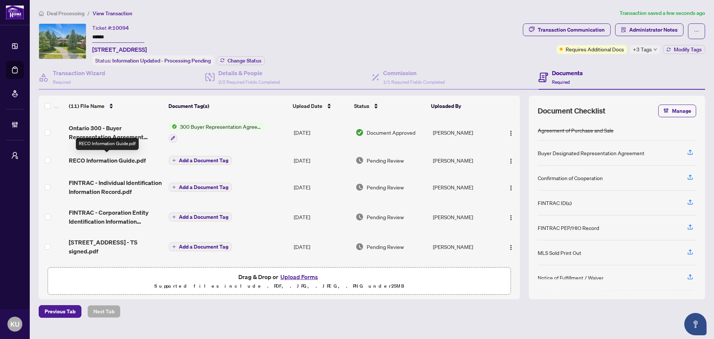
click at [94, 156] on span "RECO Information Guide.pdf" at bounding box center [107, 160] width 77 height 9
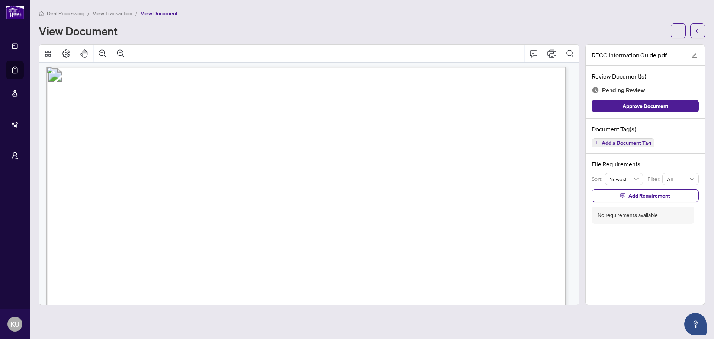
scroll to position [8272, 0]
click at [633, 145] on span "Add a Document Tag" at bounding box center [626, 142] width 49 height 5
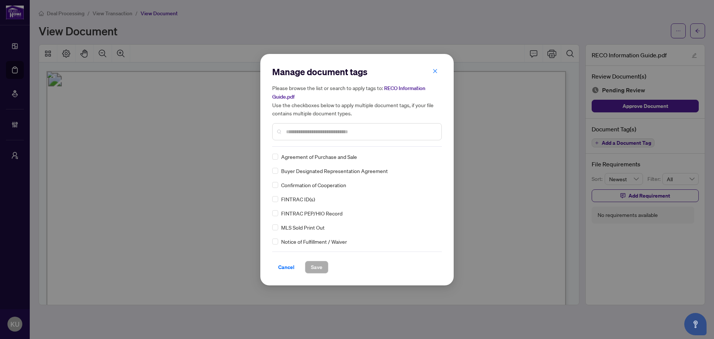
click at [289, 137] on div at bounding box center [357, 131] width 170 height 17
click at [292, 132] on input "text" at bounding box center [361, 132] width 150 height 8
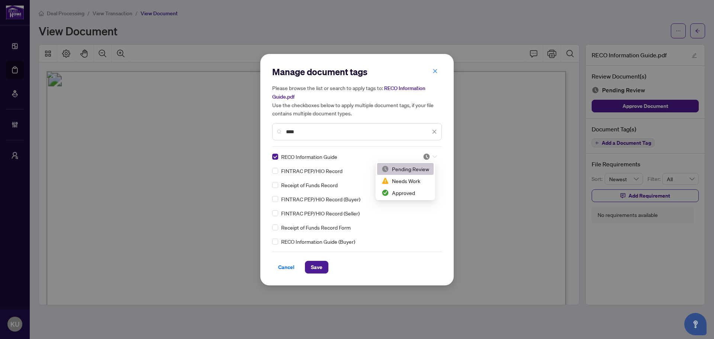
click at [429, 157] on div at bounding box center [430, 156] width 14 height 7
click at [413, 195] on div "Approved" at bounding box center [406, 193] width 48 height 8
click at [321, 264] on span "Save" at bounding box center [317, 267] width 12 height 12
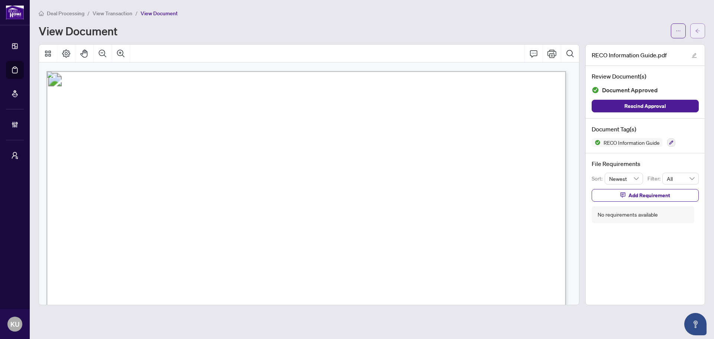
click at [699, 31] on icon "arrow-left" at bounding box center [698, 31] width 4 height 4
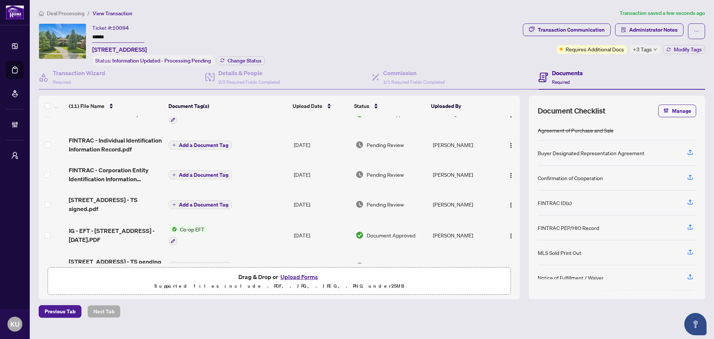
scroll to position [37, 0]
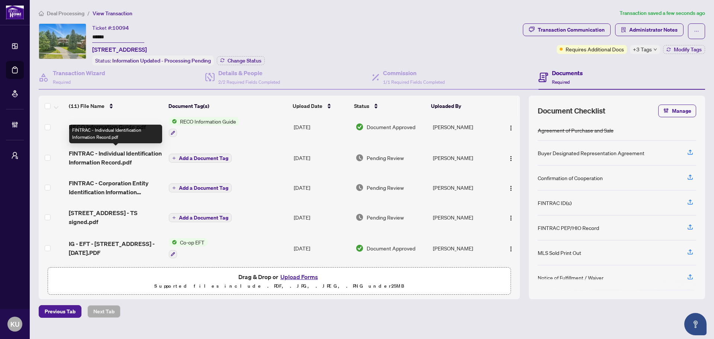
click at [125, 152] on span "FINTRAC - Individual Identification Information Record.pdf" at bounding box center [116, 158] width 94 height 18
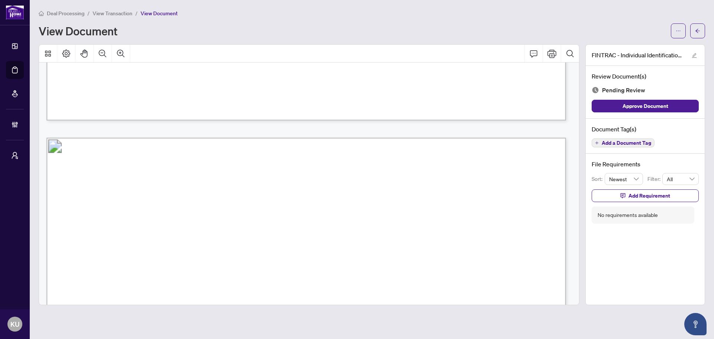
scroll to position [2513, 0]
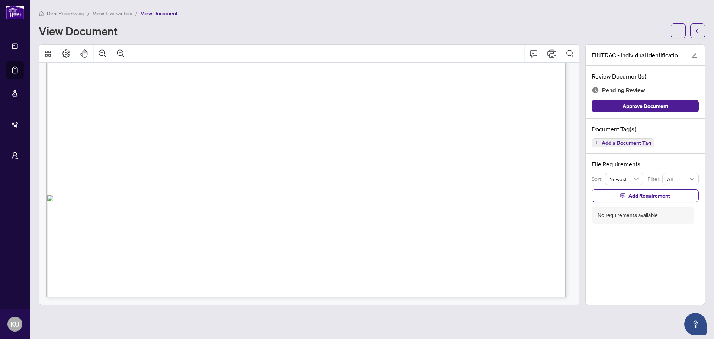
click at [610, 143] on span "Add a Document Tag" at bounding box center [626, 142] width 49 height 5
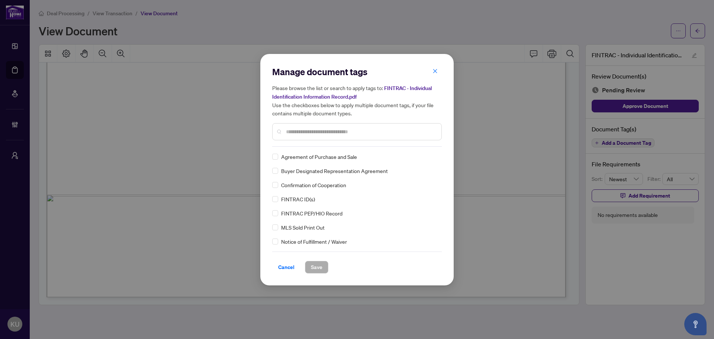
click at [293, 126] on div at bounding box center [357, 131] width 170 height 17
click at [295, 130] on input "text" at bounding box center [361, 132] width 150 height 8
click at [279, 157] on div "FINTRAC ID(s)" at bounding box center [354, 157] width 165 height 8
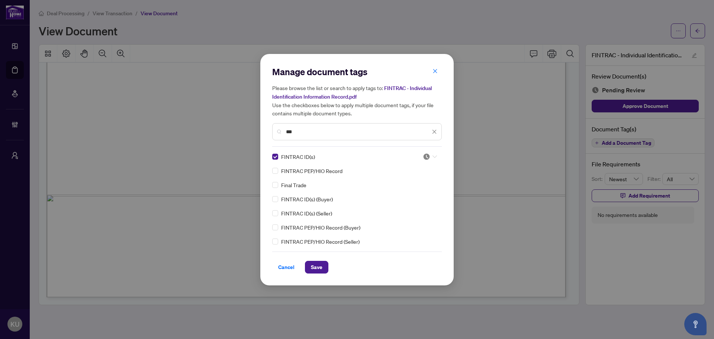
click at [430, 154] on div at bounding box center [430, 156] width 14 height 7
click at [395, 193] on div "Approved" at bounding box center [406, 193] width 48 height 8
click at [319, 269] on span "Save" at bounding box center [317, 267] width 12 height 12
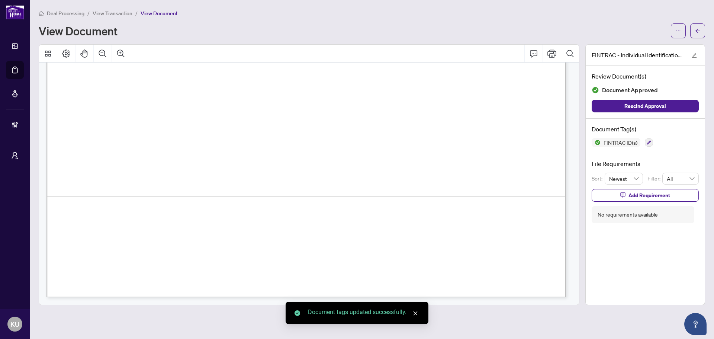
scroll to position [2204, 0]
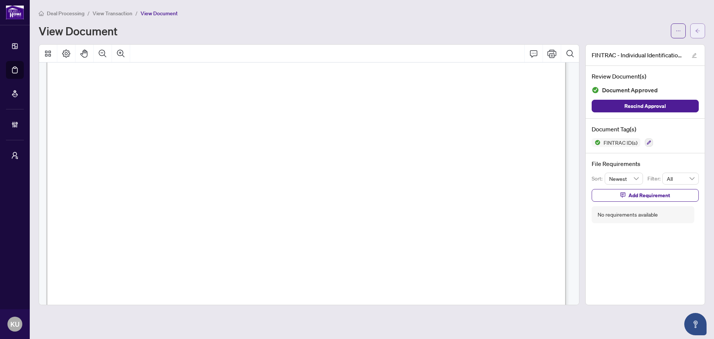
click at [697, 27] on span "button" at bounding box center [697, 31] width 5 height 12
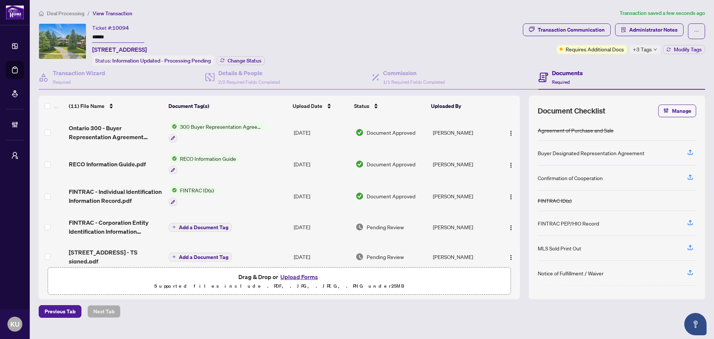
scroll to position [37, 0]
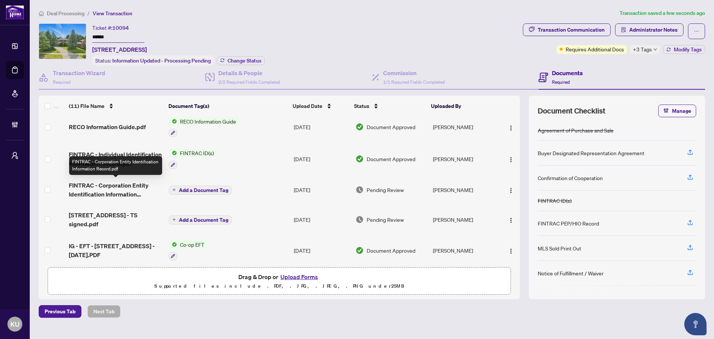
click at [120, 186] on span "FINTRAC - Corporation Entity Identification Information Record.pdf" at bounding box center [116, 190] width 94 height 18
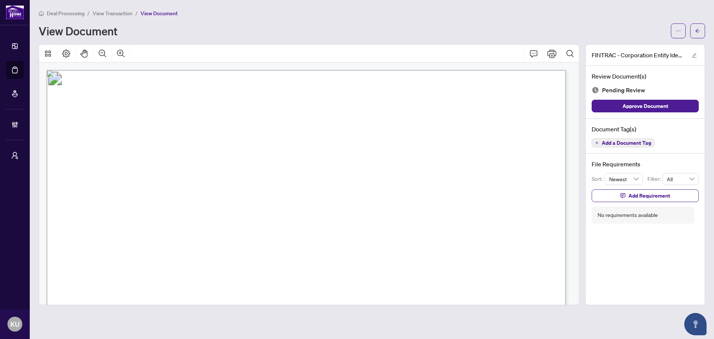
click at [639, 145] on span "Add a Document Tag" at bounding box center [626, 142] width 49 height 5
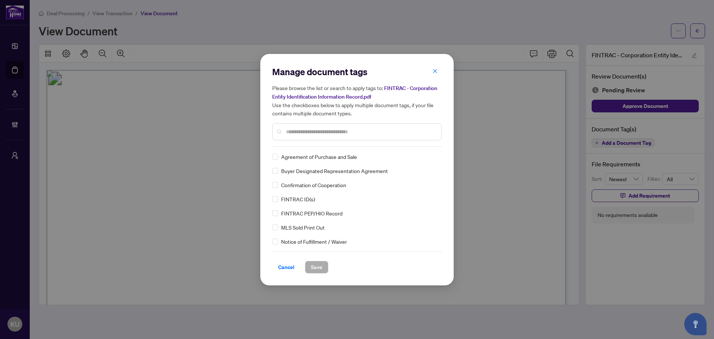
click at [293, 130] on input "text" at bounding box center [361, 132] width 150 height 8
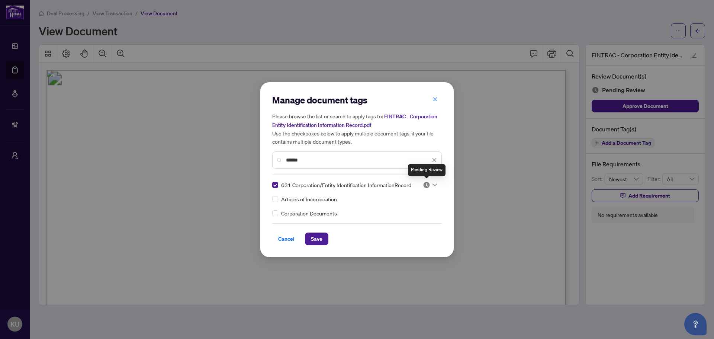
click at [429, 183] on img at bounding box center [426, 184] width 7 height 7
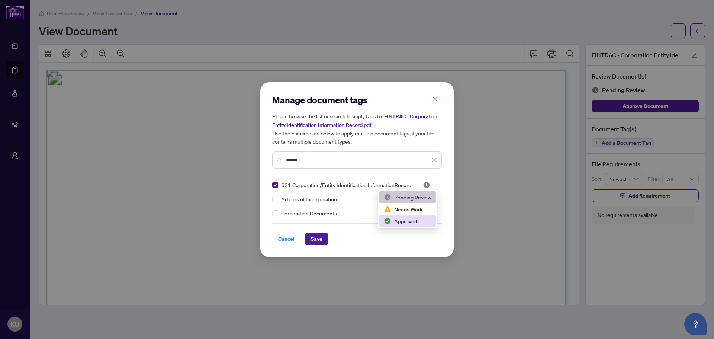
click at [400, 219] on div "Approved" at bounding box center [408, 221] width 48 height 8
click at [304, 238] on div "Cancel Save" at bounding box center [357, 238] width 170 height 13
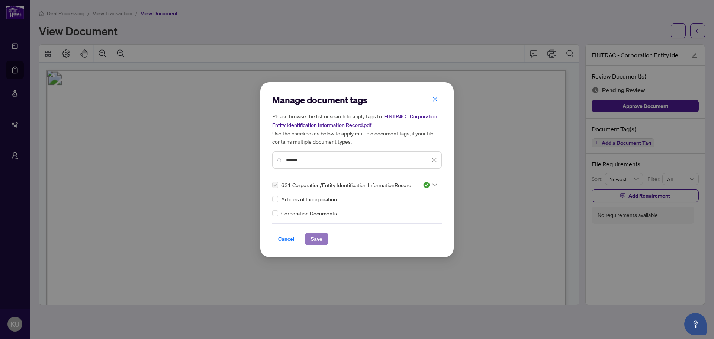
click at [314, 239] on span "Save" at bounding box center [317, 239] width 12 height 12
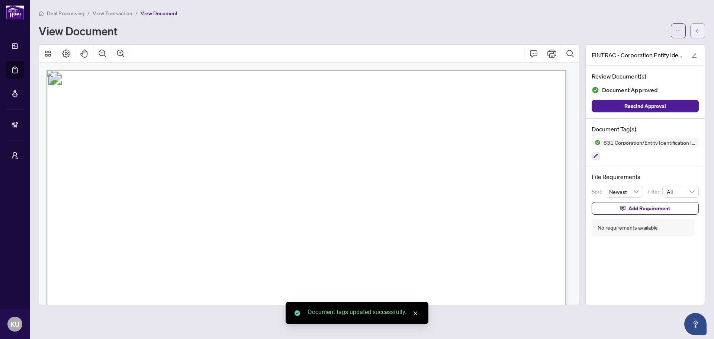
click at [703, 31] on button "button" at bounding box center [697, 30] width 15 height 15
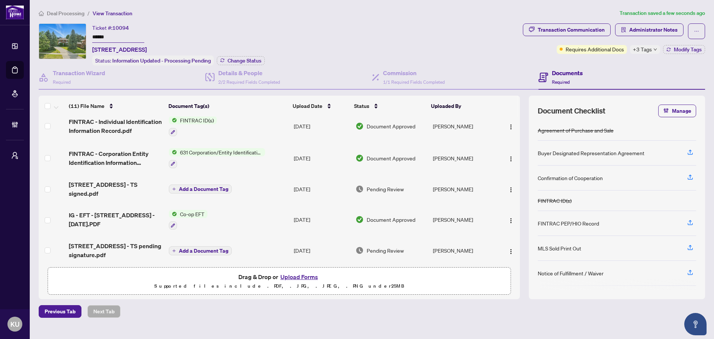
scroll to position [74, 0]
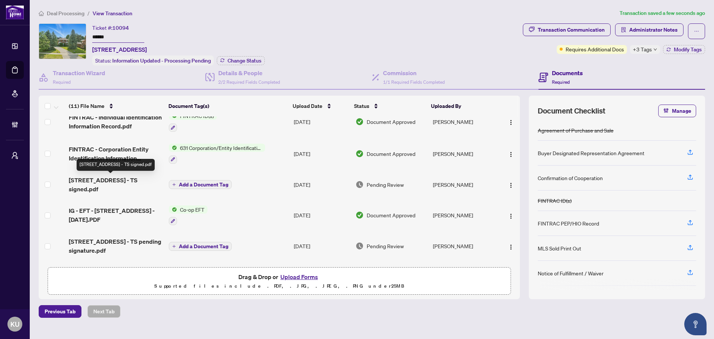
click at [95, 177] on span "[STREET_ADDRESS] - TS signed.pdf" at bounding box center [116, 185] width 94 height 18
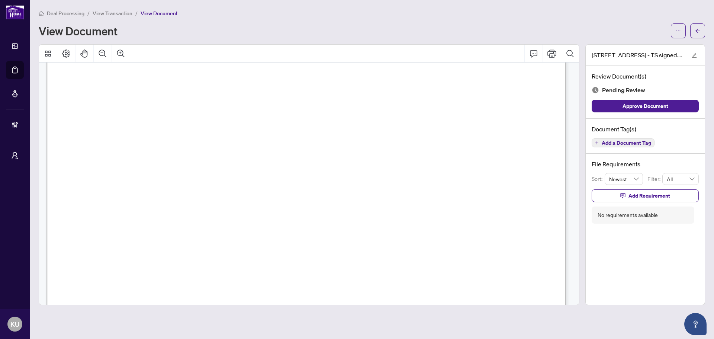
scroll to position [222, 0]
click at [616, 144] on span "Add a Document Tag" at bounding box center [626, 142] width 49 height 5
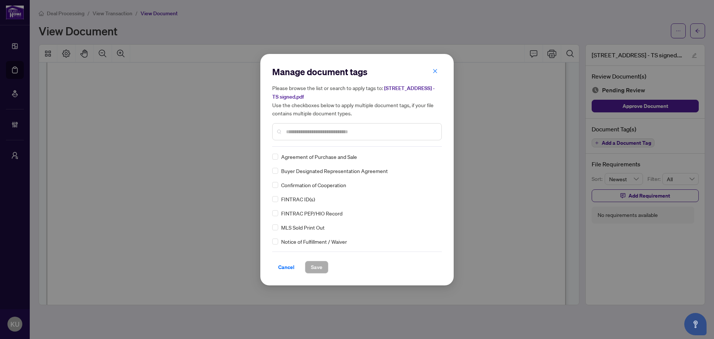
click at [302, 131] on input "text" at bounding box center [361, 132] width 150 height 8
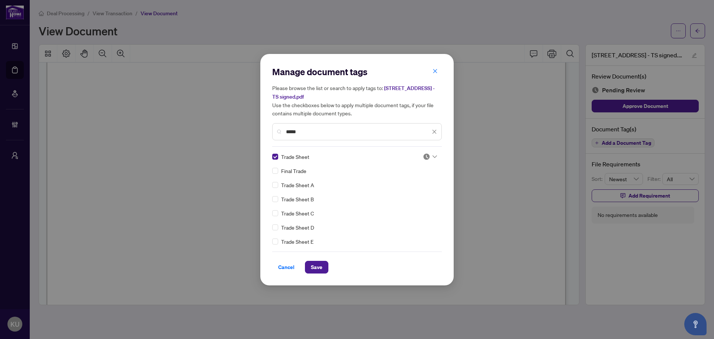
click at [427, 153] on img at bounding box center [426, 156] width 7 height 7
click at [415, 191] on div "Approved" at bounding box center [406, 193] width 48 height 8
drag, startPoint x: 312, startPoint y: 135, endPoint x: 259, endPoint y: 131, distance: 53.4
click at [259, 131] on div "Manage document tags Please browse the list or search to apply tags to: [STREET…" at bounding box center [357, 169] width 714 height 339
click at [312, 132] on input "*****" at bounding box center [358, 132] width 144 height 8
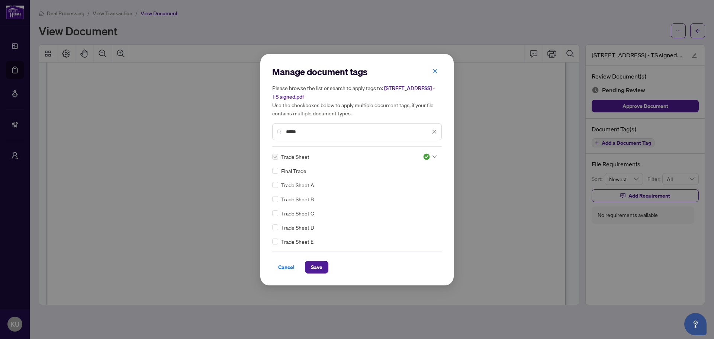
drag, startPoint x: 312, startPoint y: 132, endPoint x: 256, endPoint y: 132, distance: 55.8
click at [257, 132] on div "Manage document tags Please browse the list or search to apply tags to: [STREET…" at bounding box center [357, 169] width 714 height 339
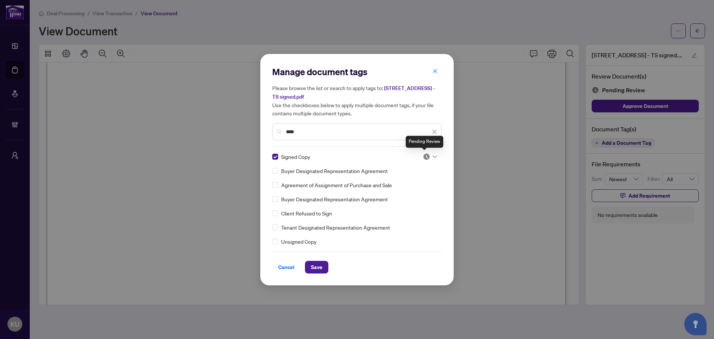
click at [424, 155] on img at bounding box center [426, 156] width 7 height 7
click at [408, 192] on div "Approved" at bounding box center [406, 193] width 48 height 8
click at [324, 269] on button "Save" at bounding box center [316, 267] width 23 height 13
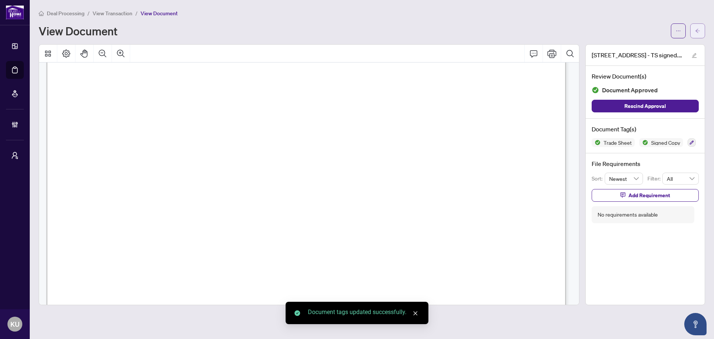
click at [700, 33] on icon "arrow-left" at bounding box center [697, 30] width 5 height 5
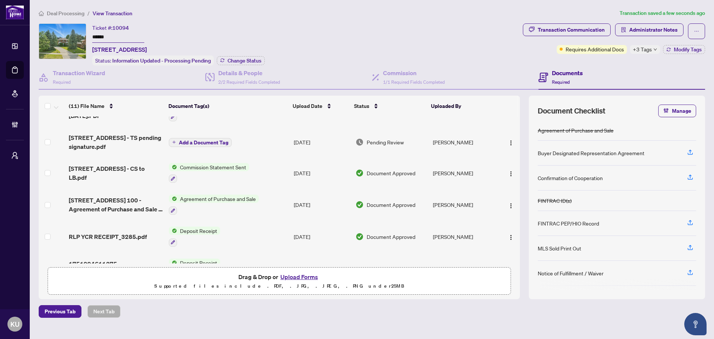
scroll to position [186, 0]
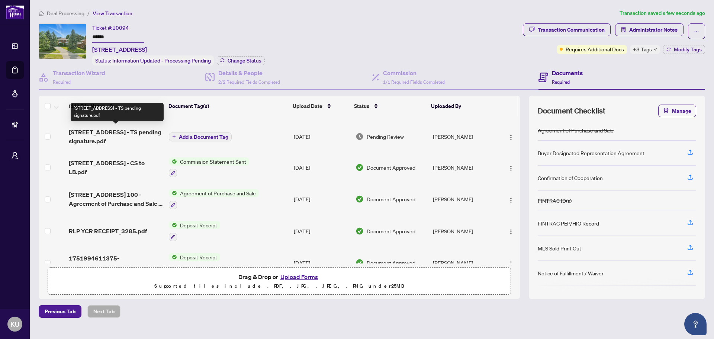
click at [100, 138] on span "[STREET_ADDRESS] - TS pending signature.pdf" at bounding box center [116, 137] width 94 height 18
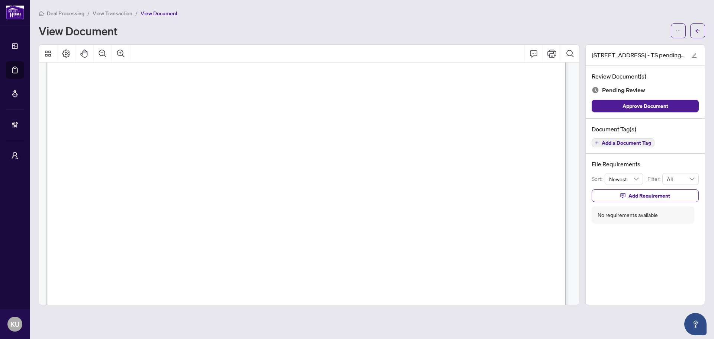
scroll to position [28, 0]
click at [645, 146] on button "Add a Document Tag" at bounding box center [623, 142] width 63 height 9
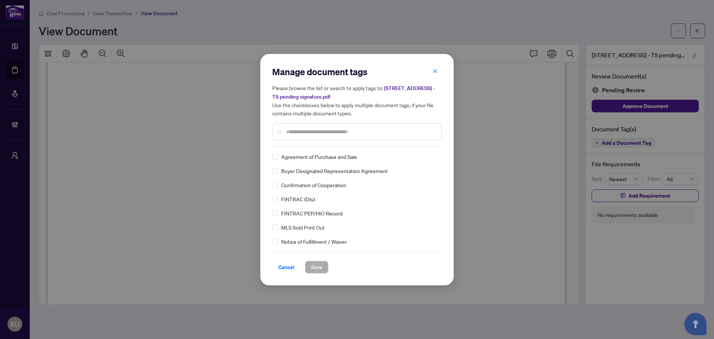
click at [298, 134] on input "text" at bounding box center [361, 132] width 150 height 8
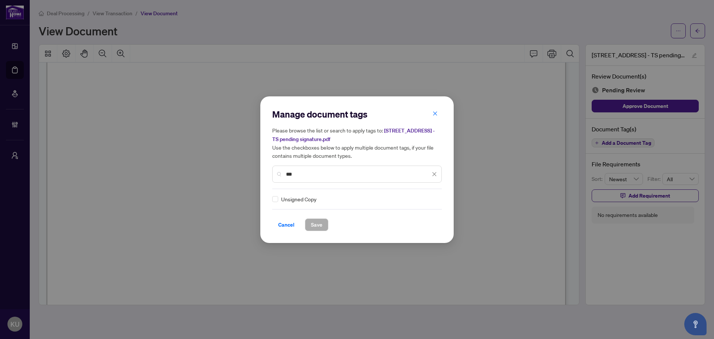
click at [270, 202] on div "Manage document tags Please browse the list or search to apply tags to: [STREET…" at bounding box center [356, 169] width 193 height 147
click at [423, 199] on img at bounding box center [426, 198] width 7 height 7
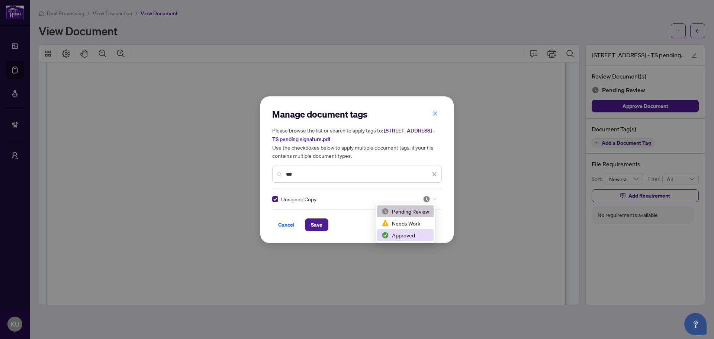
click at [407, 234] on div "Approved" at bounding box center [406, 235] width 48 height 8
click at [316, 225] on span "Save" at bounding box center [317, 225] width 12 height 12
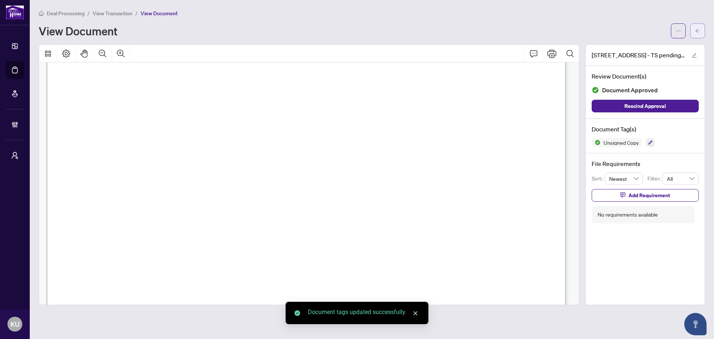
click at [700, 31] on button "button" at bounding box center [697, 30] width 15 height 15
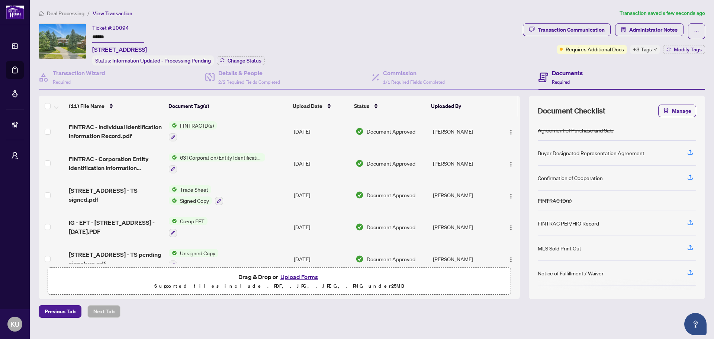
scroll to position [56, 0]
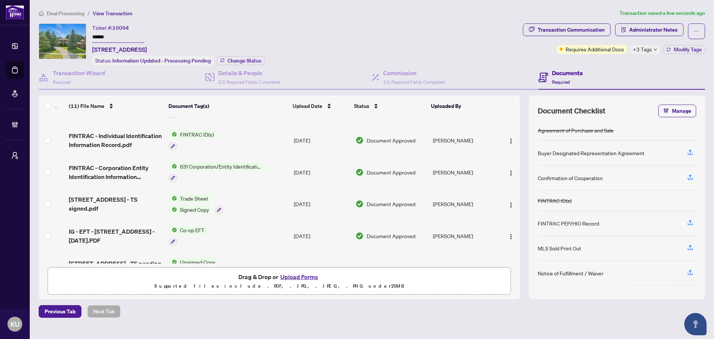
drag, startPoint x: 520, startPoint y: 164, endPoint x: 521, endPoint y: 236, distance: 71.4
click at [521, 236] on div "(11) File Name Document Tag(s) Upload Date Status Uploaded By Ontario 300 - Buy…" at bounding box center [372, 197] width 667 height 203
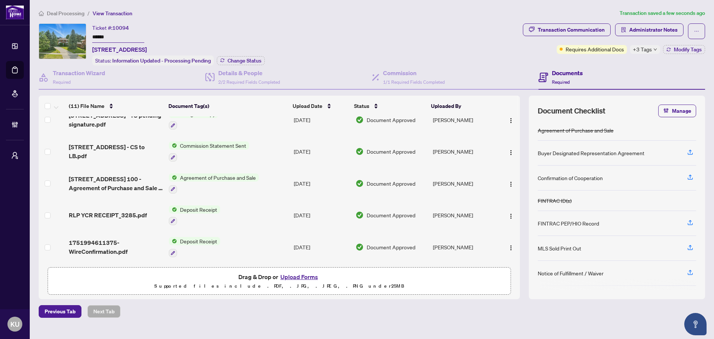
scroll to position [0, 0]
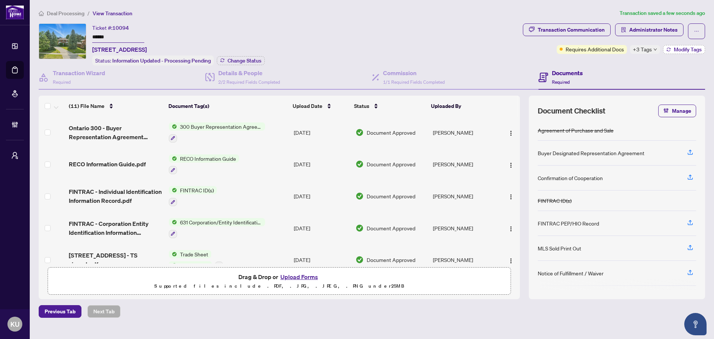
click at [685, 48] on span "Modify Tags" at bounding box center [688, 49] width 28 height 5
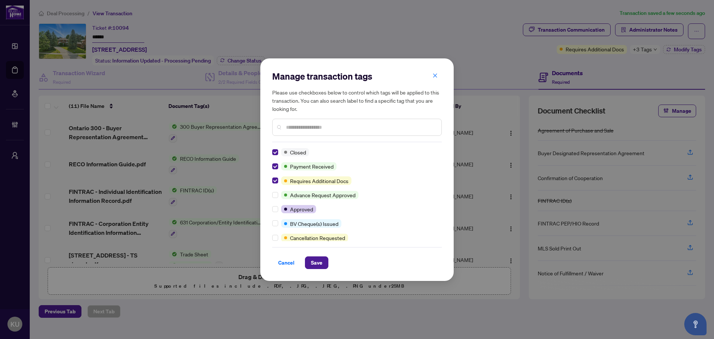
click at [314, 265] on span "Save" at bounding box center [317, 263] width 12 height 12
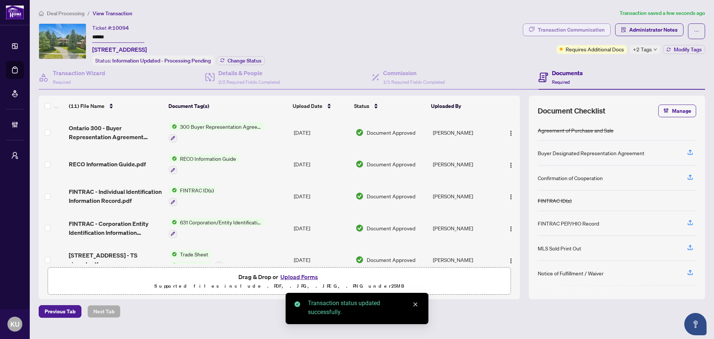
click at [572, 26] on div "Transaction Communication" at bounding box center [571, 30] width 67 height 12
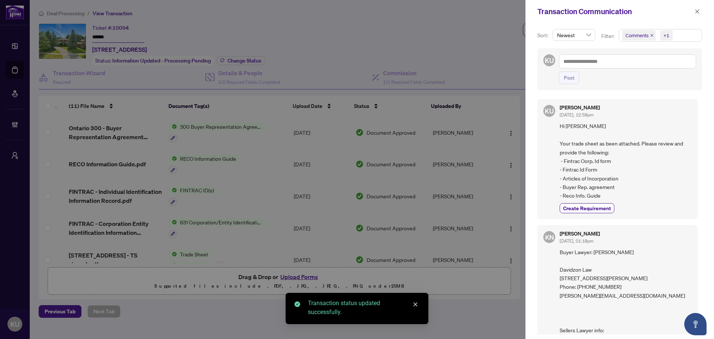
click at [598, 54] on div "KU Post" at bounding box center [619, 69] width 165 height 42
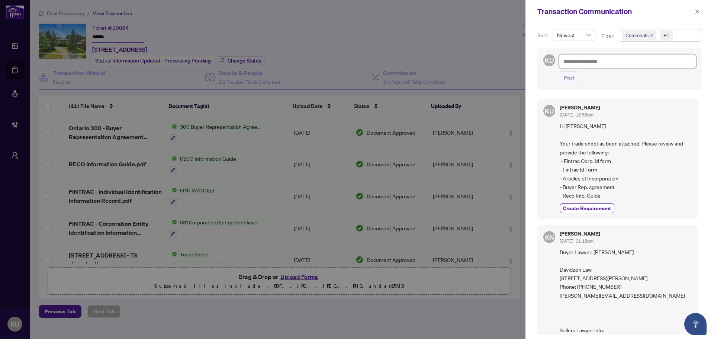
click at [579, 60] on textarea at bounding box center [627, 61] width 137 height 14
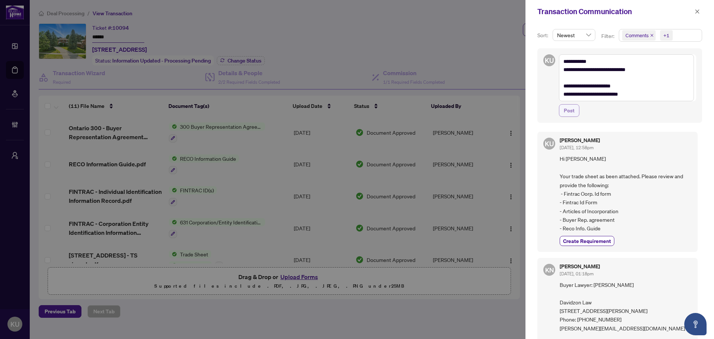
click at [574, 112] on span "Post" at bounding box center [569, 111] width 11 height 12
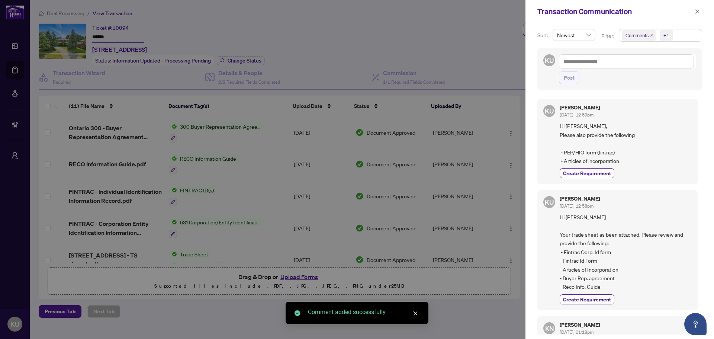
click at [703, 11] on div "Transaction Communication" at bounding box center [620, 11] width 189 height 23
click at [697, 12] on icon "close" at bounding box center [697, 11] width 5 height 5
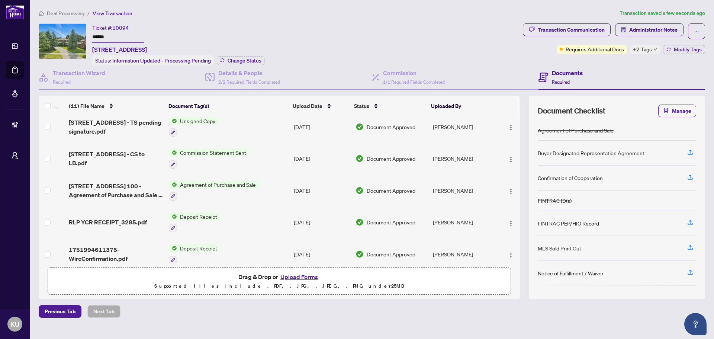
scroll to position [205, 0]
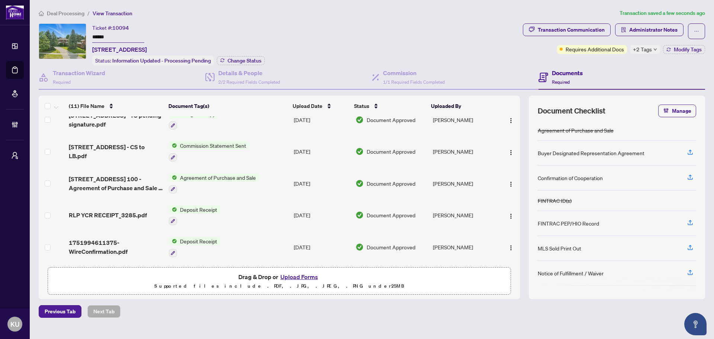
click at [108, 211] on span "RLP YCR RECEIPT_3285.pdf" at bounding box center [108, 215] width 78 height 9
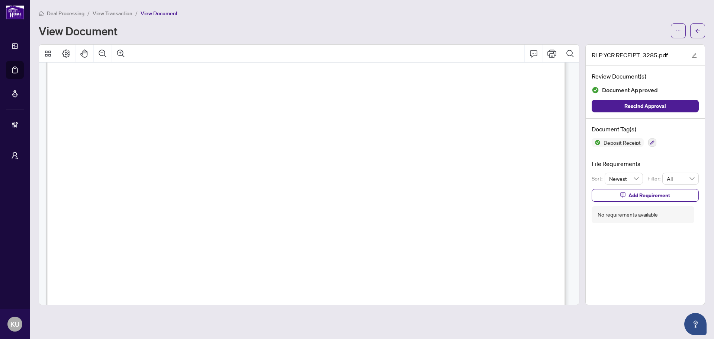
scroll to position [186, 0]
click at [700, 30] on icon "arrow-left" at bounding box center [697, 30] width 5 height 5
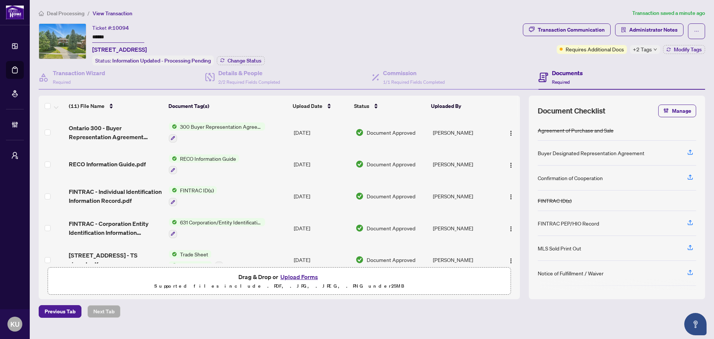
click at [51, 12] on span "Deal Processing" at bounding box center [66, 13] width 38 height 7
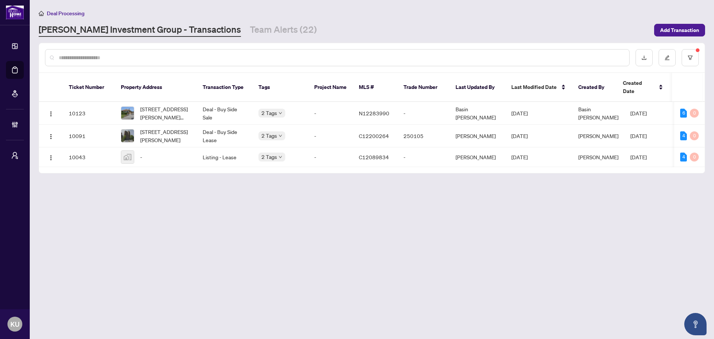
drag, startPoint x: 242, startPoint y: 31, endPoint x: 246, endPoint y: 38, distance: 7.8
click at [250, 31] on link "Team Alerts (22)" at bounding box center [283, 29] width 67 height 13
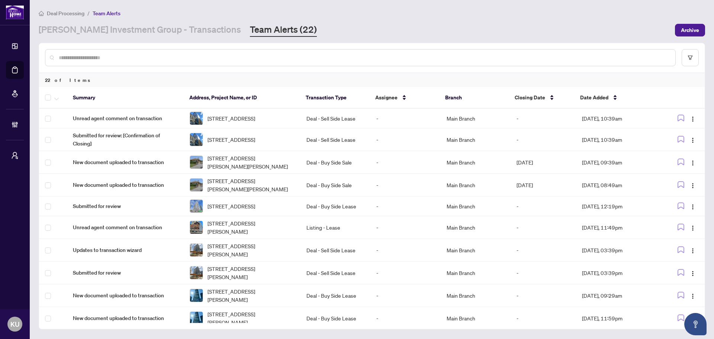
click at [213, 61] on input "text" at bounding box center [364, 58] width 611 height 8
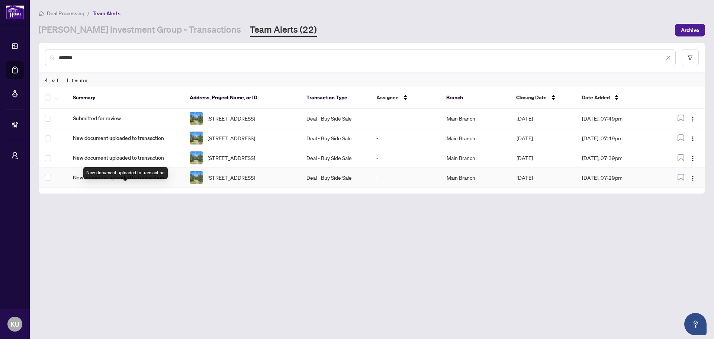
click at [114, 182] on span "New document uploaded to transaction" at bounding box center [125, 177] width 105 height 8
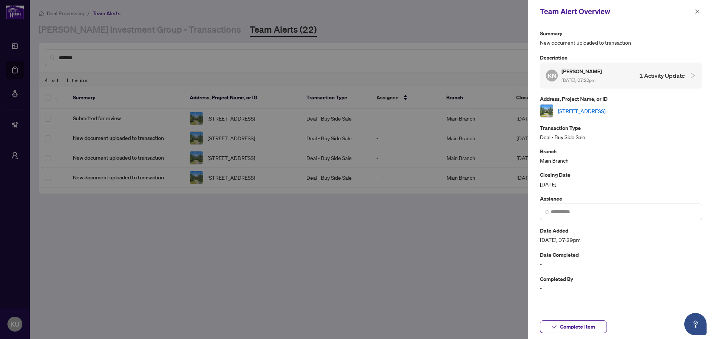
click at [642, 77] on h4 "1 Activity Update" at bounding box center [662, 75] width 46 height 9
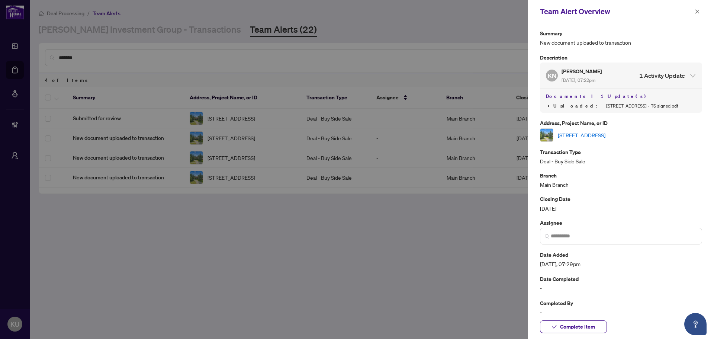
click at [642, 77] on h4 "1 Activity Update" at bounding box center [662, 75] width 46 height 9
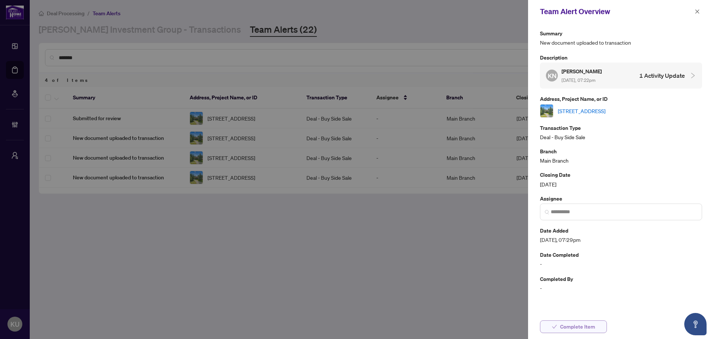
click at [582, 326] on span "Complete Item" at bounding box center [577, 327] width 35 height 12
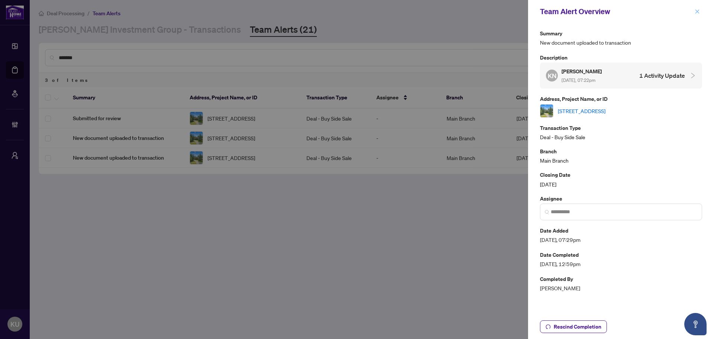
click at [697, 12] on icon "close" at bounding box center [698, 11] width 4 height 4
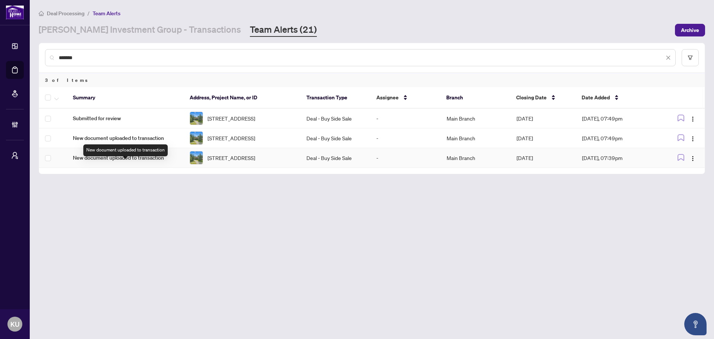
click at [153, 162] on span "New document uploaded to transaction" at bounding box center [125, 158] width 105 height 8
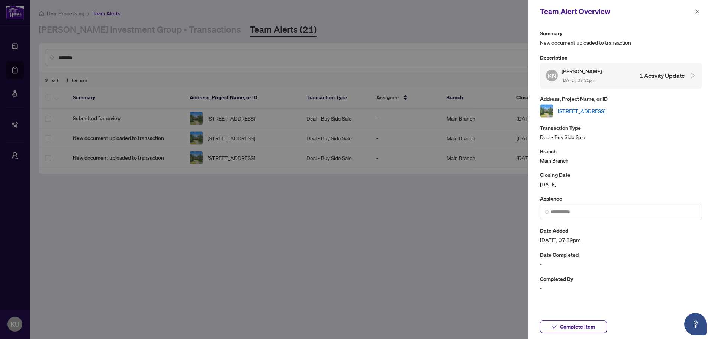
click at [640, 80] on div "KN [PERSON_NAME] [DATE], 07:31pm 1 Activity Update" at bounding box center [615, 75] width 139 height 17
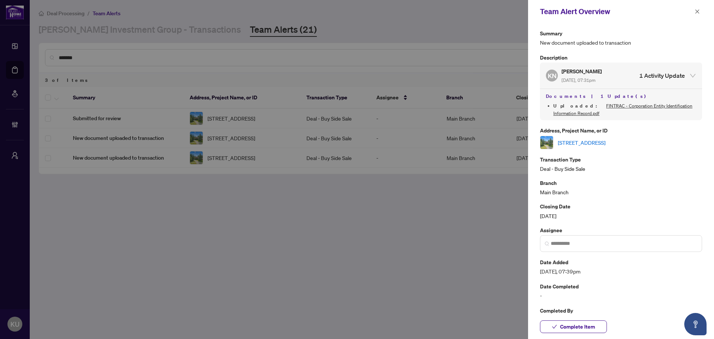
click at [643, 77] on h4 "1 Activity Update" at bounding box center [662, 75] width 46 height 9
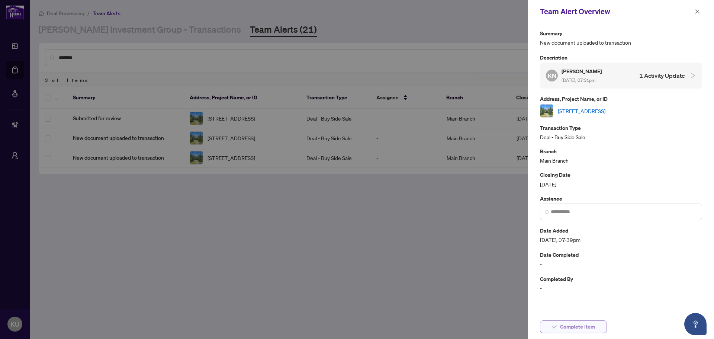
click at [582, 325] on span "Complete Item" at bounding box center [577, 327] width 35 height 12
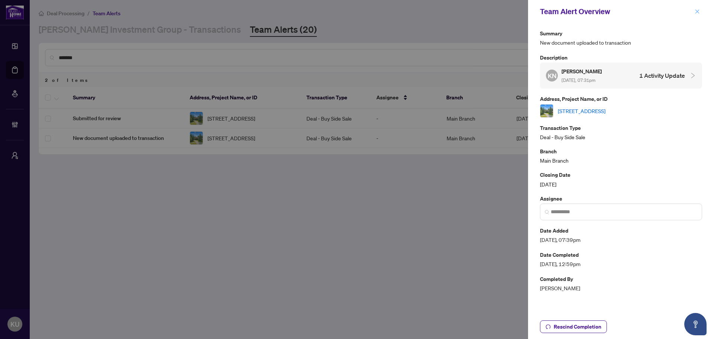
click at [699, 10] on icon "close" at bounding box center [698, 11] width 4 height 4
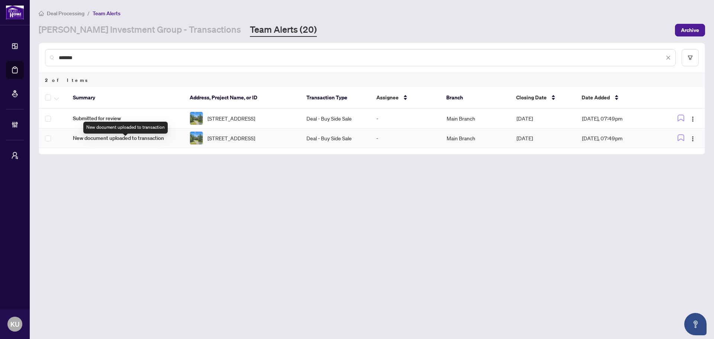
click at [132, 142] on span "New document uploaded to transaction" at bounding box center [125, 138] width 105 height 8
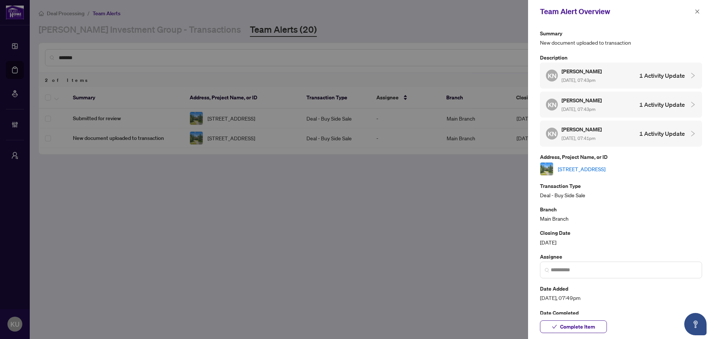
click at [627, 130] on div "KN [PERSON_NAME] [DATE], 07:41pm 1 Activity Update" at bounding box center [615, 133] width 139 height 17
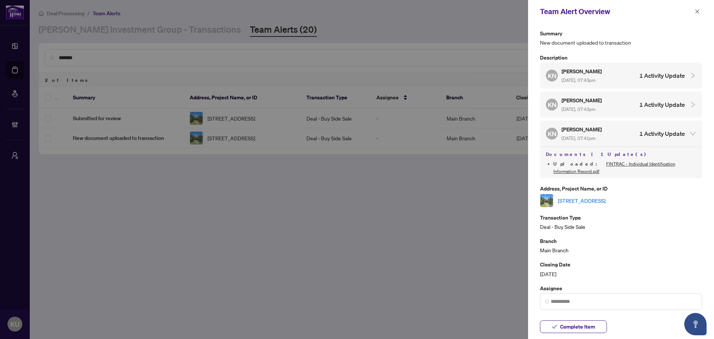
click at [627, 130] on div "KN [PERSON_NAME] [DATE], 07:41pm 1 Activity Update" at bounding box center [615, 133] width 139 height 17
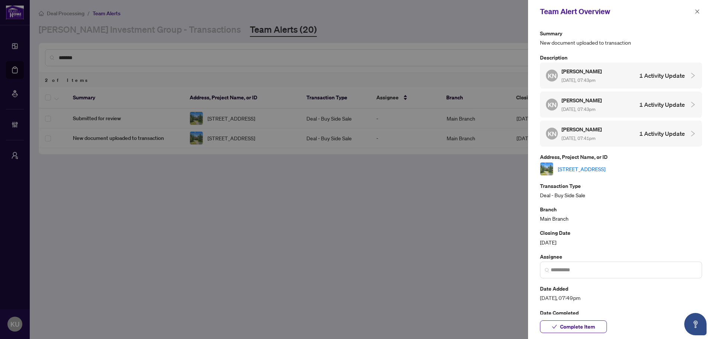
click at [624, 109] on div "KN [PERSON_NAME] [DATE], 07:43pm 1 Activity Update" at bounding box center [615, 104] width 139 height 17
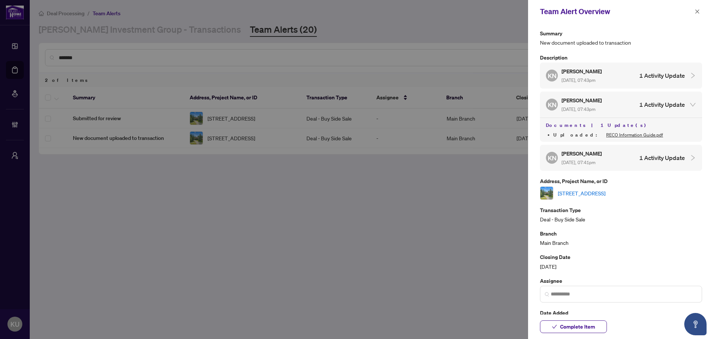
click at [624, 109] on div "KN [PERSON_NAME] [DATE], 07:43pm 1 Activity Update" at bounding box center [615, 104] width 139 height 17
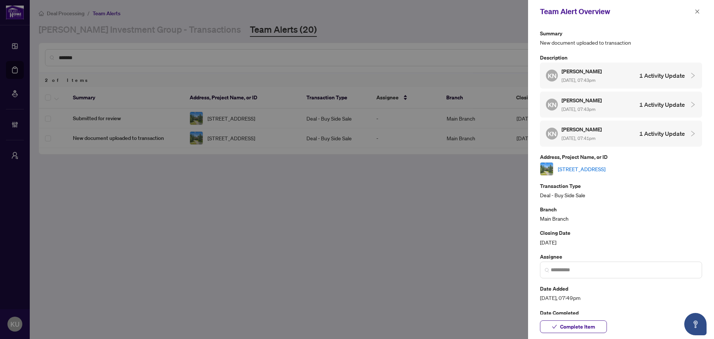
click at [617, 80] on div "KN [PERSON_NAME] [DATE], 07:43pm 1 Activity Update" at bounding box center [615, 75] width 139 height 17
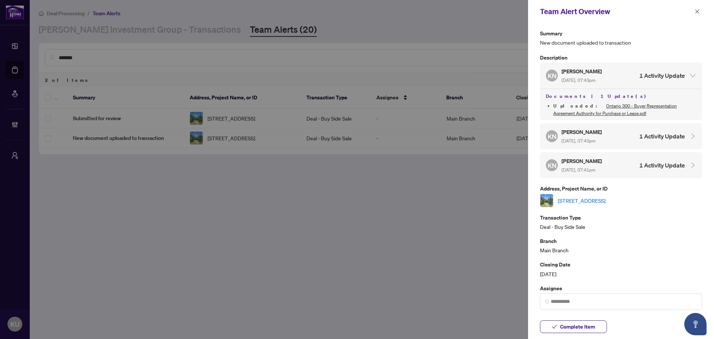
click at [617, 80] on div "KN [PERSON_NAME] [DATE], 07:43pm 1 Activity Update" at bounding box center [615, 75] width 139 height 17
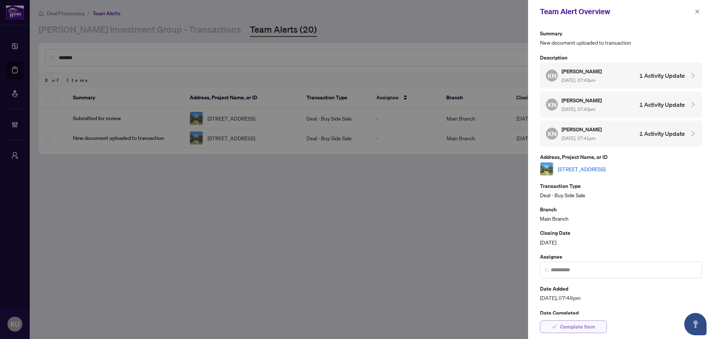
click at [562, 330] on span "Complete Item" at bounding box center [577, 327] width 35 height 12
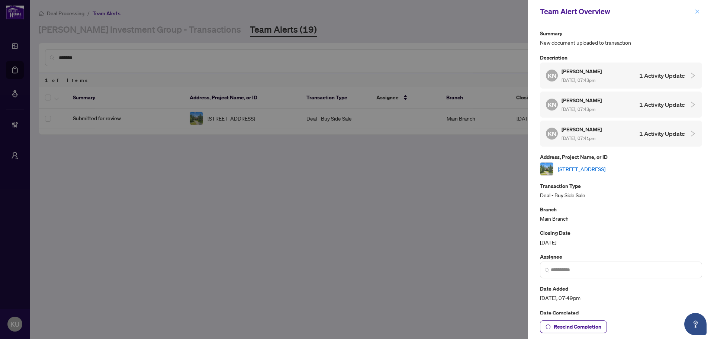
click at [700, 14] on button "button" at bounding box center [698, 11] width 10 height 9
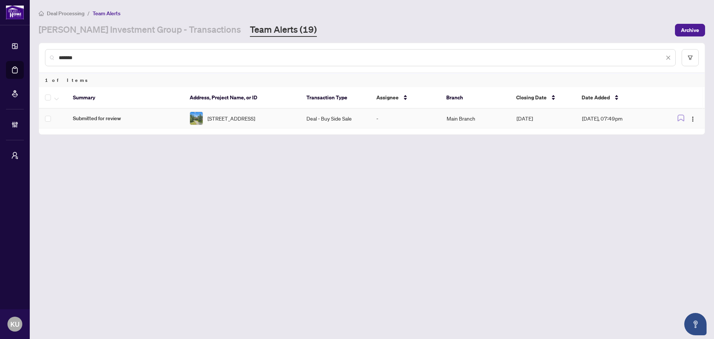
click at [107, 122] on span "Submitted for review" at bounding box center [125, 118] width 105 height 8
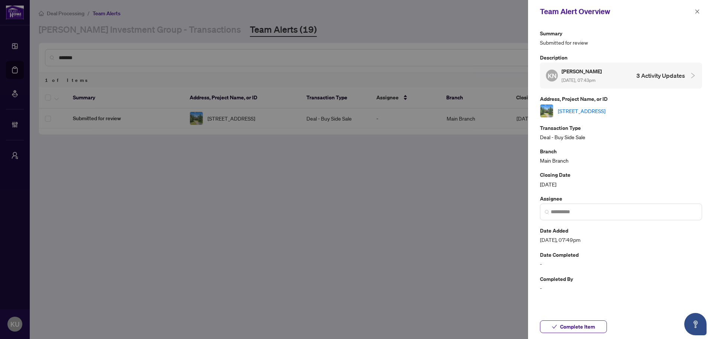
click at [624, 79] on div "KN [PERSON_NAME] [DATE], 07:43pm 3 Activity Updates" at bounding box center [615, 75] width 139 height 17
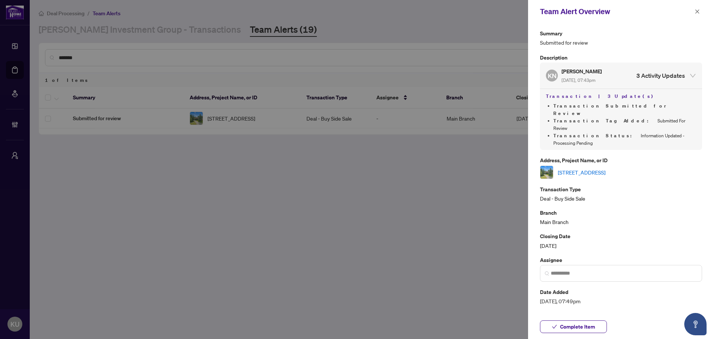
click at [624, 79] on div "KN [PERSON_NAME] [DATE], 07:43pm 3 Activity Updates" at bounding box center [615, 75] width 139 height 17
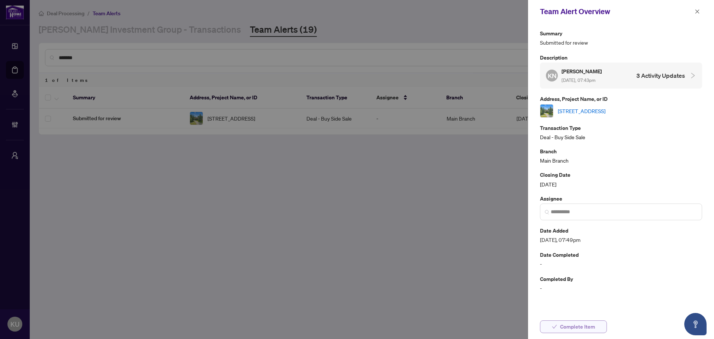
click at [583, 327] on span "Complete Item" at bounding box center [577, 327] width 35 height 12
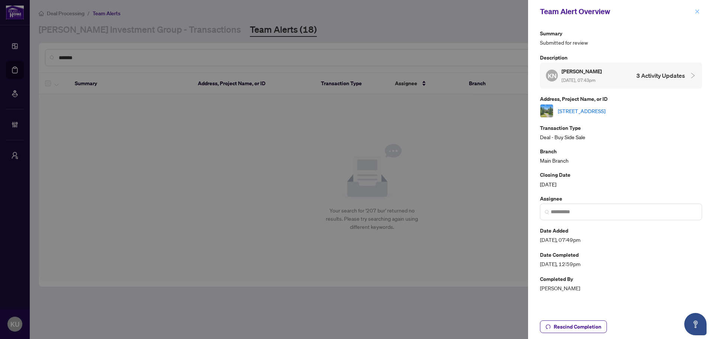
click at [697, 11] on icon "close" at bounding box center [697, 11] width 5 height 5
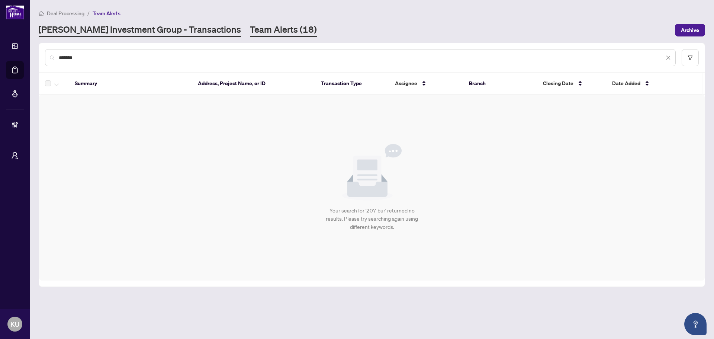
click at [149, 35] on link "[PERSON_NAME] Investment Group - Transactions" at bounding box center [140, 29] width 202 height 13
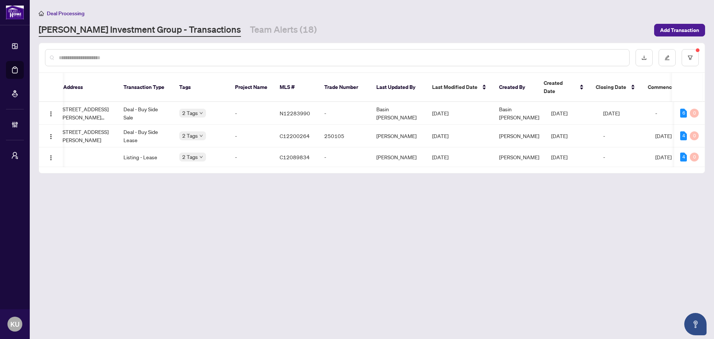
scroll to position [0, 68]
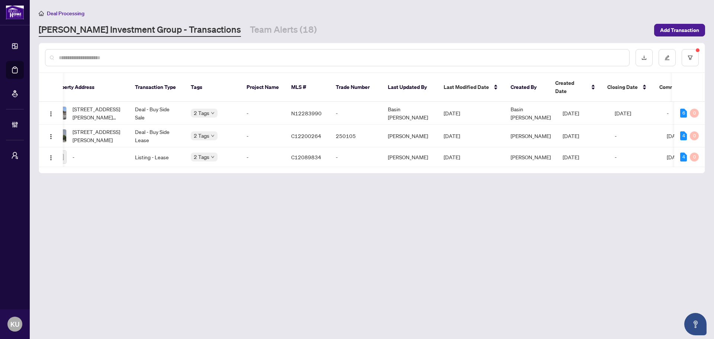
drag, startPoint x: 259, startPoint y: 164, endPoint x: 349, endPoint y: 172, distance: 90.0
click at [337, 171] on main "Deal Processing [PERSON_NAME] Investment Group - Transactions Team Alerts (18) …" at bounding box center [372, 169] width 684 height 339
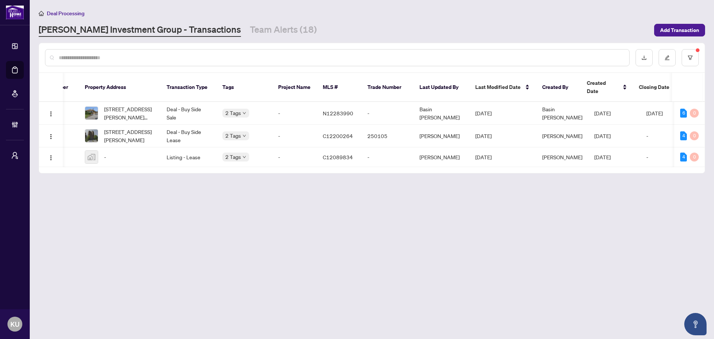
scroll to position [0, 1]
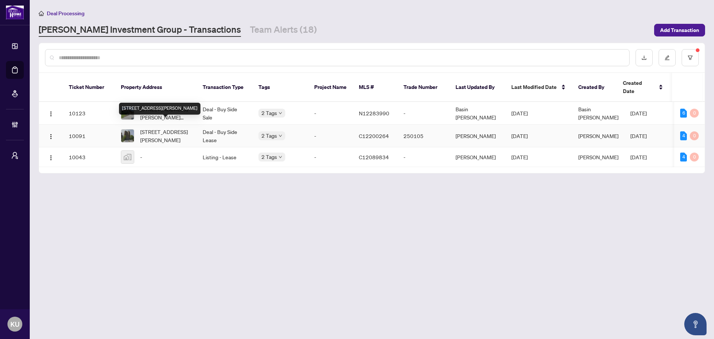
click at [167, 128] on span "[STREET_ADDRESS][PERSON_NAME]" at bounding box center [165, 136] width 51 height 16
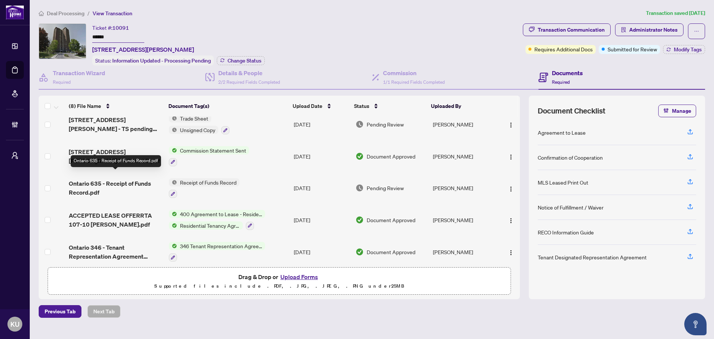
click at [114, 179] on span "Ontario 635 - Receipt of Funds Record.pdf" at bounding box center [116, 188] width 94 height 18
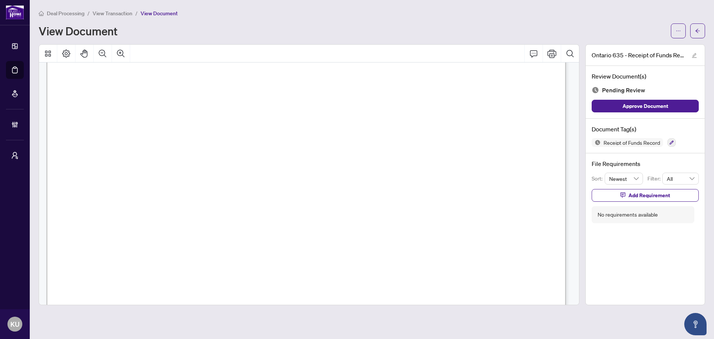
drag, startPoint x: 571, startPoint y: 95, endPoint x: 573, endPoint y: 126, distance: 31.7
drag, startPoint x: 572, startPoint y: 92, endPoint x: 592, endPoint y: 210, distance: 119.9
click at [593, 214] on div "Ontario 635 - Receipt of Funds Record.pdf Review Document(s) Pending Review App…" at bounding box center [372, 174] width 673 height 261
click at [697, 23] on div "Deal Processing / View Transaction / View Document View Document" at bounding box center [372, 23] width 667 height 29
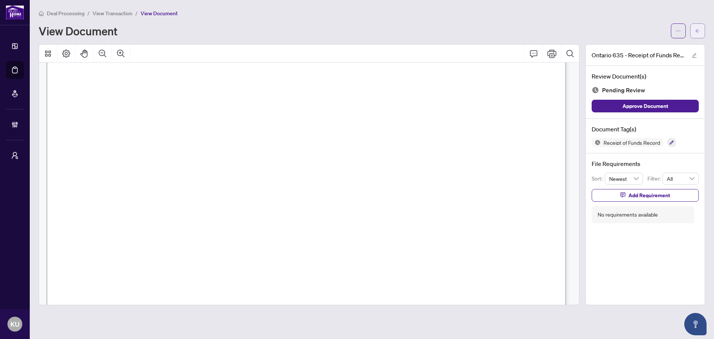
click at [697, 27] on span "button" at bounding box center [697, 31] width 5 height 12
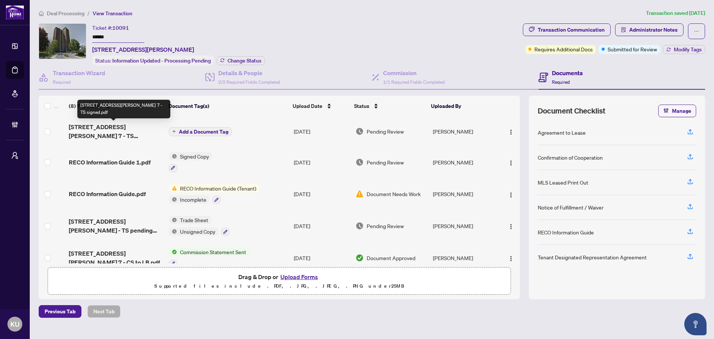
click at [124, 125] on span "[STREET_ADDRESS][PERSON_NAME] 7 - TS signed.pdf" at bounding box center [116, 131] width 94 height 18
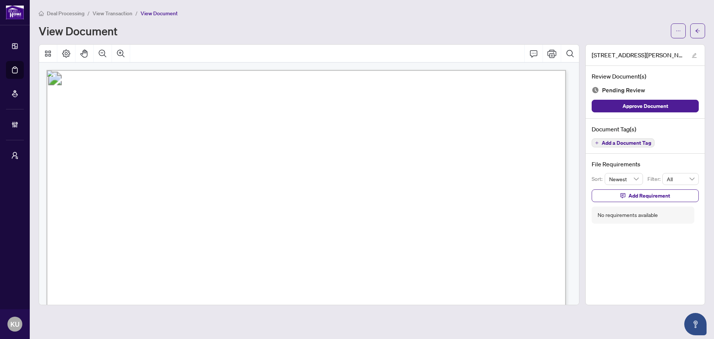
click at [620, 141] on span "Add a Document Tag" at bounding box center [626, 142] width 49 height 5
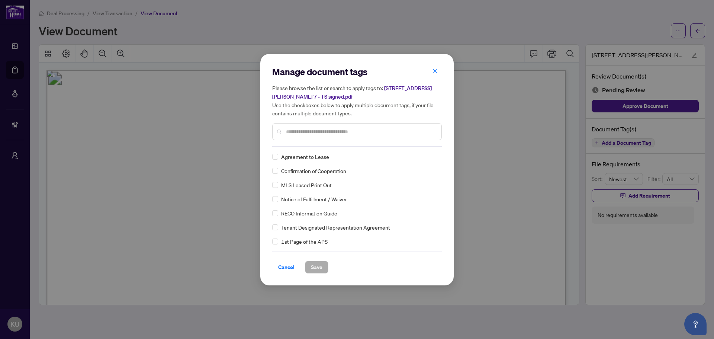
click at [301, 130] on input "text" at bounding box center [361, 132] width 150 height 8
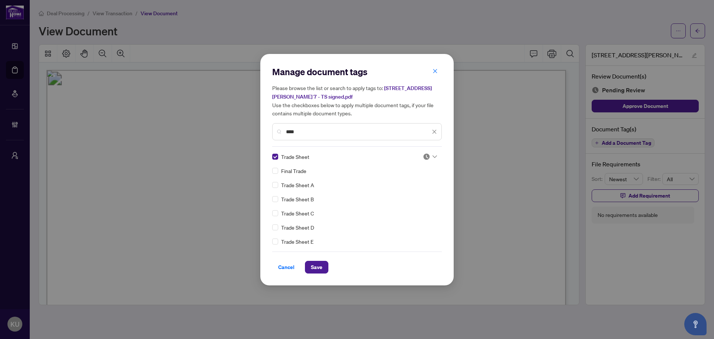
click at [419, 164] on div "Trade Sheet Final Trade Trade Sheet A Trade Sheet B Trade Sheet C Trade Sheet D…" at bounding box center [357, 199] width 170 height 93
click at [431, 151] on div "Manage document tags Please browse the list or search to apply tags to: [STREET…" at bounding box center [357, 170] width 170 height 208
click at [429, 158] on div at bounding box center [430, 156] width 14 height 7
click at [422, 190] on div "Approved" at bounding box center [406, 193] width 48 height 8
click at [322, 267] on span "Save" at bounding box center [317, 267] width 12 height 12
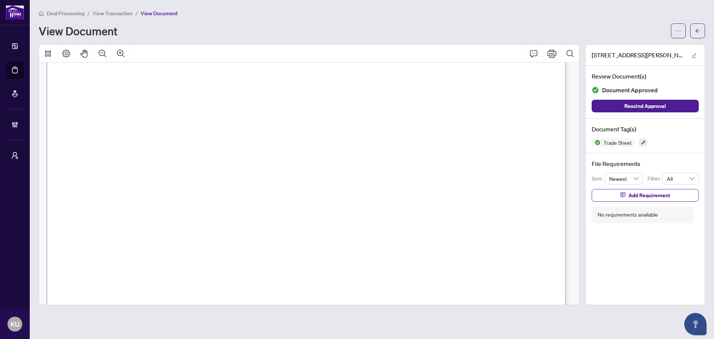
scroll to position [8, 0]
click at [694, 28] on button "button" at bounding box center [697, 30] width 15 height 15
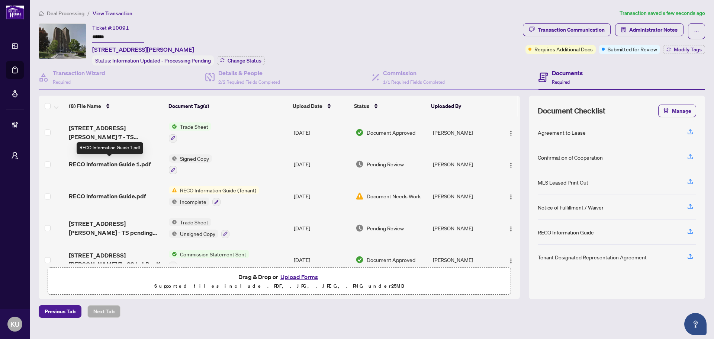
click at [115, 164] on span "RECO Information Guide 1.pdf" at bounding box center [110, 164] width 82 height 9
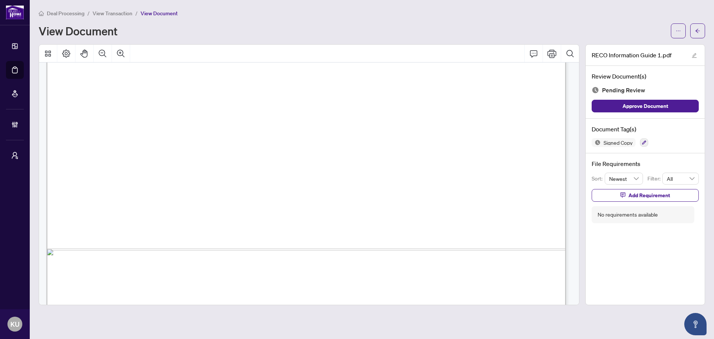
scroll to position [8718, 0]
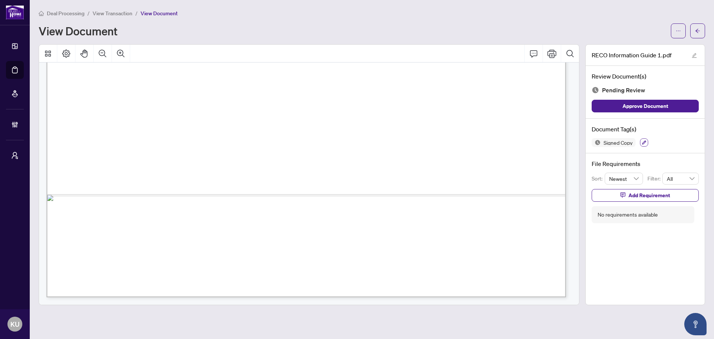
click at [642, 142] on icon "button" at bounding box center [644, 142] width 4 height 4
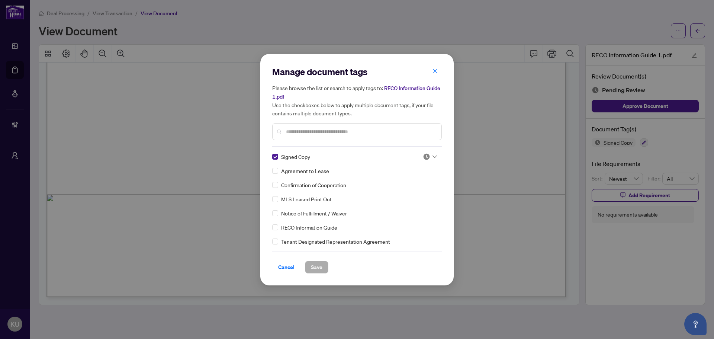
click at [299, 130] on input "text" at bounding box center [361, 132] width 150 height 8
click at [279, 157] on div "RECO Information Guide" at bounding box center [354, 157] width 165 height 8
click at [423, 161] on input "search" at bounding box center [426, 156] width 7 height 11
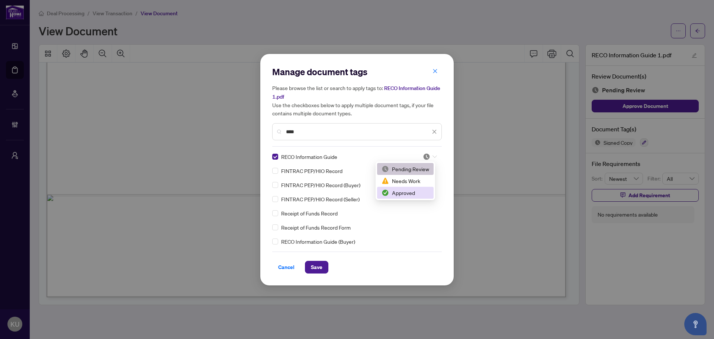
click at [403, 192] on div "Approved" at bounding box center [406, 193] width 48 height 8
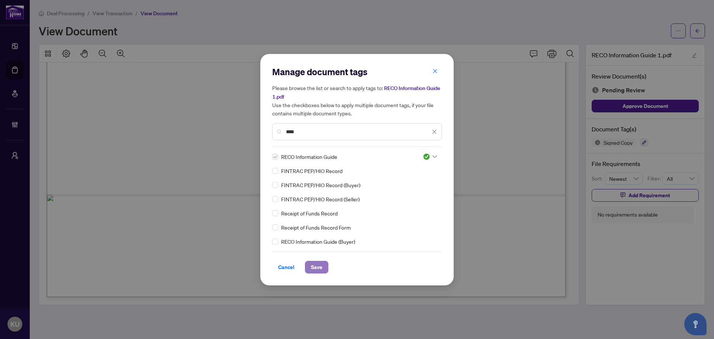
click at [316, 262] on span "Save" at bounding box center [317, 267] width 12 height 12
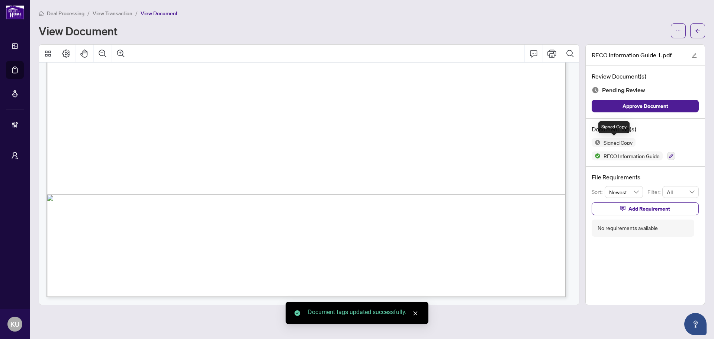
click at [623, 144] on span "Signed Copy" at bounding box center [618, 142] width 35 height 5
click at [597, 142] on img at bounding box center [596, 142] width 9 height 9
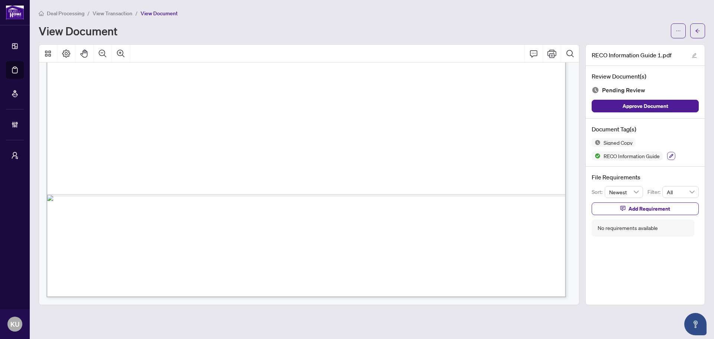
click at [672, 157] on icon "button" at bounding box center [671, 156] width 4 height 4
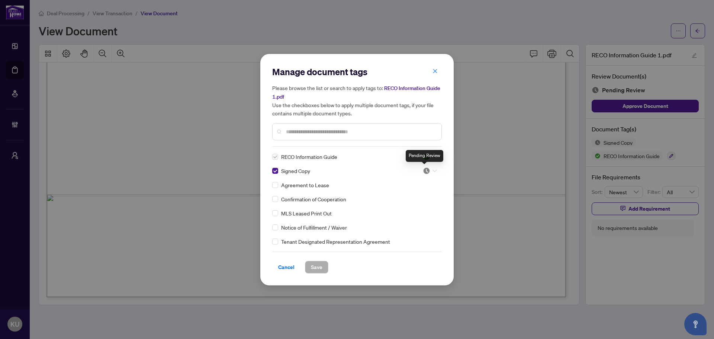
click at [428, 168] on img at bounding box center [426, 170] width 7 height 7
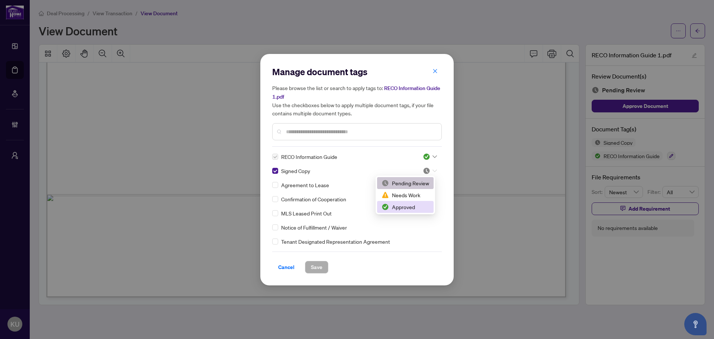
click at [406, 207] on div "Approved" at bounding box center [406, 207] width 48 height 8
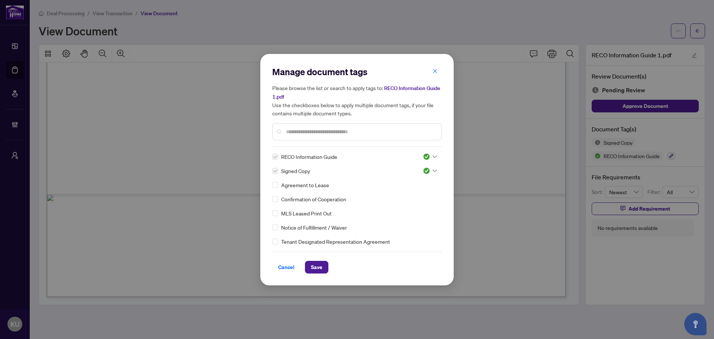
drag, startPoint x: 317, startPoint y: 267, endPoint x: 334, endPoint y: 257, distance: 19.3
click at [318, 266] on span "Save" at bounding box center [317, 267] width 12 height 12
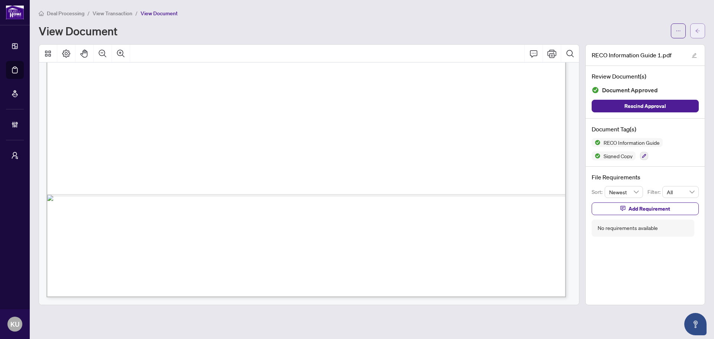
click at [697, 27] on span "button" at bounding box center [697, 31] width 5 height 12
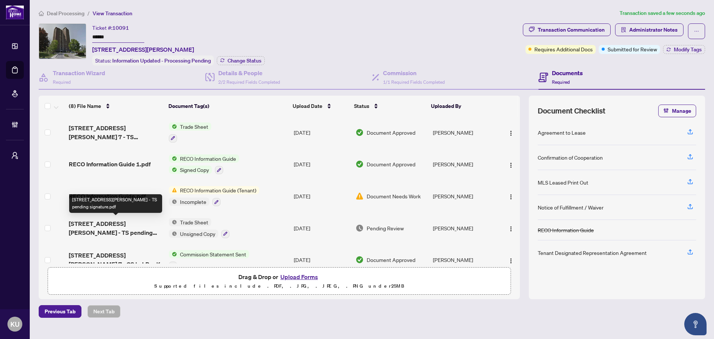
click at [100, 227] on span "[STREET_ADDRESS][PERSON_NAME] - TS pending signature.pdf" at bounding box center [116, 228] width 94 height 18
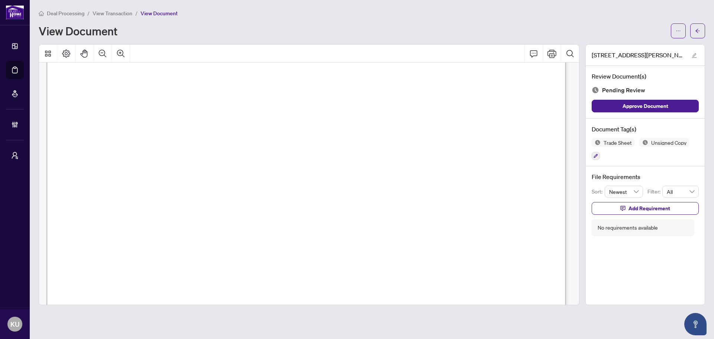
scroll to position [260, 0]
click at [594, 154] on icon "button" at bounding box center [596, 156] width 4 height 4
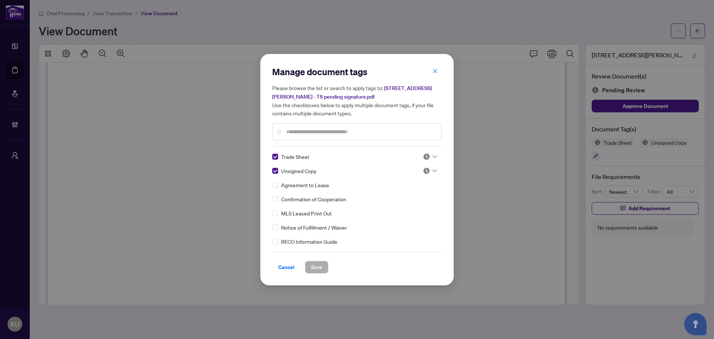
click at [426, 154] on img at bounding box center [426, 156] width 7 height 7
click at [414, 189] on div "Approved" at bounding box center [406, 193] width 48 height 8
click at [430, 170] on div at bounding box center [430, 170] width 14 height 7
drag, startPoint x: 0, startPoint y: 0, endPoint x: 714, endPoint y: 87, distance: 719.0
click at [316, 268] on span "Save" at bounding box center [317, 267] width 12 height 12
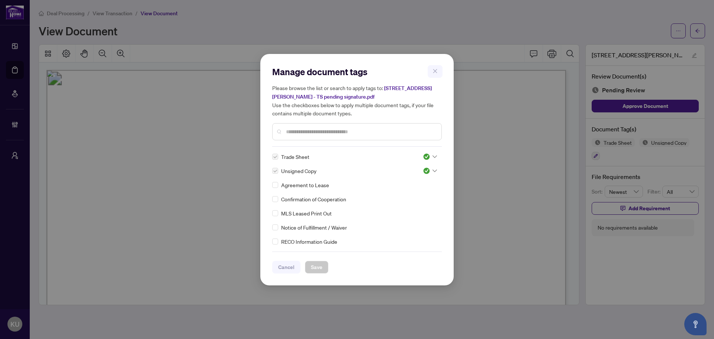
scroll to position [260, 0]
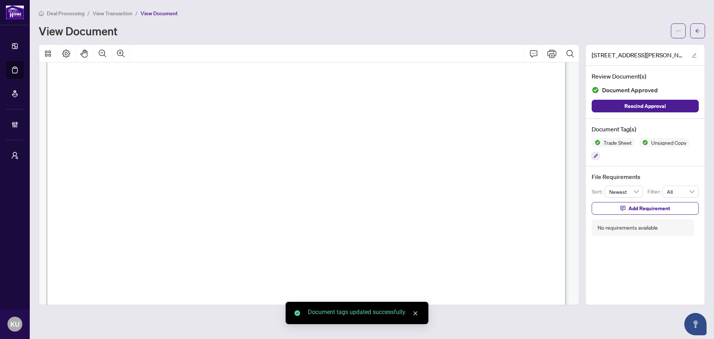
click at [697, 35] on span "button" at bounding box center [697, 31] width 5 height 12
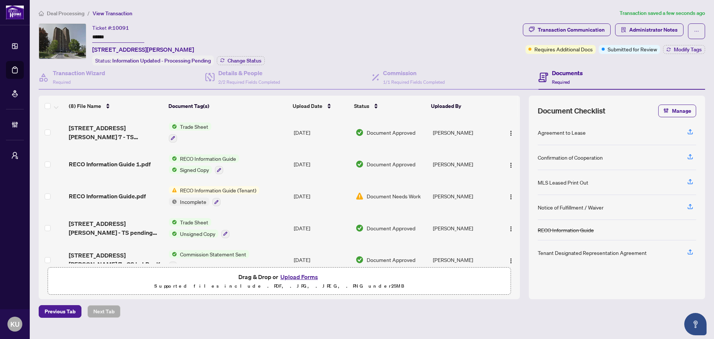
drag, startPoint x: 520, startPoint y: 147, endPoint x: 520, endPoint y: 167, distance: 20.1
click at [520, 167] on div "(8) File Name Document Tag(s) Upload Date Status Uploaded By 10 Muirhead Rd 7 -…" at bounding box center [372, 197] width 667 height 203
click at [695, 49] on span "Modify Tags" at bounding box center [688, 49] width 28 height 5
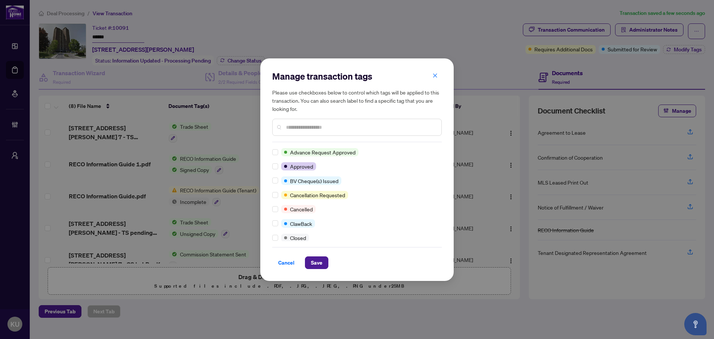
click at [295, 126] on input "text" at bounding box center [361, 127] width 150 height 8
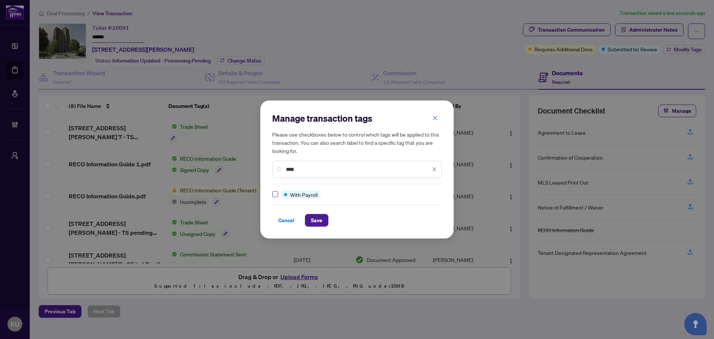
type input "****"
click at [322, 226] on span "Save" at bounding box center [317, 220] width 12 height 12
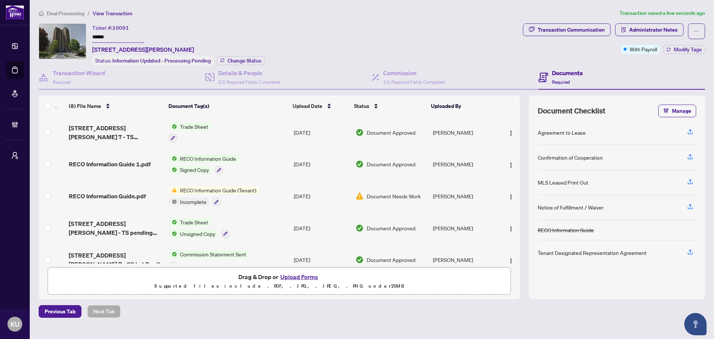
click at [65, 14] on span "Deal Processing" at bounding box center [66, 13] width 38 height 7
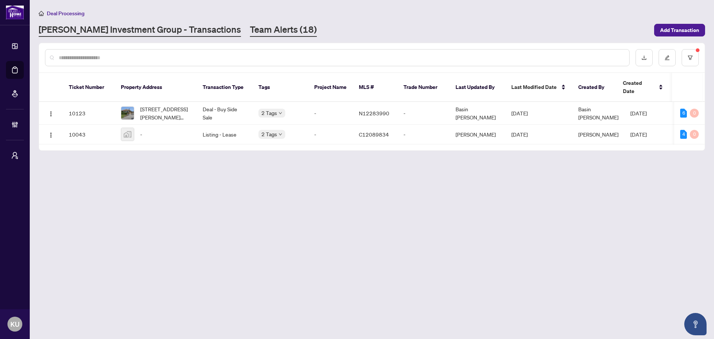
click at [250, 28] on link "Team Alerts (18)" at bounding box center [283, 29] width 67 height 13
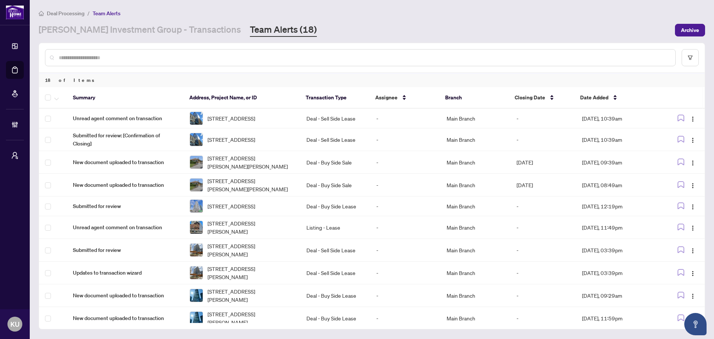
click at [215, 60] on input "text" at bounding box center [364, 58] width 611 height 8
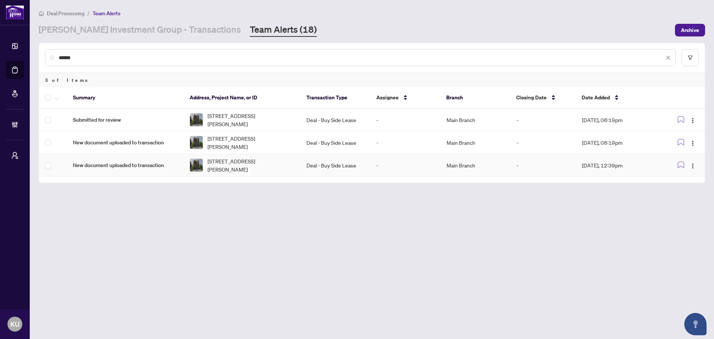
type input "******"
click at [105, 168] on span "New document uploaded to transaction" at bounding box center [125, 165] width 105 height 8
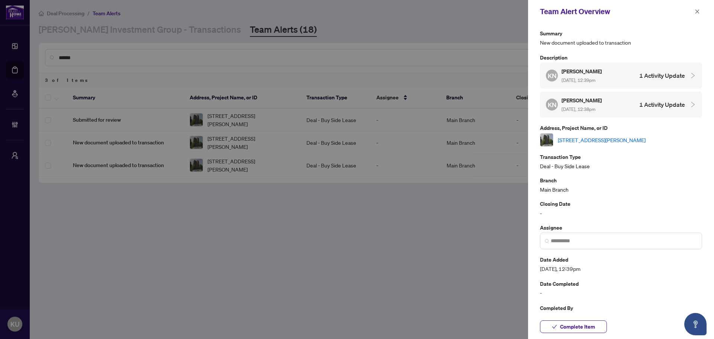
click at [625, 95] on div "KN Klyushkin Nikolay Aug/25/2025, 12:38pm 1 Activity Update" at bounding box center [621, 105] width 162 height 26
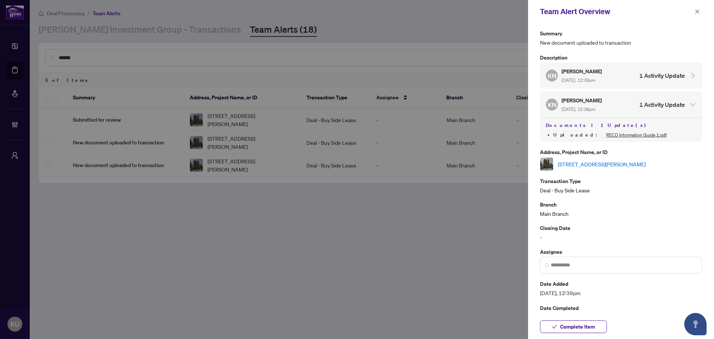
click at [620, 101] on div "KN Klyushkin Nikolay Aug/25/2025, 12:38pm 1 Activity Update" at bounding box center [615, 104] width 139 height 17
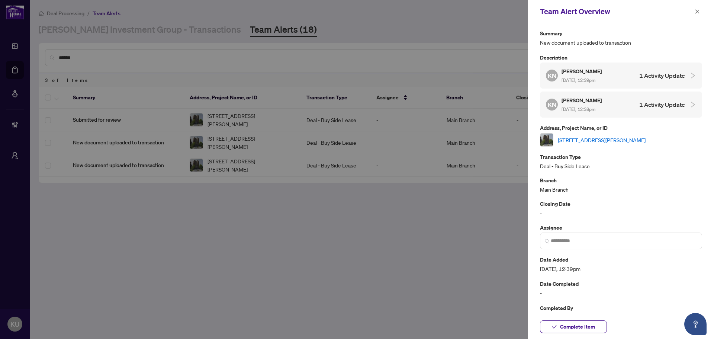
click at [620, 84] on div "KN Klyushkin Nikolay Aug/25/2025, 12:39pm 1 Activity Update" at bounding box center [621, 75] width 162 height 26
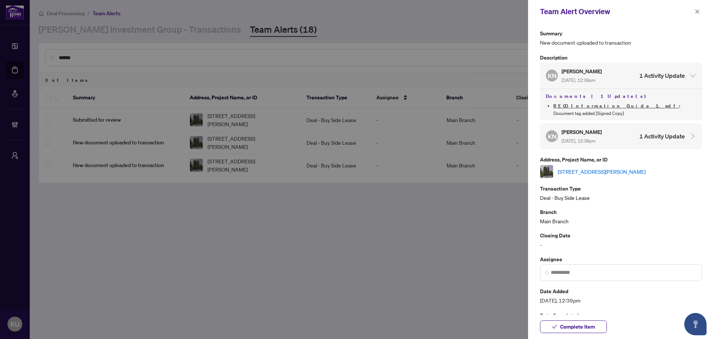
click at [620, 84] on div "KN Klyushkin Nikolay Aug/25/2025, 12:39pm 1 Activity Update" at bounding box center [621, 75] width 162 height 26
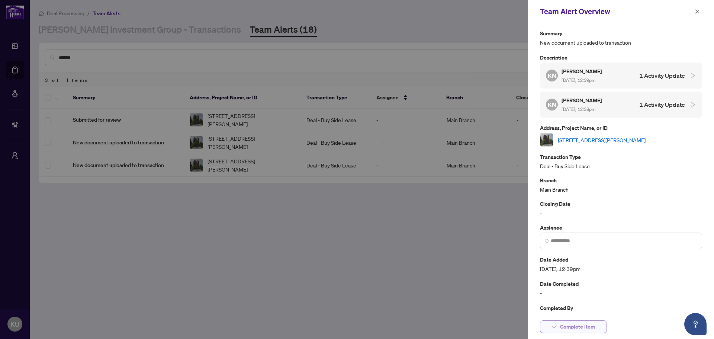
click at [577, 328] on span "Complete Item" at bounding box center [577, 327] width 35 height 12
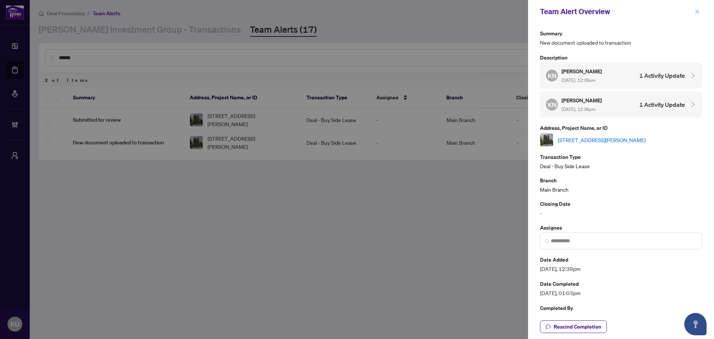
click at [697, 13] on icon "close" at bounding box center [698, 11] width 4 height 4
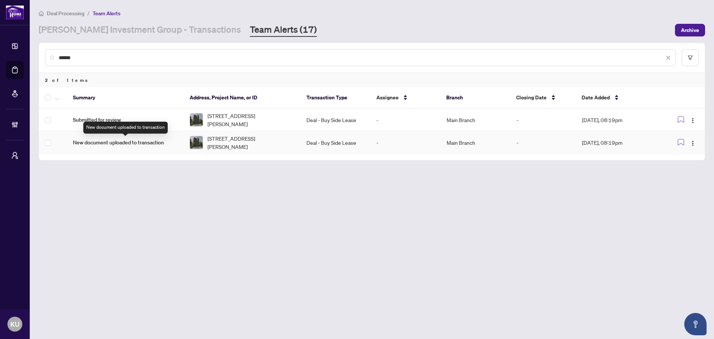
click at [144, 145] on span "New document uploaded to transaction" at bounding box center [125, 142] width 105 height 8
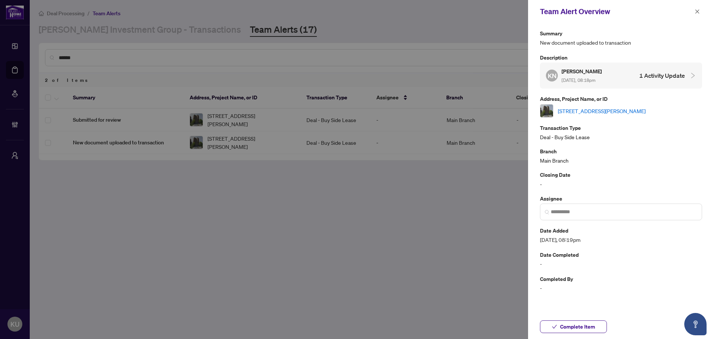
click at [591, 84] on div "KN Klyushkin Nikolay Aug/25/2025, 08:18pm 1 Activity Update" at bounding box center [621, 75] width 162 height 26
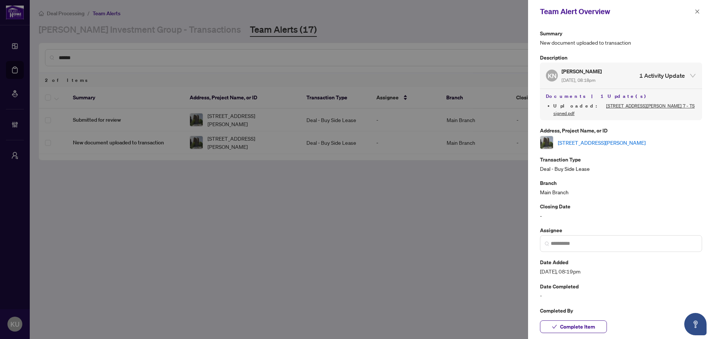
click at [591, 84] on div "KN Klyushkin Nikolay Aug/25/2025, 08:18pm 1 Activity Update" at bounding box center [621, 75] width 162 height 26
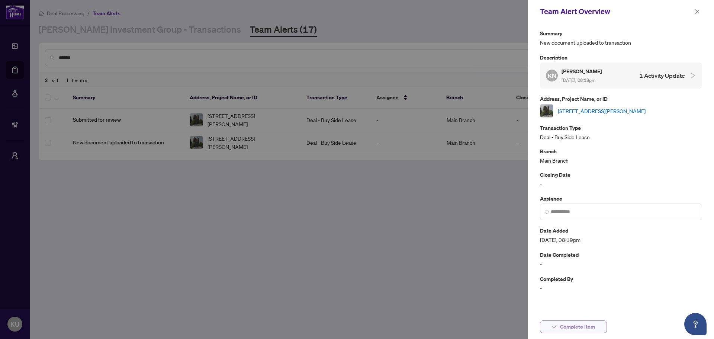
click at [584, 324] on span "Complete Item" at bounding box center [577, 327] width 35 height 12
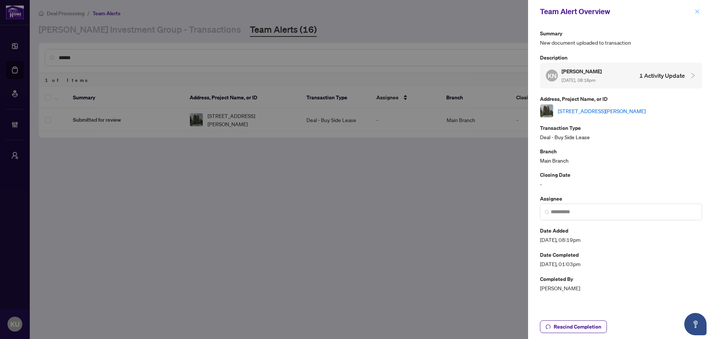
click at [699, 12] on icon "close" at bounding box center [697, 11] width 5 height 5
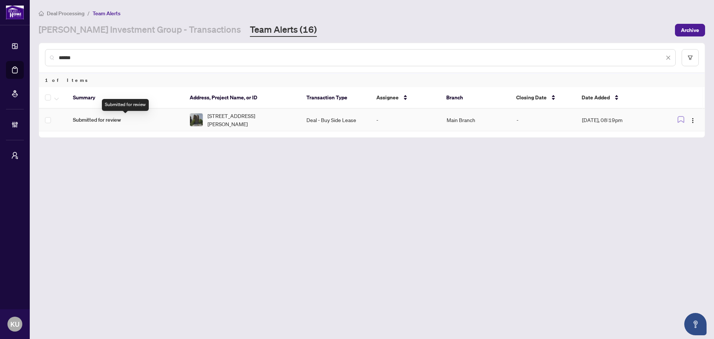
click at [106, 122] on span "Submitted for review" at bounding box center [125, 120] width 105 height 8
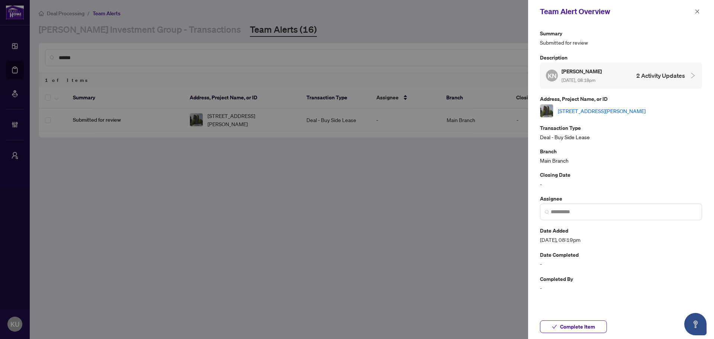
click at [621, 86] on div "KN Klyushkin Nikolay Aug/25/2025, 08:18pm 2 Activity Updates" at bounding box center [621, 75] width 162 height 26
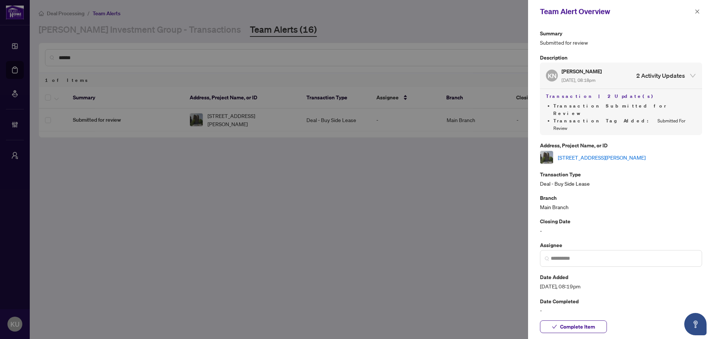
click at [621, 86] on div "KN Klyushkin Nikolay Aug/25/2025, 08:18pm 2 Activity Updates" at bounding box center [621, 75] width 162 height 26
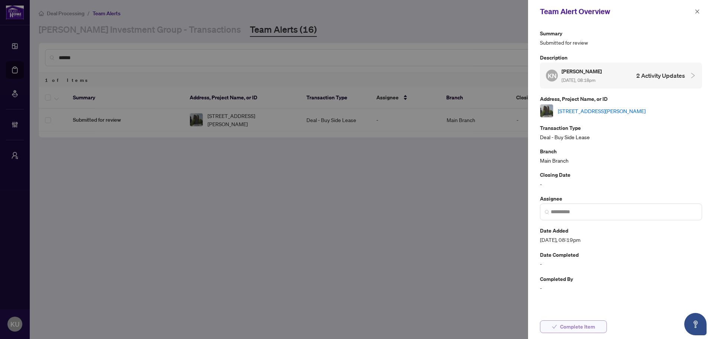
click at [573, 327] on span "Complete Item" at bounding box center [577, 327] width 35 height 12
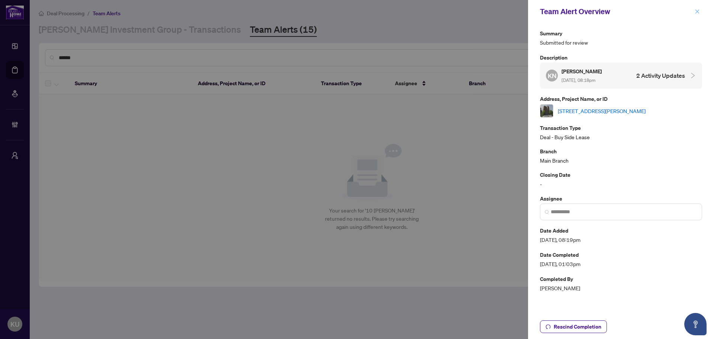
click at [697, 12] on icon "close" at bounding box center [698, 11] width 4 height 4
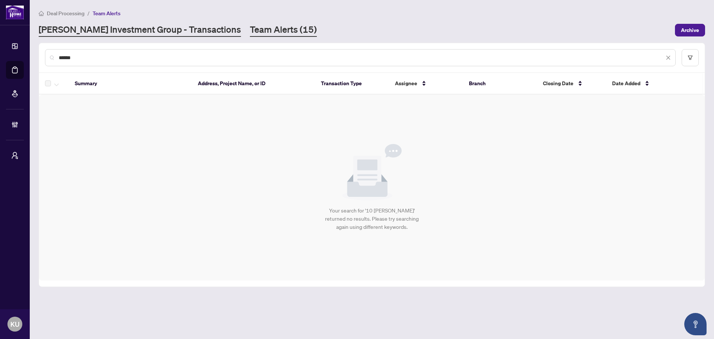
click at [138, 27] on link "[PERSON_NAME] Investment Group - Transactions" at bounding box center [140, 29] width 202 height 13
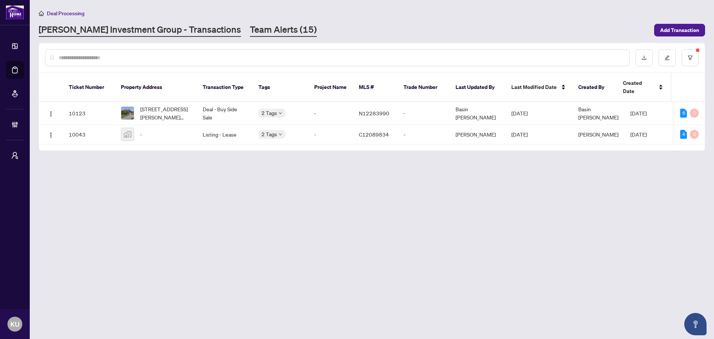
click at [250, 33] on link "Team Alerts (15)" at bounding box center [283, 29] width 67 height 13
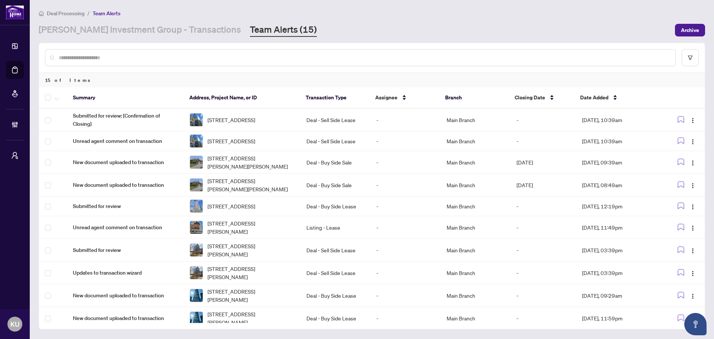
click at [137, 60] on input "text" at bounding box center [364, 58] width 611 height 8
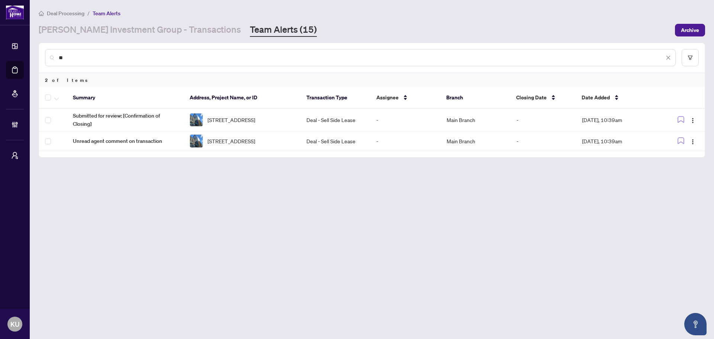
type input "*"
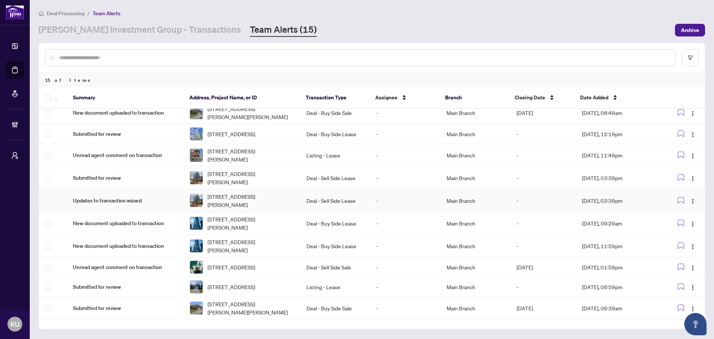
scroll to position [74, 0]
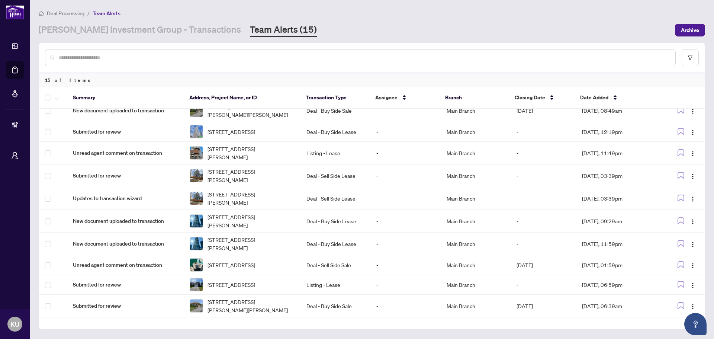
click at [110, 54] on input "text" at bounding box center [364, 58] width 611 height 8
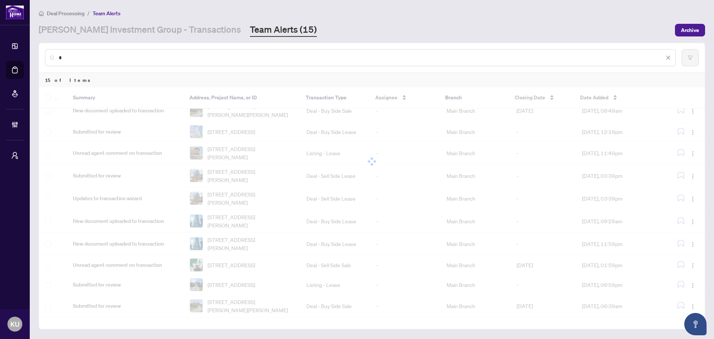
scroll to position [0, 0]
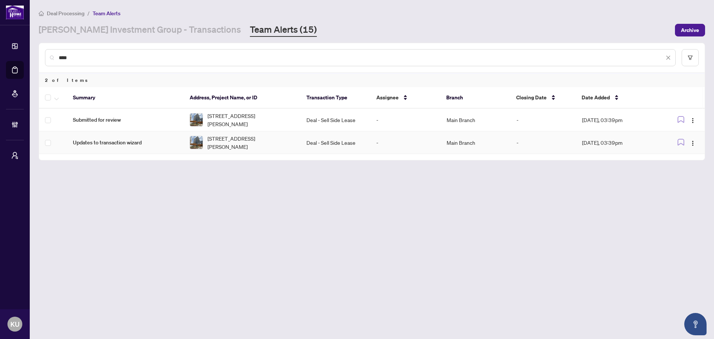
type input "****"
click at [115, 140] on span "Updates to transaction wizard" at bounding box center [125, 142] width 105 height 8
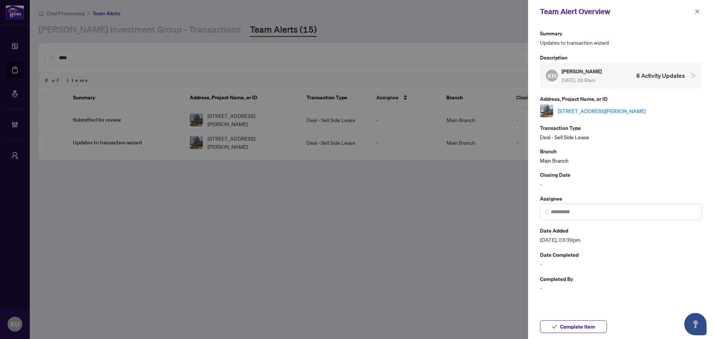
click at [628, 75] on div "KN Klyushkin Nikolay Aug/26/2025, 03:30pm 6 Activity Updates" at bounding box center [615, 75] width 139 height 17
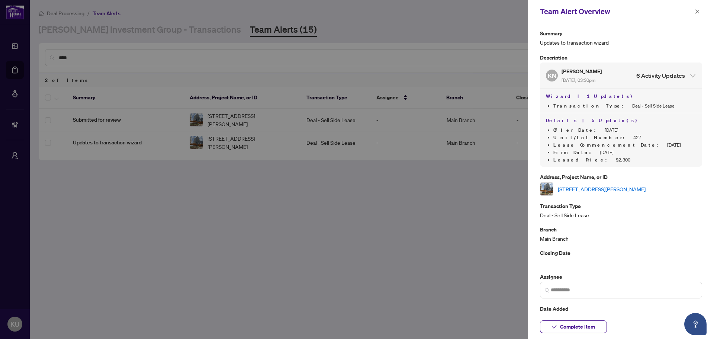
click at [628, 75] on div "KN Klyushkin Nikolay Aug/26/2025, 03:30pm 6 Activity Updates" at bounding box center [615, 75] width 139 height 17
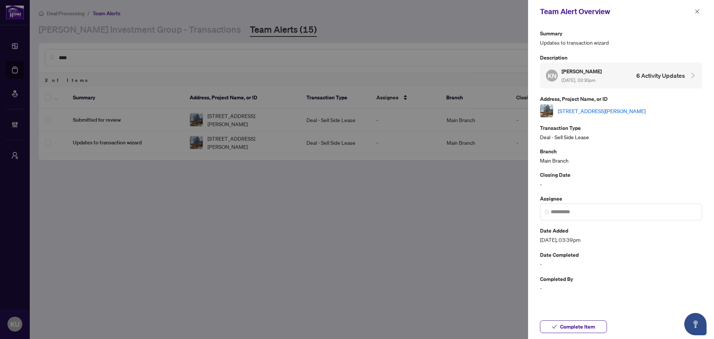
drag, startPoint x: 570, startPoint y: 328, endPoint x: 581, endPoint y: 303, distance: 27.4
click at [570, 328] on span "Complete Item" at bounding box center [577, 327] width 35 height 12
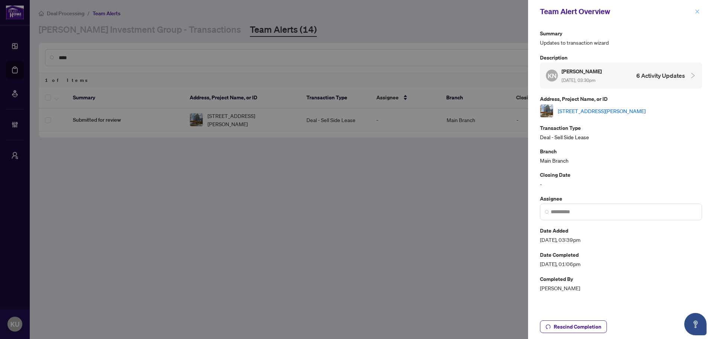
click at [698, 12] on icon "close" at bounding box center [697, 11] width 5 height 5
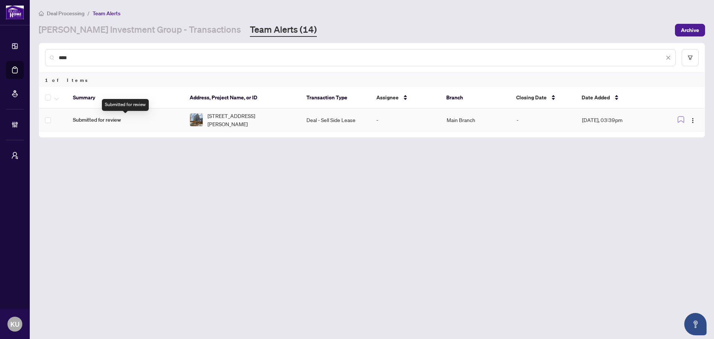
click at [87, 123] on span "Submitted for review" at bounding box center [125, 120] width 105 height 8
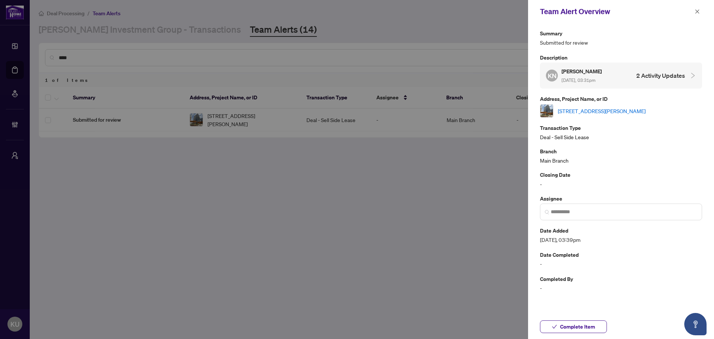
click at [652, 75] on h4 "2 Activity Updates" at bounding box center [660, 75] width 49 height 9
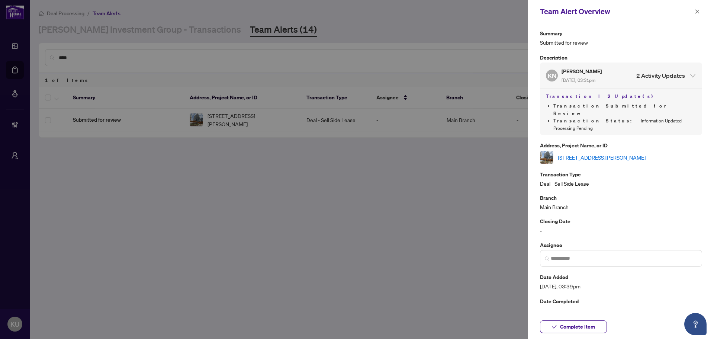
click at [652, 75] on h4 "2 Activity Updates" at bounding box center [660, 75] width 49 height 9
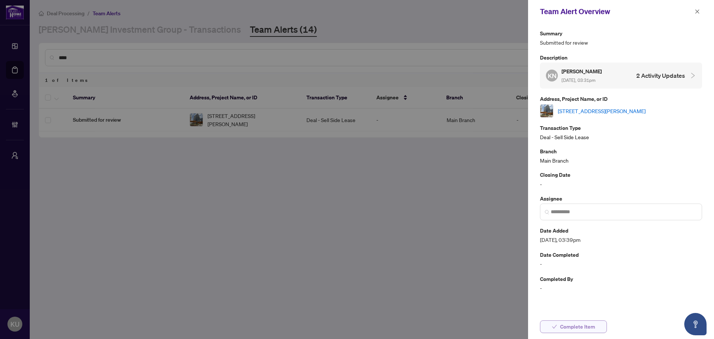
click at [576, 324] on span "Complete Item" at bounding box center [577, 327] width 35 height 12
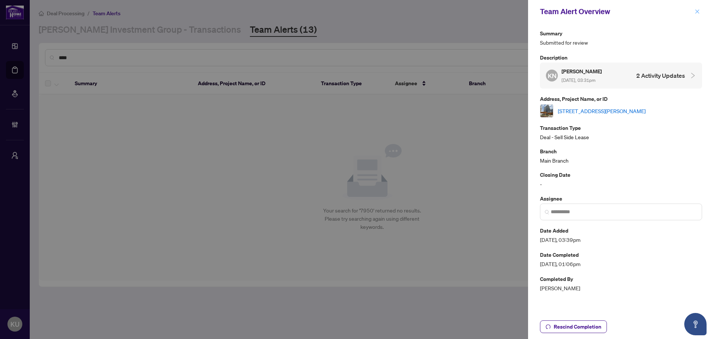
click at [701, 12] on button "button" at bounding box center [698, 11] width 10 height 9
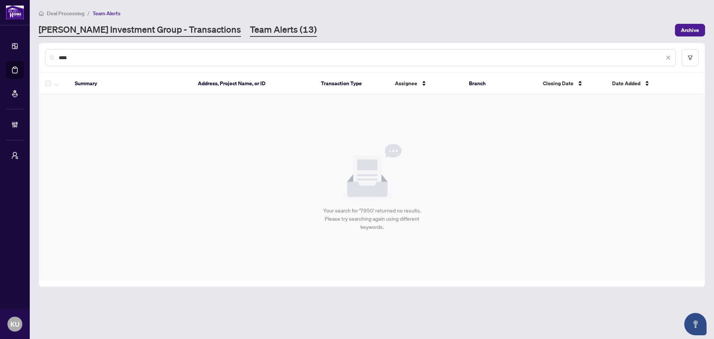
click at [141, 32] on link "[PERSON_NAME] Investment Group - Transactions" at bounding box center [140, 29] width 202 height 13
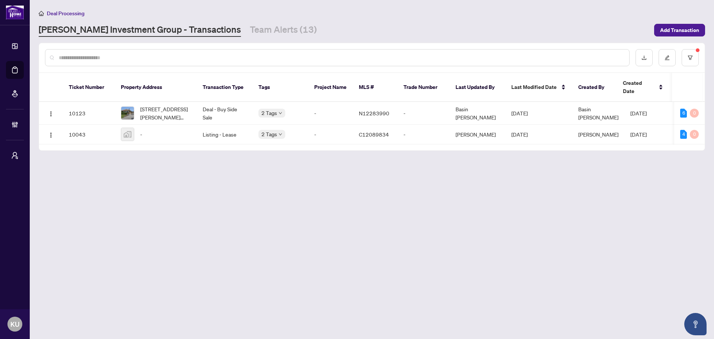
click at [126, 60] on input "text" at bounding box center [341, 58] width 565 height 8
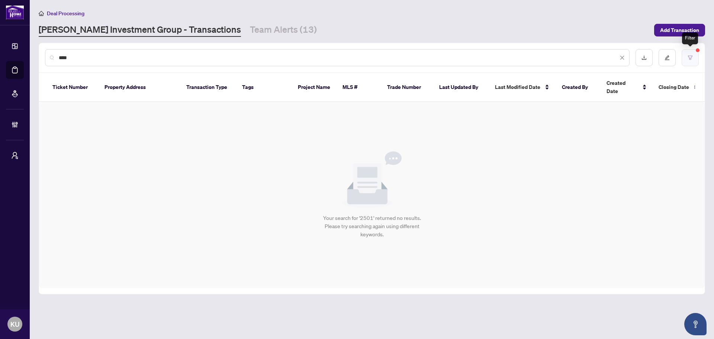
click at [686, 59] on button "button" at bounding box center [690, 57] width 17 height 17
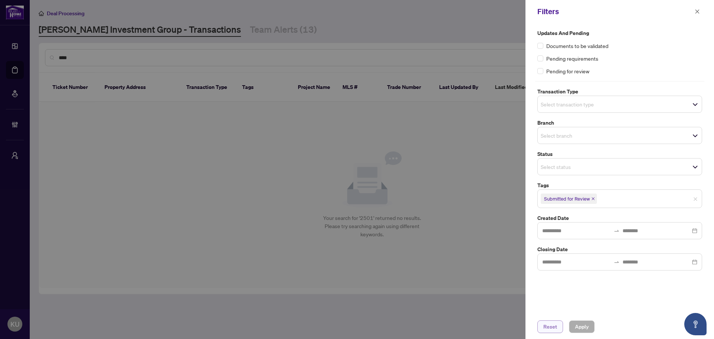
click at [559, 325] on button "Reset" at bounding box center [550, 326] width 26 height 13
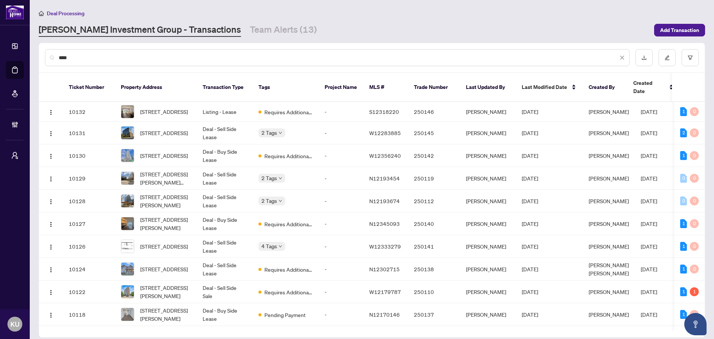
click at [102, 61] on input "****" at bounding box center [338, 58] width 559 height 8
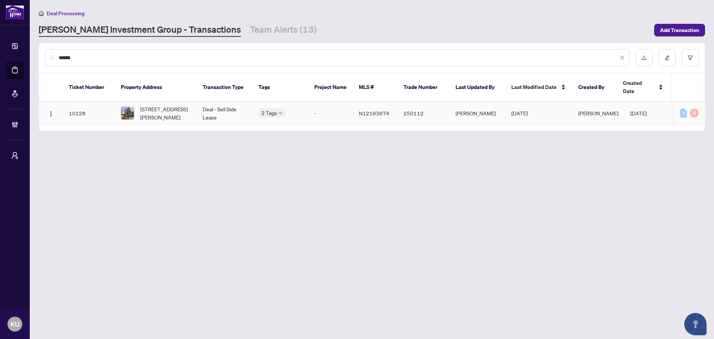
type input "******"
click at [160, 106] on span "[STREET_ADDRESS][PERSON_NAME]" at bounding box center [165, 113] width 51 height 16
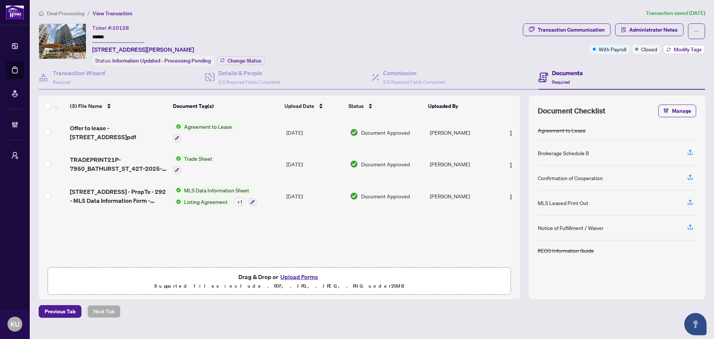
click at [678, 48] on span "Modify Tags" at bounding box center [688, 49] width 28 height 5
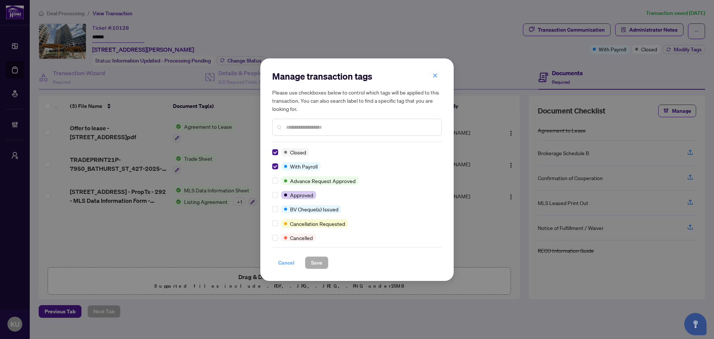
click at [281, 262] on span "Cancel" at bounding box center [286, 263] width 16 height 12
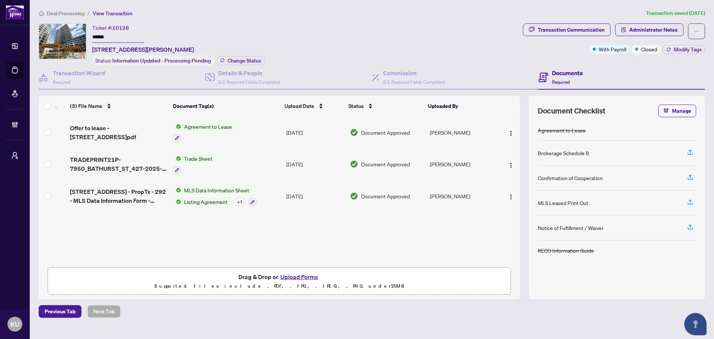
click at [66, 15] on span "Deal Processing" at bounding box center [66, 13] width 38 height 7
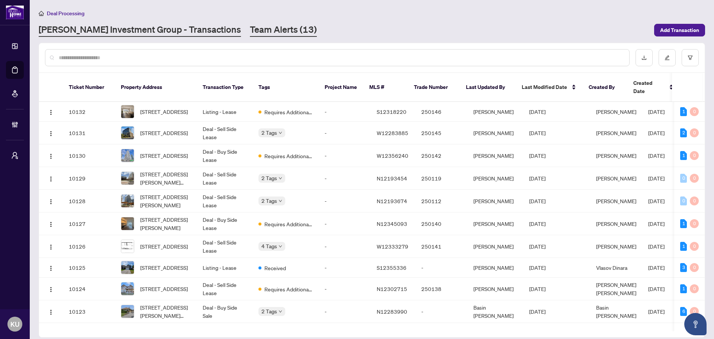
click at [250, 25] on link "Team Alerts (13)" at bounding box center [283, 29] width 67 height 13
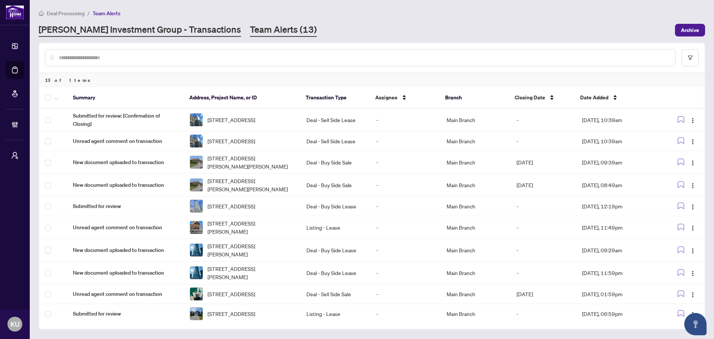
click at [170, 31] on link "[PERSON_NAME] Investment Group - Transactions" at bounding box center [140, 29] width 202 height 13
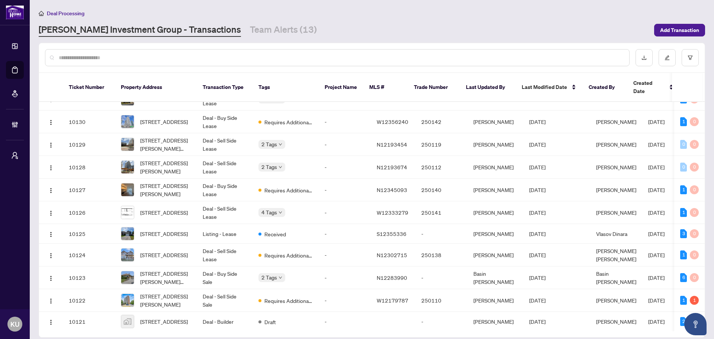
scroll to position [37, 0]
